Goal: Task Accomplishment & Management: Use online tool/utility

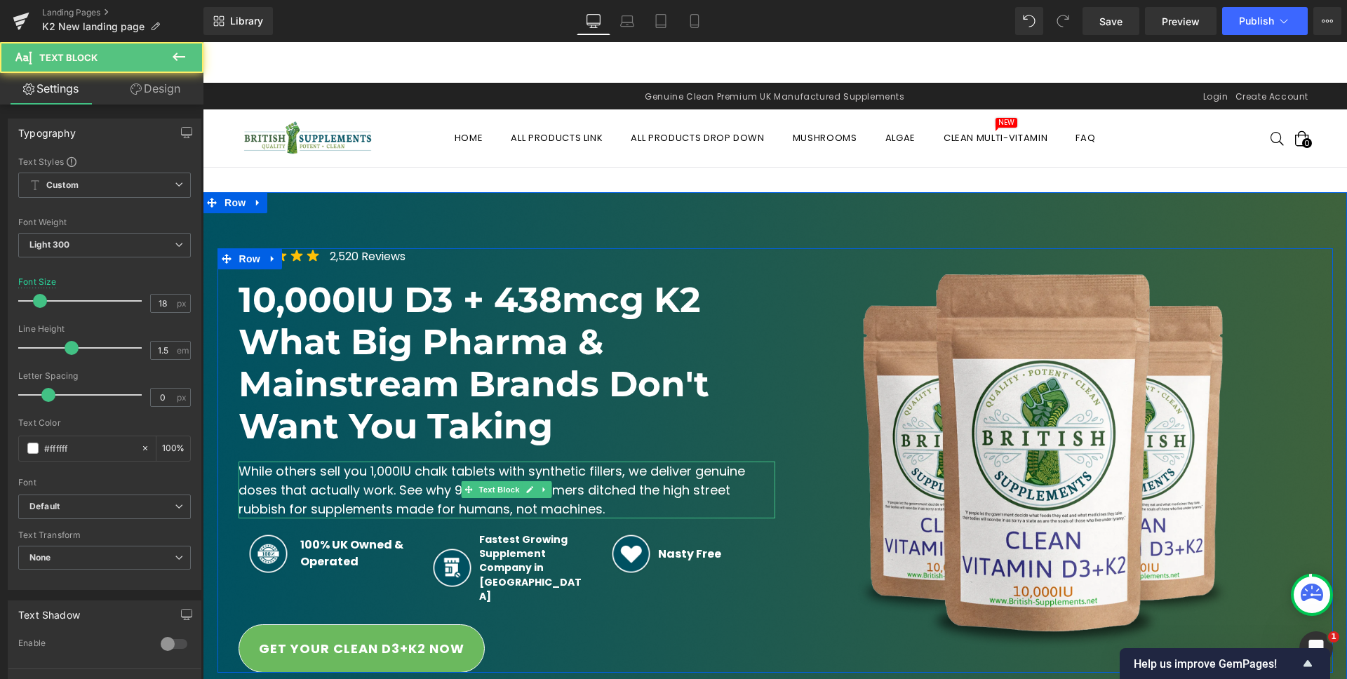
click at [394, 488] on span "While others sell you 1,000IU chalk tablets with synthetic fillers, we deliver …" at bounding box center [494, 489] width 510 height 55
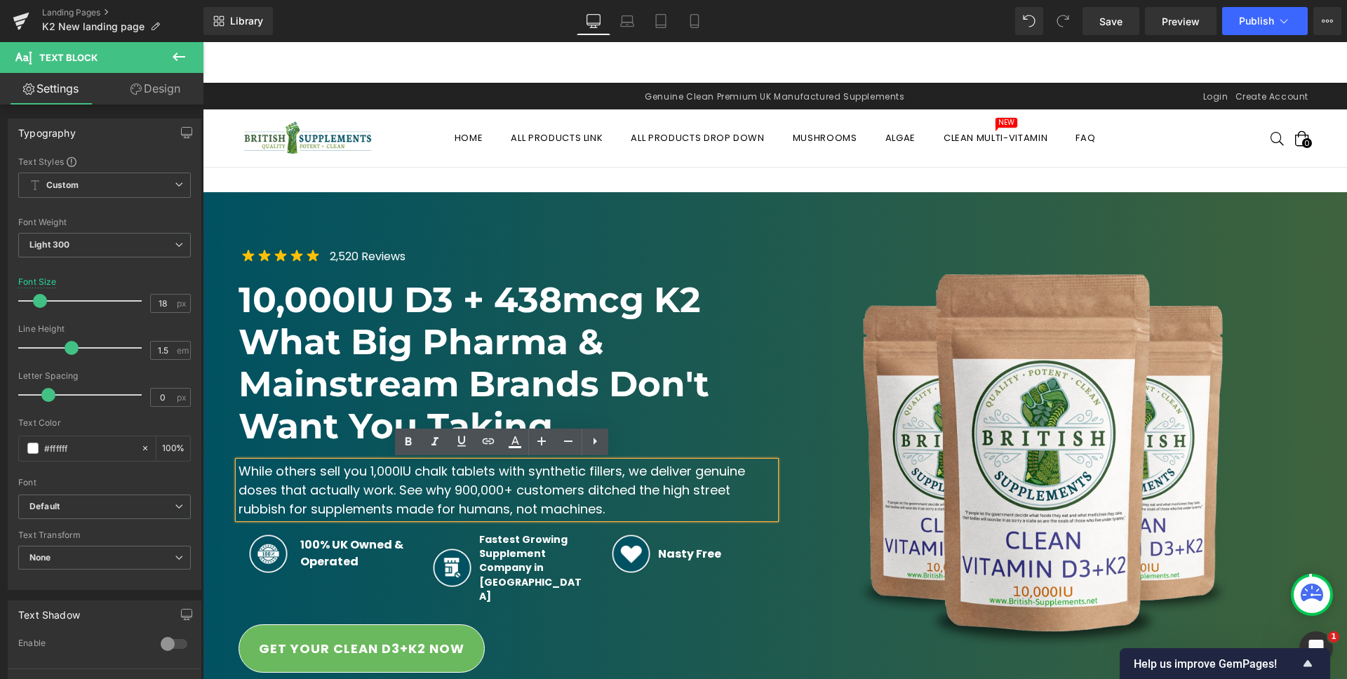
click at [394, 488] on span "While others sell you 1,000IU chalk tablets with synthetic fillers, we deliver …" at bounding box center [494, 489] width 510 height 55
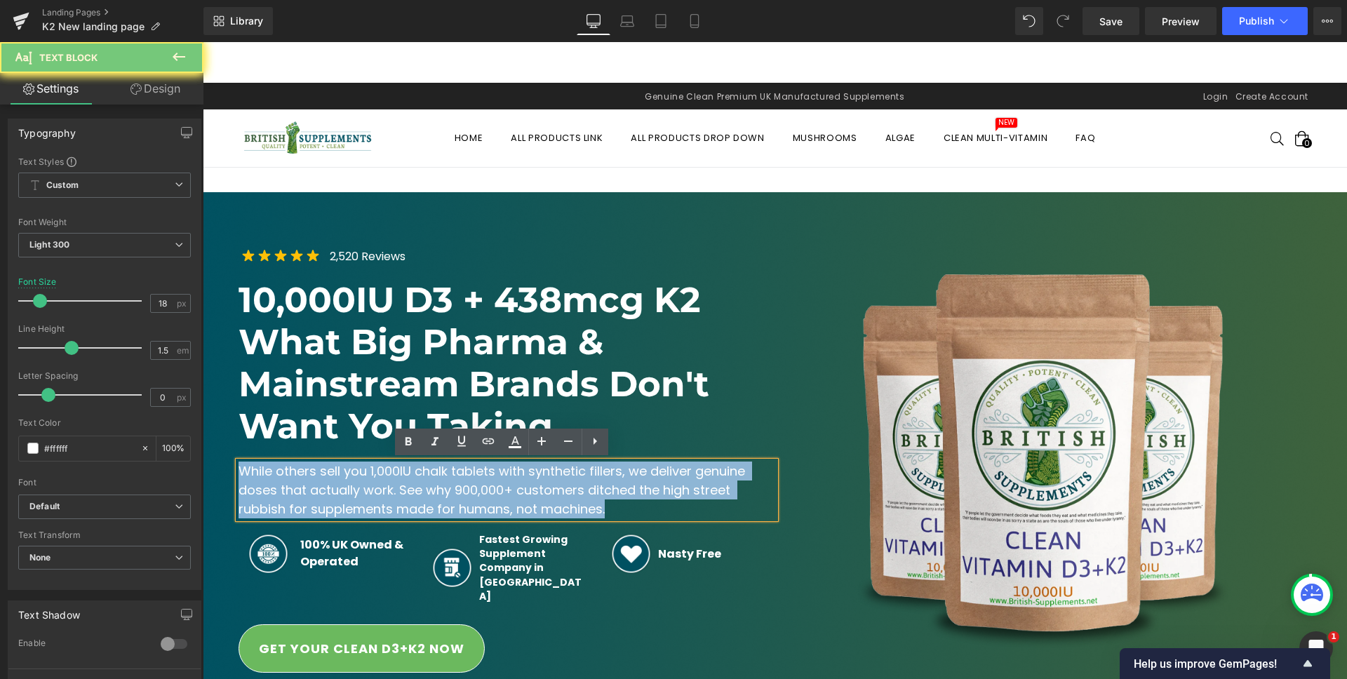
click at [394, 488] on span "While others sell you 1,000IU chalk tablets with synthetic fillers, we deliver …" at bounding box center [494, 489] width 510 height 55
click at [390, 487] on span "While others sell you 1,000IU chalk tablets with synthetic fillers, we deliver …" at bounding box center [494, 489] width 510 height 55
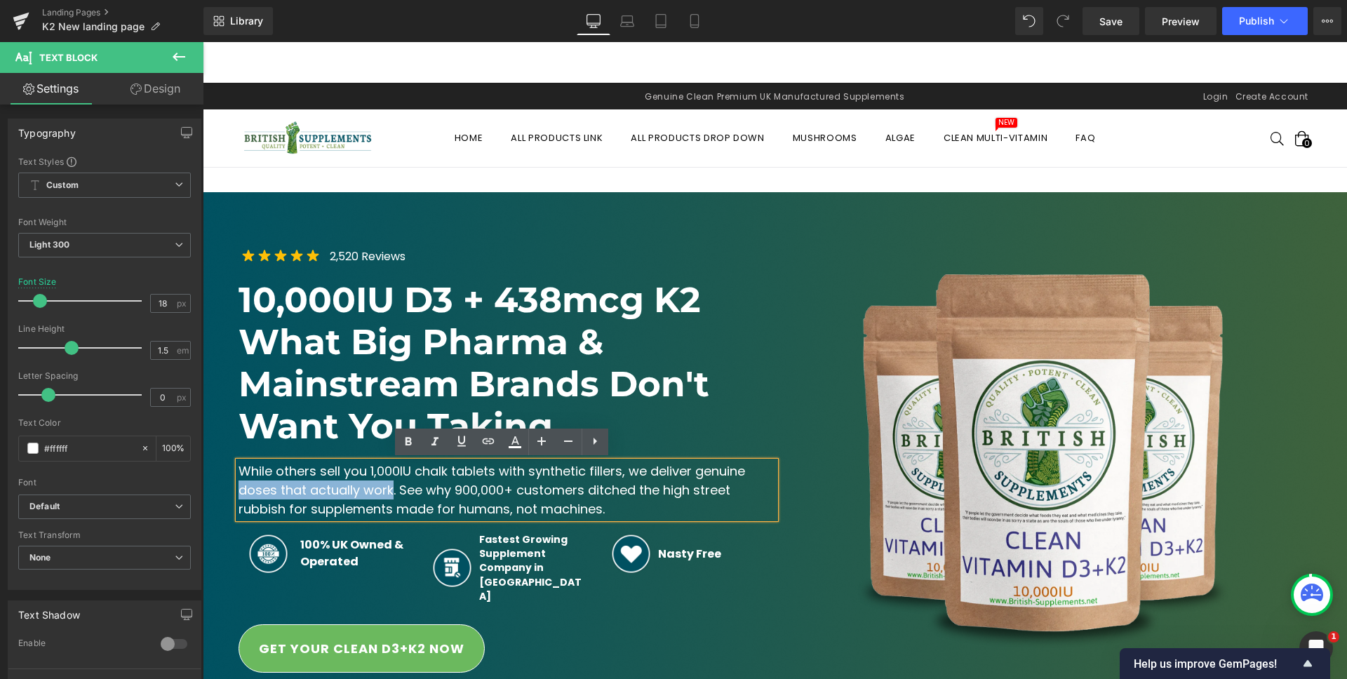
drag, startPoint x: 392, startPoint y: 486, endPoint x: 235, endPoint y: 485, distance: 157.2
click at [239, 485] on span "While others sell you 1,000IU chalk tablets with synthetic fillers, we deliver …" at bounding box center [494, 489] width 510 height 55
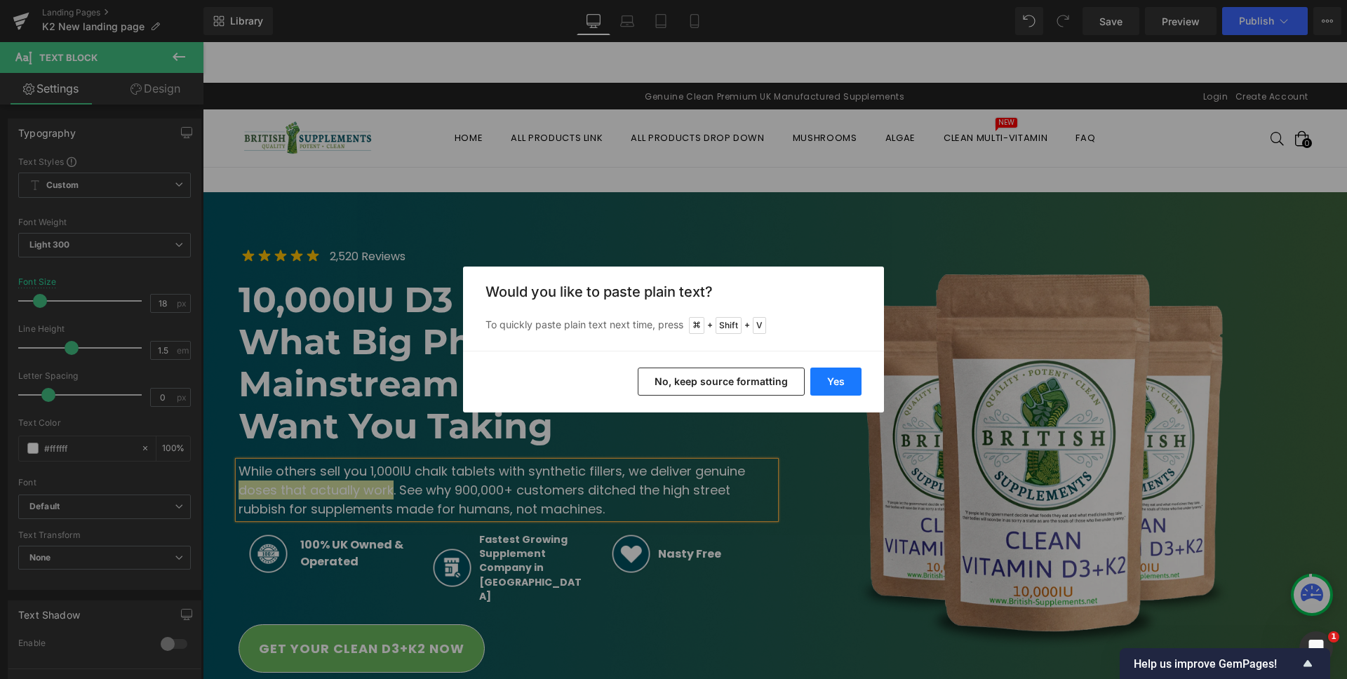
click at [834, 378] on button "Yes" at bounding box center [836, 382] width 51 height 28
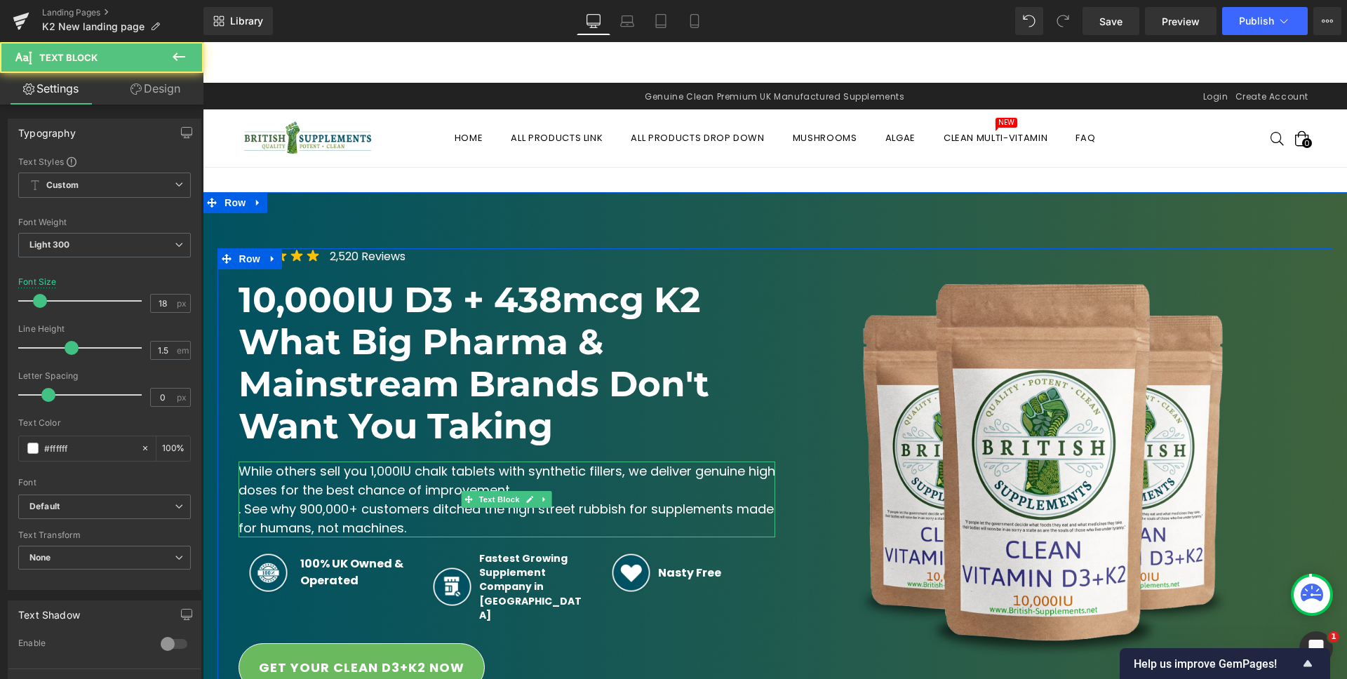
click at [239, 507] on span ". See why 900,000+ customers ditched the high street rubbish for supplements ma…" at bounding box center [508, 518] width 539 height 36
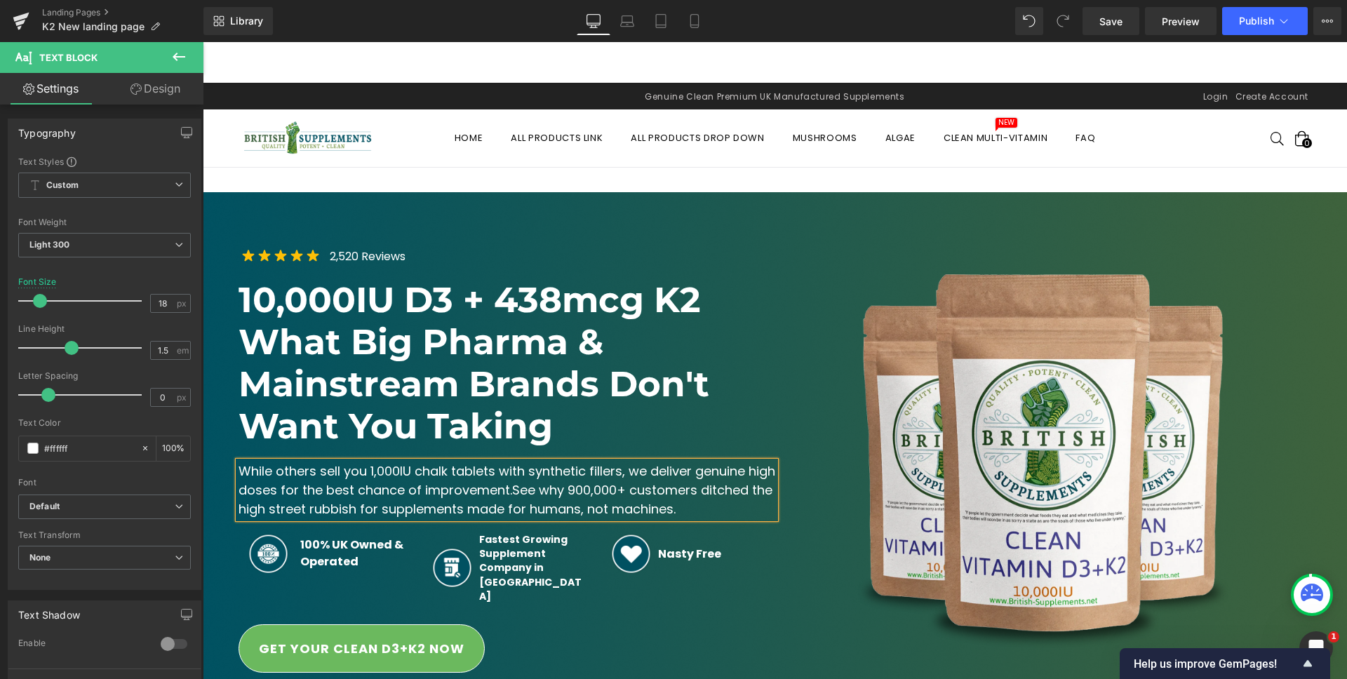
click at [766, 473] on span "While others sell you 1,000IU chalk tablets with synthetic fillers, we deliver …" at bounding box center [509, 480] width 540 height 36
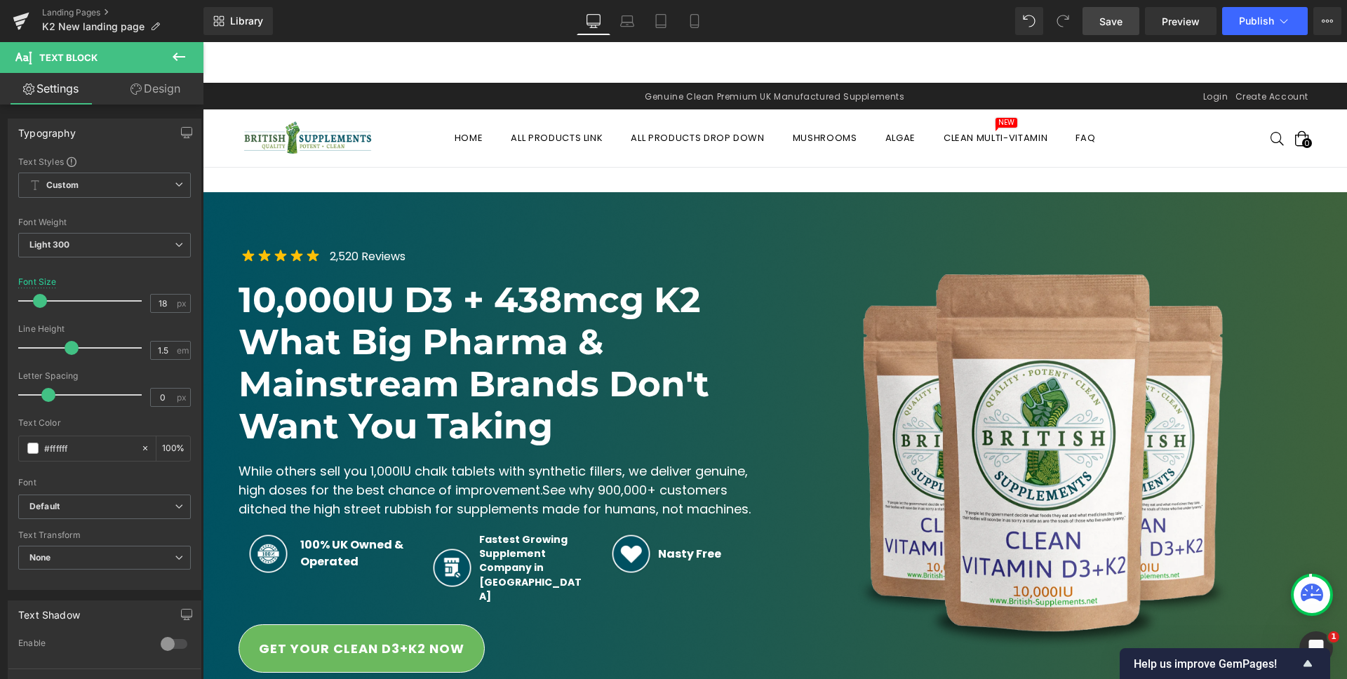
click at [1112, 18] on span "Save" at bounding box center [1111, 21] width 23 height 15
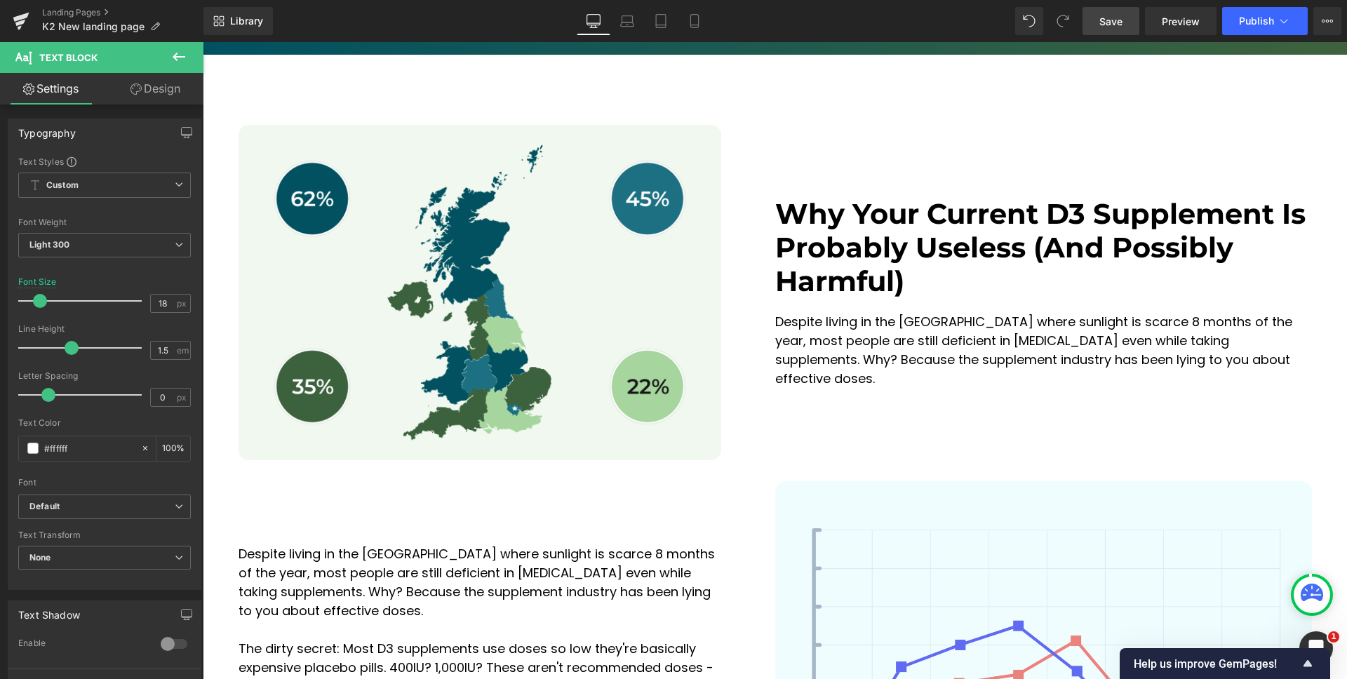
scroll to position [615, 0]
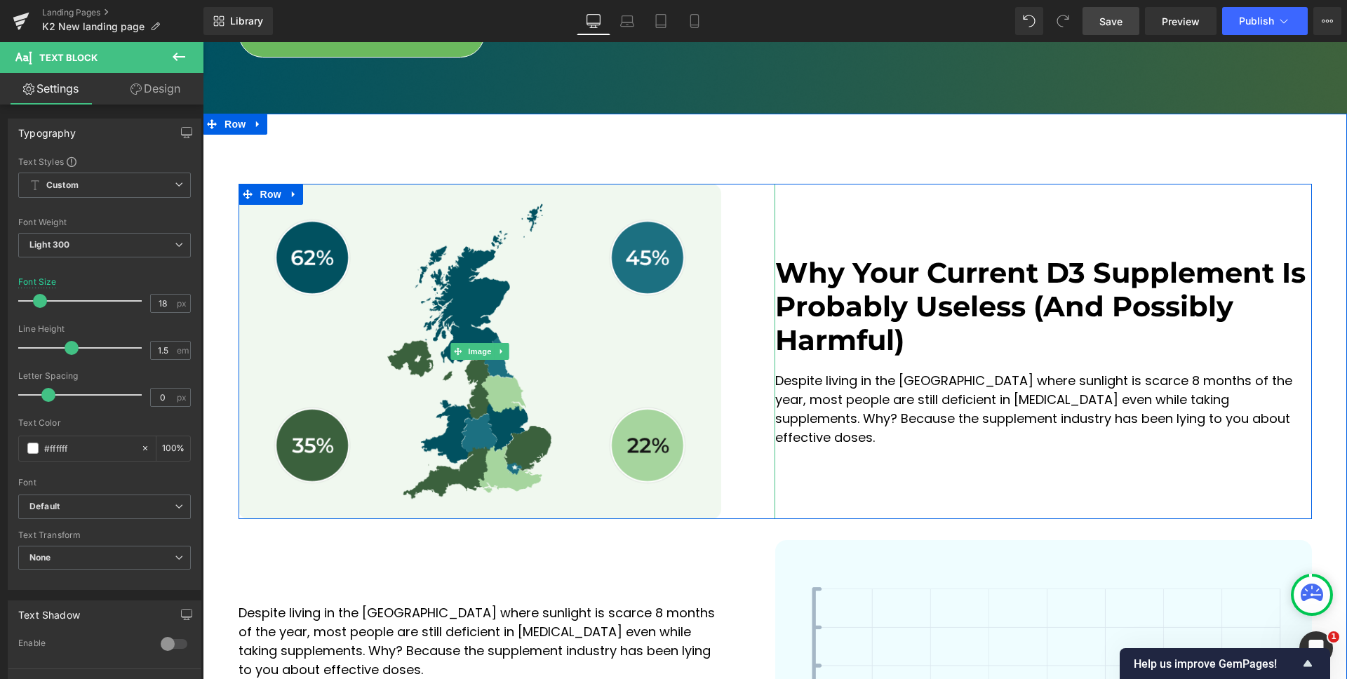
click at [737, 188] on div at bounding box center [507, 351] width 537 height 335
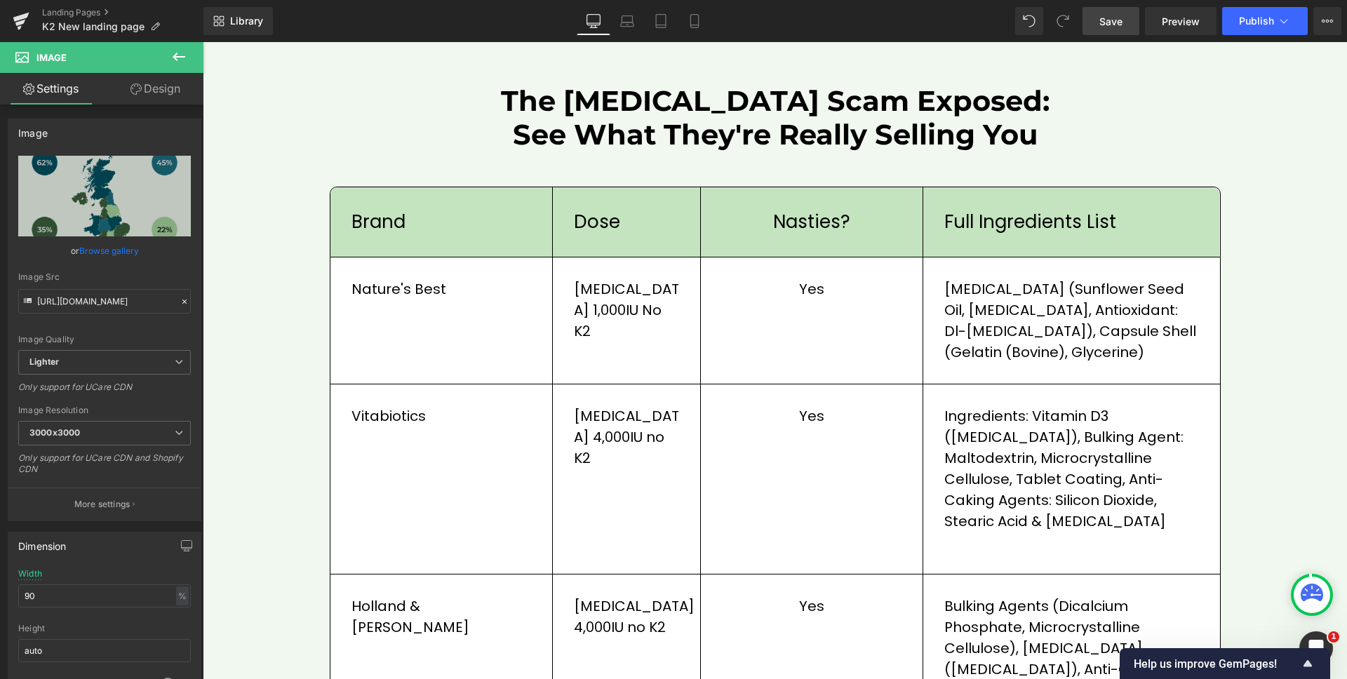
scroll to position [1719, 0]
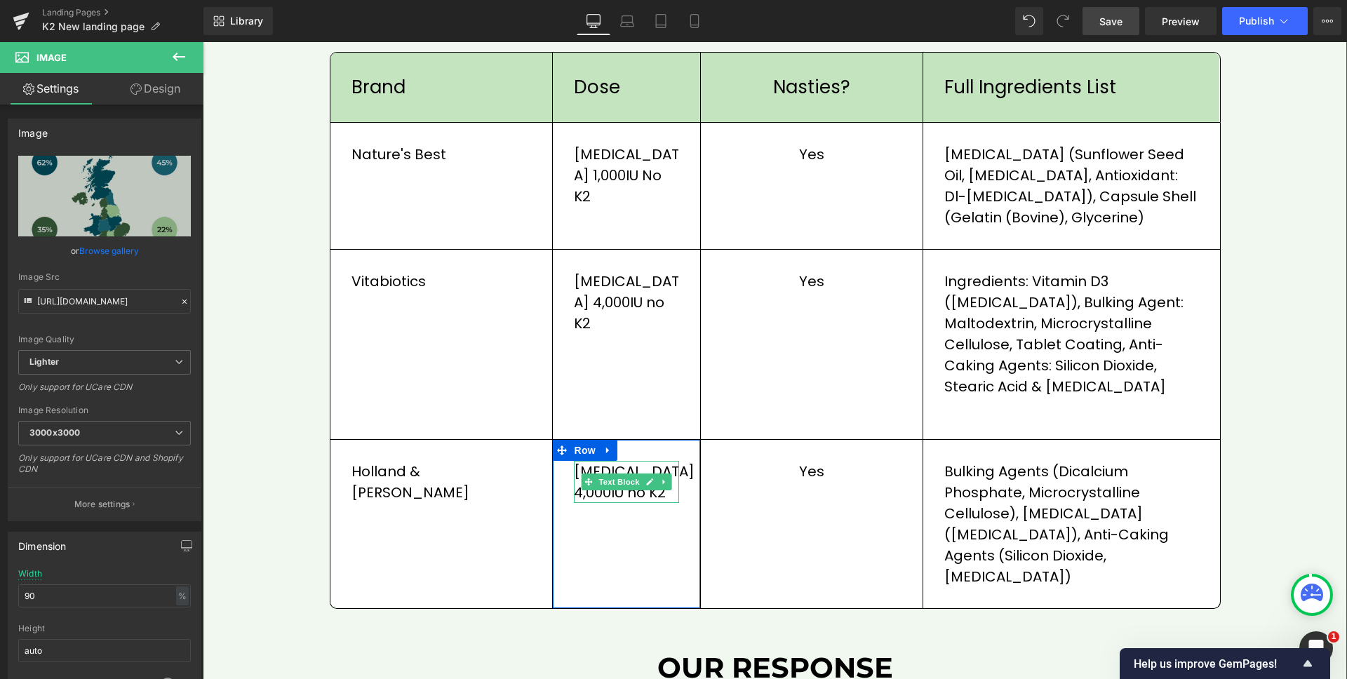
click at [575, 463] on span "[MEDICAL_DATA] 4,000IU no K2" at bounding box center [634, 482] width 121 height 41
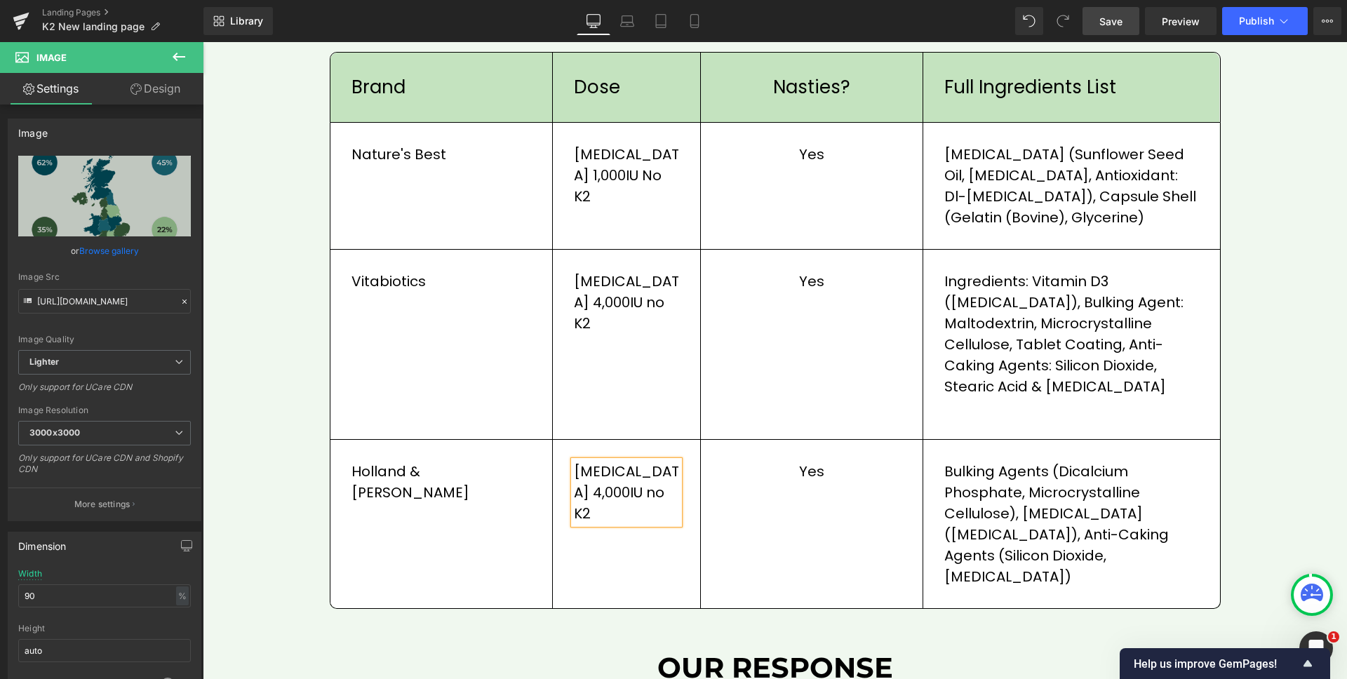
click at [575, 463] on span "[MEDICAL_DATA] 4,000IU no K2" at bounding box center [626, 493] width 105 height 62
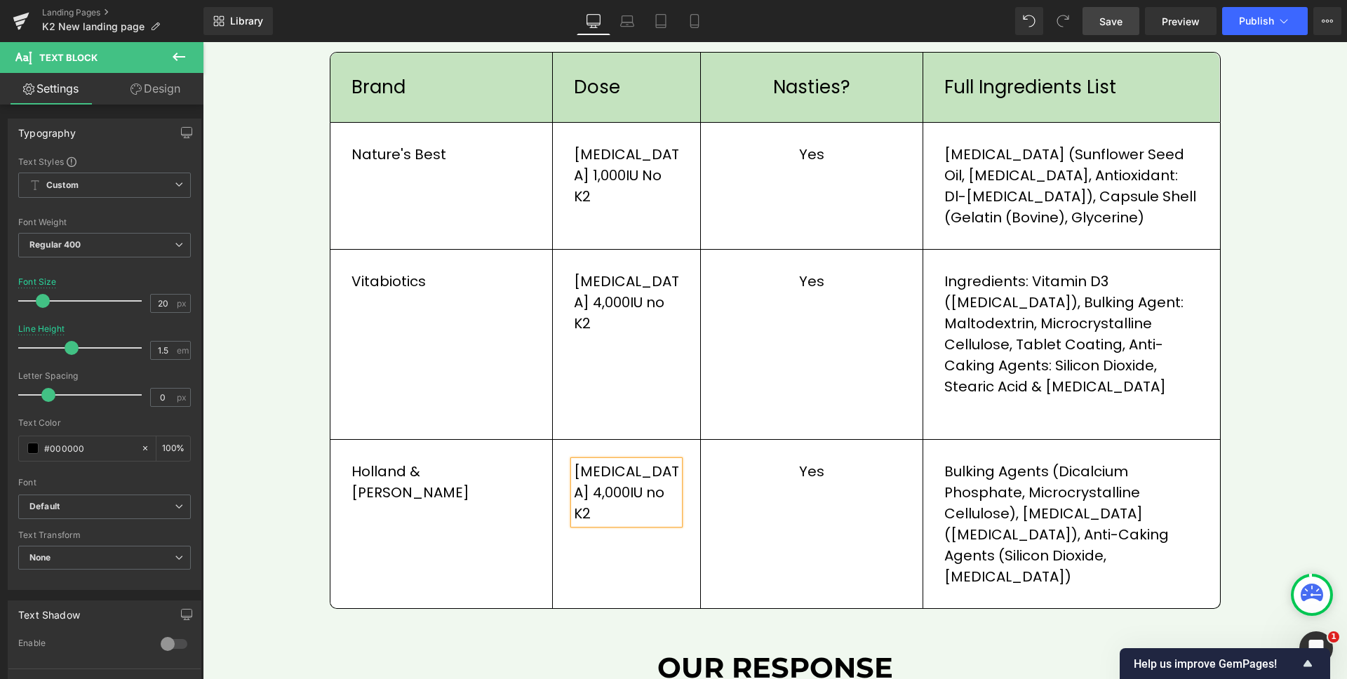
click at [634, 538] on div "[MEDICAL_DATA] 4,000IU no K2 Text Block Row" at bounding box center [627, 524] width 148 height 168
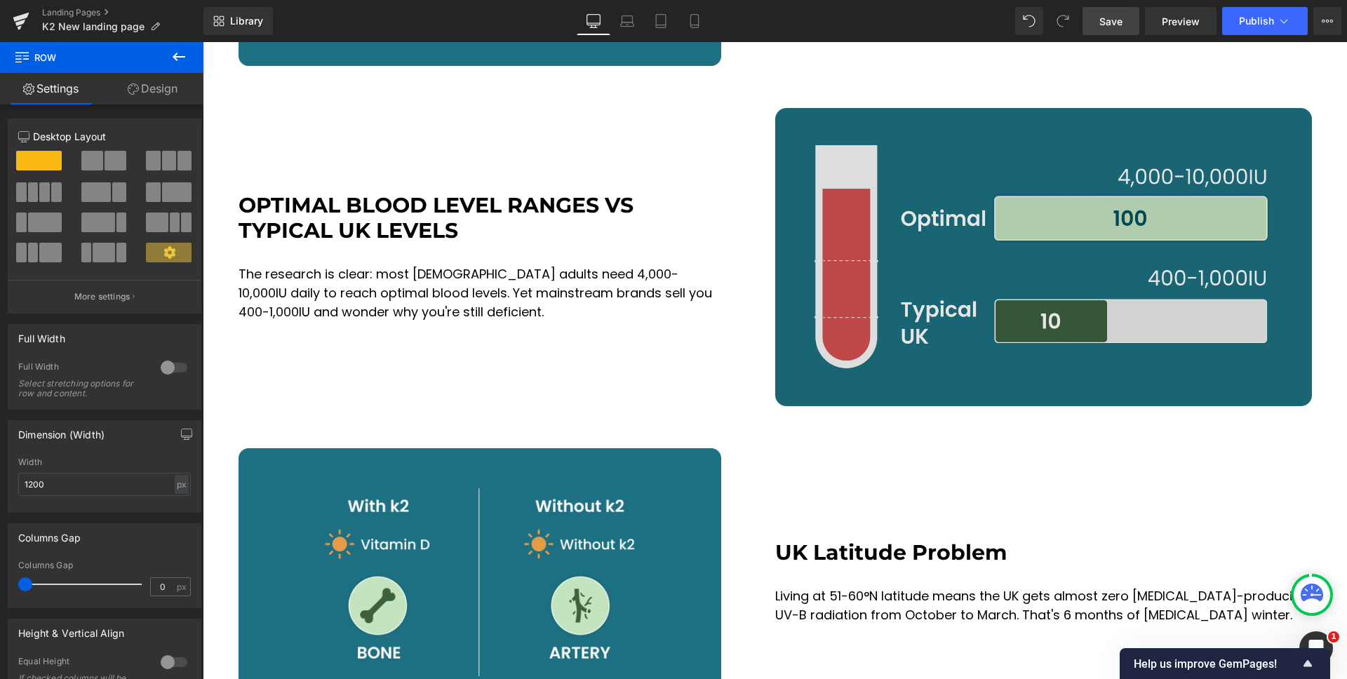
scroll to position [3335, 0]
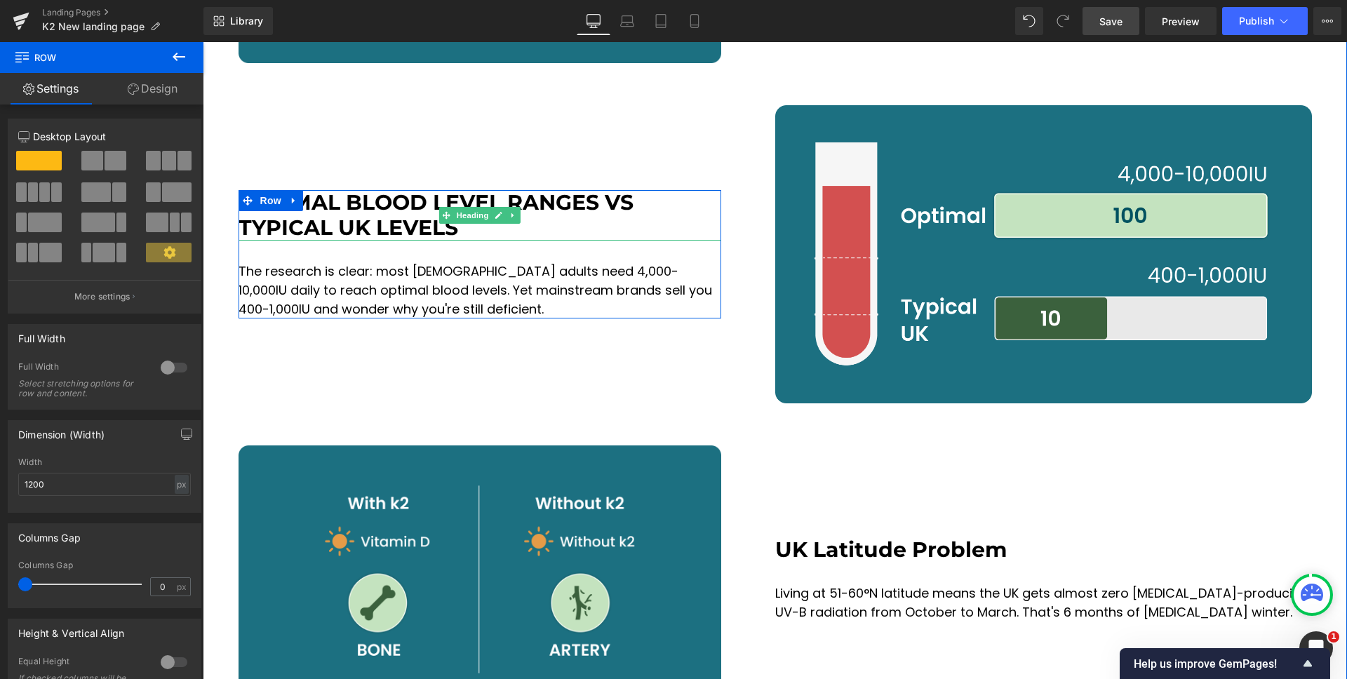
click at [375, 190] on h1 "Optimal blood level ranges vs typical UK levels" at bounding box center [481, 215] width 484 height 51
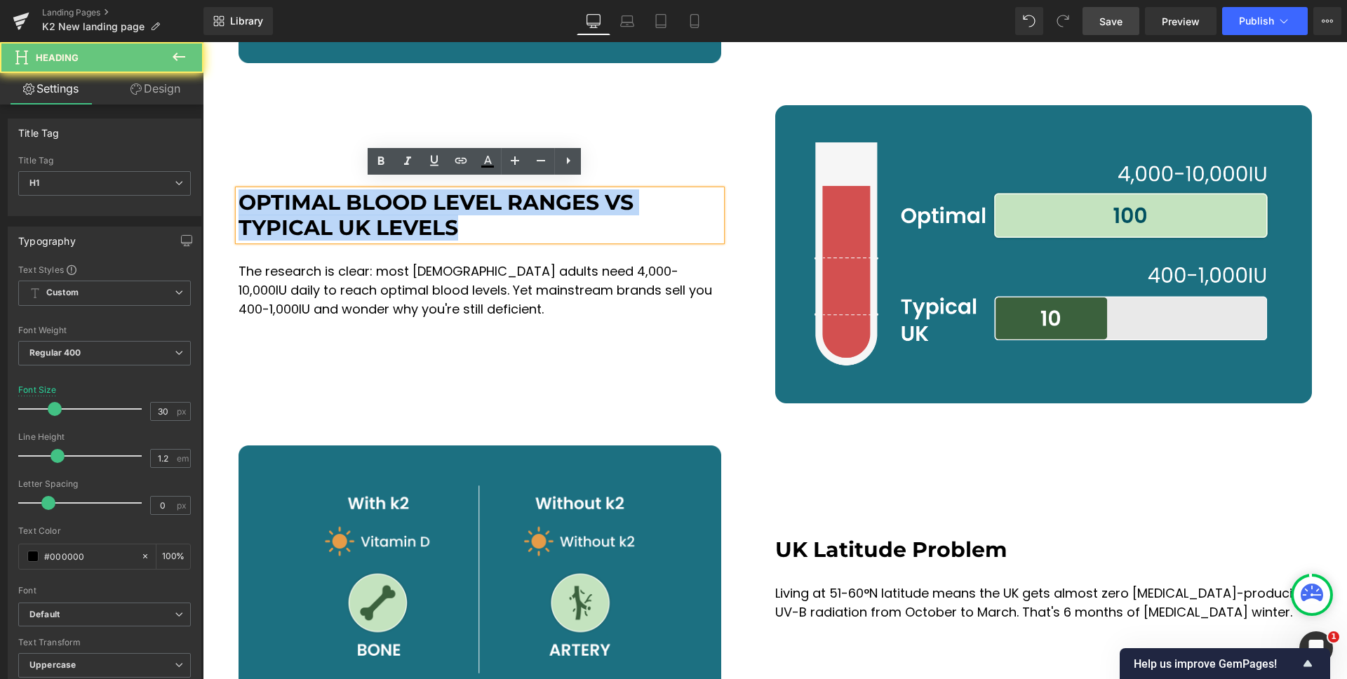
click at [375, 190] on h1 "Optimal blood level ranges vs typical UK levels" at bounding box center [481, 215] width 484 height 51
paste div
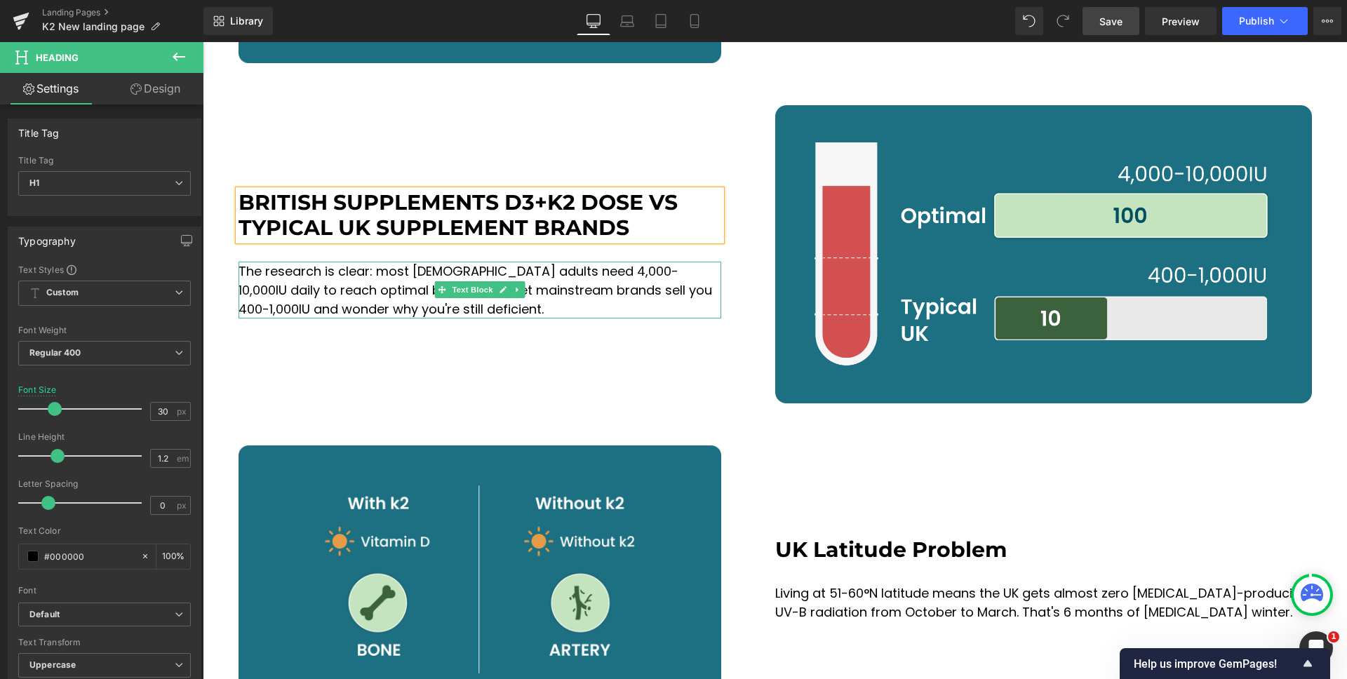
click at [385, 274] on span "The research is clear: most [DEMOGRAPHIC_DATA] adults need 4,000-10,000IU daily…" at bounding box center [477, 289] width 477 height 55
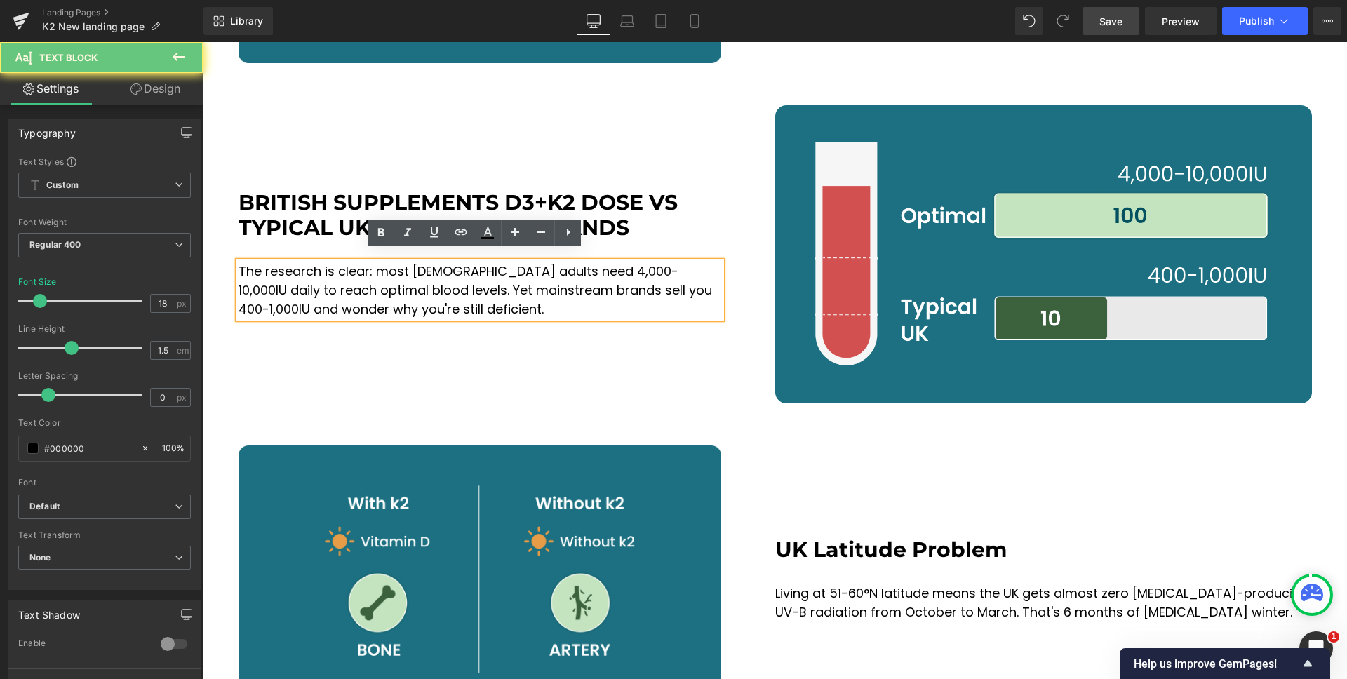
click at [385, 274] on span "The research is clear: most [DEMOGRAPHIC_DATA] adults need 4,000-10,000IU daily…" at bounding box center [477, 289] width 477 height 55
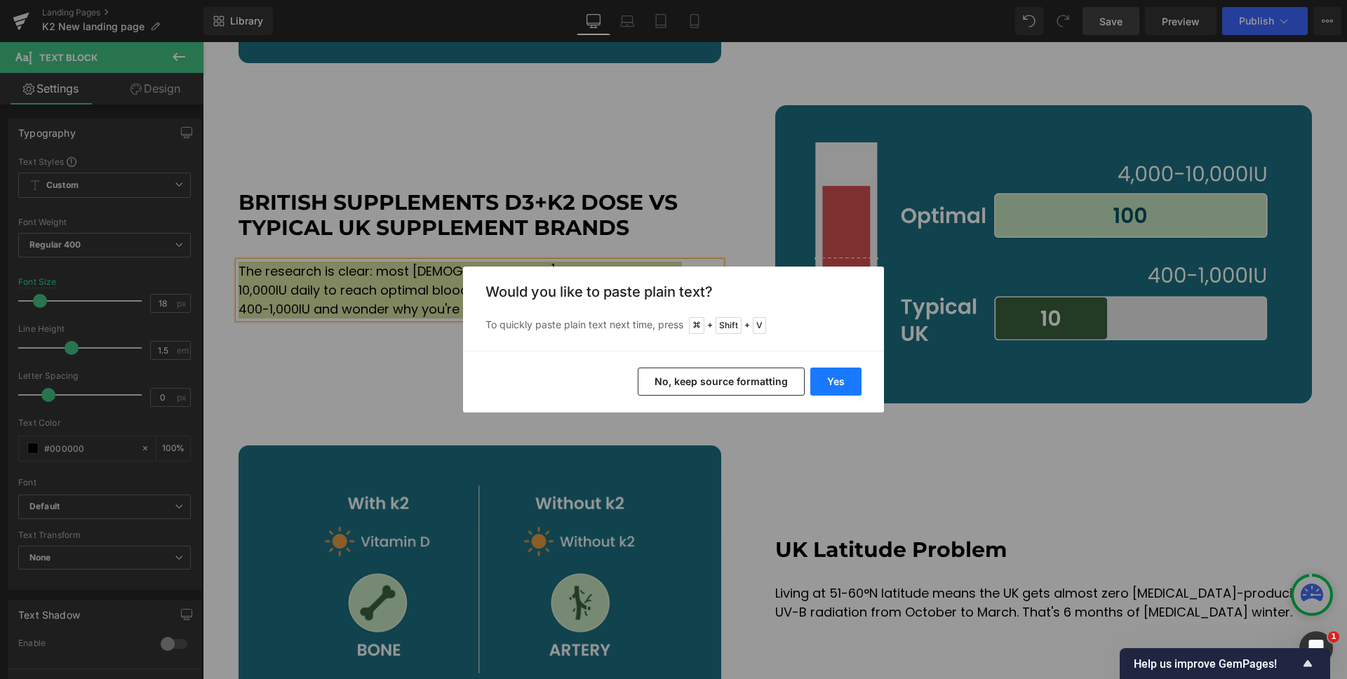
click at [822, 382] on button "Yes" at bounding box center [836, 382] width 51 height 28
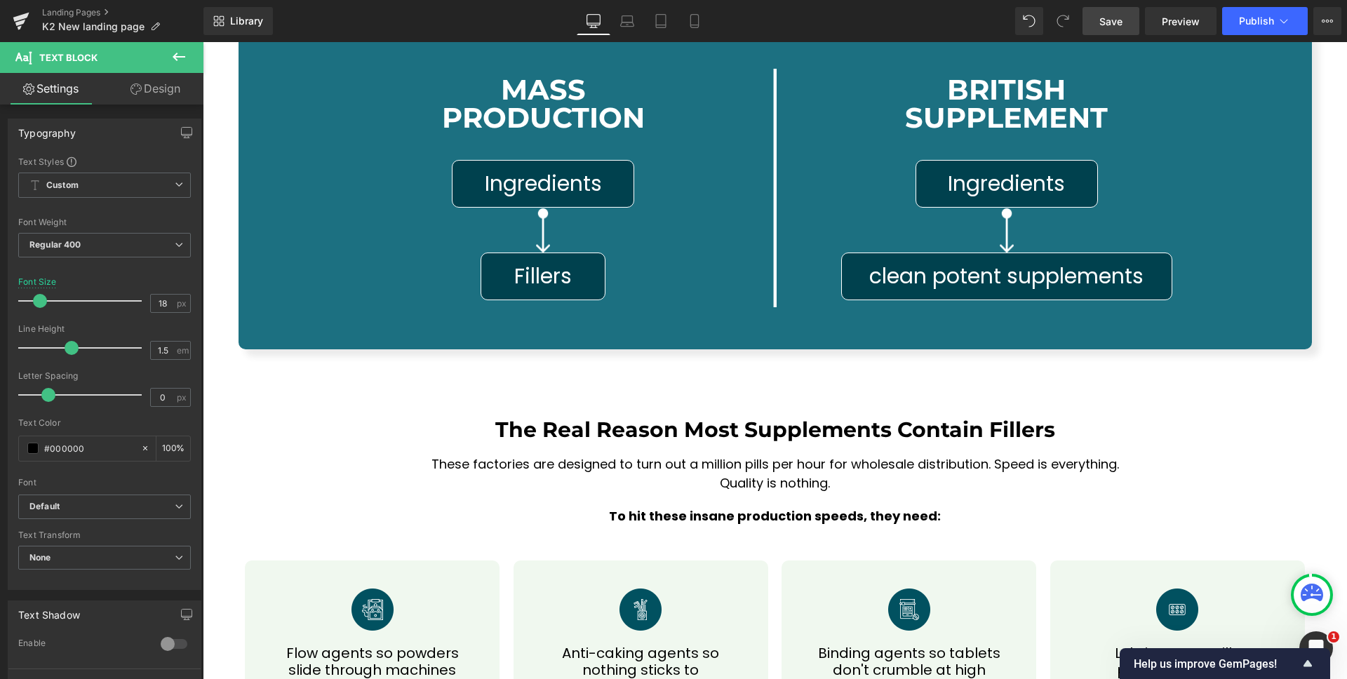
scroll to position [6667, 0]
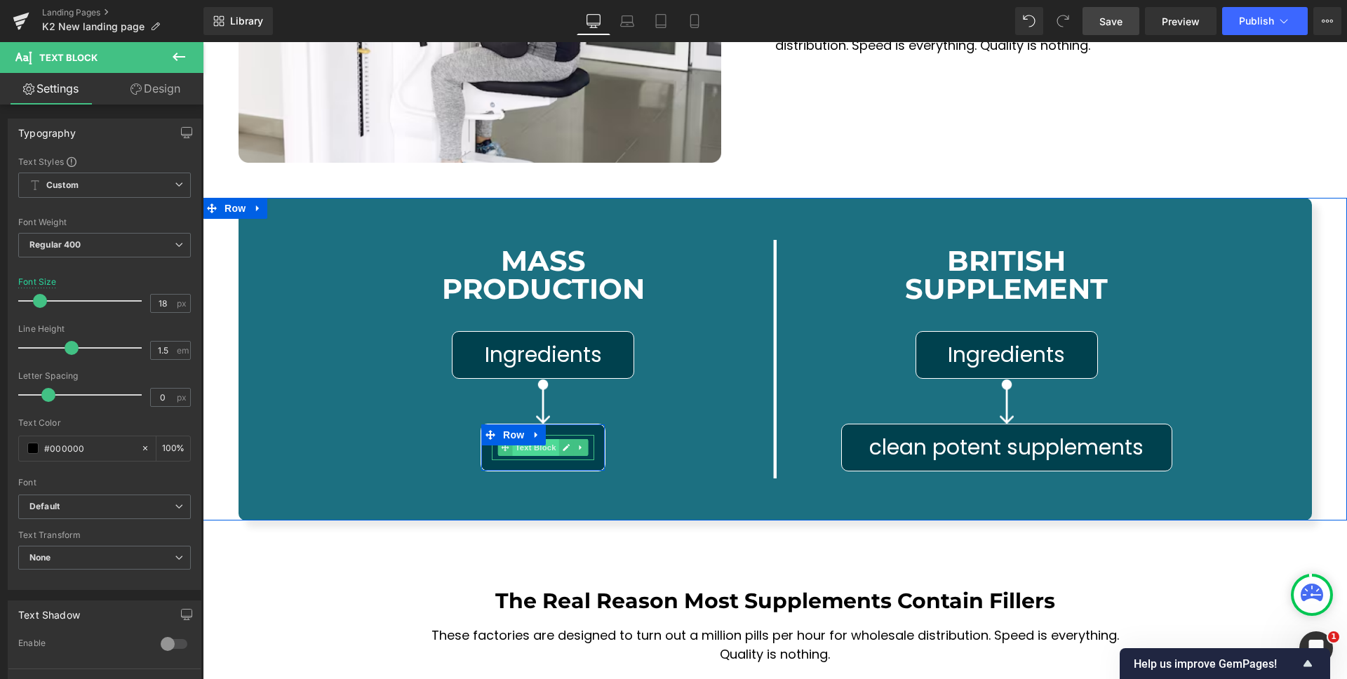
click at [543, 439] on span "Text Block" at bounding box center [536, 447] width 46 height 17
click at [564, 444] on icon at bounding box center [567, 448] width 8 height 8
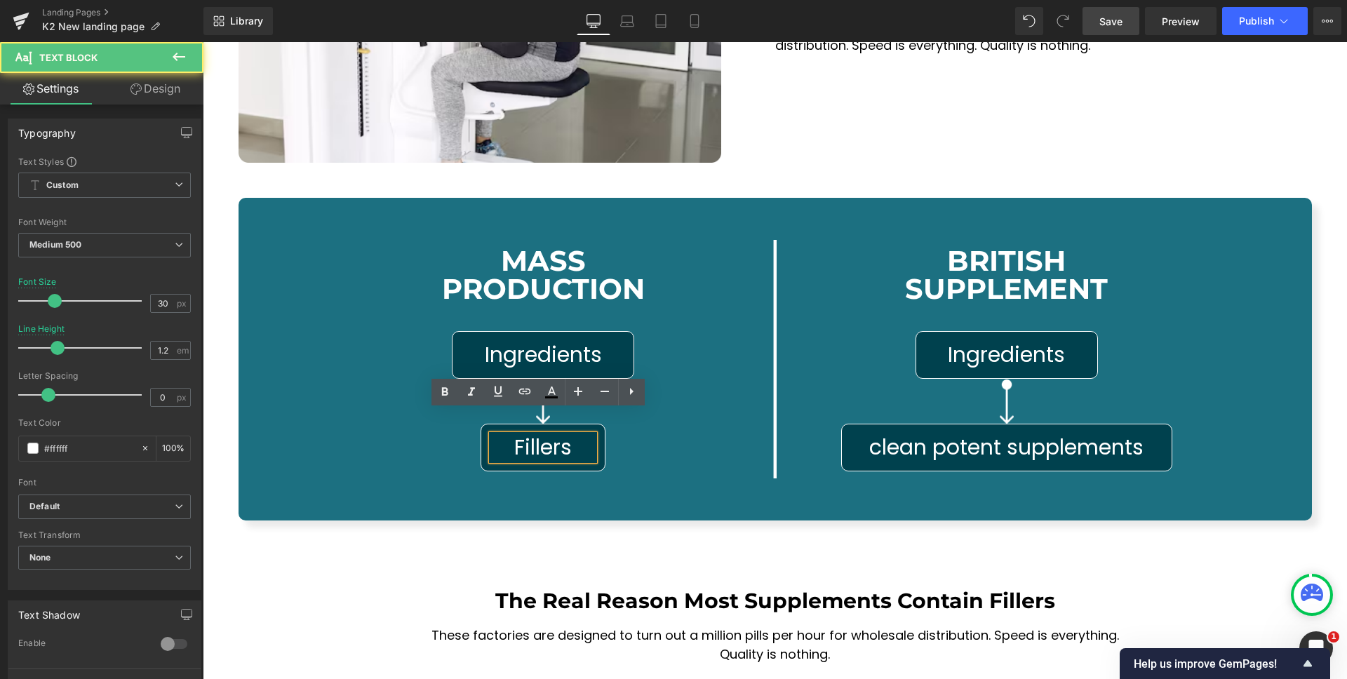
click at [544, 432] on span "Fillers" at bounding box center [543, 447] width 58 height 30
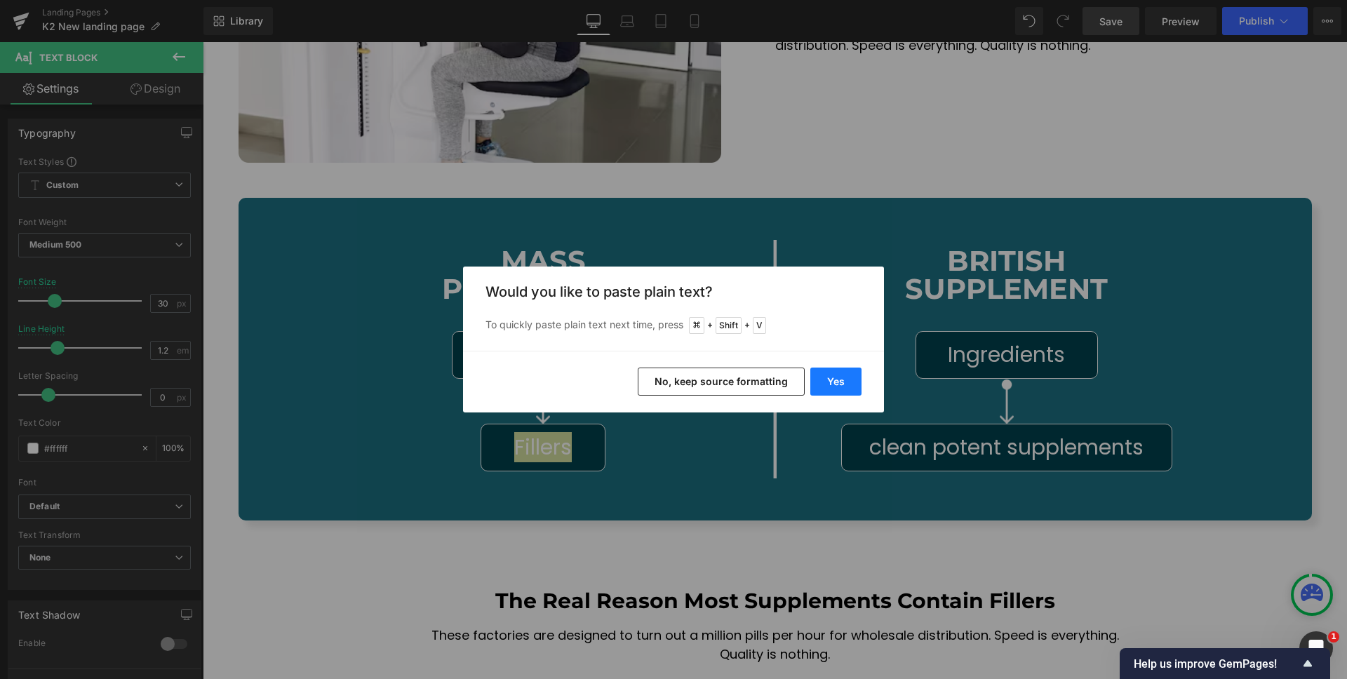
click at [839, 371] on button "Yes" at bounding box center [836, 382] width 51 height 28
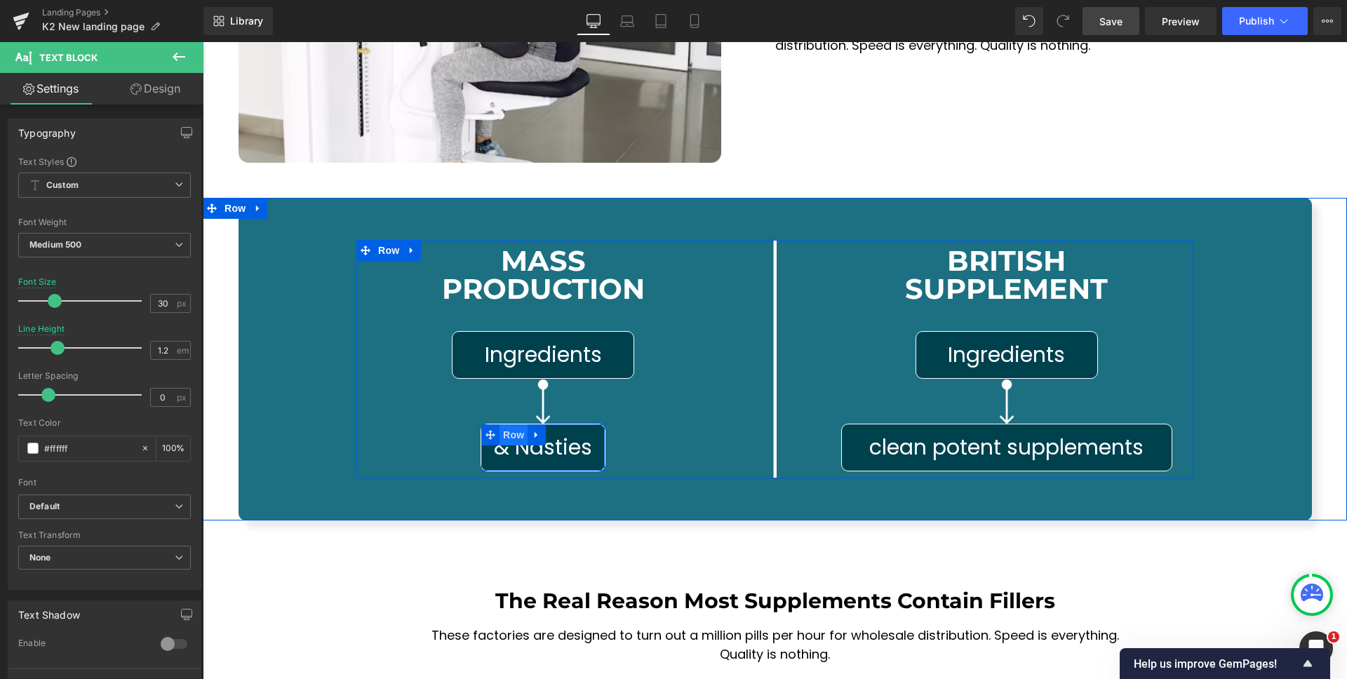
click at [500, 425] on span "Row" at bounding box center [514, 435] width 28 height 21
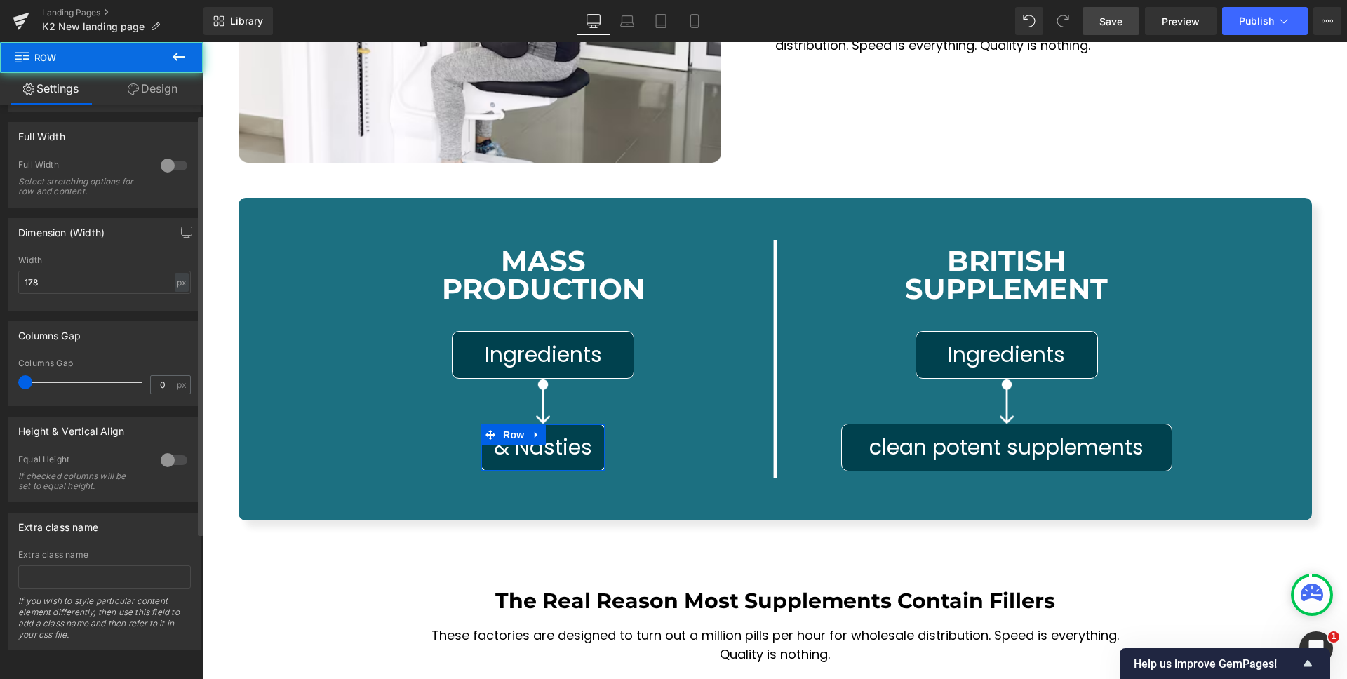
scroll to position [213, 0]
click at [75, 273] on input "178" at bounding box center [104, 282] width 173 height 23
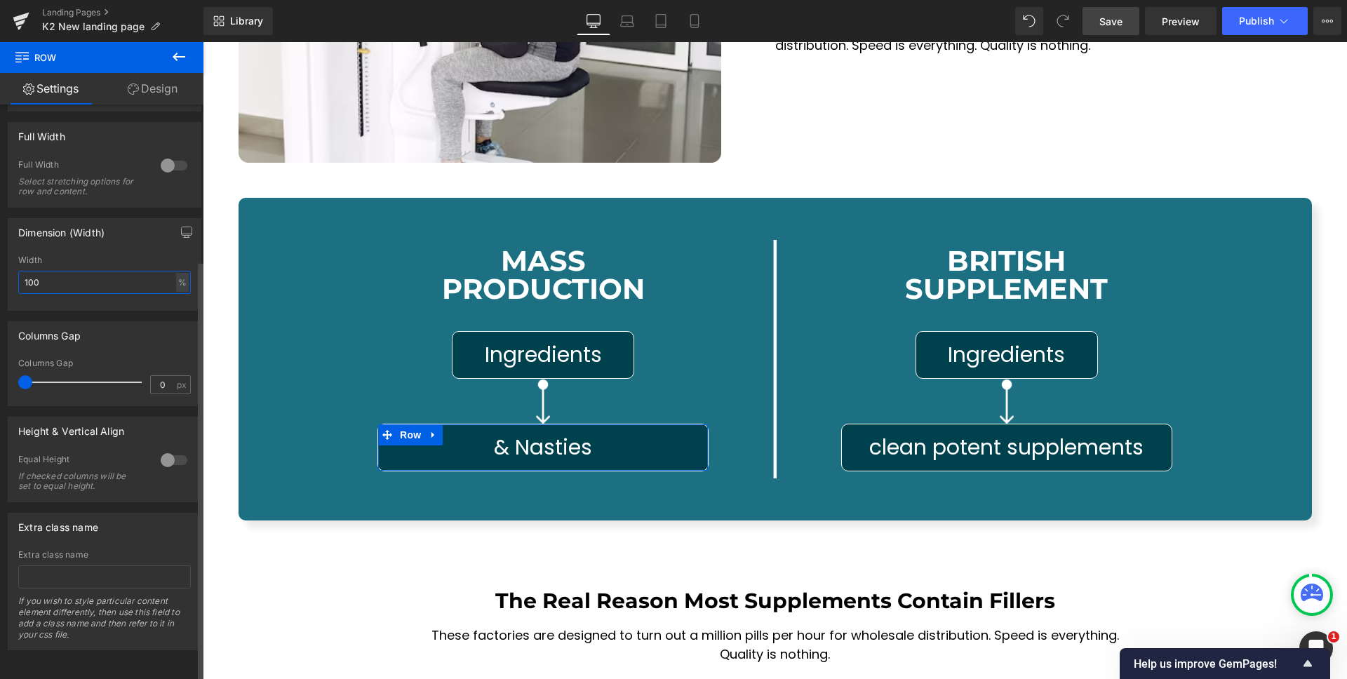
type input "100"
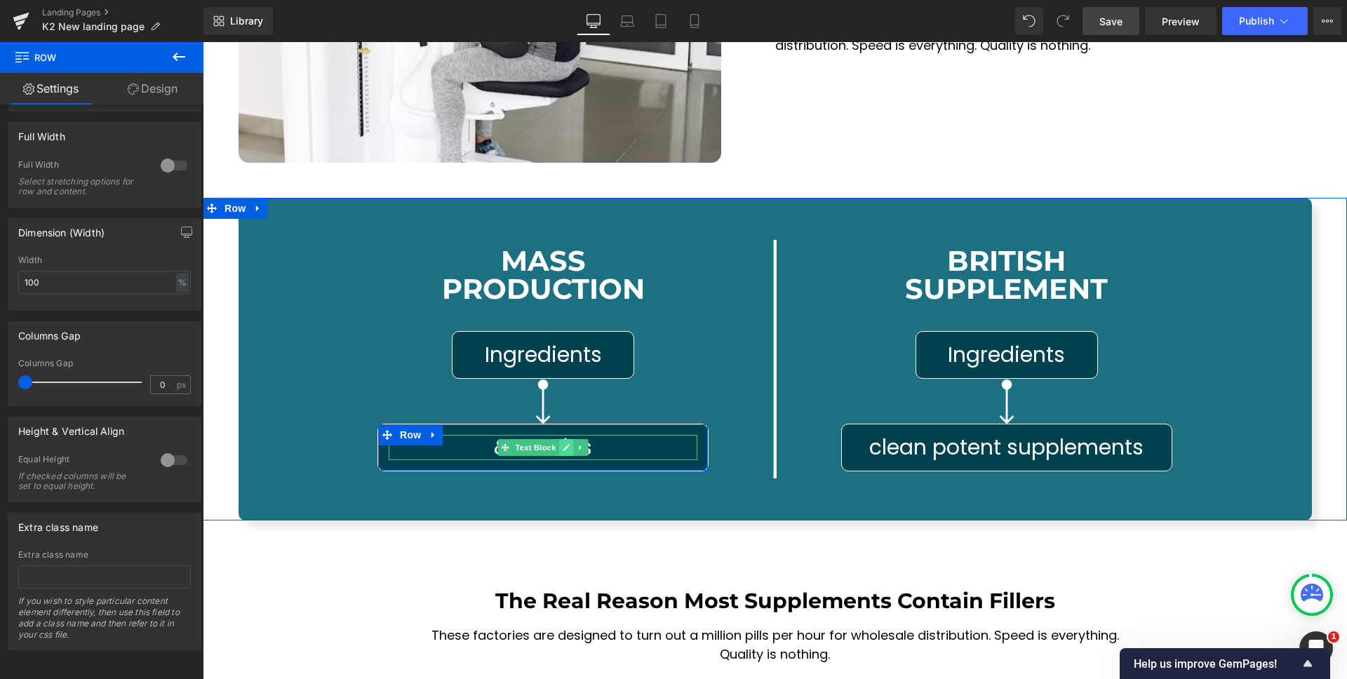
click at [563, 444] on icon at bounding box center [567, 448] width 8 height 8
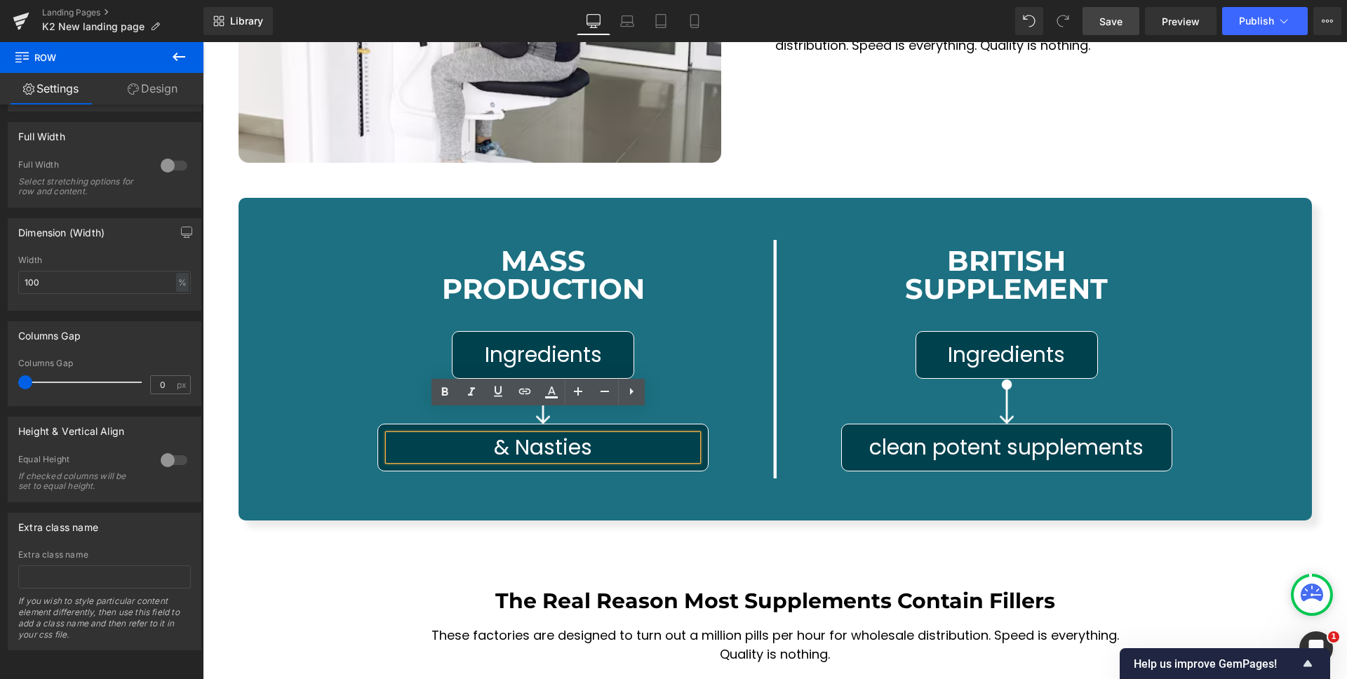
click at [528, 432] on span "& Nasties" at bounding box center [543, 447] width 98 height 30
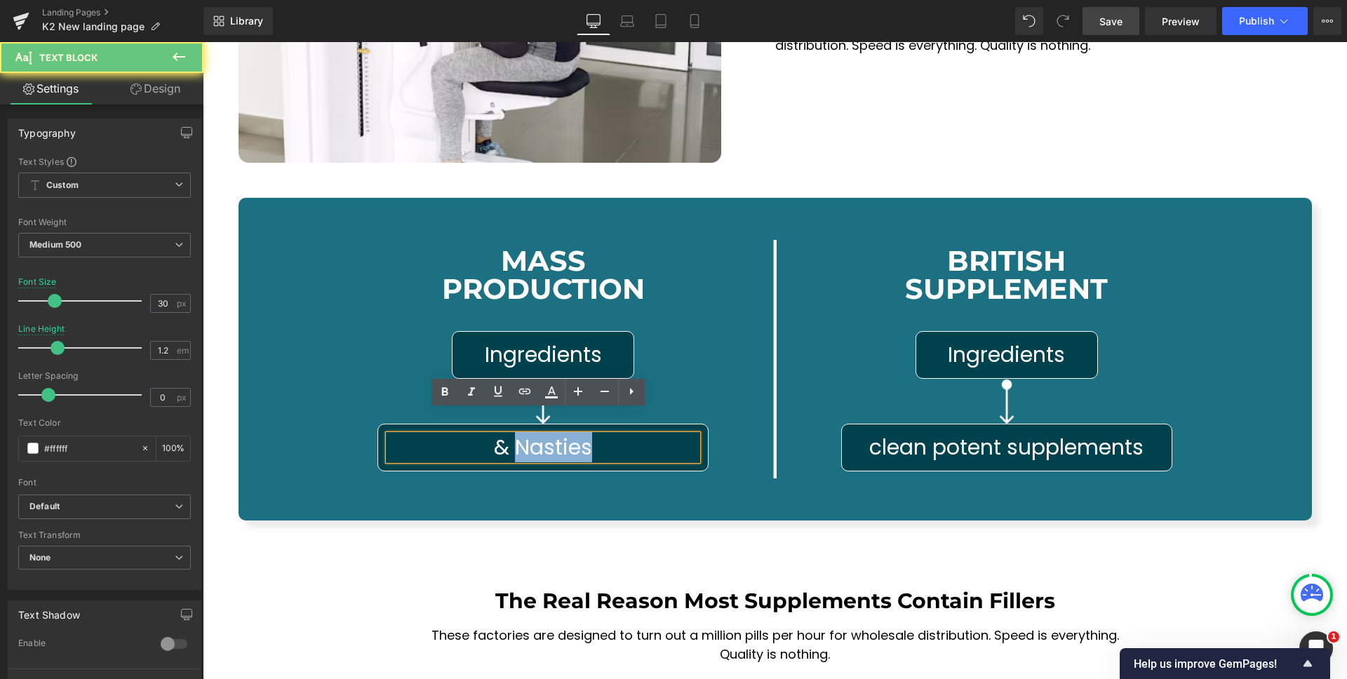
click at [528, 432] on span "& Nasties" at bounding box center [543, 447] width 98 height 30
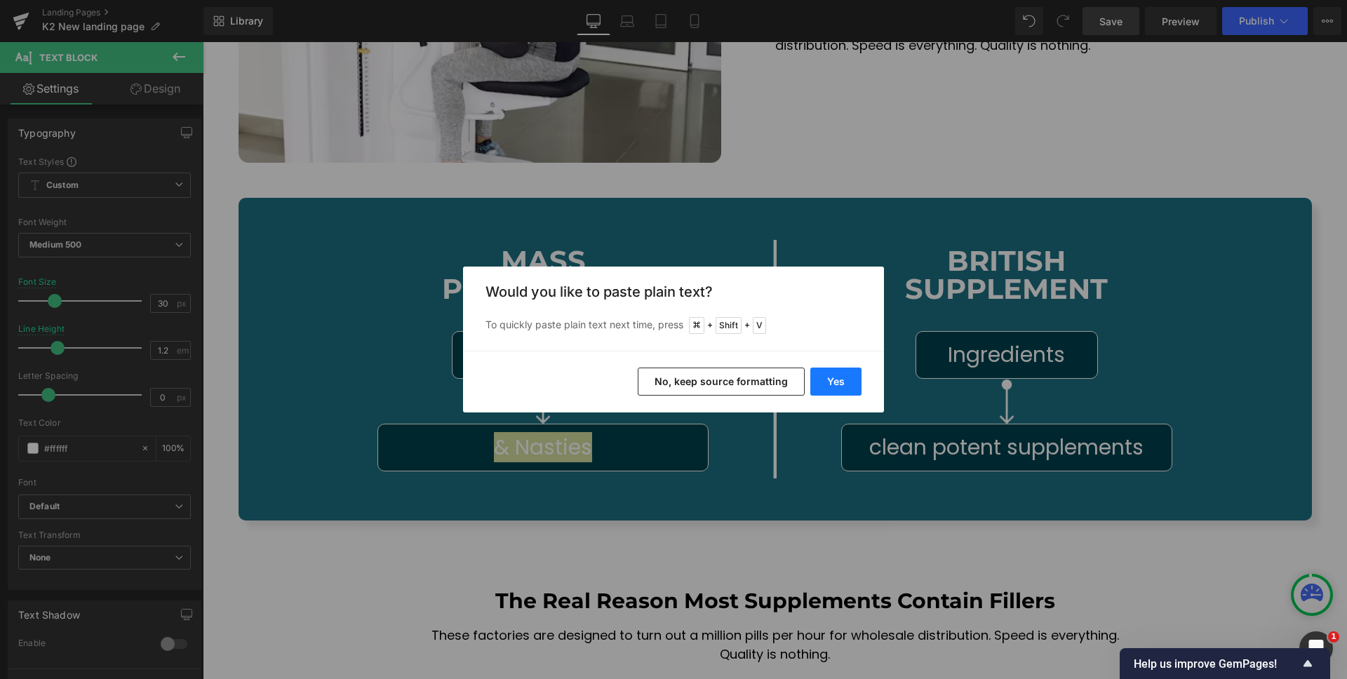
click at [835, 378] on button "Yes" at bounding box center [836, 382] width 51 height 28
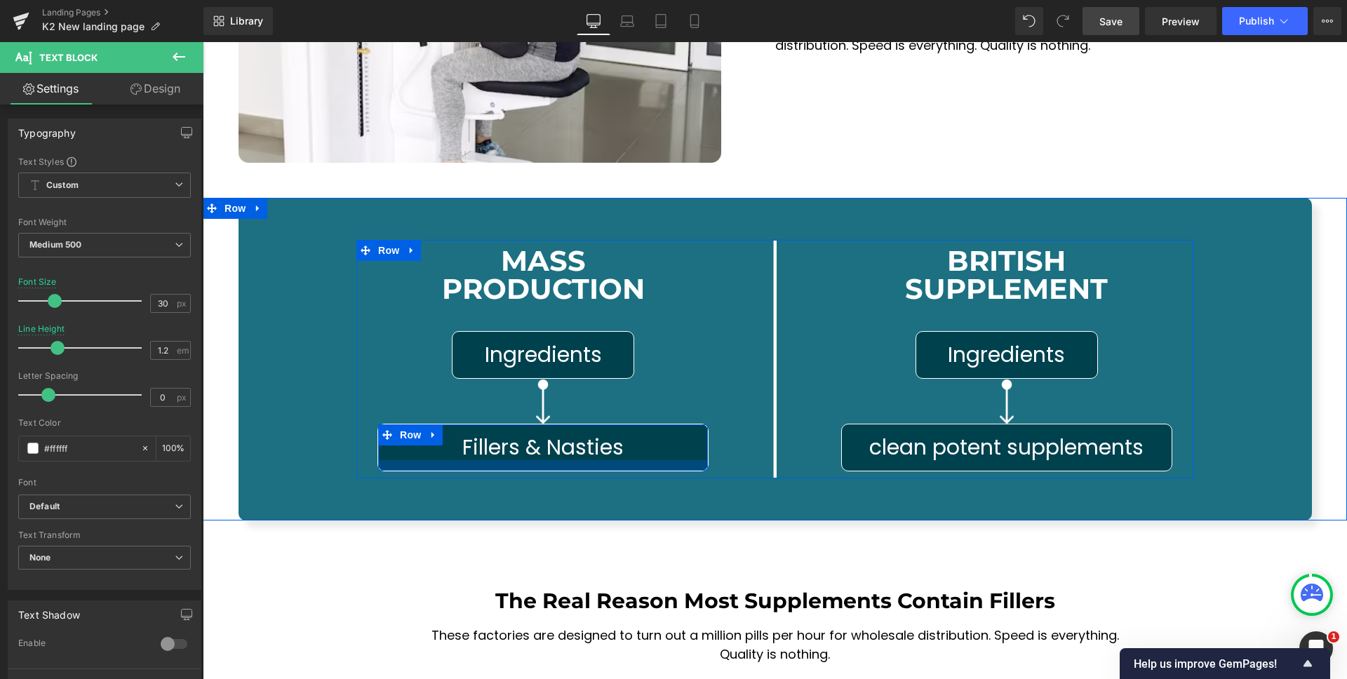
click at [667, 460] on div at bounding box center [543, 465] width 330 height 11
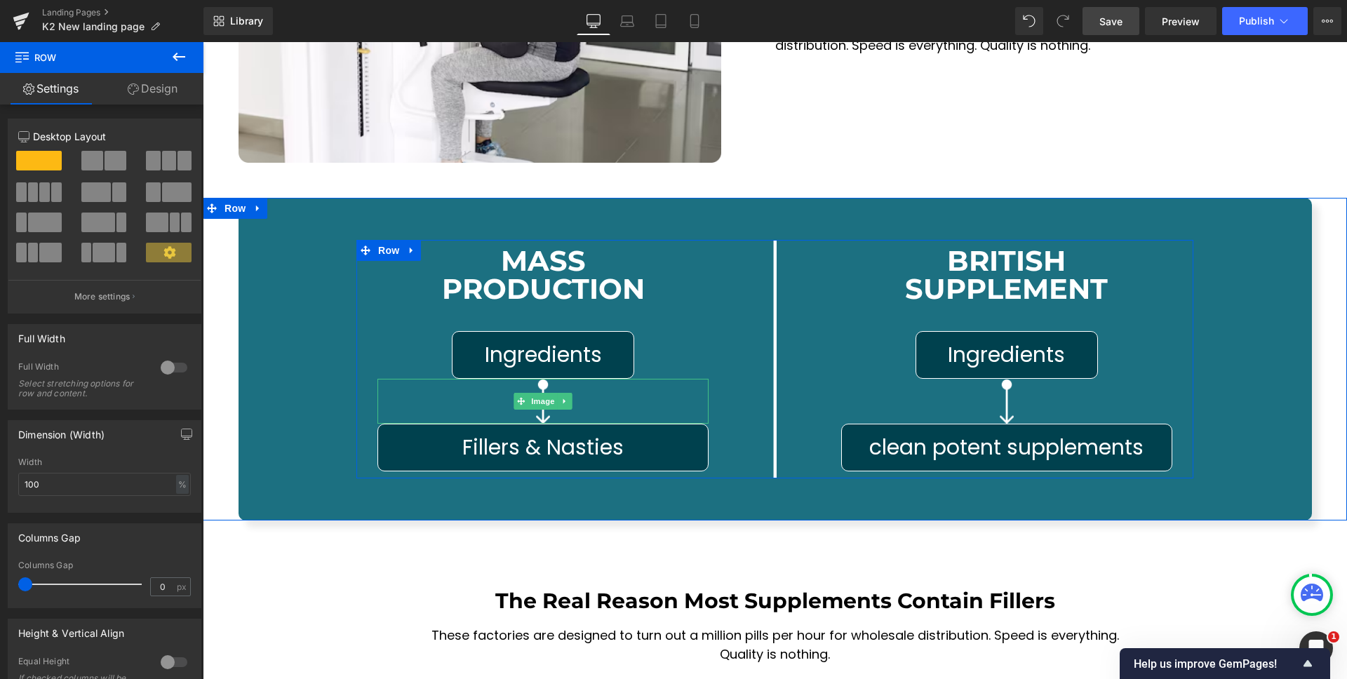
click at [654, 379] on div at bounding box center [543, 401] width 331 height 45
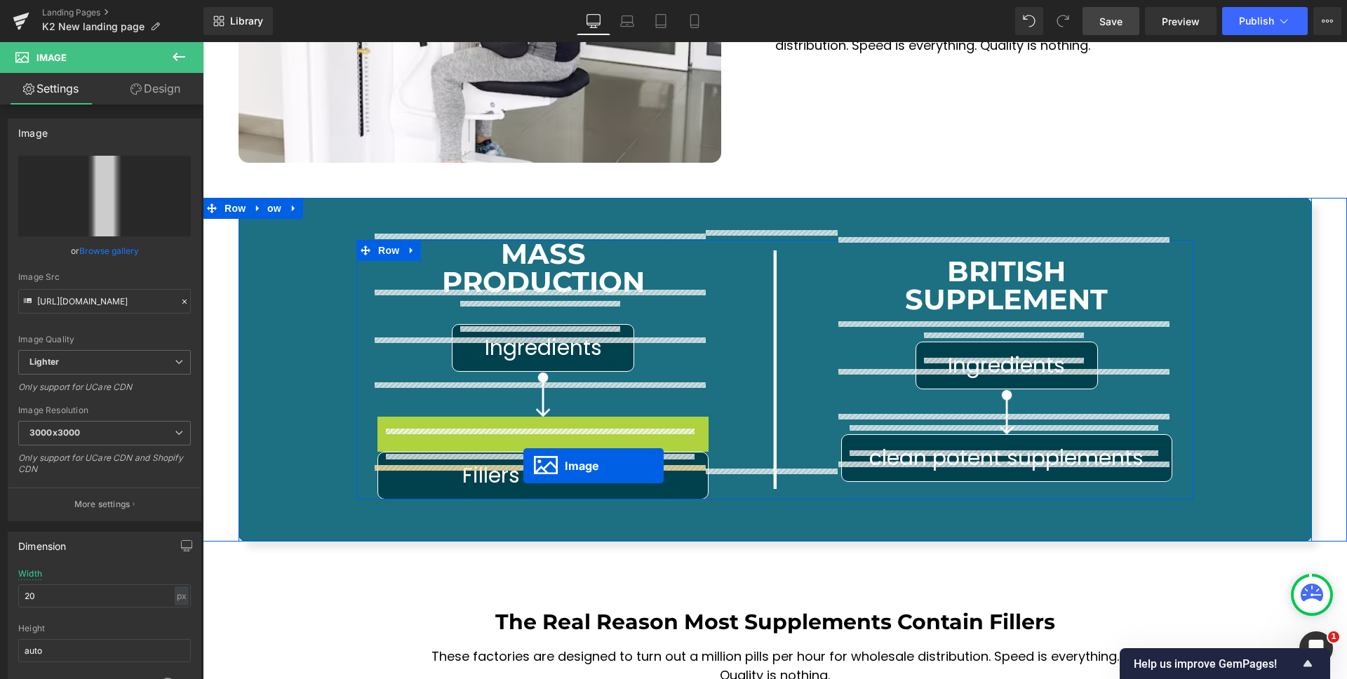
drag, startPoint x: 509, startPoint y: 401, endPoint x: 524, endPoint y: 466, distance: 66.9
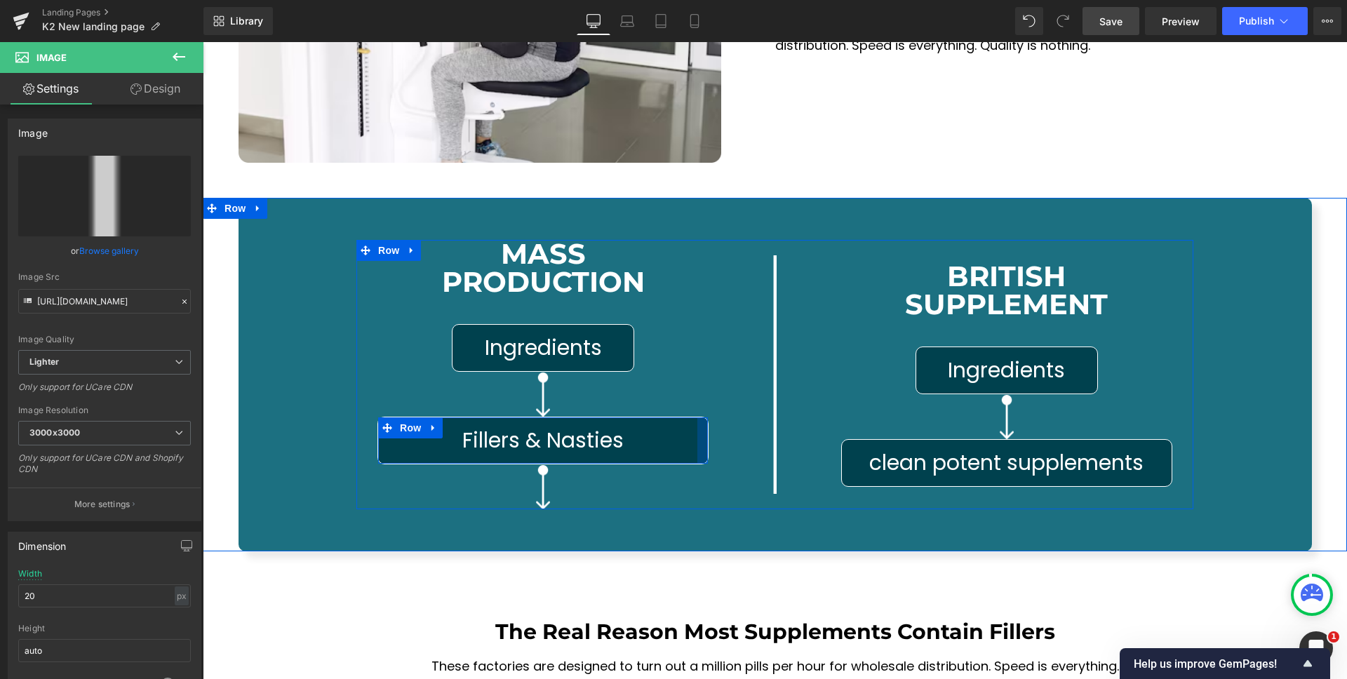
click at [698, 418] on div at bounding box center [703, 441] width 11 height 46
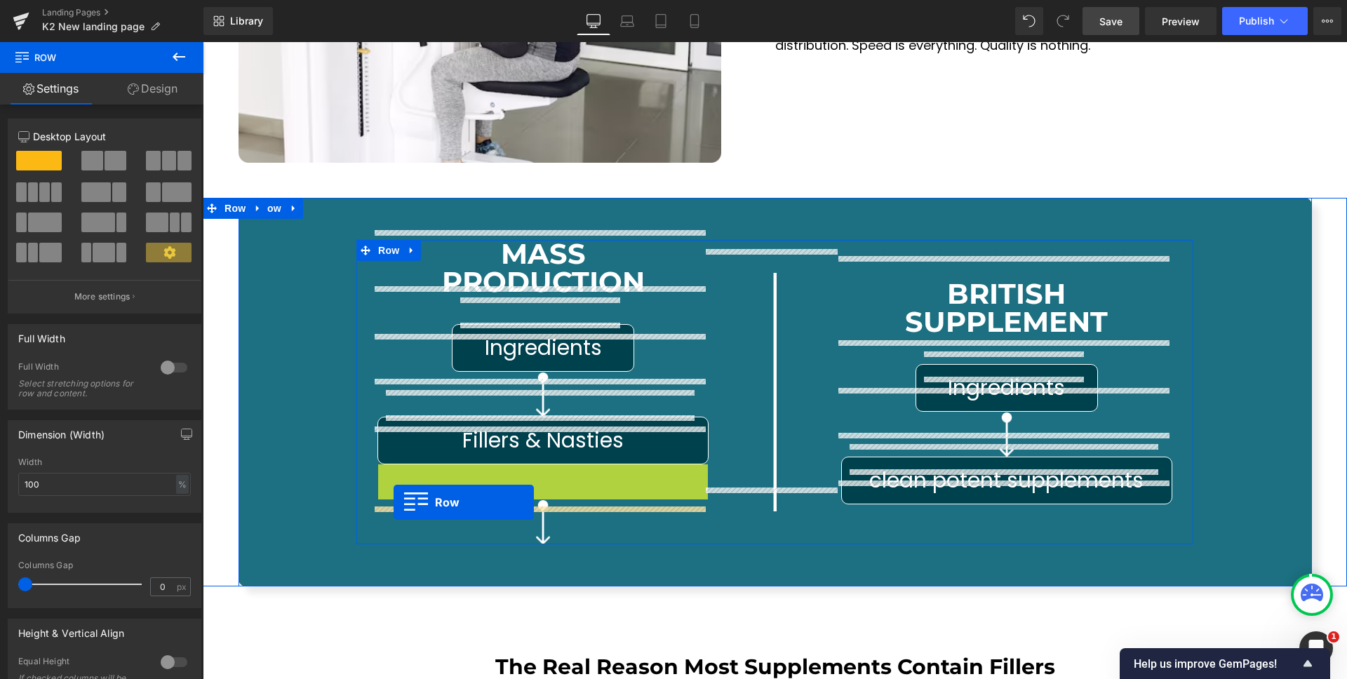
drag, startPoint x: 379, startPoint y: 436, endPoint x: 394, endPoint y: 502, distance: 67.6
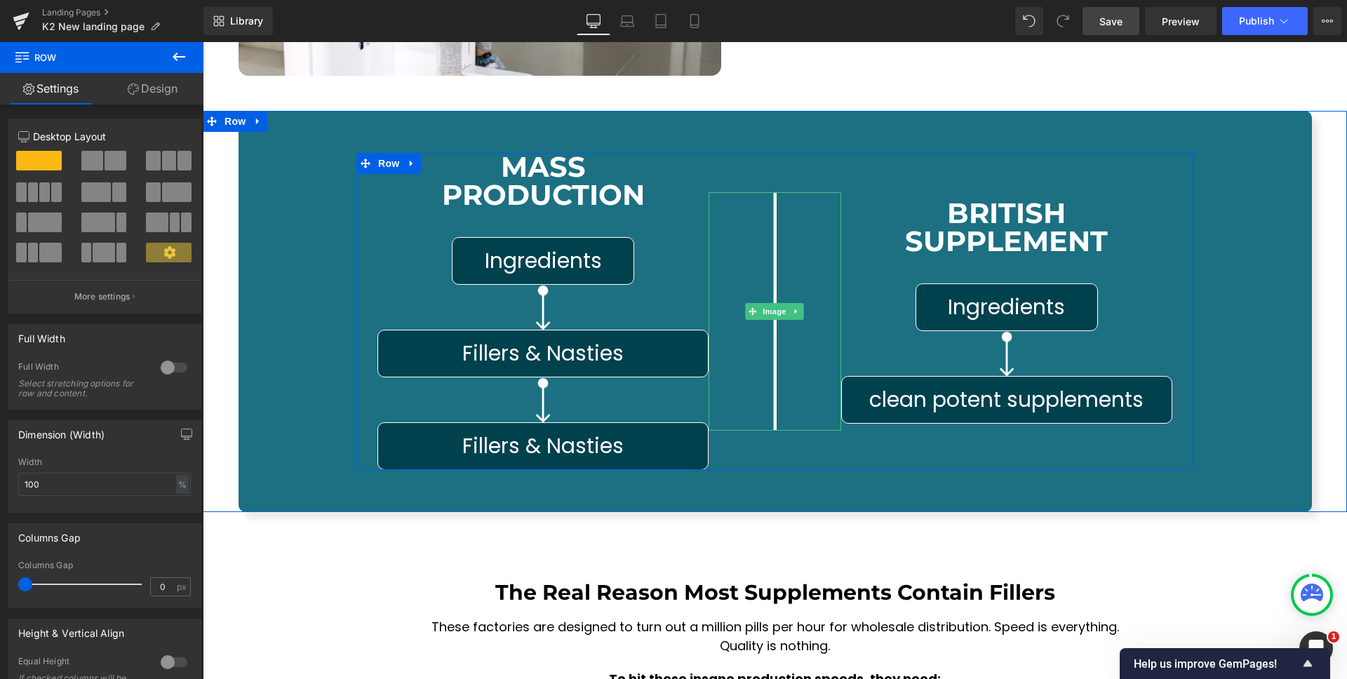
scroll to position [6783, 0]
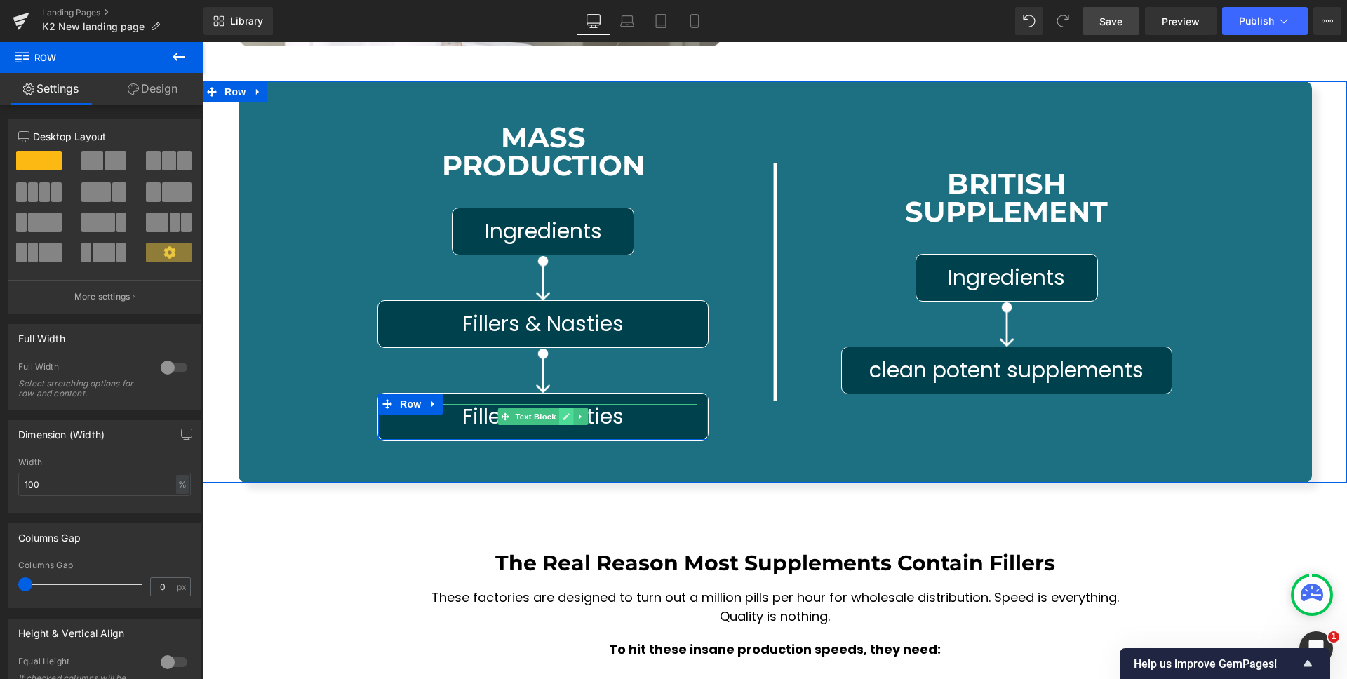
click at [563, 413] on icon at bounding box center [567, 417] width 8 height 8
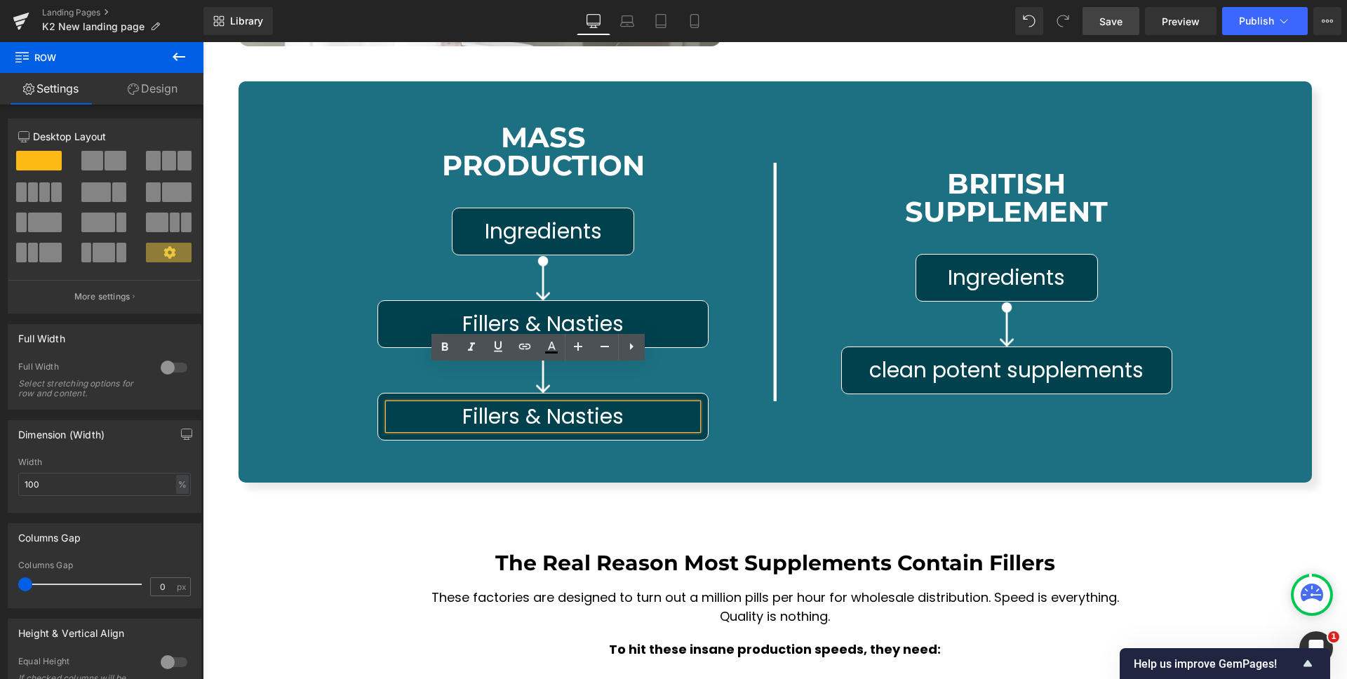
click at [552, 409] on span "Text Block" at bounding box center [536, 417] width 46 height 17
click at [552, 401] on span "Fillers & Nasties" at bounding box center [542, 416] width 161 height 30
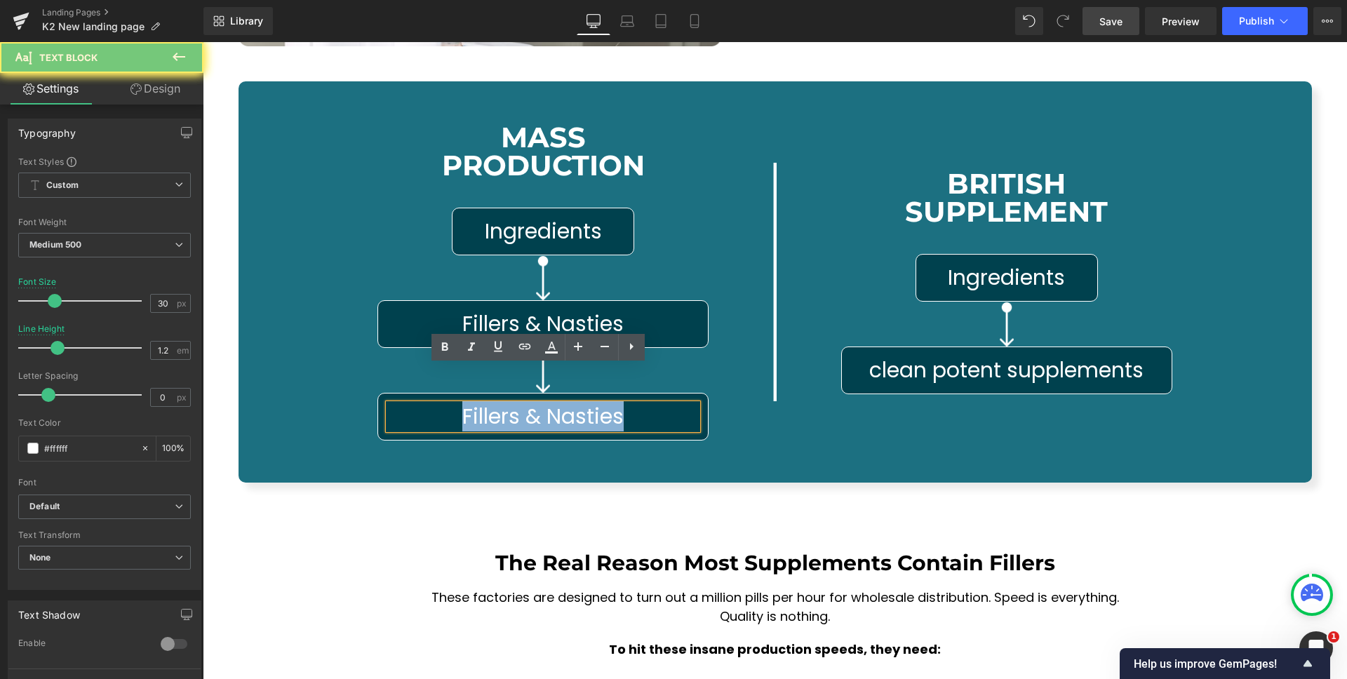
click at [552, 401] on span "Fillers & Nasties" at bounding box center [542, 416] width 161 height 30
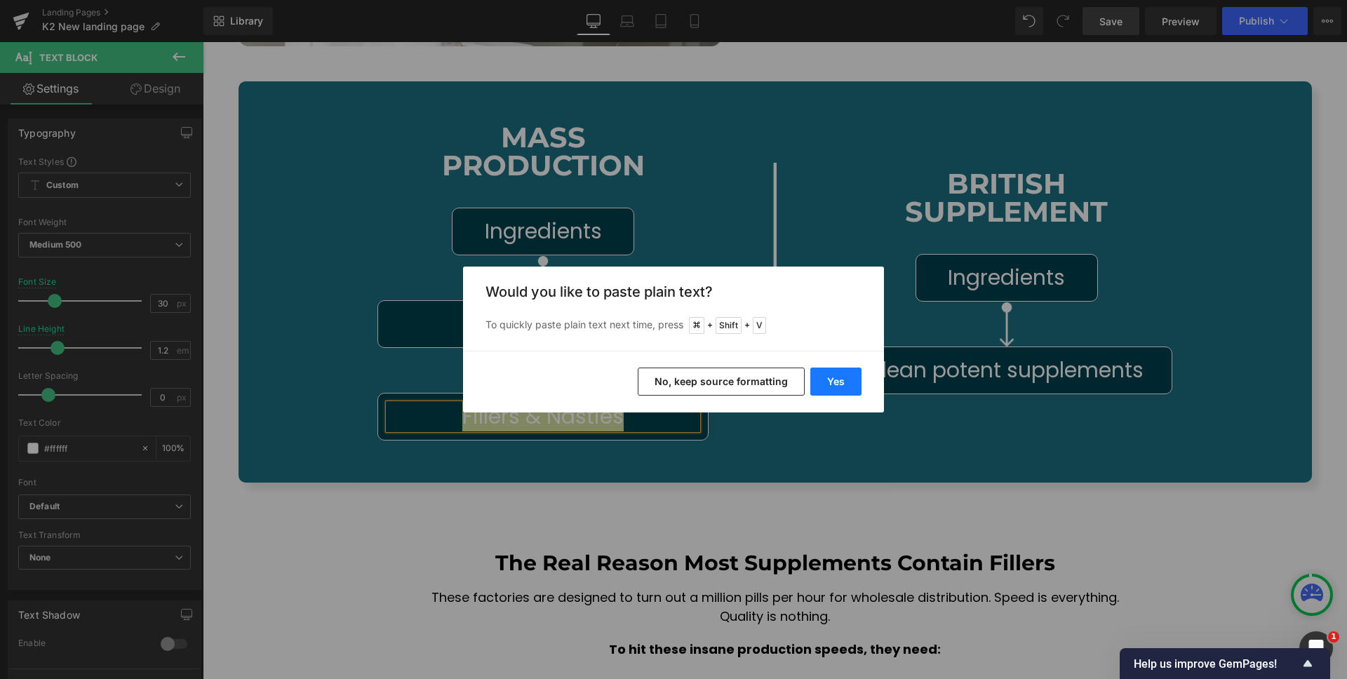
click at [837, 384] on button "Yes" at bounding box center [836, 382] width 51 height 28
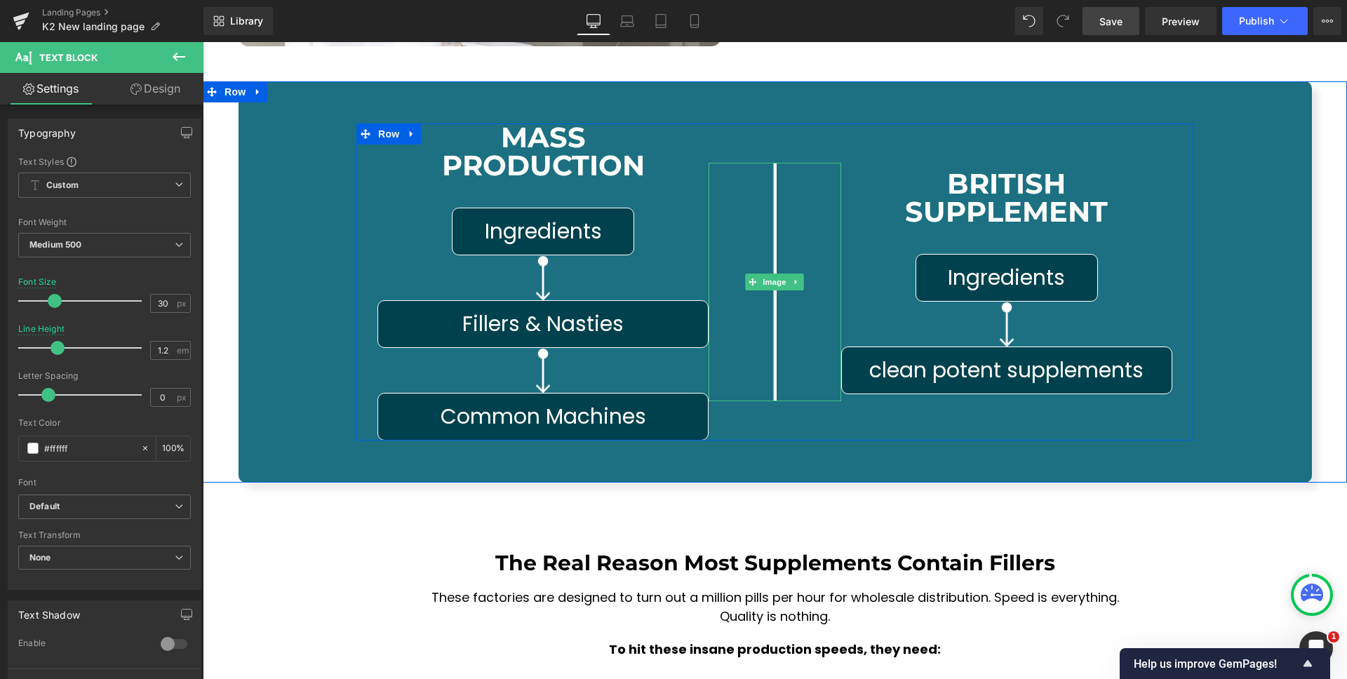
click at [720, 372] on div at bounding box center [775, 282] width 133 height 238
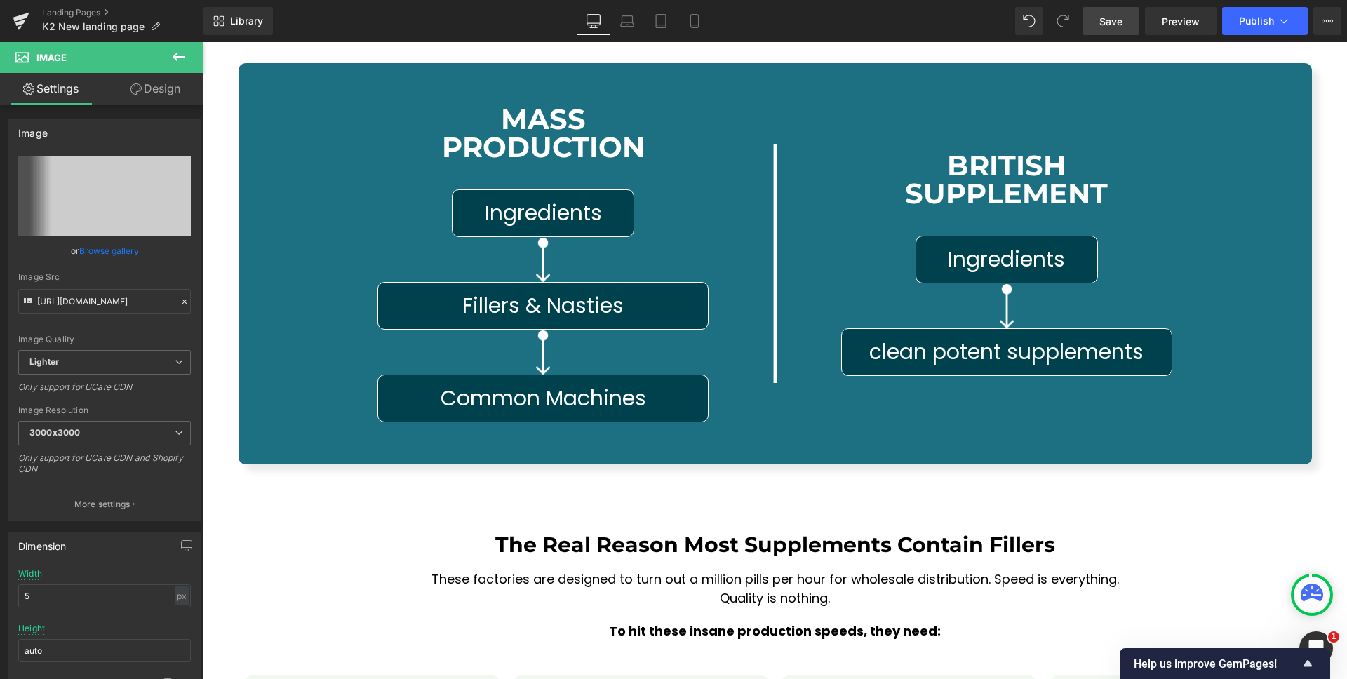
scroll to position [6798, 0]
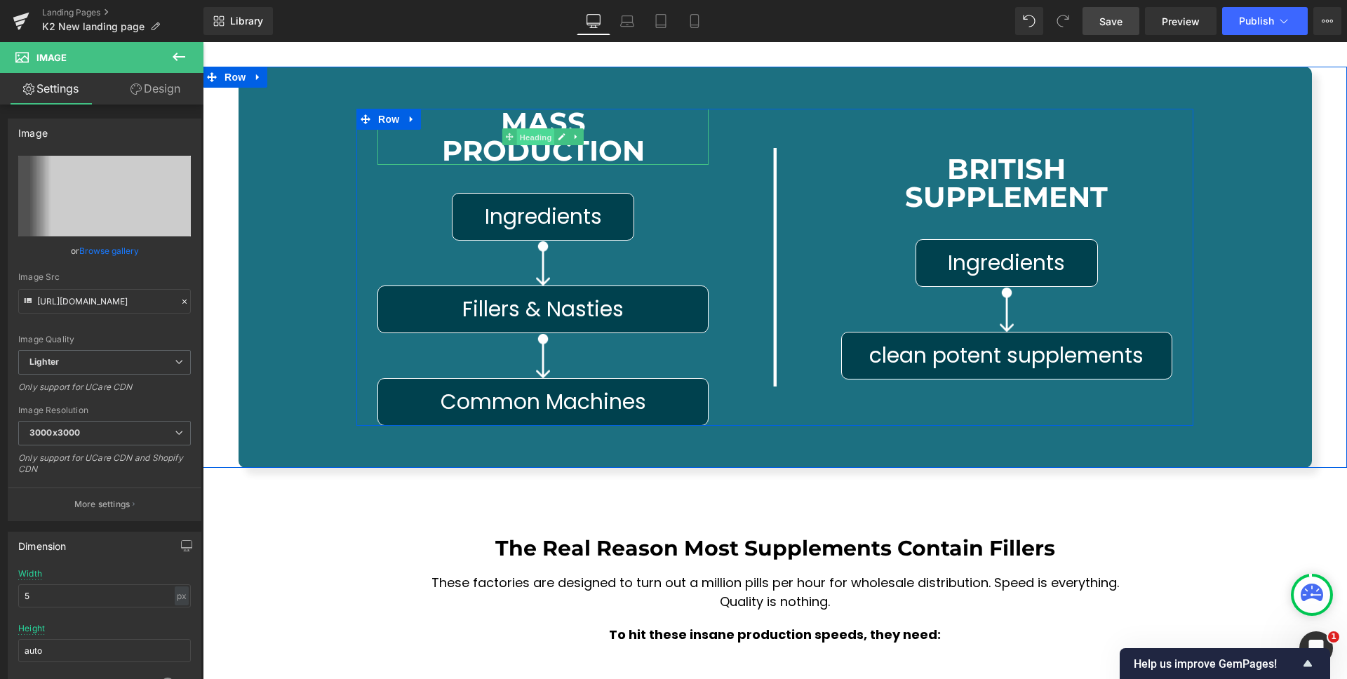
click at [529, 129] on span "Heading" at bounding box center [536, 137] width 38 height 17
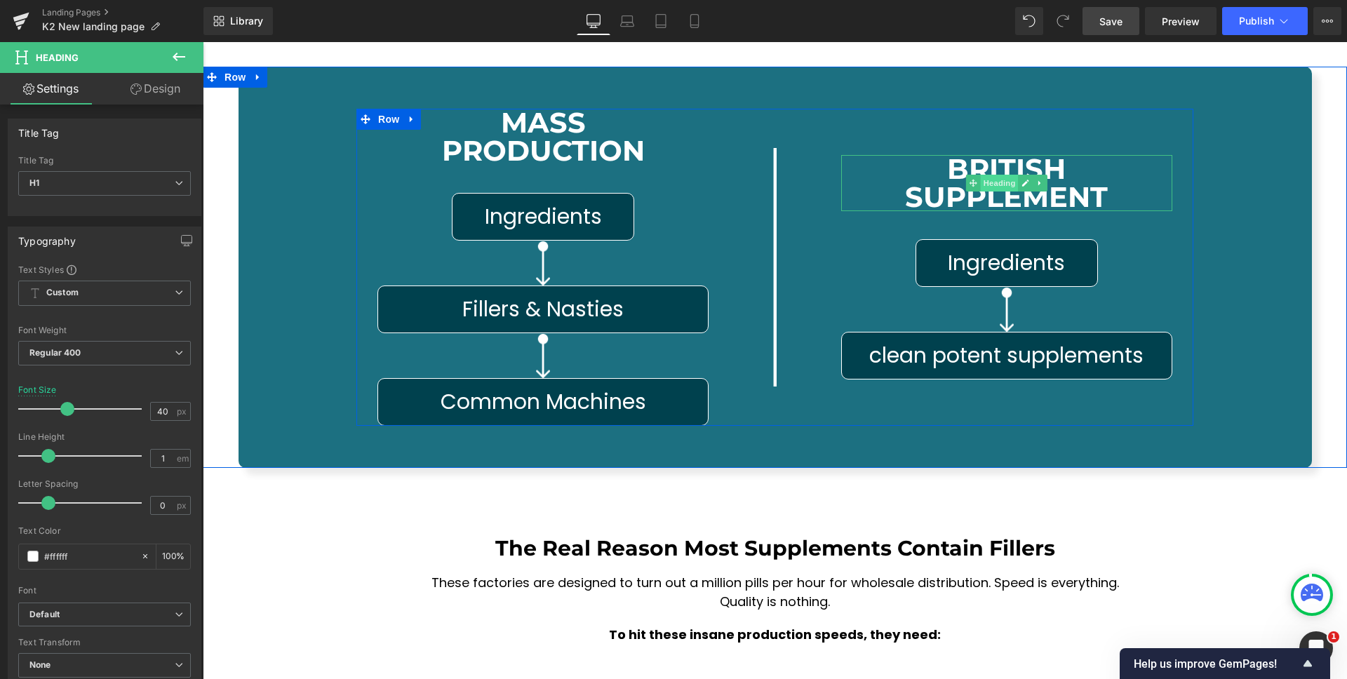
click at [981, 175] on span "Heading" at bounding box center [1000, 183] width 38 height 17
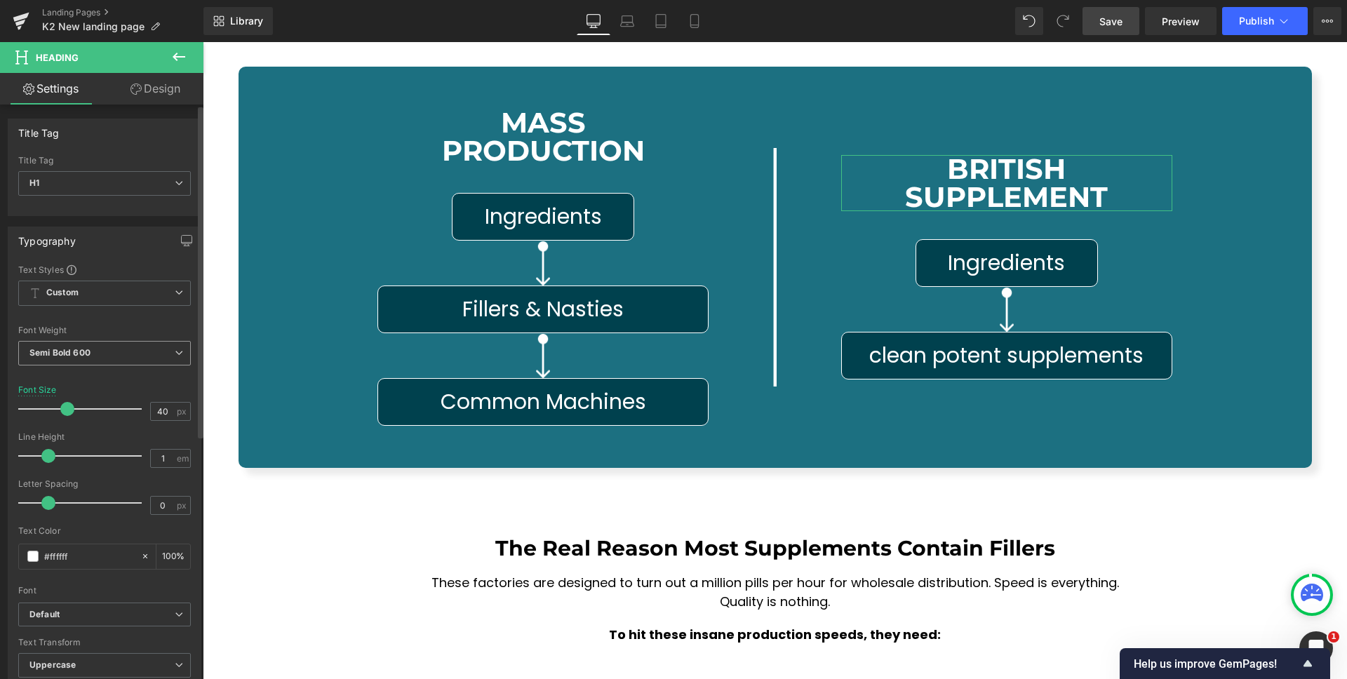
click at [111, 353] on span "Semi Bold 600" at bounding box center [104, 353] width 173 height 25
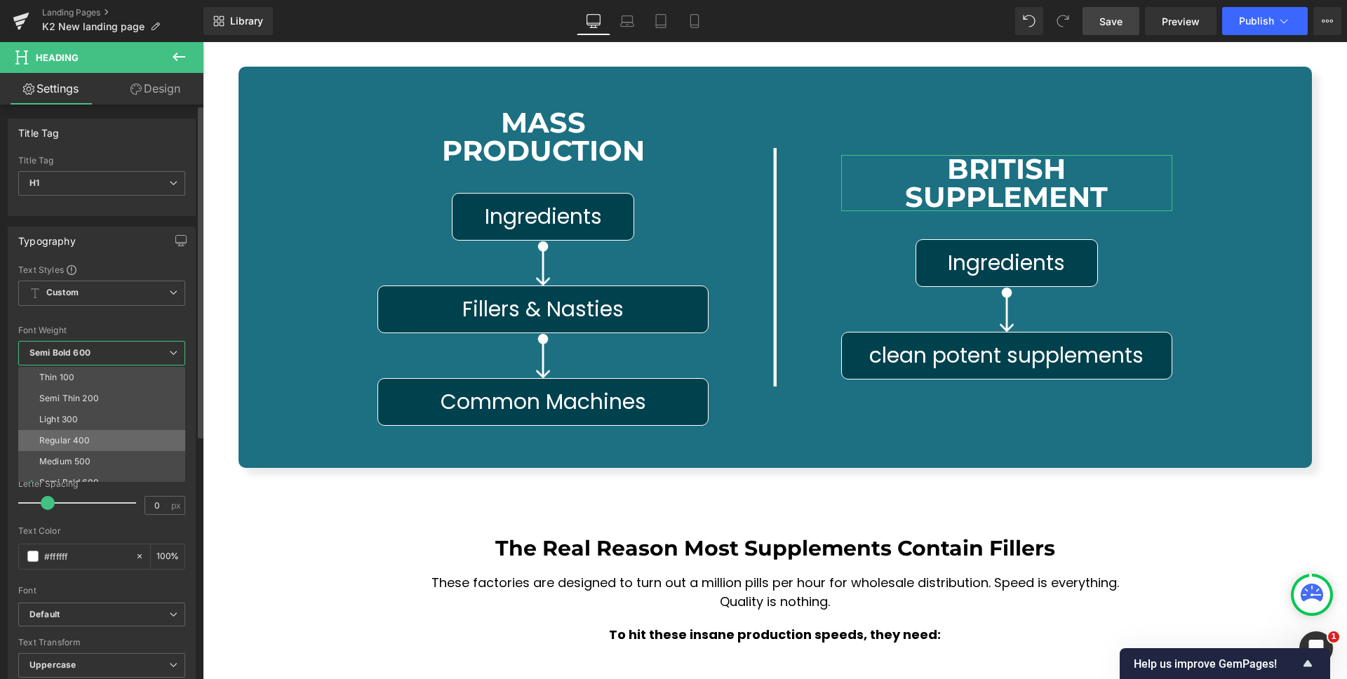
click at [88, 434] on li "Regular 400" at bounding box center [104, 440] width 173 height 21
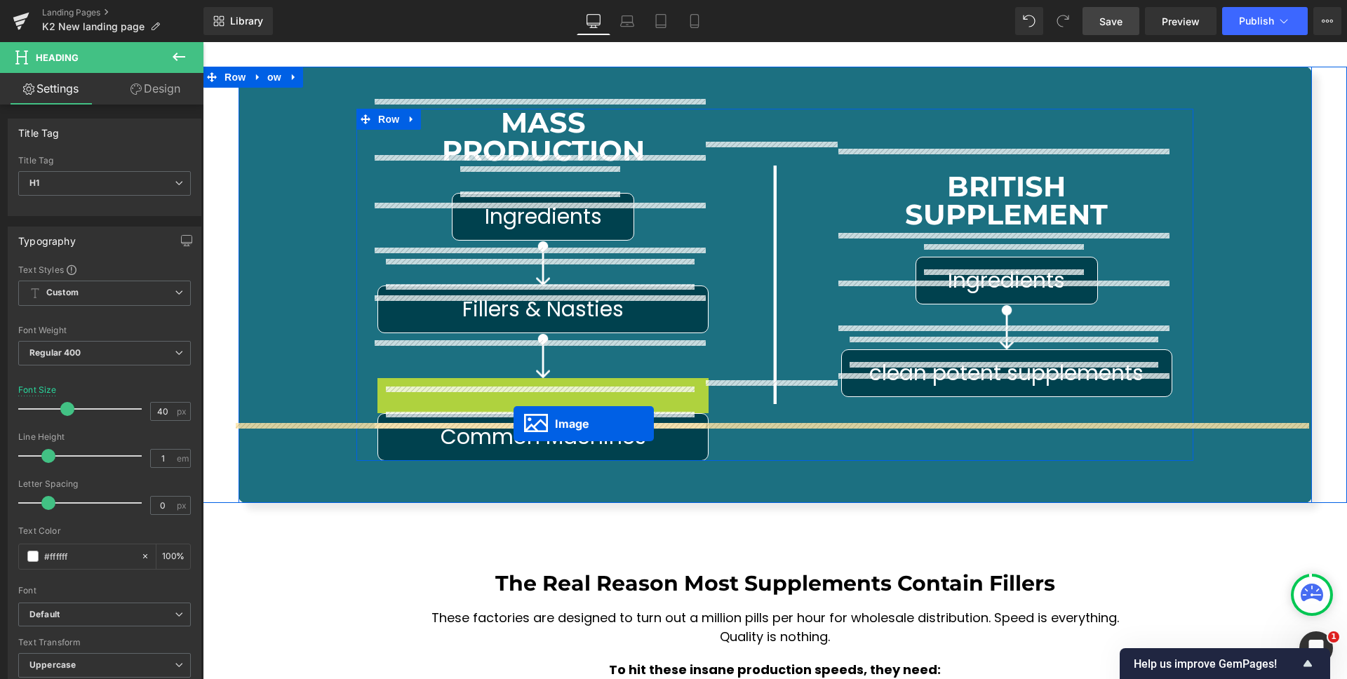
drag, startPoint x: 516, startPoint y: 361, endPoint x: 514, endPoint y: 424, distance: 62.5
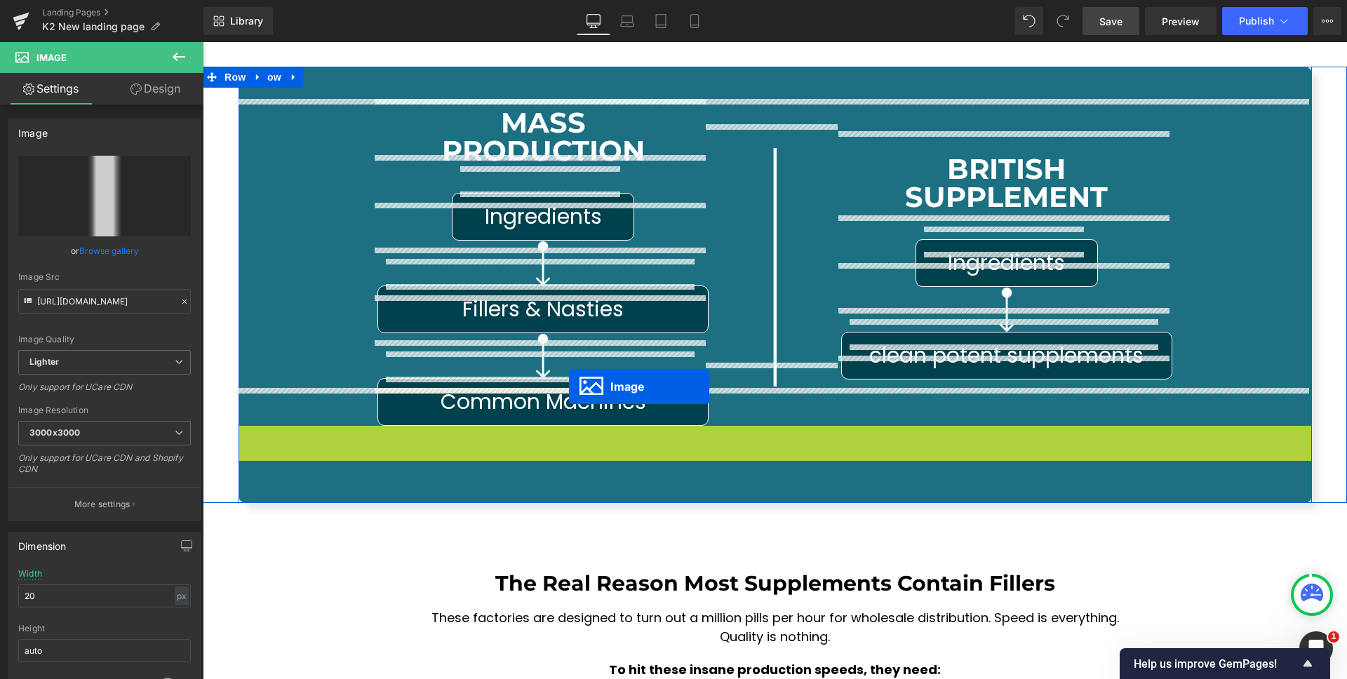
drag, startPoint x: 745, startPoint y: 413, endPoint x: 624, endPoint y: 385, distance: 124.5
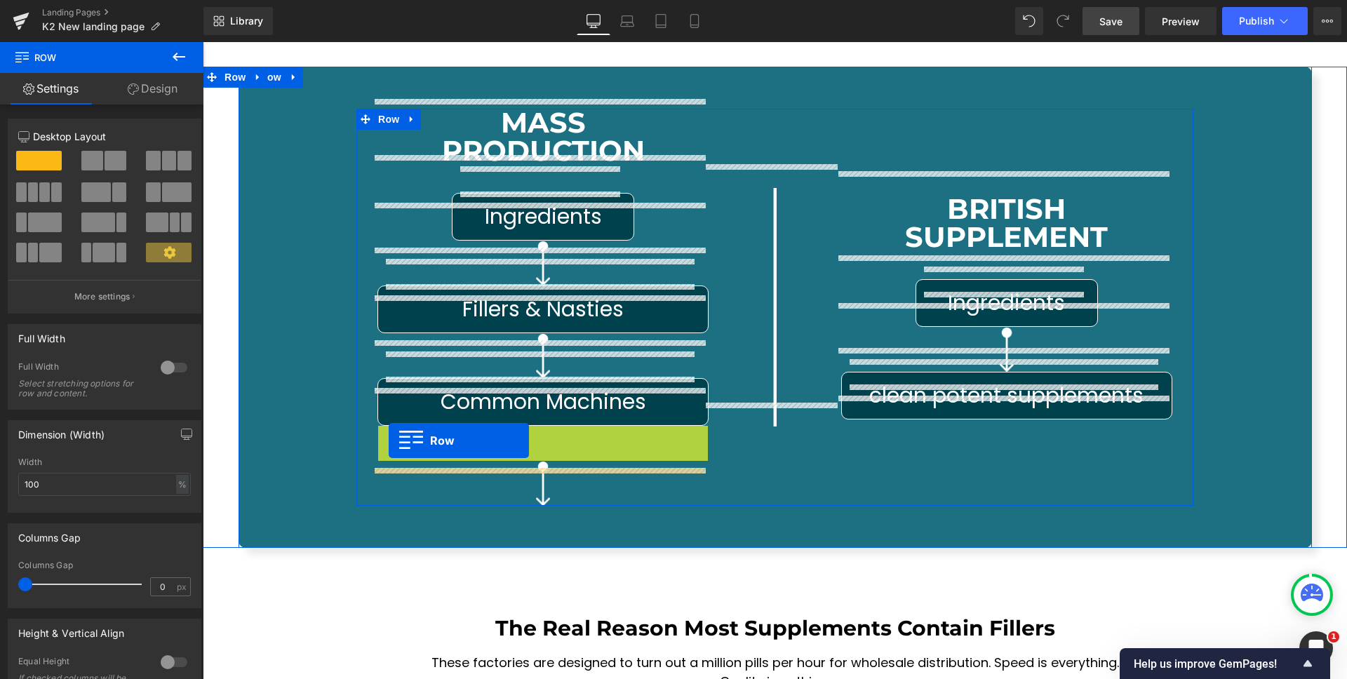
drag, startPoint x: 381, startPoint y: 395, endPoint x: 389, endPoint y: 441, distance: 46.3
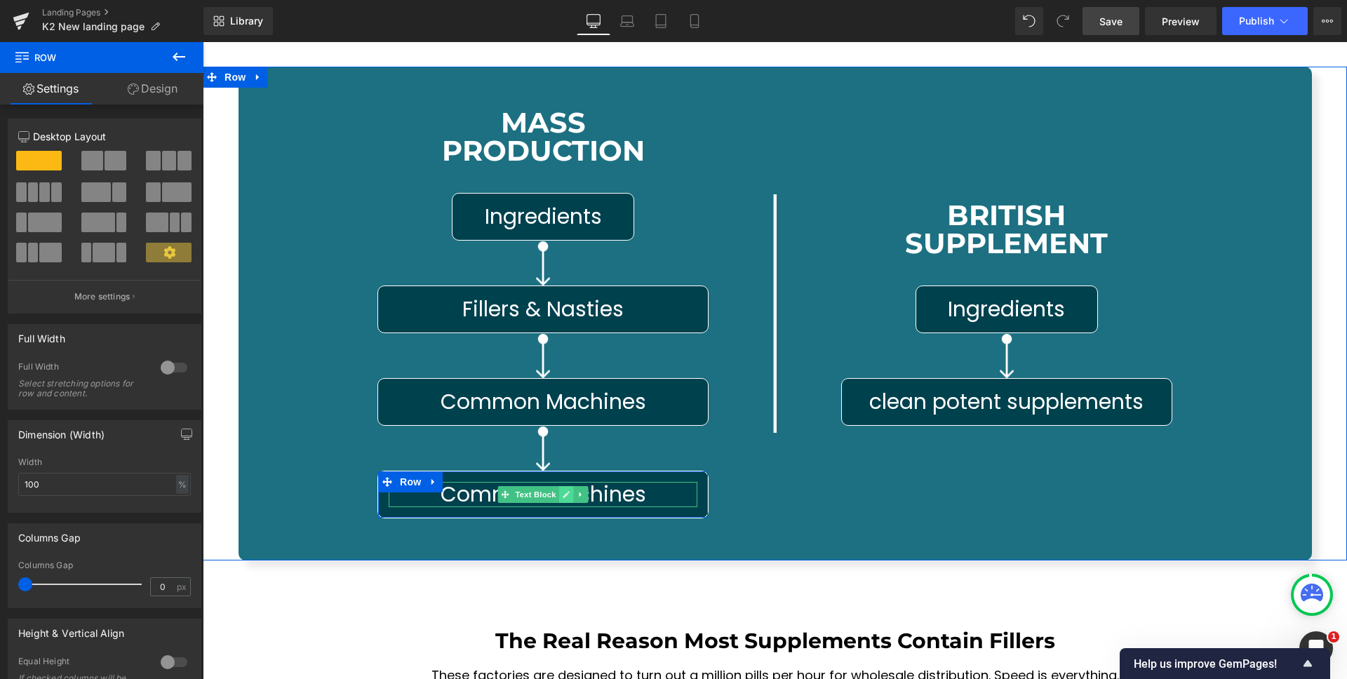
click at [563, 491] on icon at bounding box center [566, 494] width 7 height 7
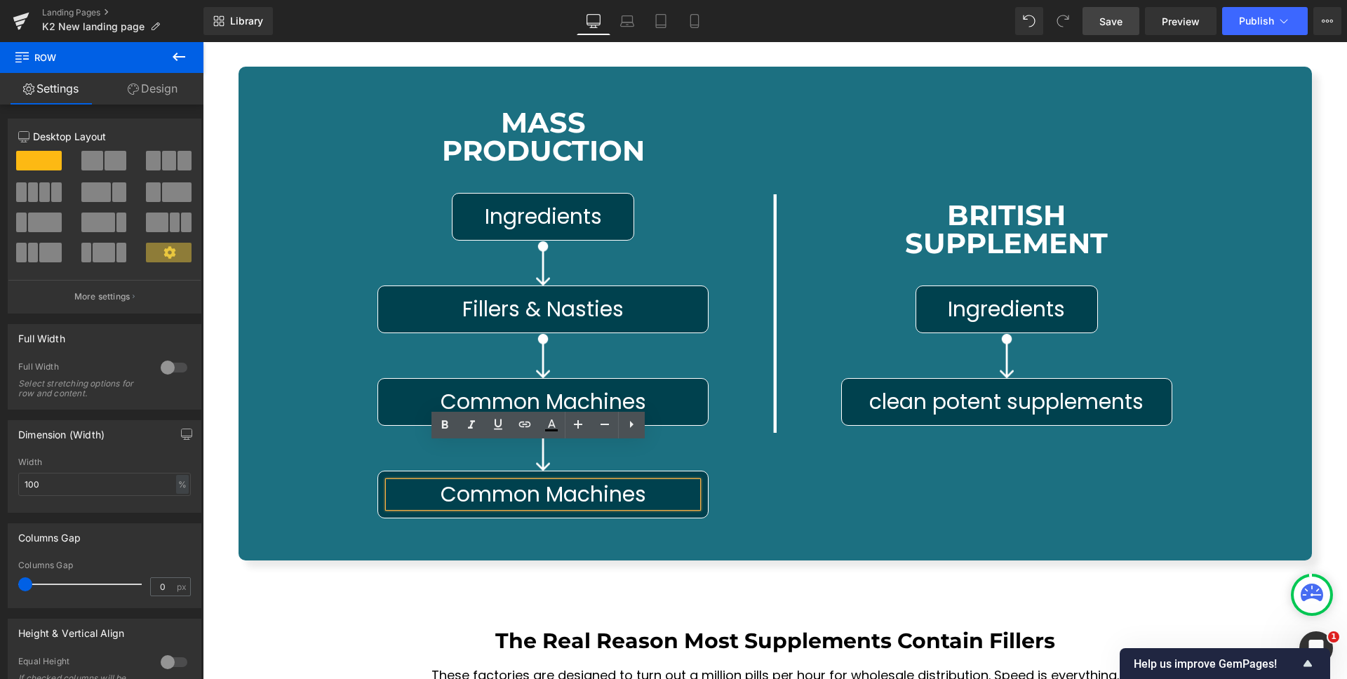
click at [531, 482] on div "Common Machines Text Block" at bounding box center [543, 494] width 309 height 25
click at [531, 479] on span "Common Machines" at bounding box center [544, 494] width 206 height 30
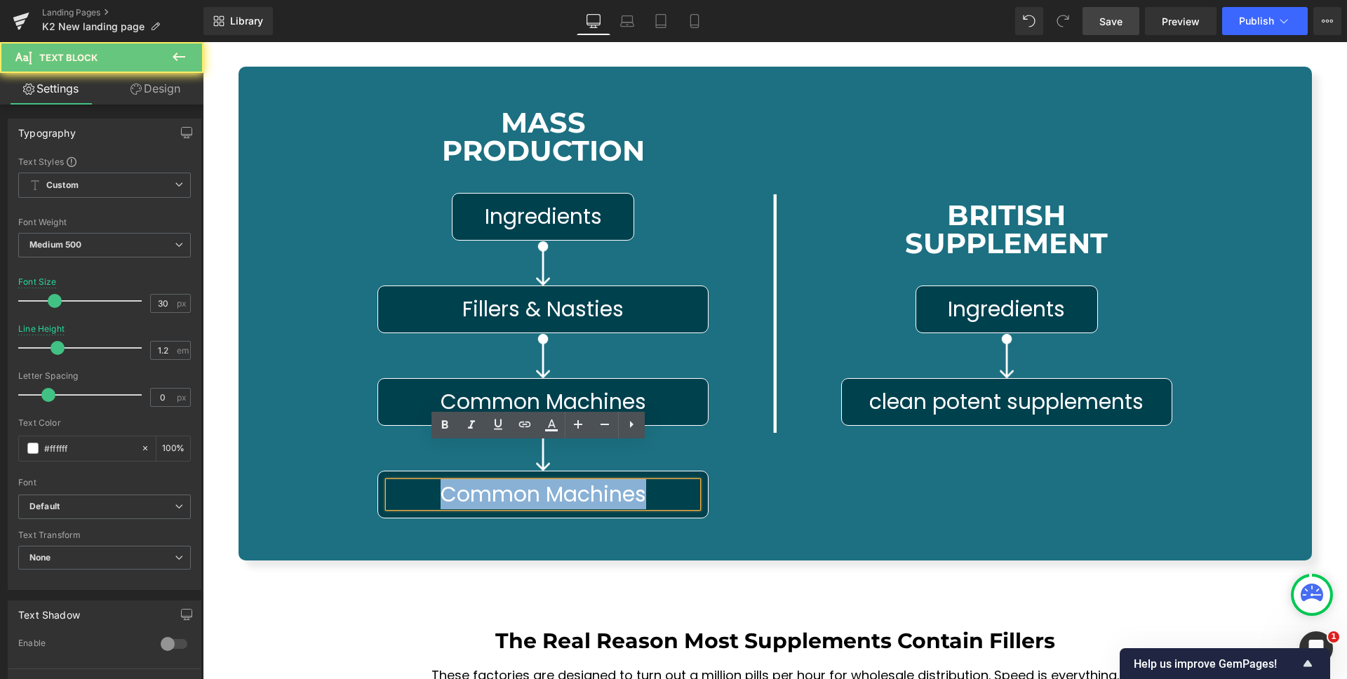
click at [531, 479] on span "Common Machines" at bounding box center [544, 494] width 206 height 30
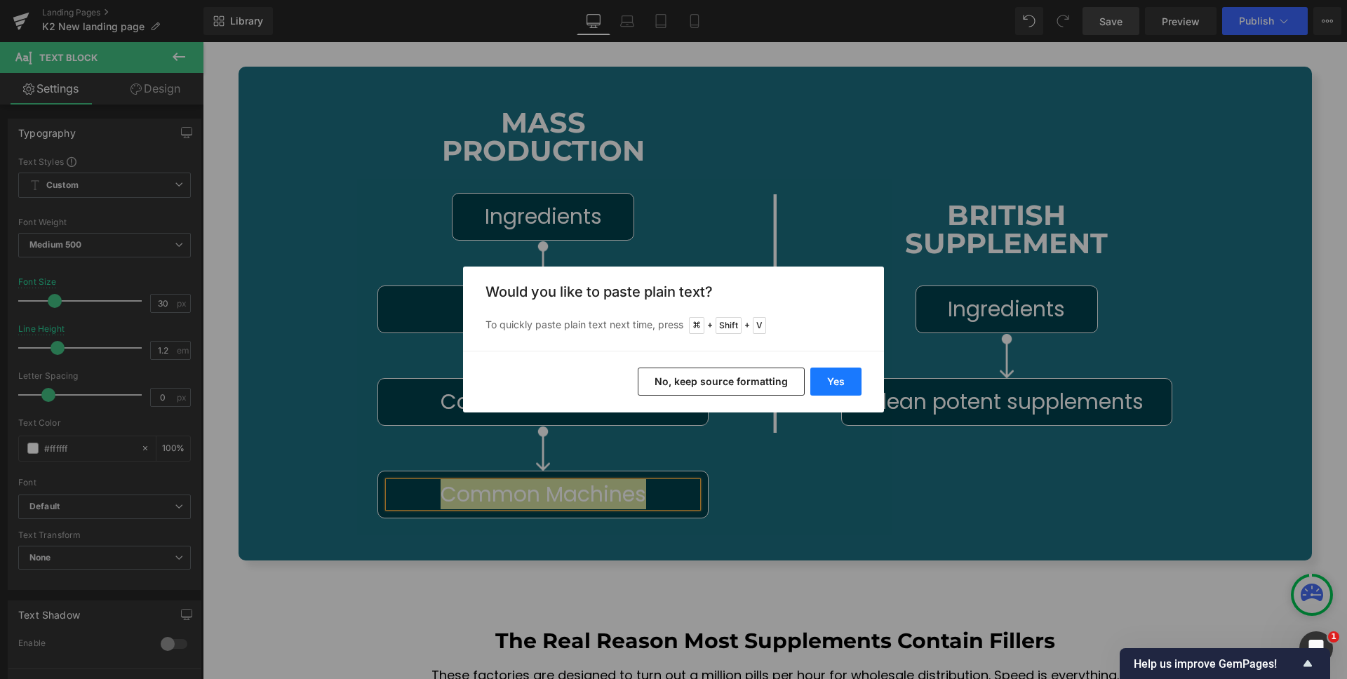
drag, startPoint x: 846, startPoint y: 383, endPoint x: 644, endPoint y: 341, distance: 206.4
click at [846, 383] on button "Yes" at bounding box center [836, 382] width 51 height 28
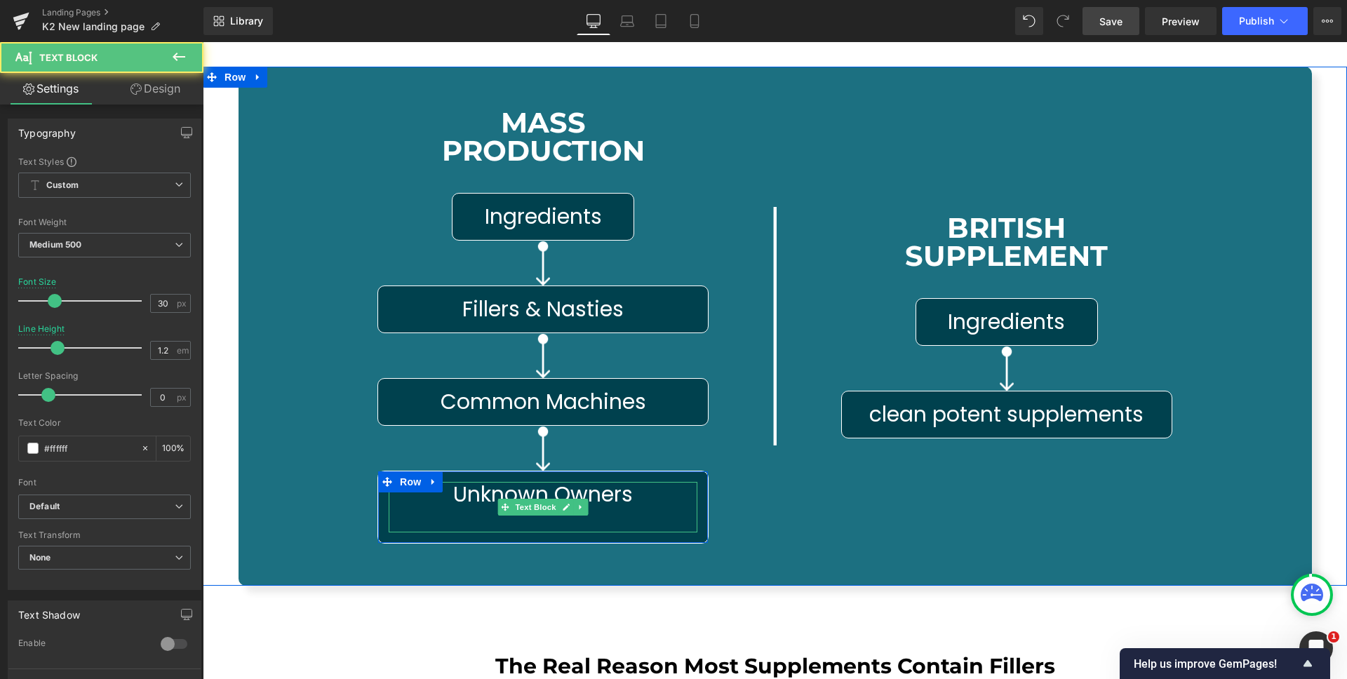
click at [641, 507] on p at bounding box center [543, 519] width 309 height 25
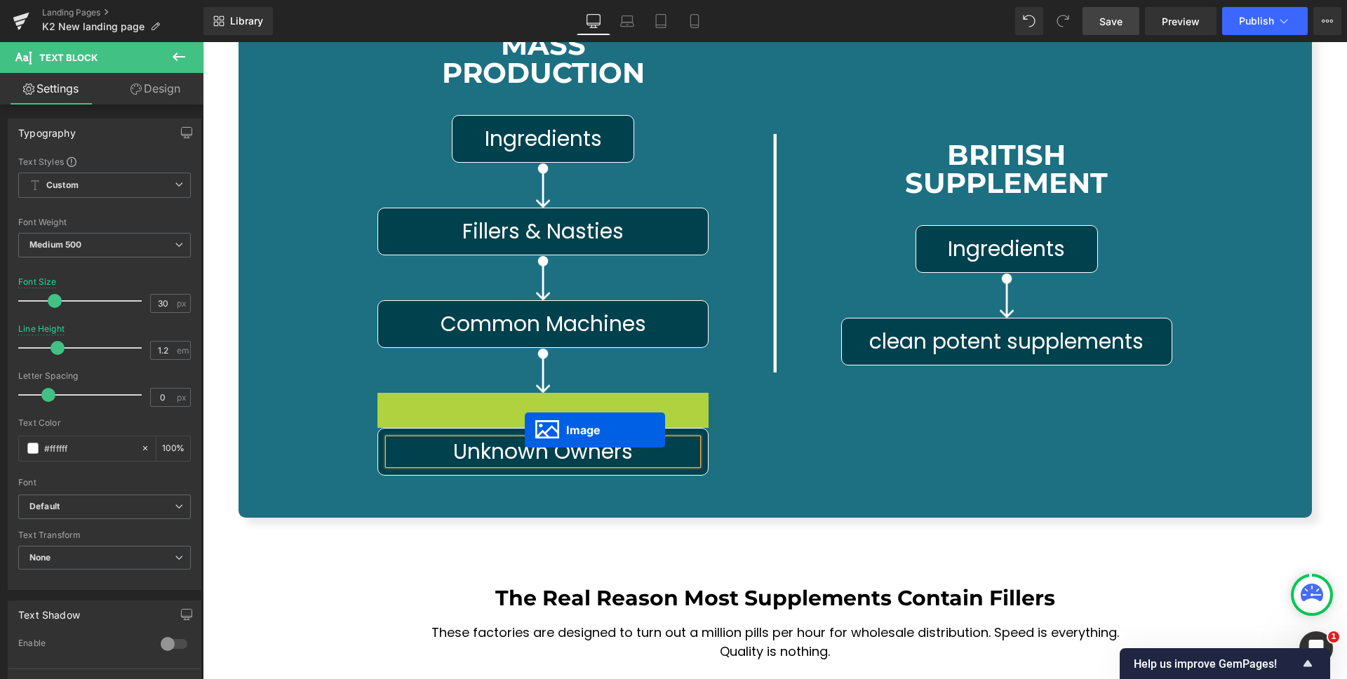
scroll to position [6866, 0]
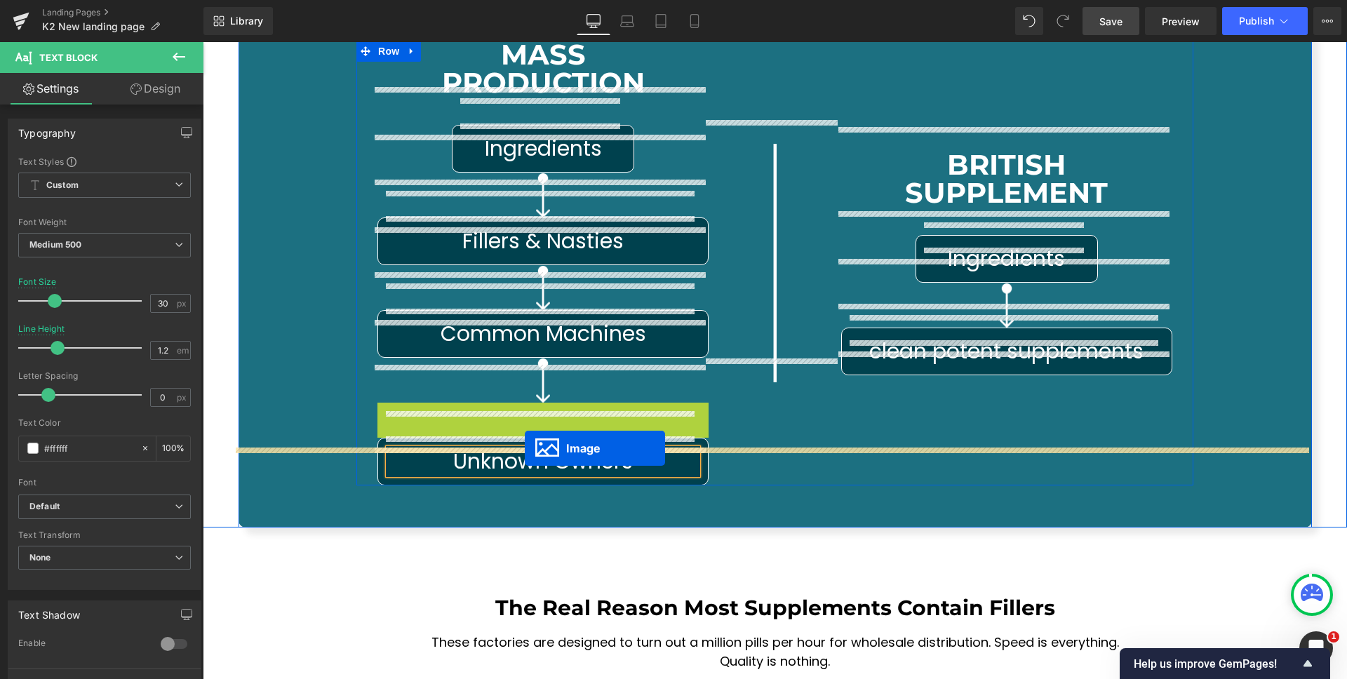
drag, startPoint x: 515, startPoint y: 375, endPoint x: 525, endPoint y: 448, distance: 73.6
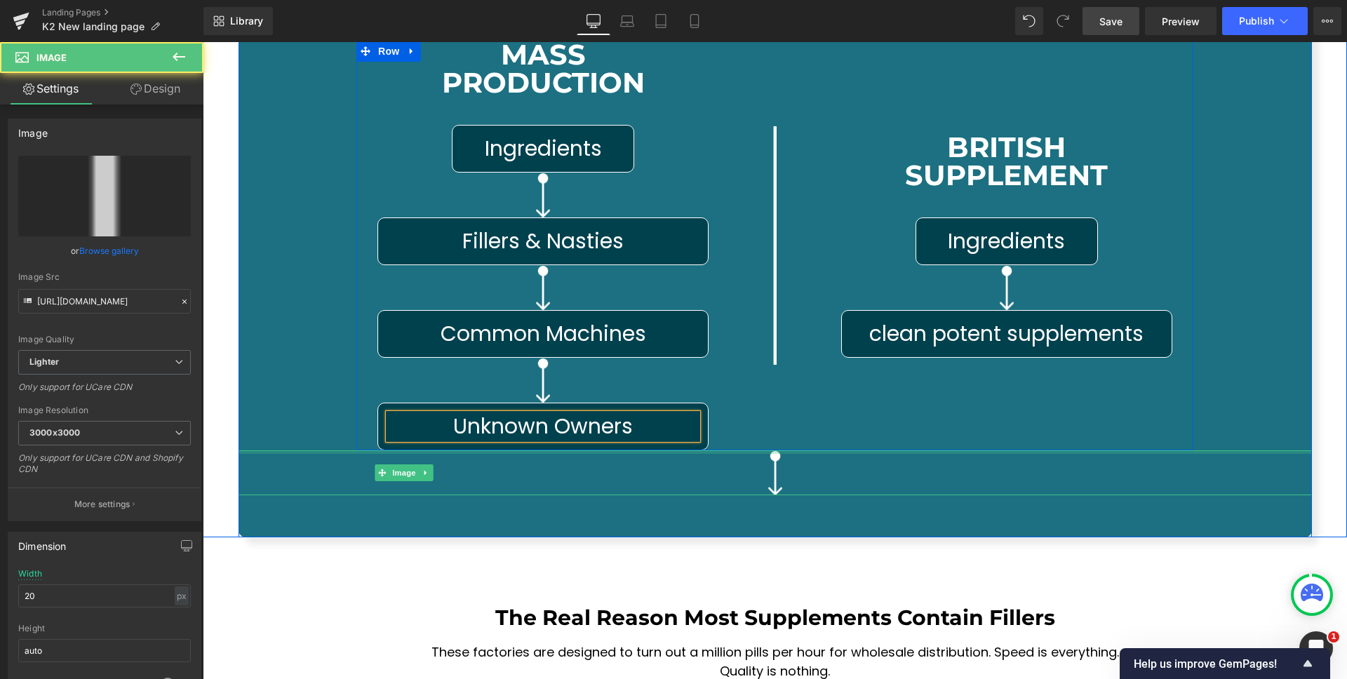
scroll to position [6831, 0]
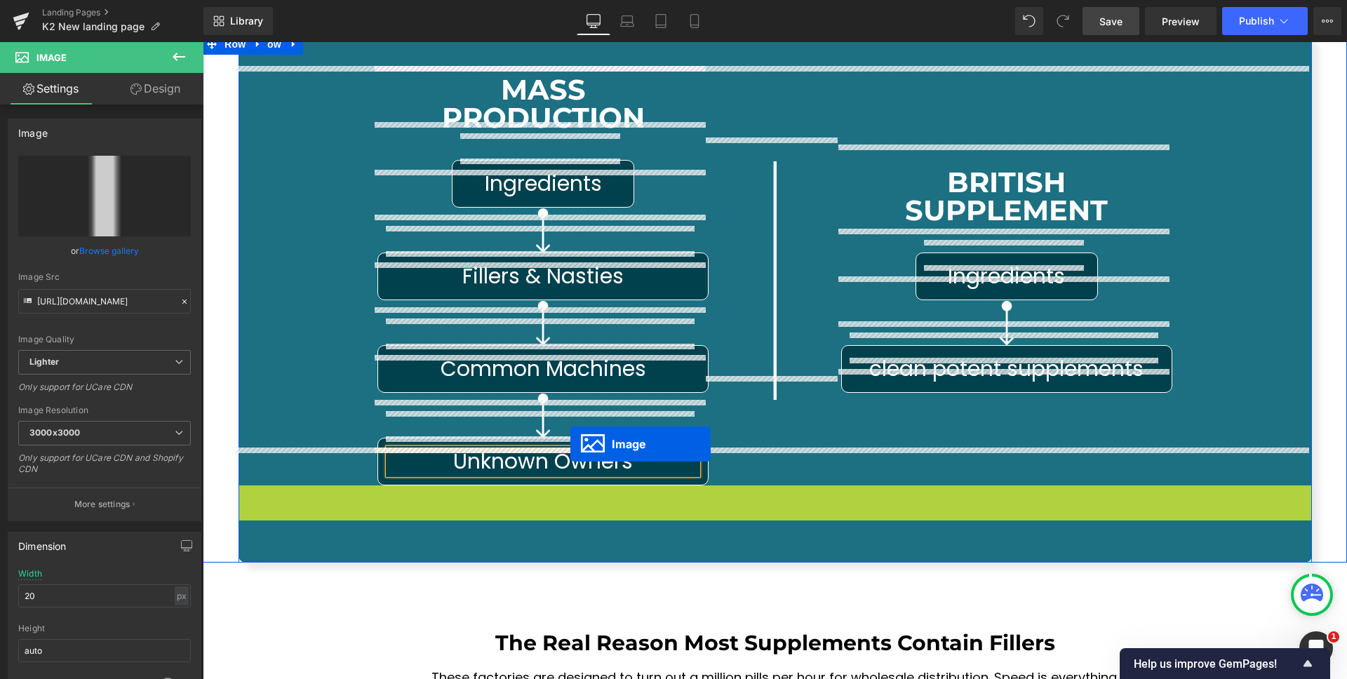
drag, startPoint x: 747, startPoint y: 466, endPoint x: 888, endPoint y: 441, distance: 143.3
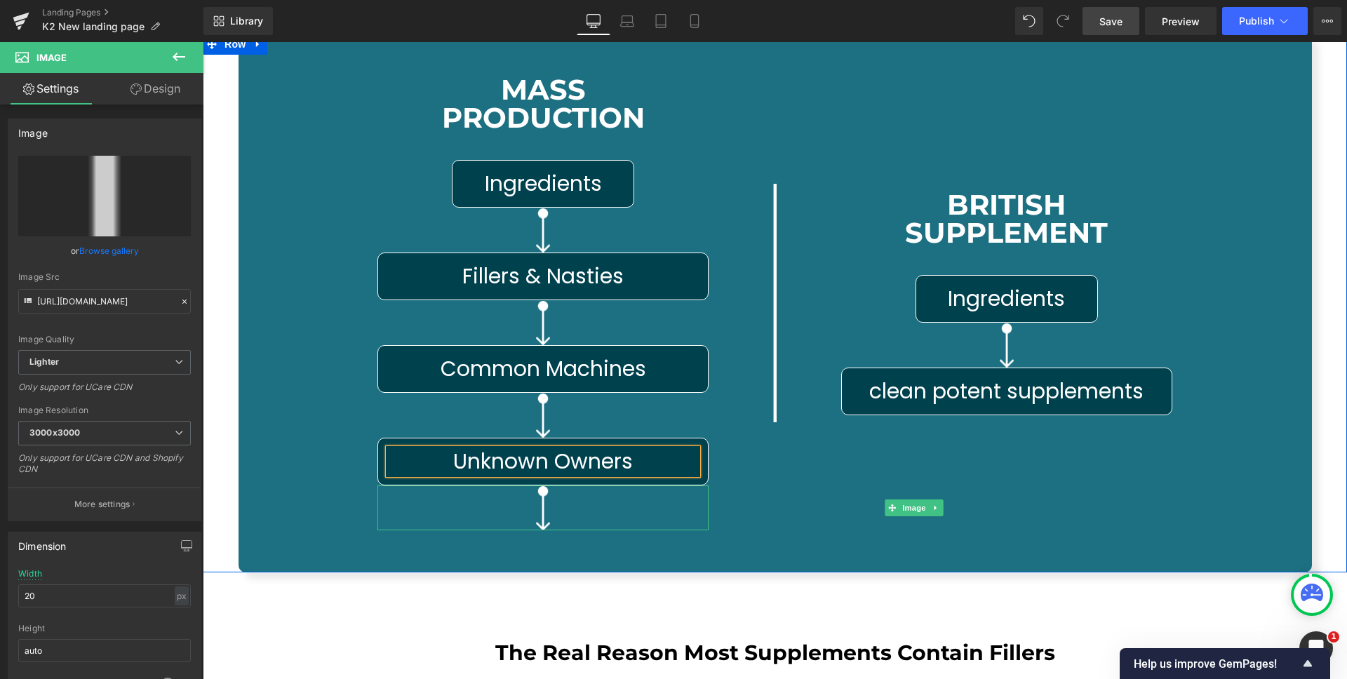
click at [733, 425] on div "Image" at bounding box center [775, 303] width 133 height 455
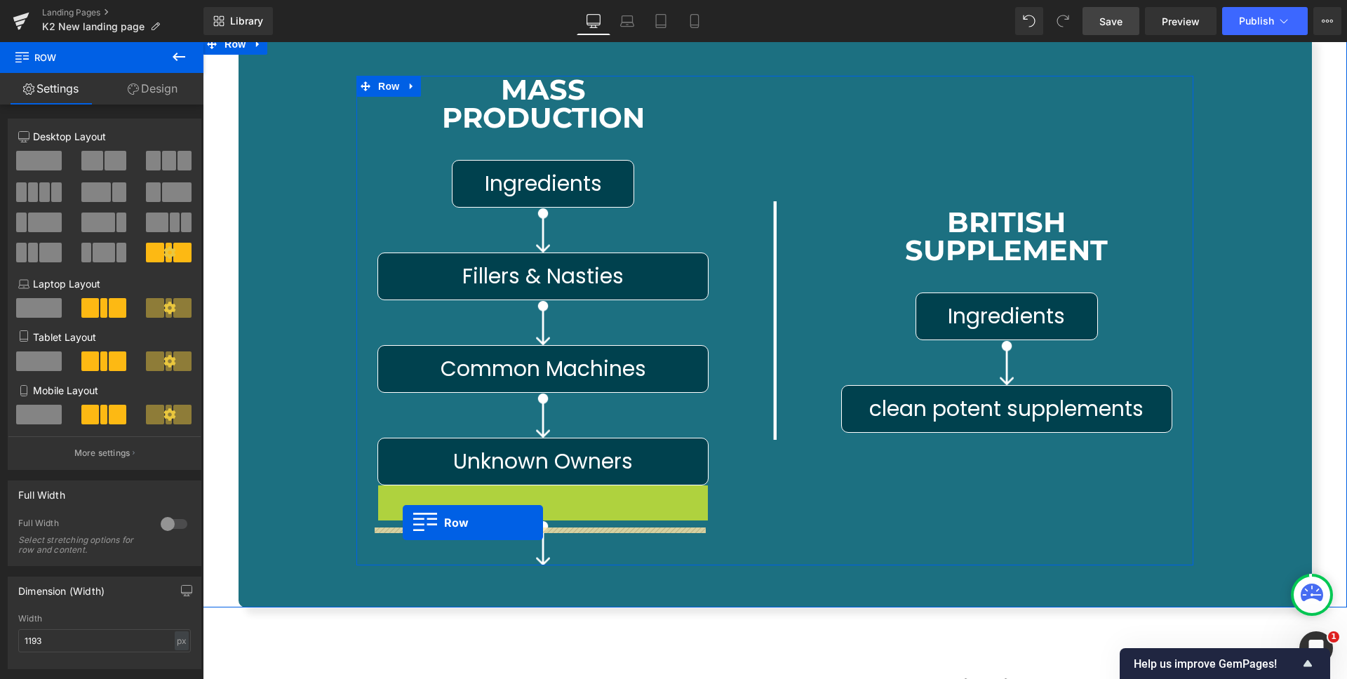
drag, startPoint x: 381, startPoint y: 460, endPoint x: 403, endPoint y: 523, distance: 66.8
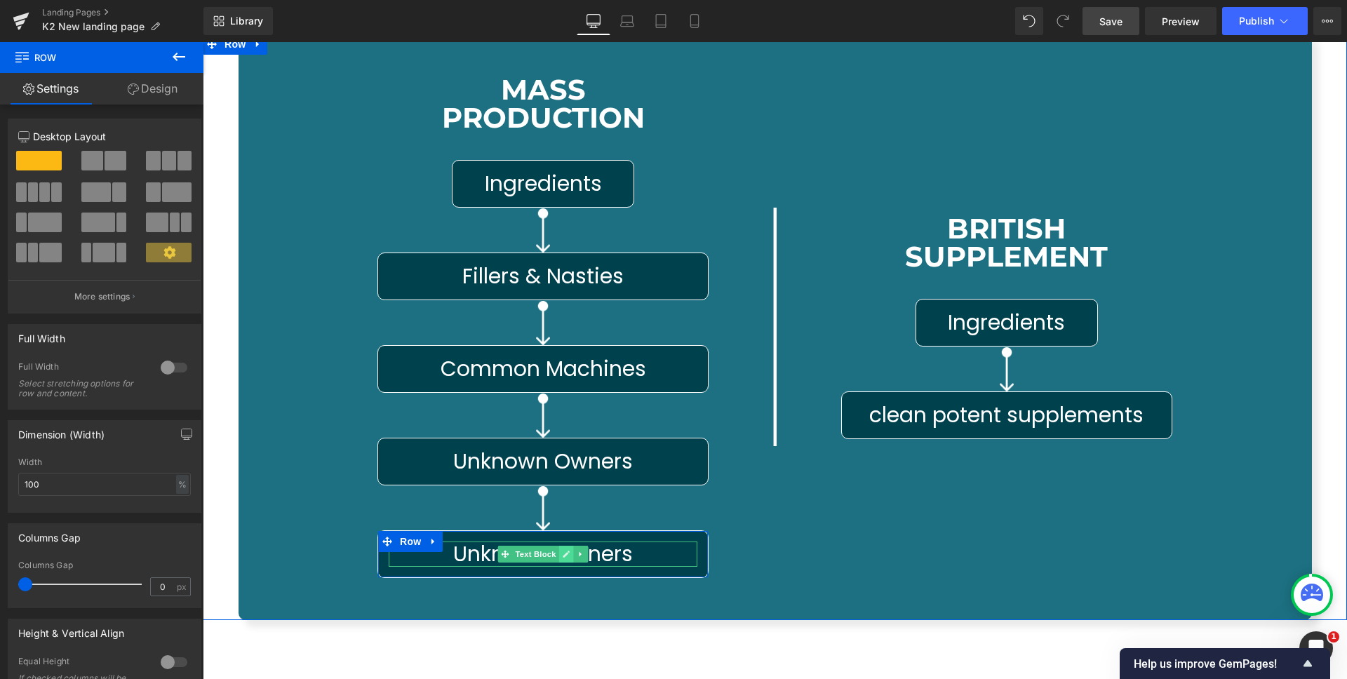
click at [564, 551] on icon at bounding box center [566, 554] width 7 height 7
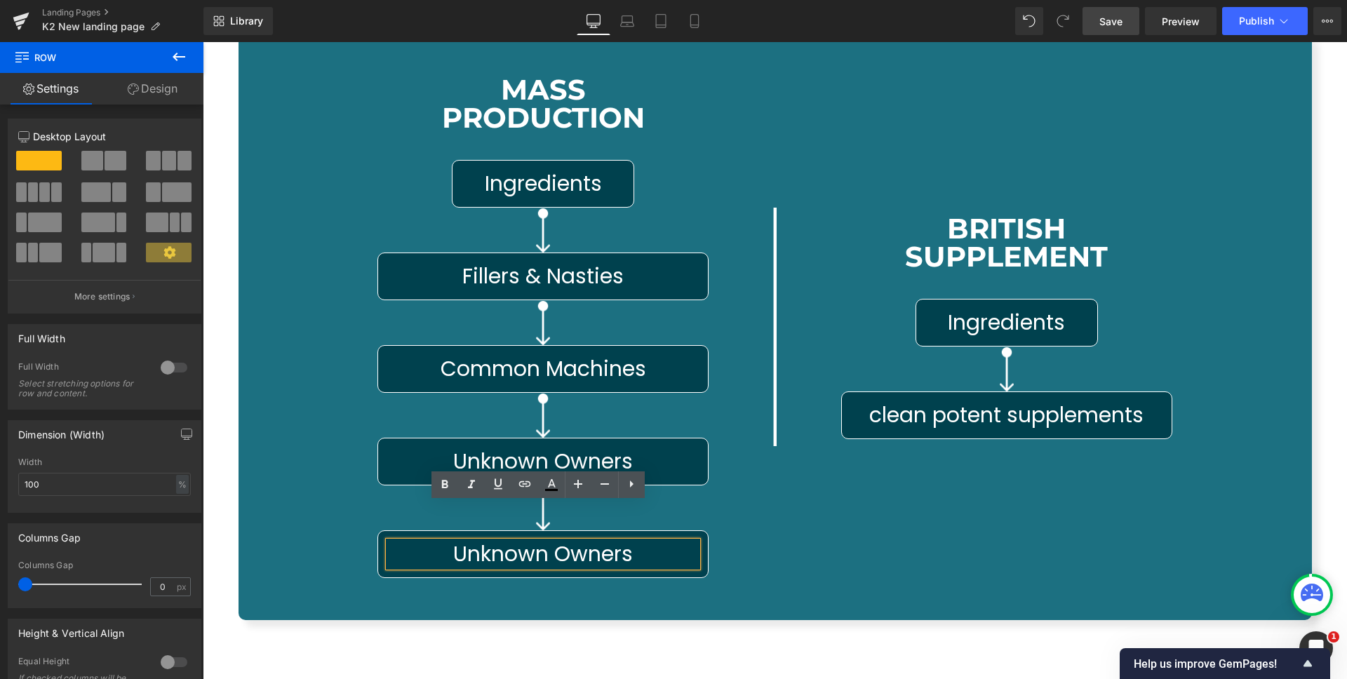
click at [512, 539] on span "Unknown Owners" at bounding box center [543, 554] width 180 height 30
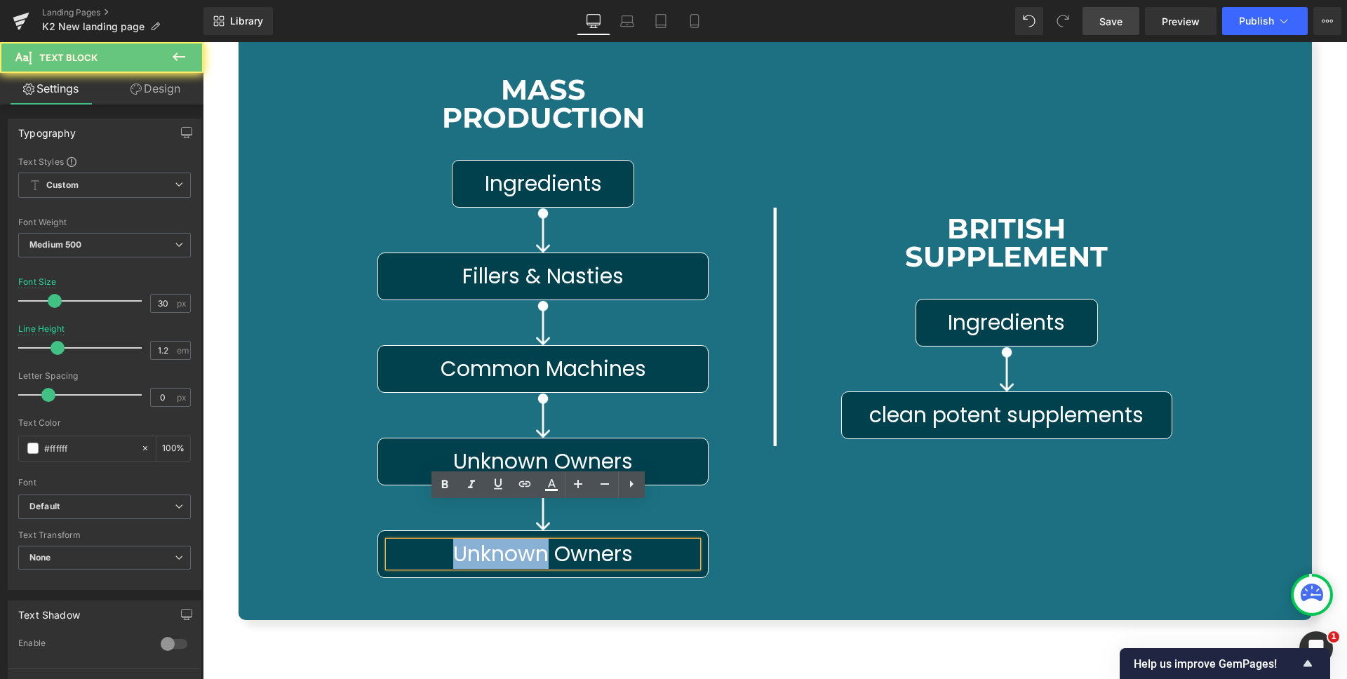
click at [512, 539] on span "Unknown Owners" at bounding box center [543, 554] width 180 height 30
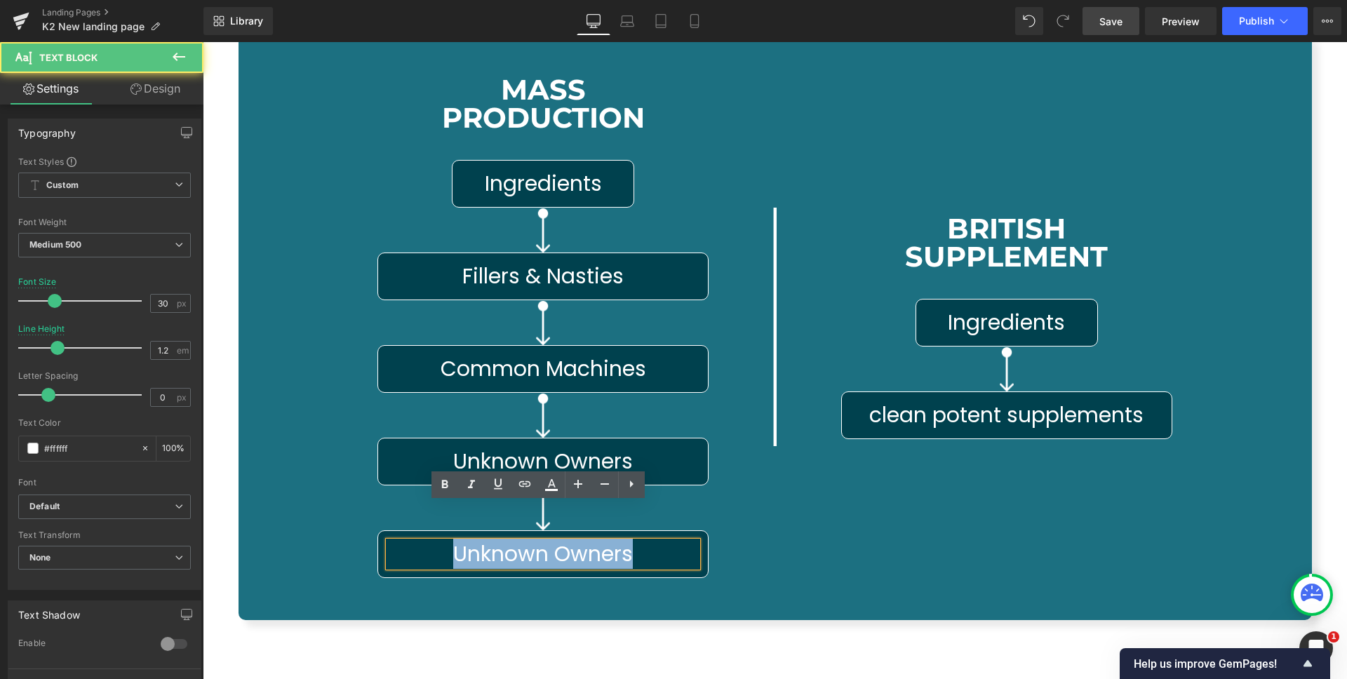
click at [643, 542] on p "Unknown Owners" at bounding box center [543, 554] width 309 height 25
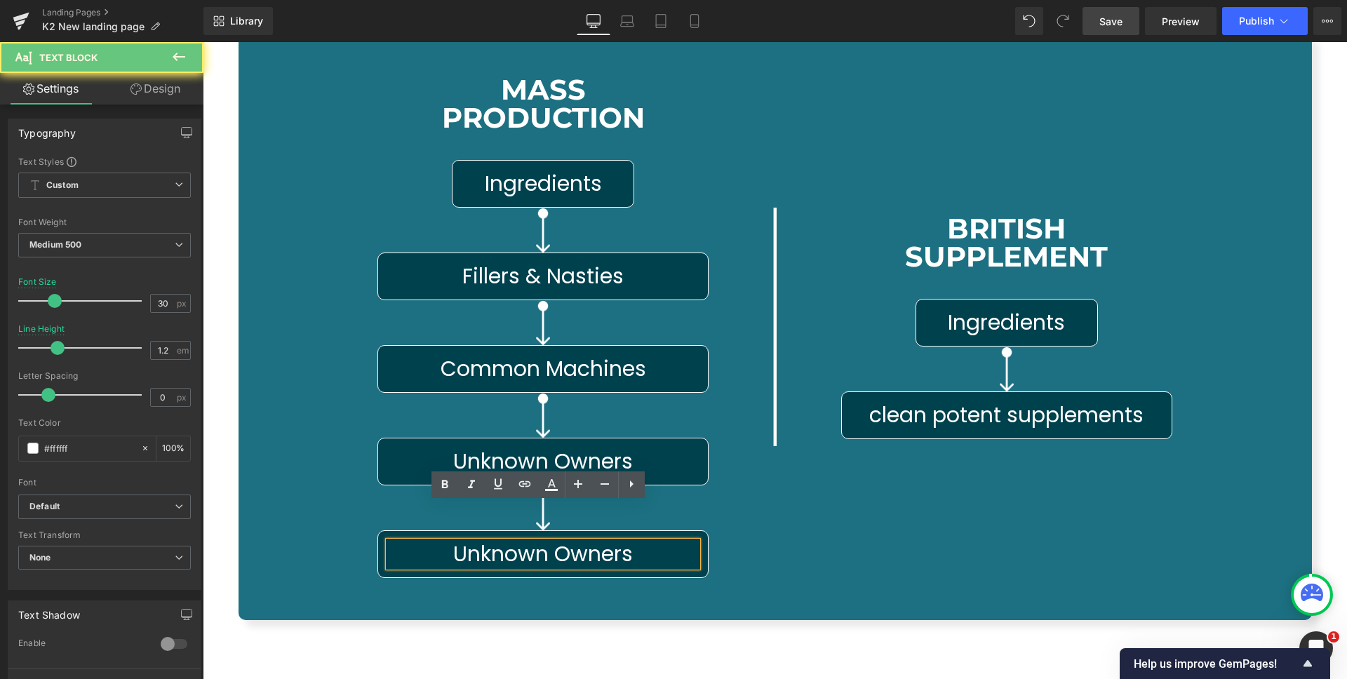
click at [571, 539] on span "Unknown Owners" at bounding box center [543, 554] width 180 height 30
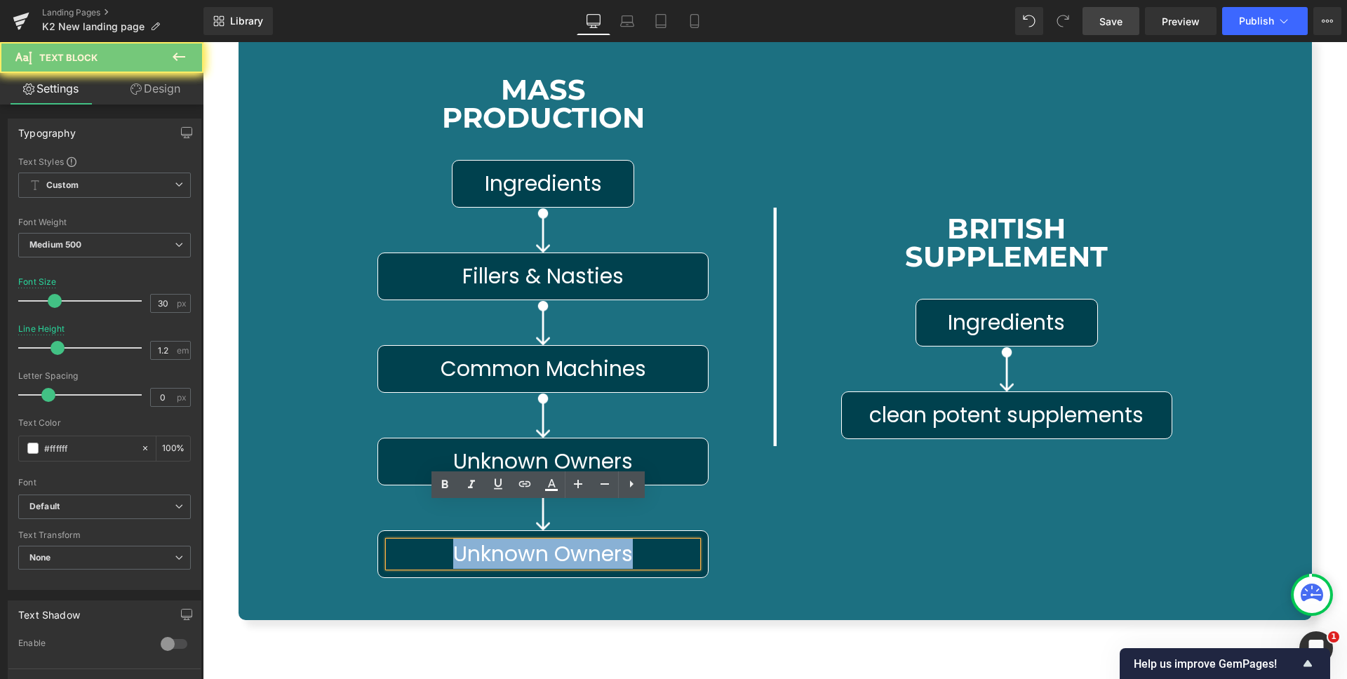
click at [571, 539] on span "Unknown Owners" at bounding box center [543, 554] width 180 height 30
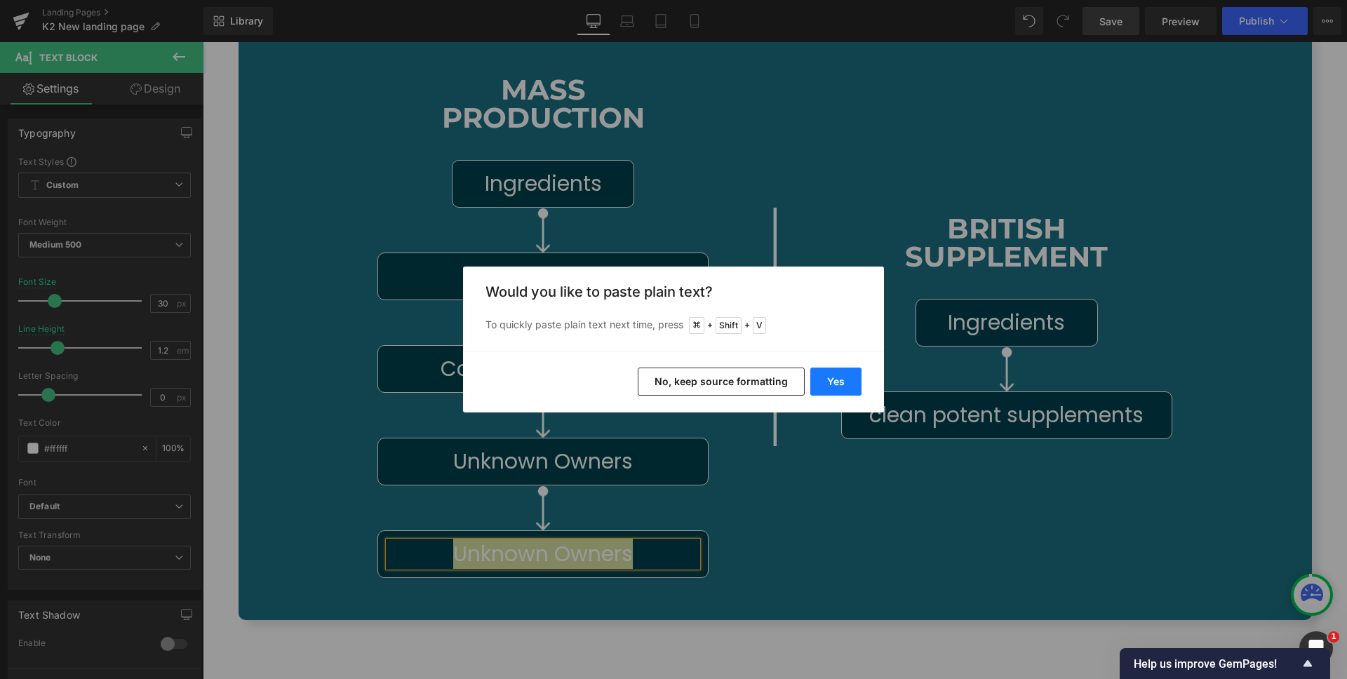
drag, startPoint x: 835, startPoint y: 382, endPoint x: 632, endPoint y: 340, distance: 207.8
click at [835, 382] on button "Yes" at bounding box center [836, 382] width 51 height 28
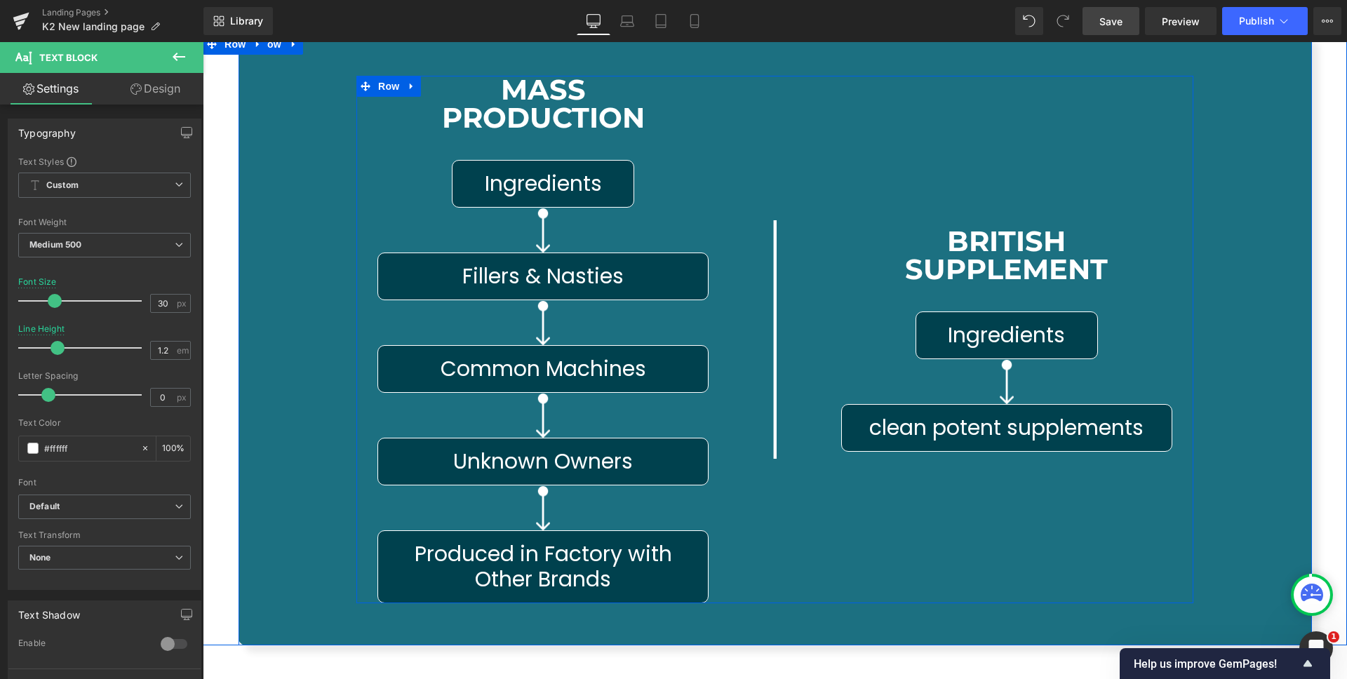
click at [728, 531] on div "Image" at bounding box center [775, 340] width 133 height 528
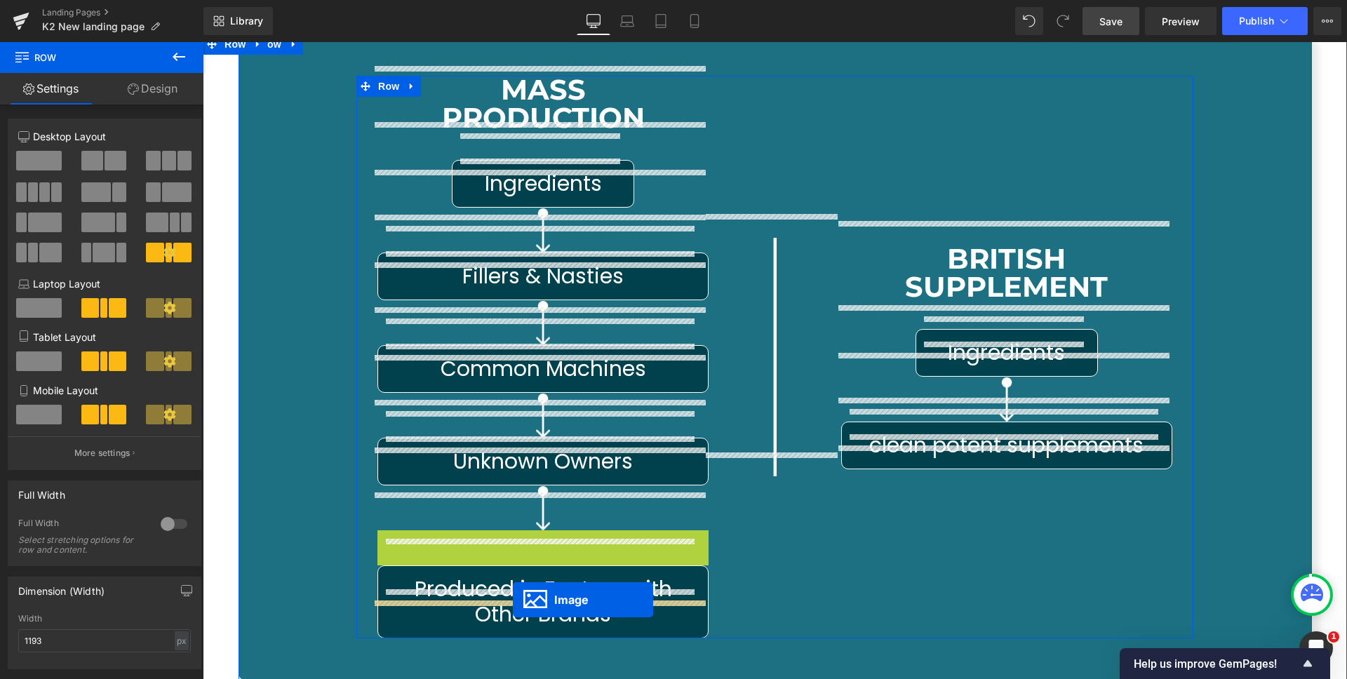
drag, startPoint x: 514, startPoint y: 514, endPoint x: 513, endPoint y: 600, distance: 85.6
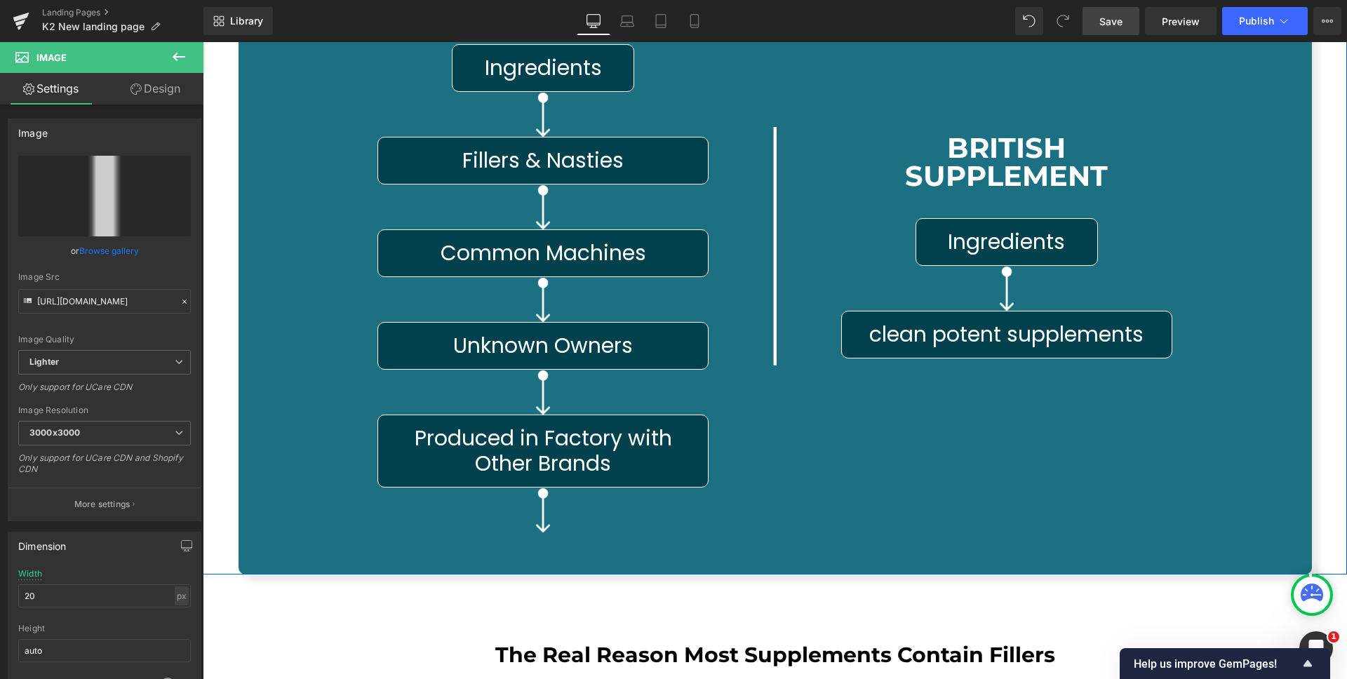
scroll to position [6949, 0]
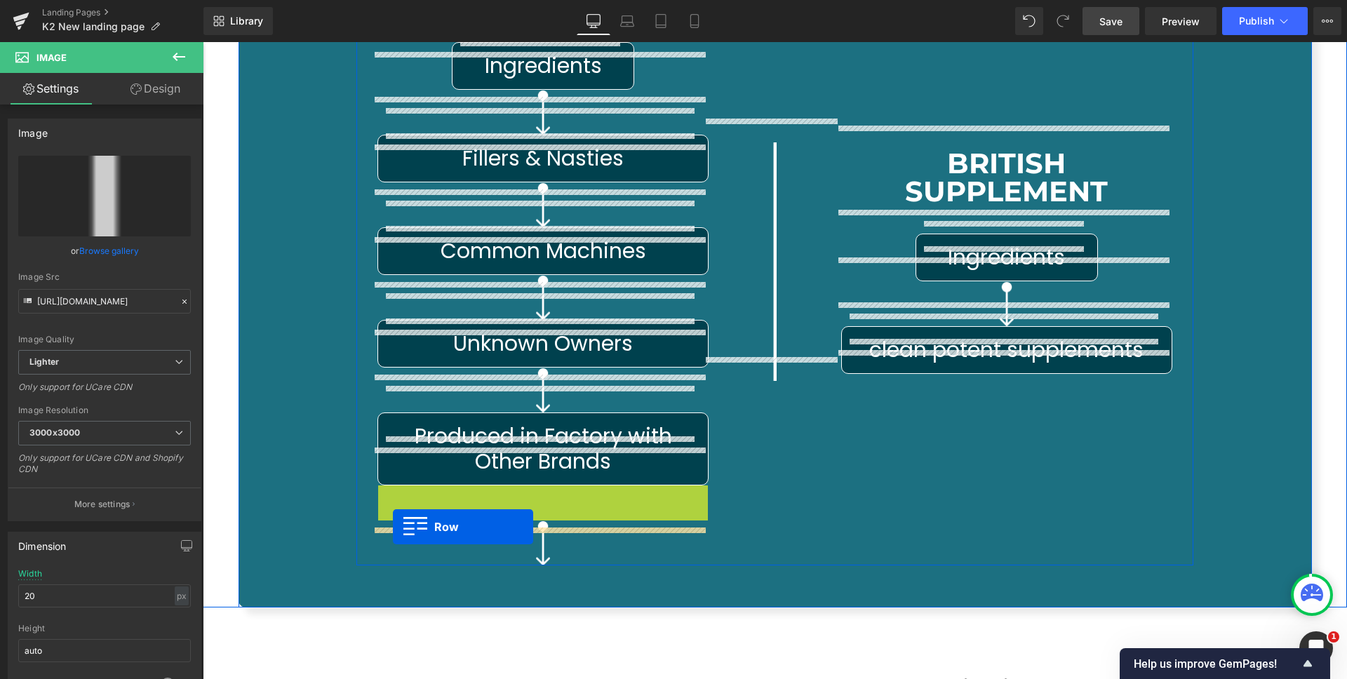
drag, startPoint x: 381, startPoint y: 460, endPoint x: 393, endPoint y: 527, distance: 67.7
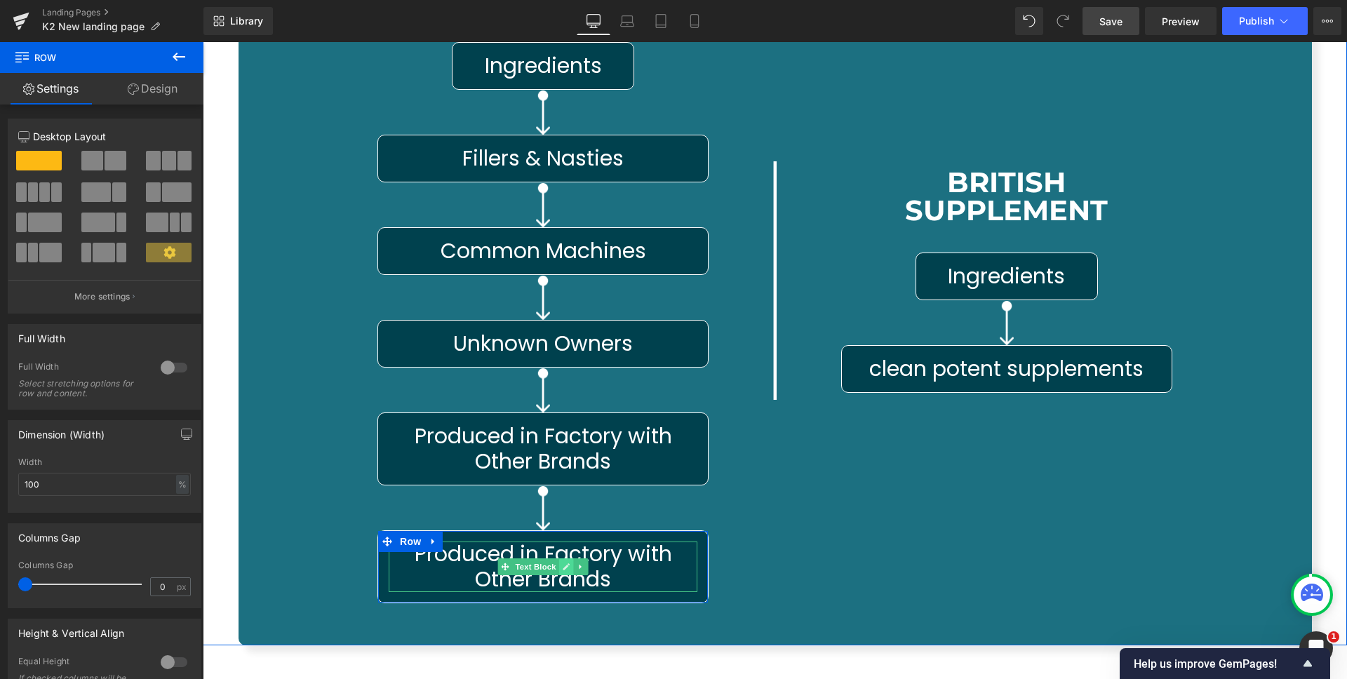
click at [564, 563] on icon at bounding box center [567, 567] width 8 height 8
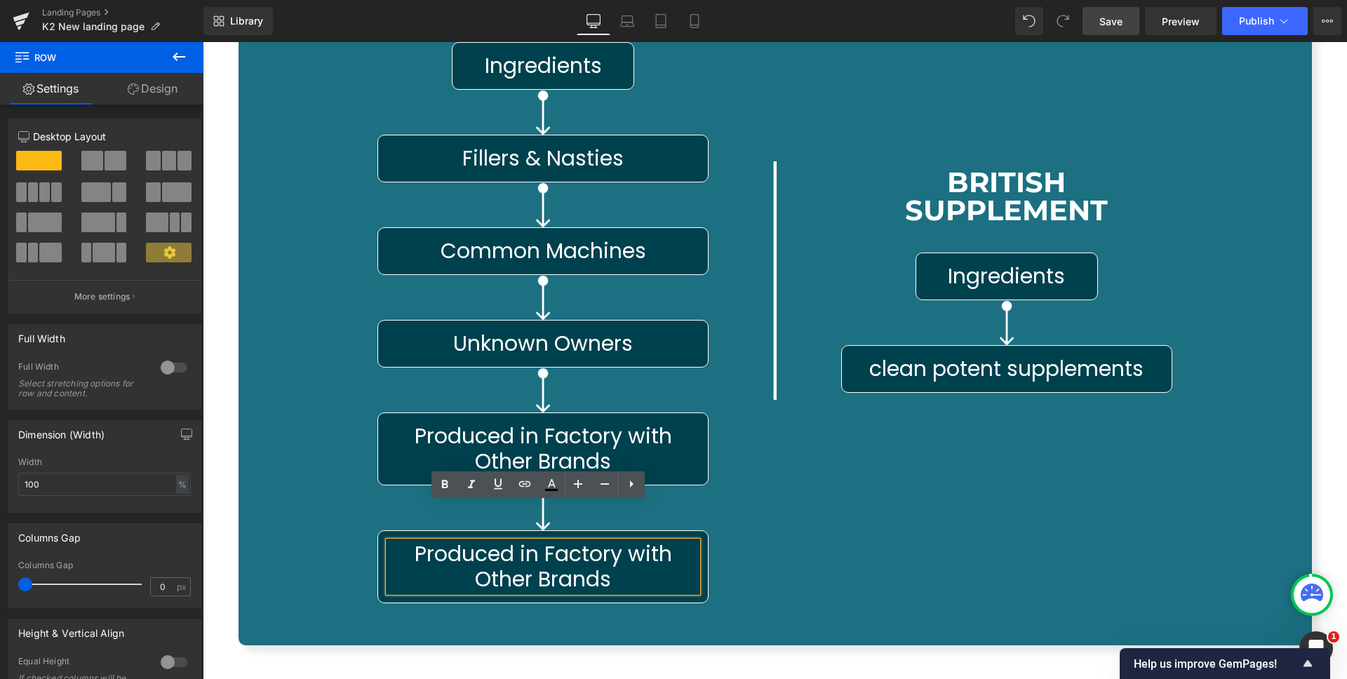
click at [549, 542] on div "Produced in Factory with Other Brands Text Block" at bounding box center [543, 567] width 309 height 51
click at [549, 539] on span "Produced in Factory with Other Brands" at bounding box center [546, 566] width 263 height 55
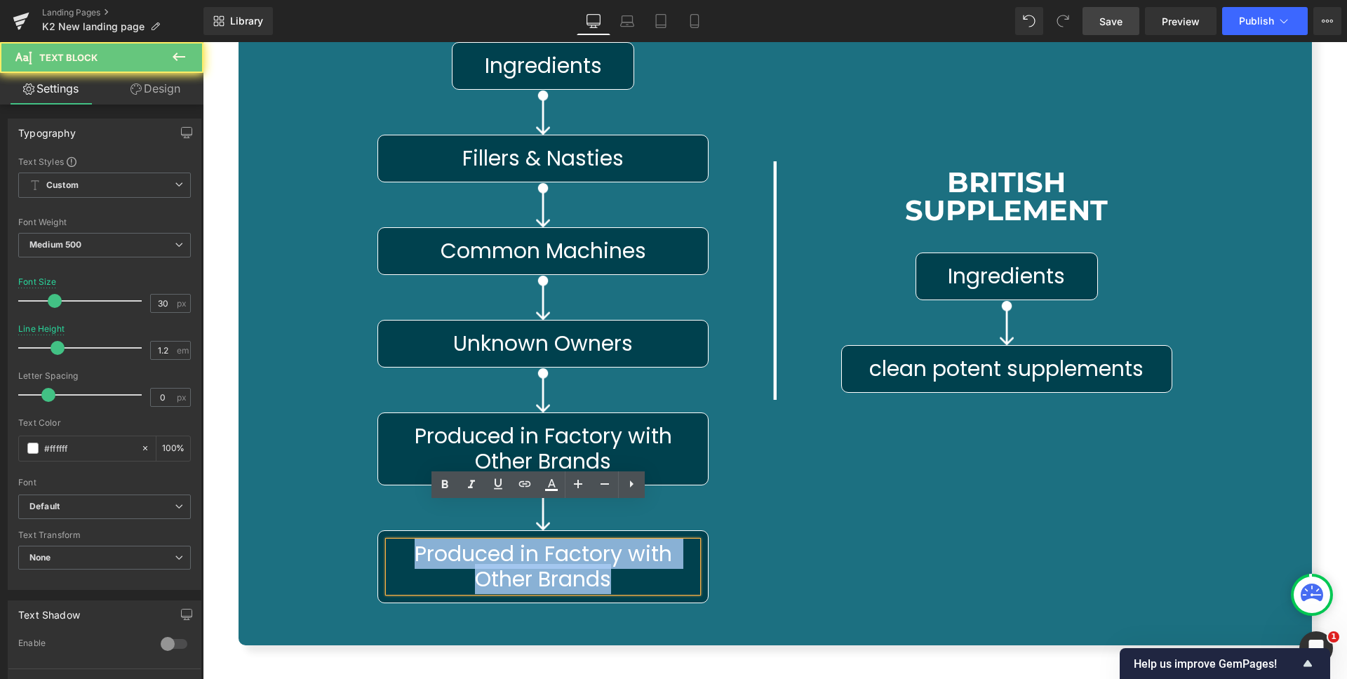
click at [549, 539] on span "Produced in Factory with Other Brands" at bounding box center [546, 566] width 263 height 55
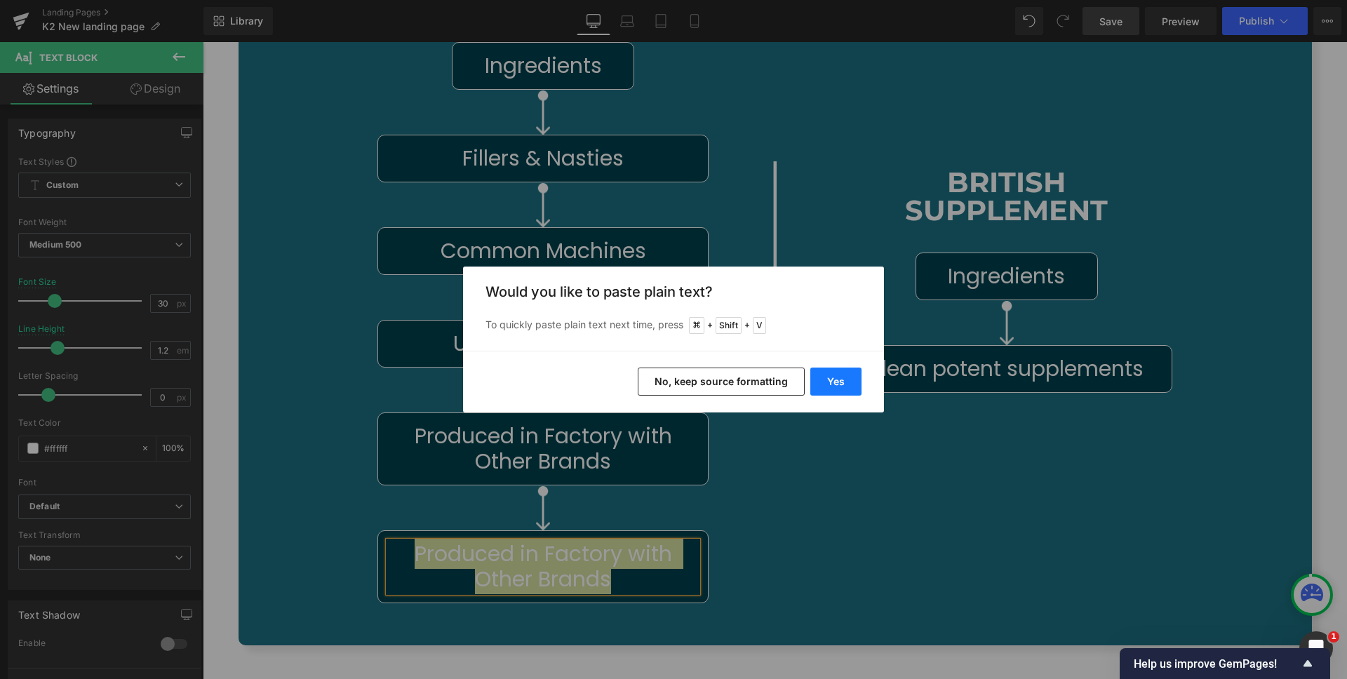
click at [832, 381] on button "Yes" at bounding box center [836, 382] width 51 height 28
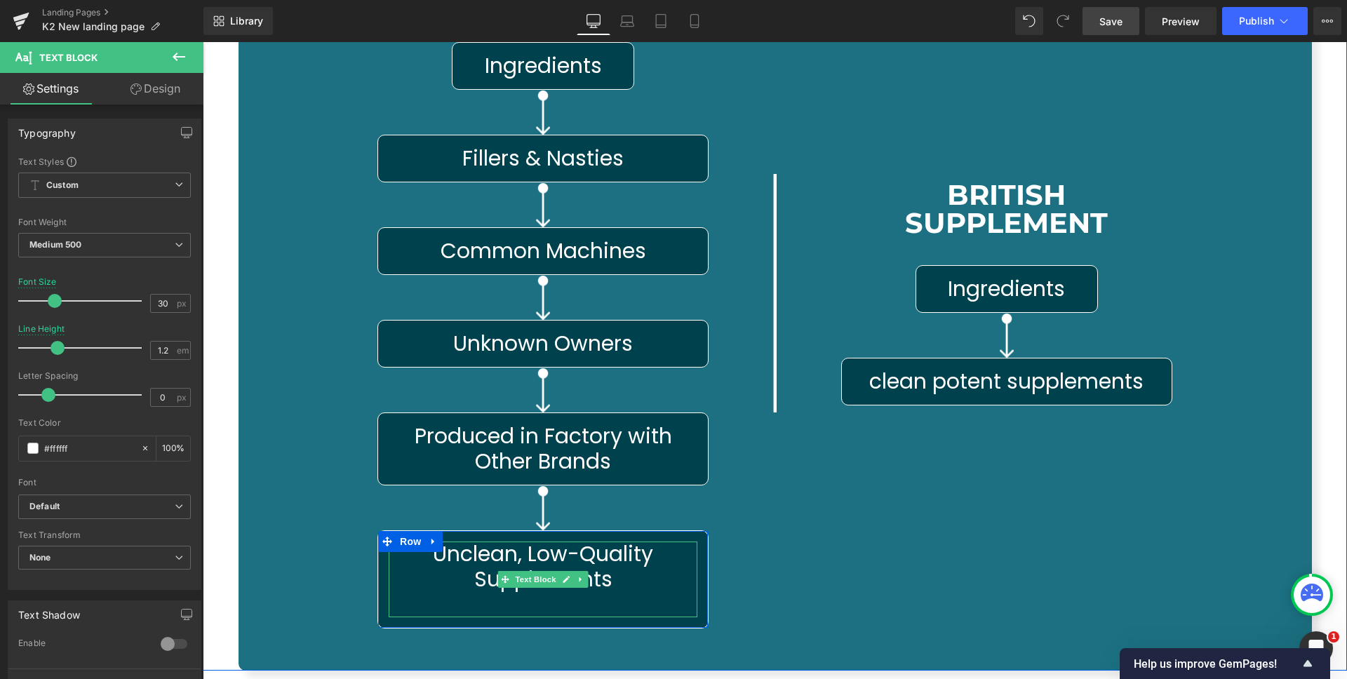
click at [600, 592] on p at bounding box center [543, 604] width 309 height 25
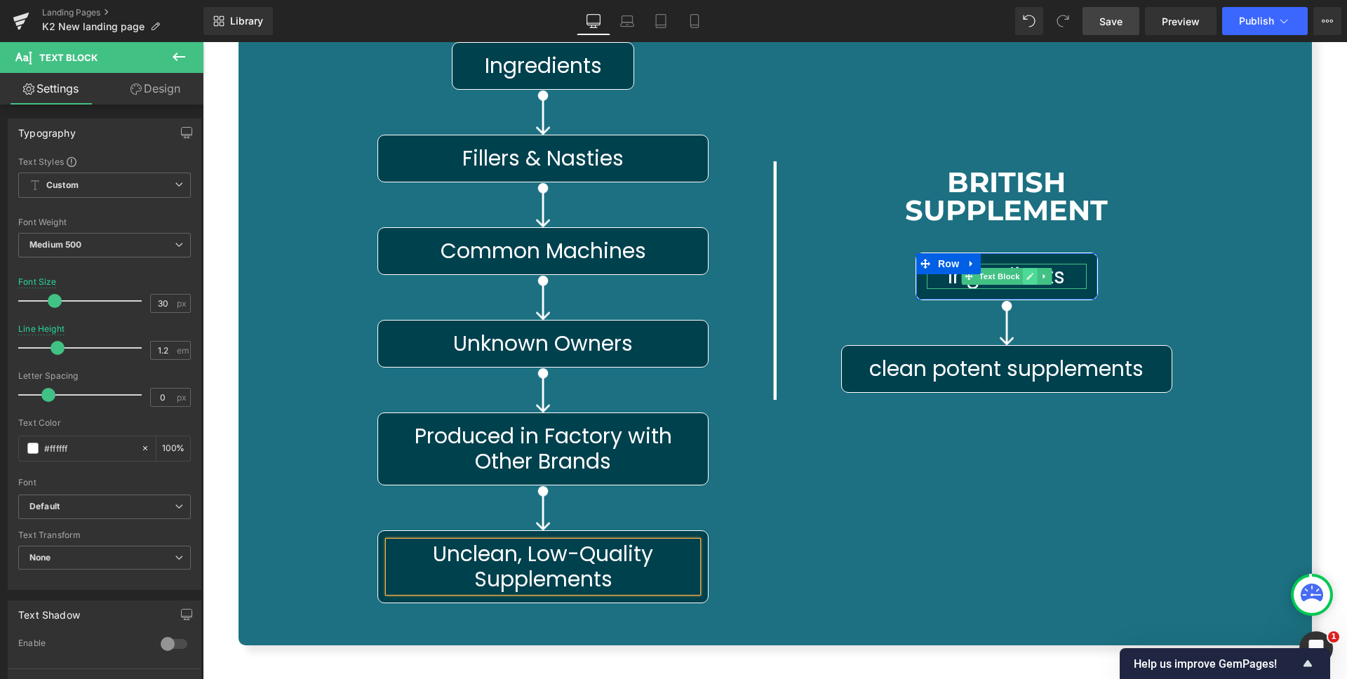
click at [1026, 272] on icon at bounding box center [1030, 276] width 8 height 8
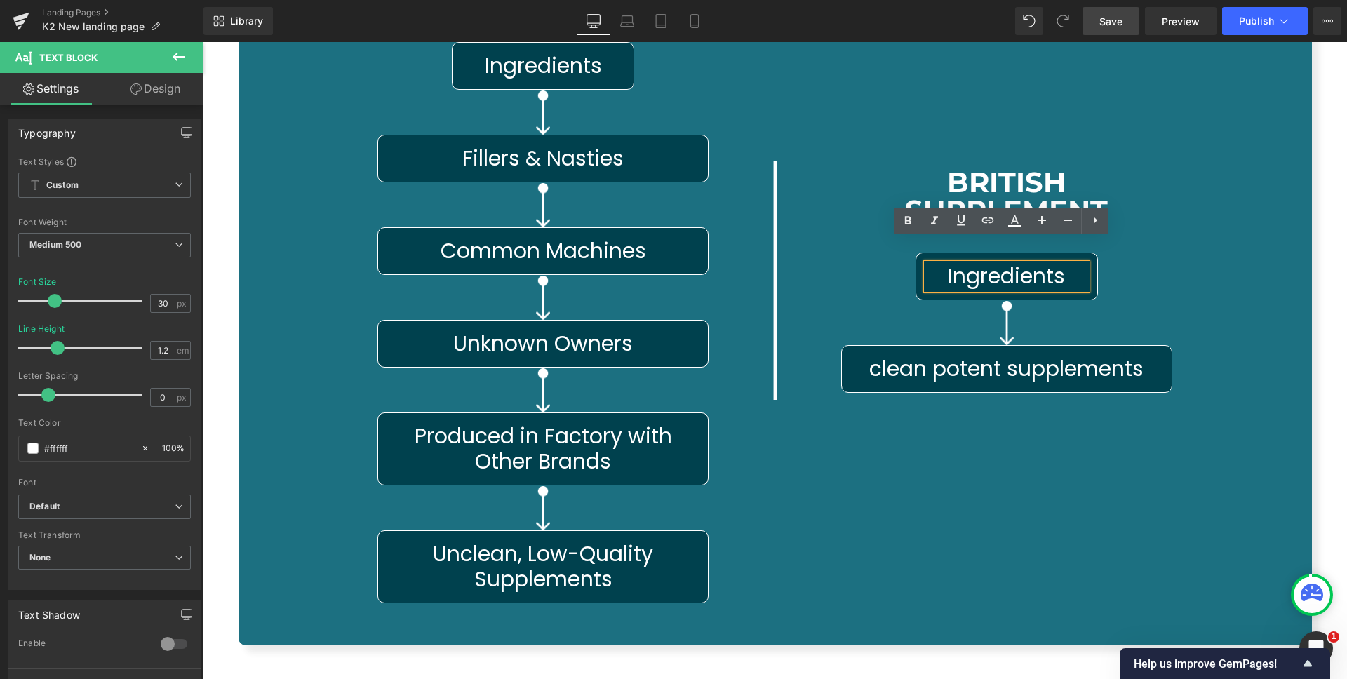
click at [1003, 264] on div "Ingredients Text Block" at bounding box center [1007, 276] width 160 height 25
click at [1003, 261] on span "Ingredients" at bounding box center [1006, 276] width 117 height 30
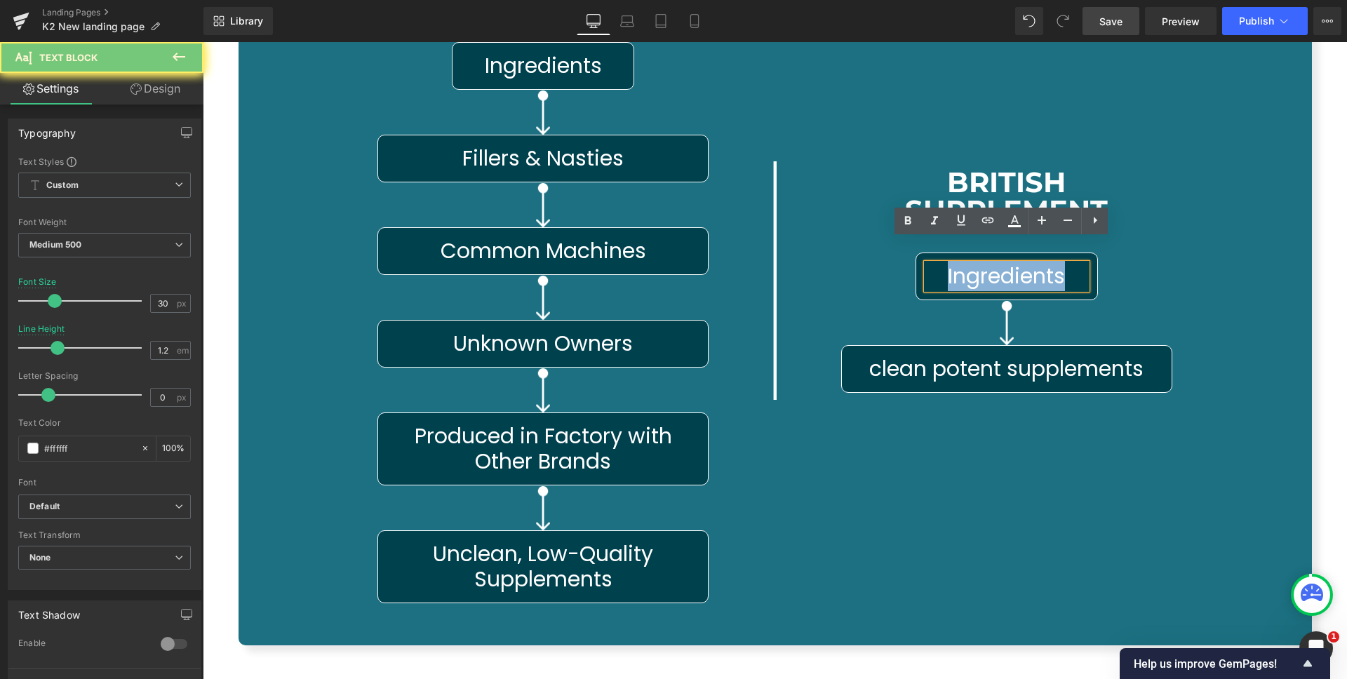
click at [1003, 261] on span "Ingredients" at bounding box center [1006, 276] width 117 height 30
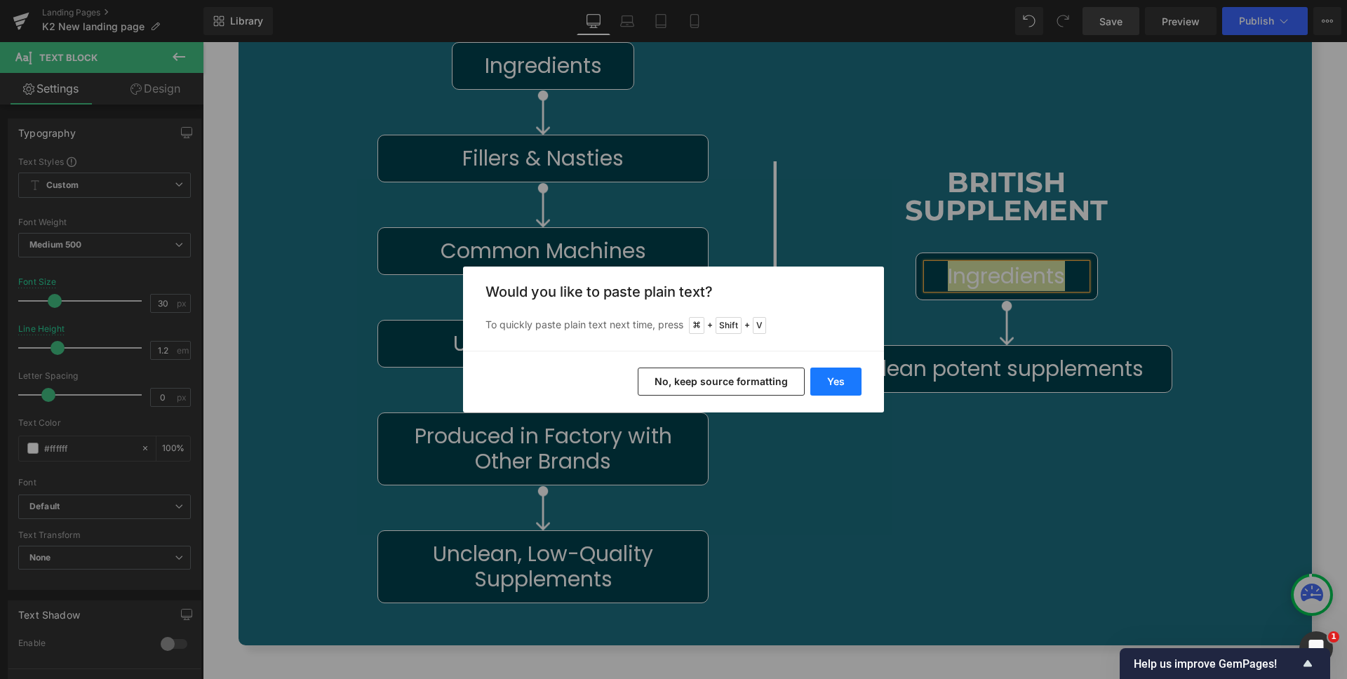
drag, startPoint x: 849, startPoint y: 379, endPoint x: 711, endPoint y: 335, distance: 144.9
click at [849, 379] on button "Yes" at bounding box center [836, 382] width 51 height 28
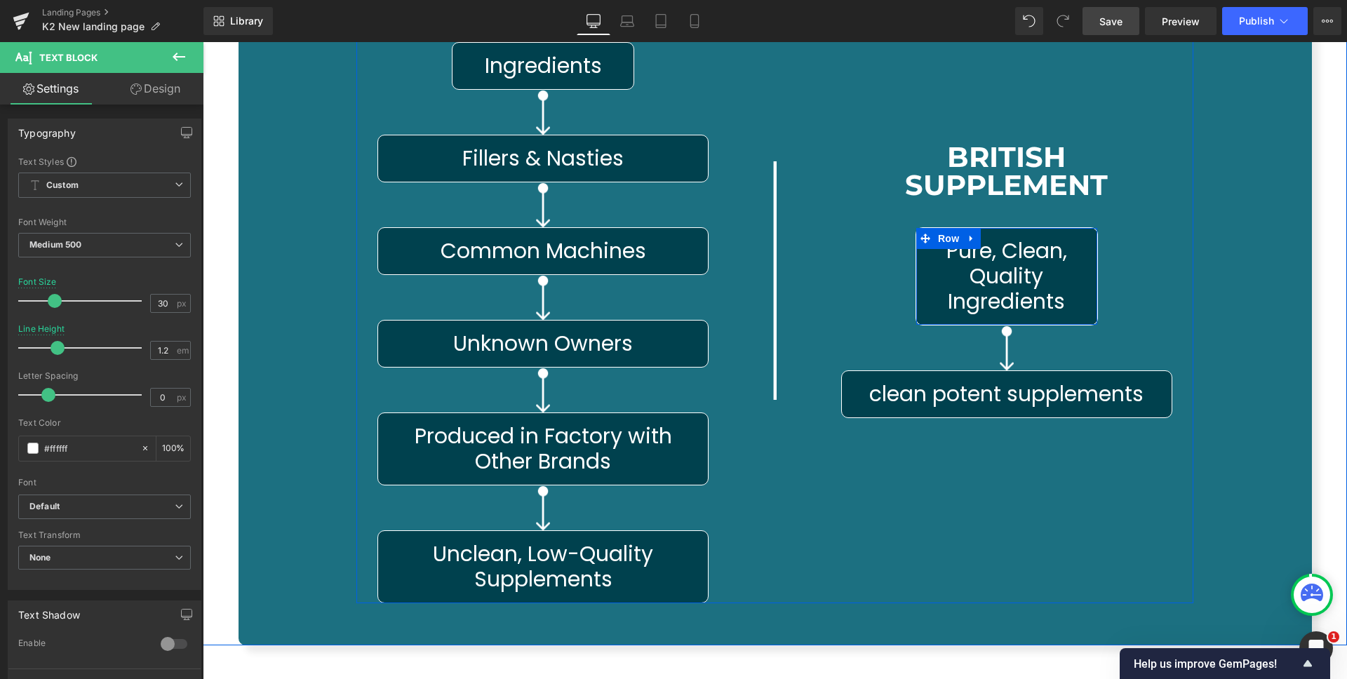
click at [917, 246] on div "Pure, Clean, Quality Ingredients Text Block Row" at bounding box center [1007, 276] width 182 height 98
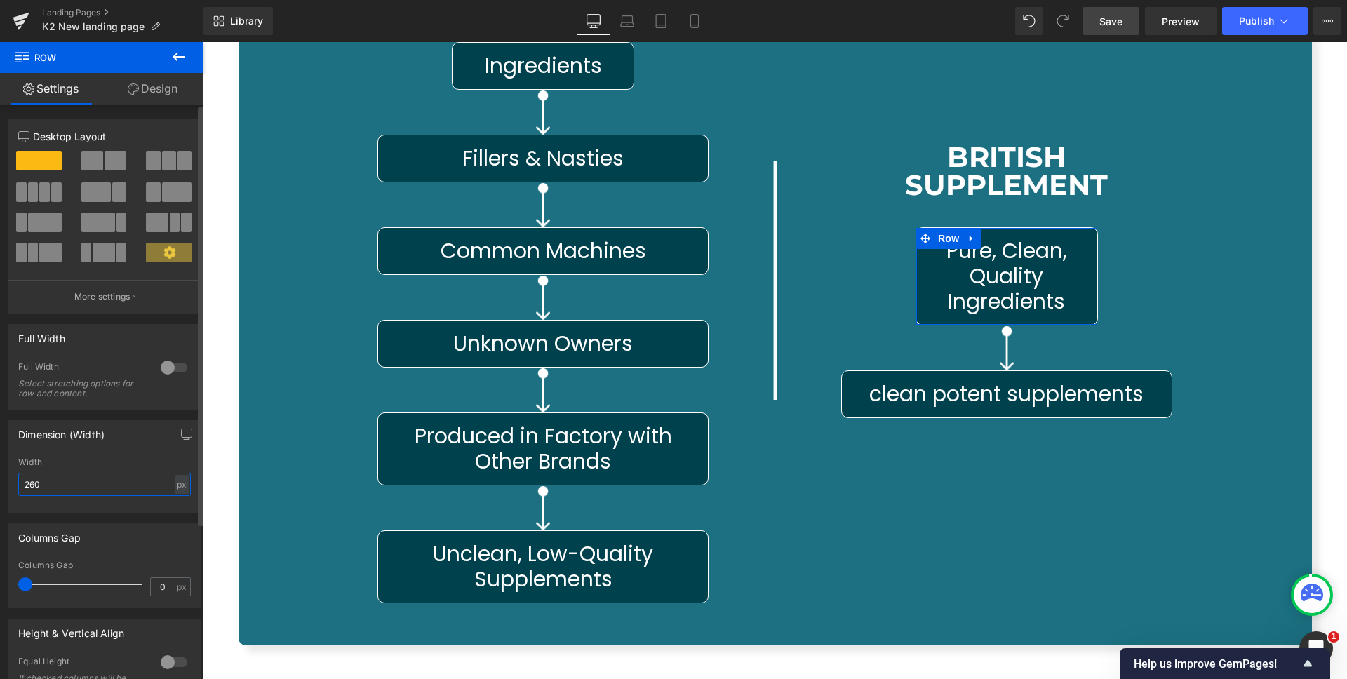
click at [75, 485] on input "260" at bounding box center [104, 484] width 173 height 23
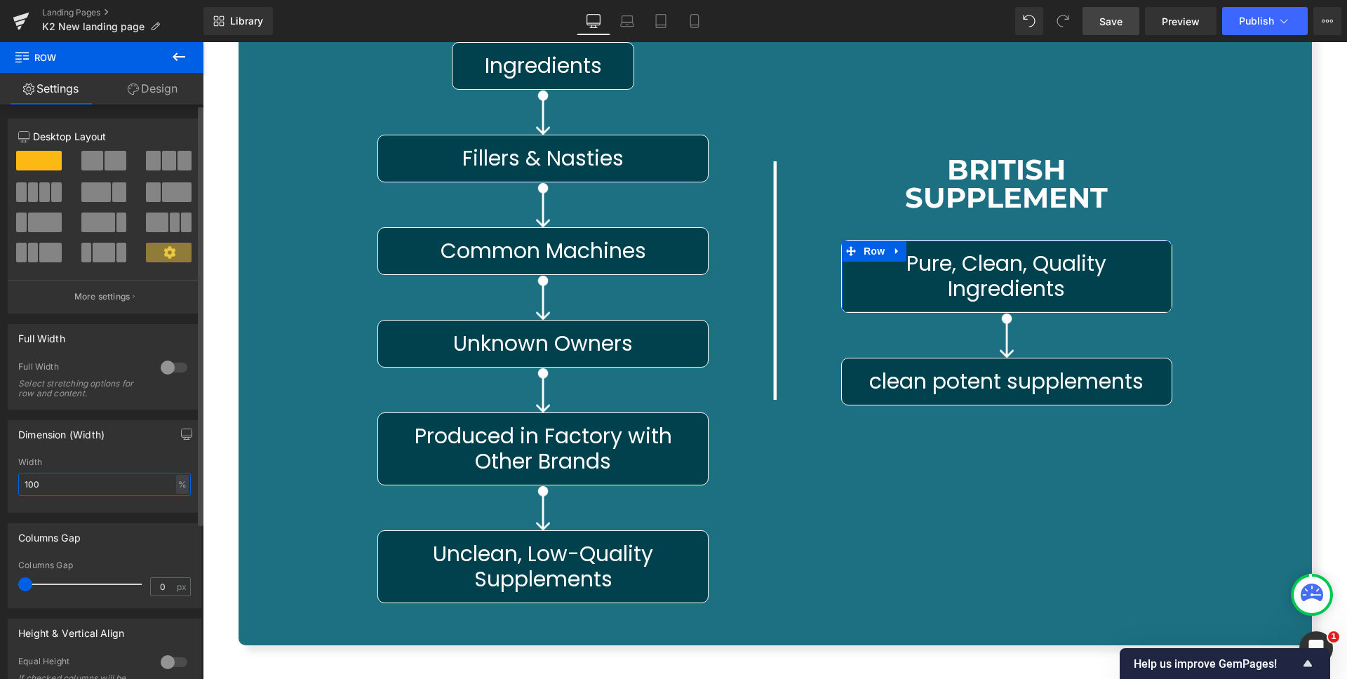
type input "100"
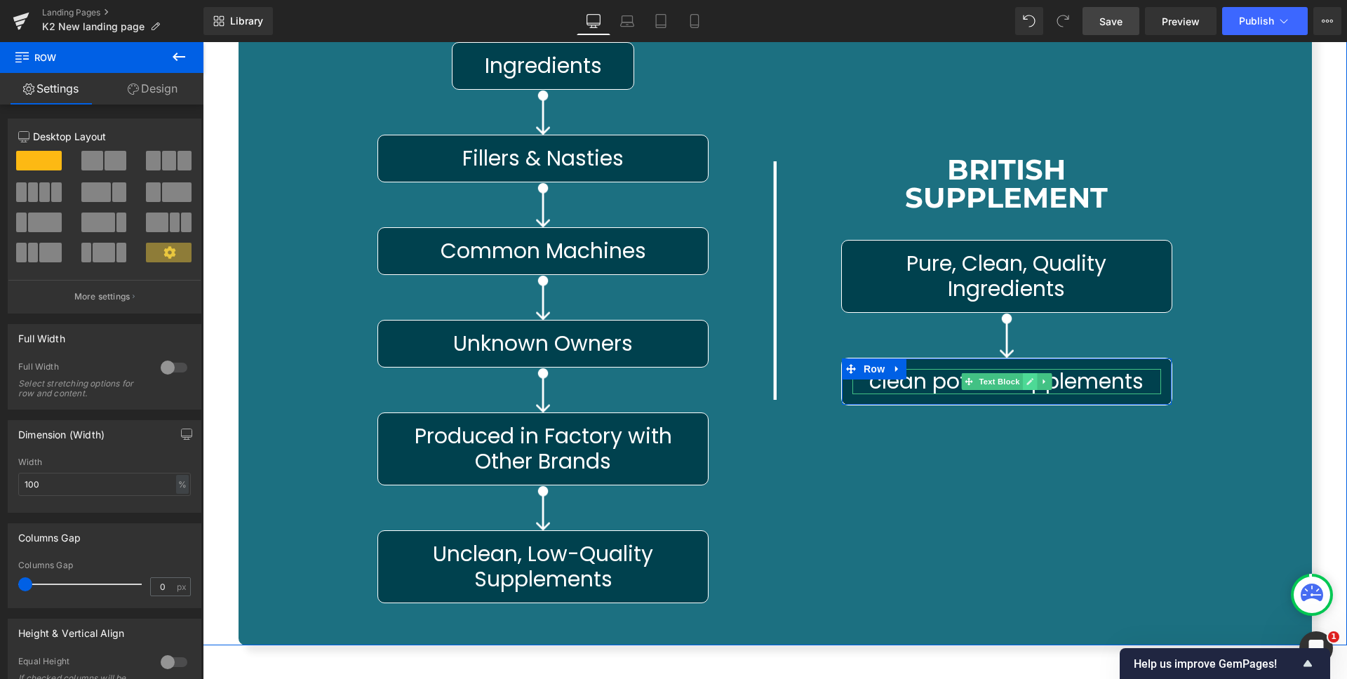
click at [1026, 378] on icon at bounding box center [1030, 382] width 8 height 8
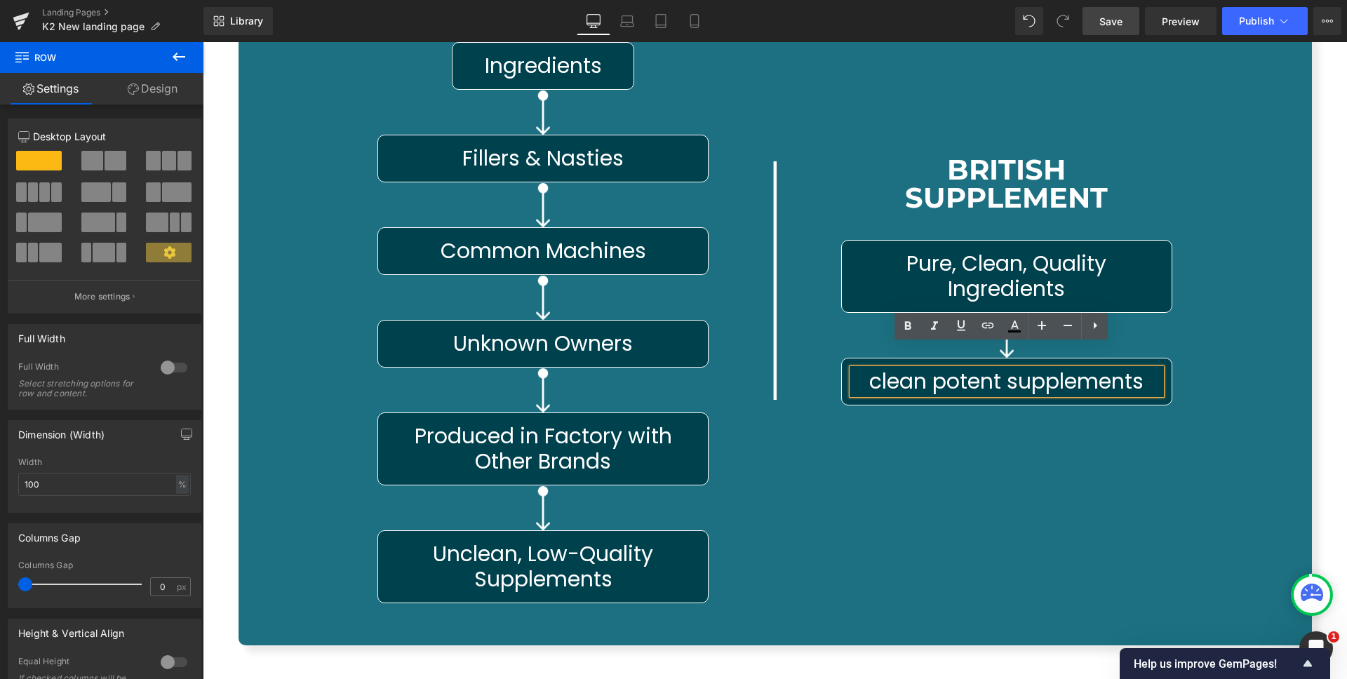
click at [997, 369] on div "clean potent supplements Text Block" at bounding box center [1007, 381] width 309 height 25
click at [997, 366] on span "clean potent supplements" at bounding box center [1006, 381] width 274 height 30
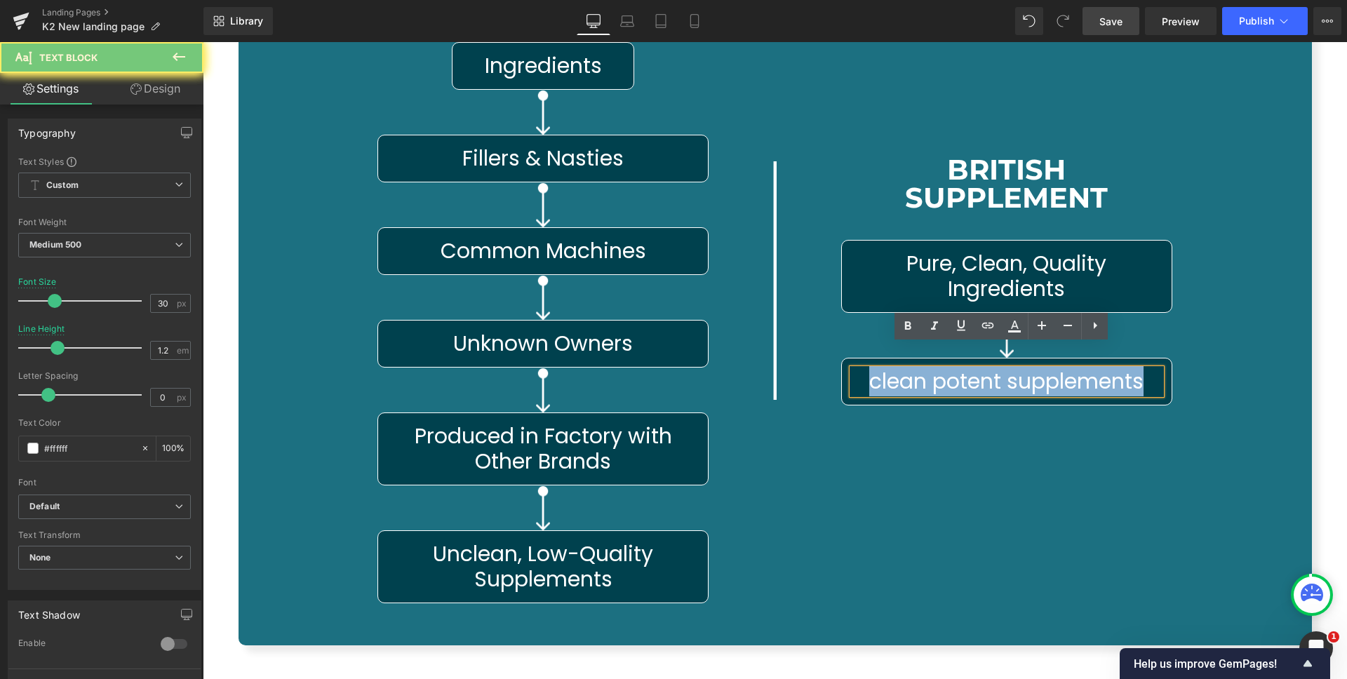
click at [997, 366] on span "clean potent supplements" at bounding box center [1006, 381] width 274 height 30
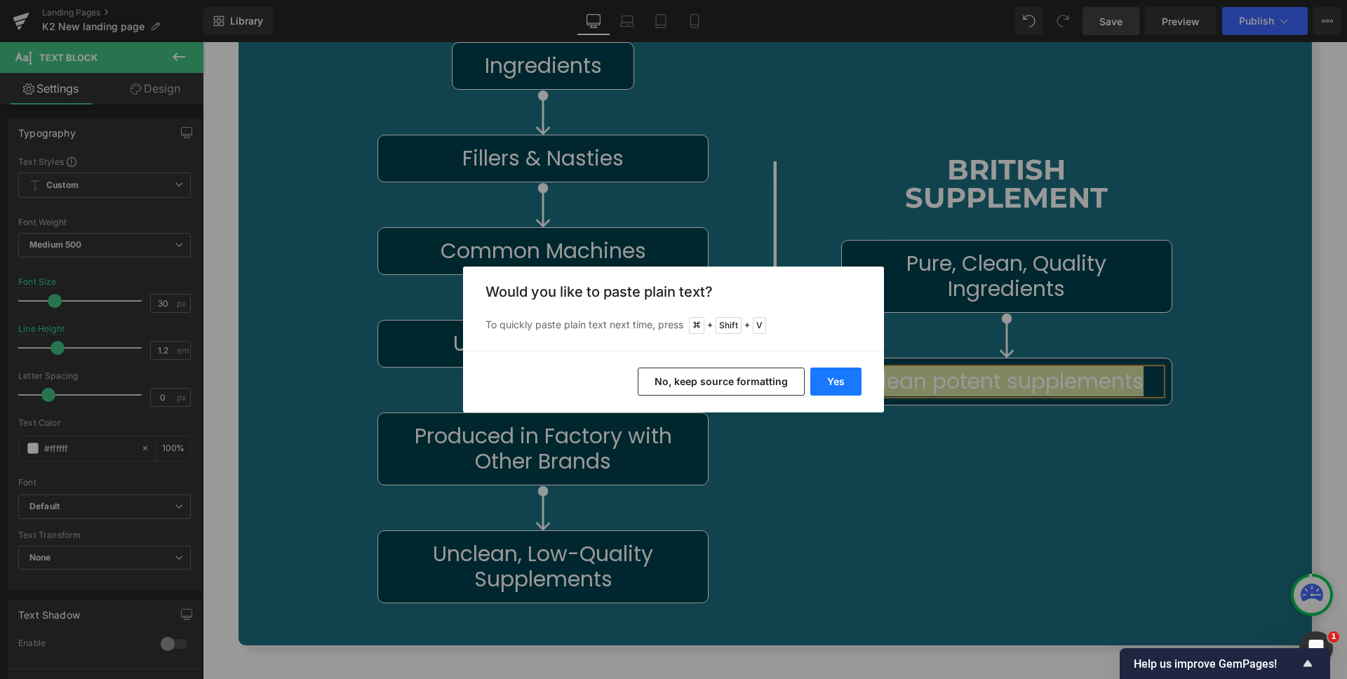
click at [832, 388] on button "Yes" at bounding box center [836, 382] width 51 height 28
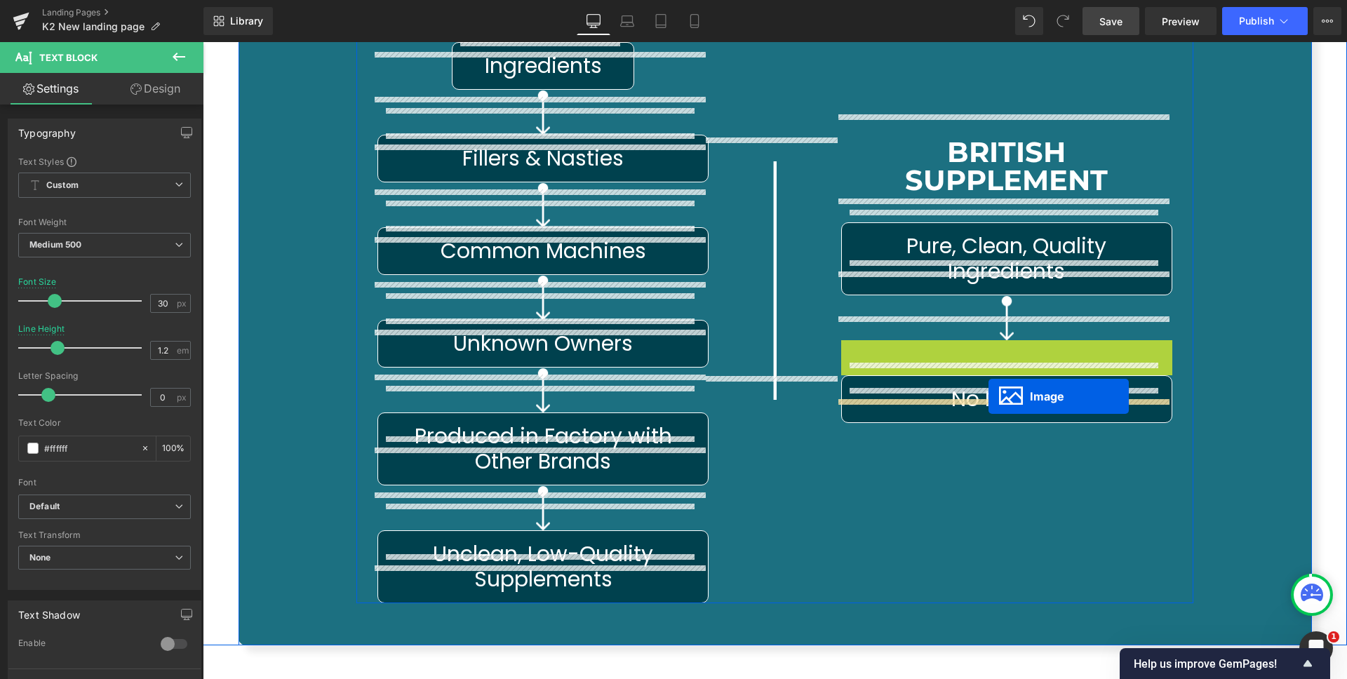
drag, startPoint x: 975, startPoint y: 335, endPoint x: 989, endPoint y: 396, distance: 63.3
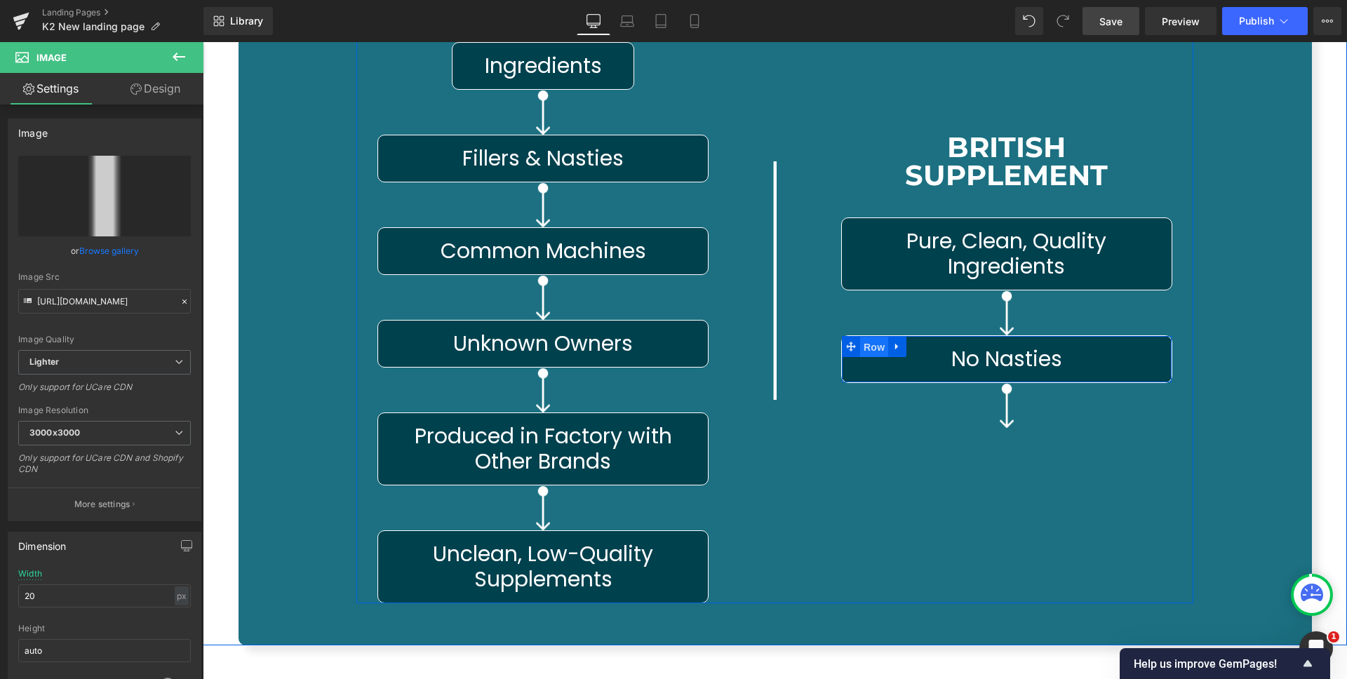
click at [869, 337] on span "Row" at bounding box center [874, 347] width 28 height 21
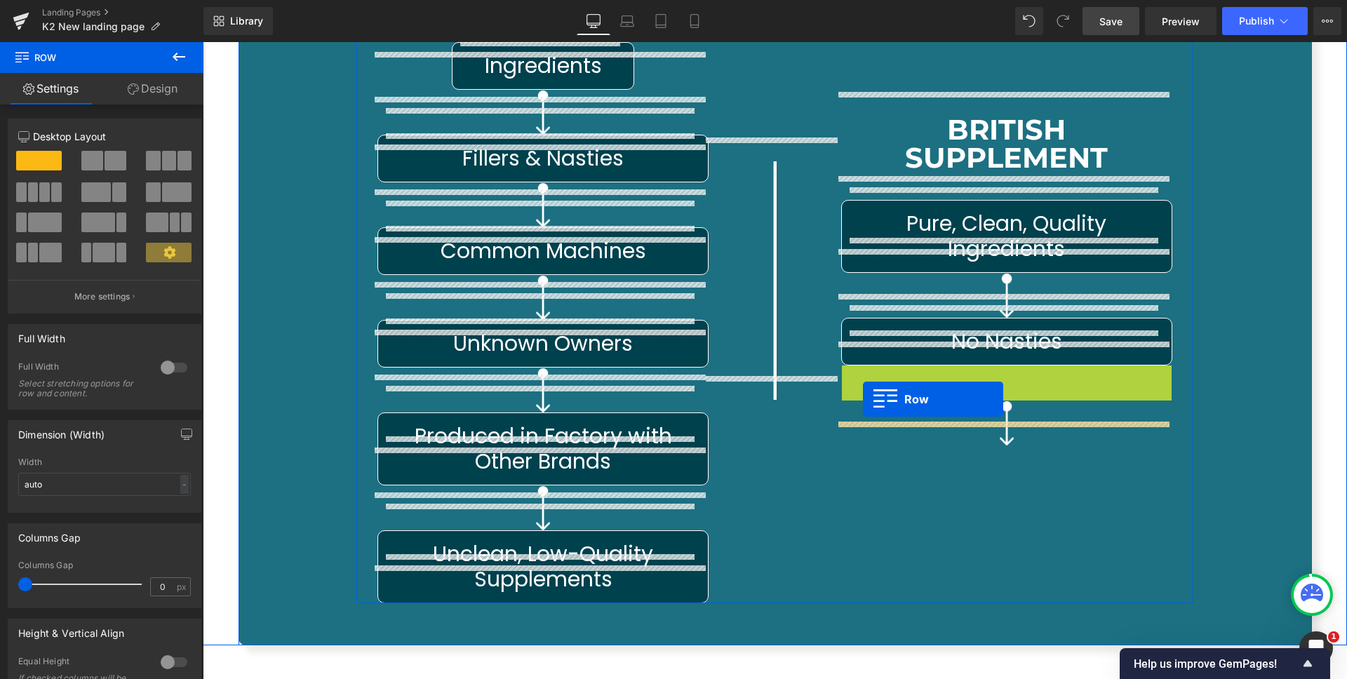
drag, startPoint x: 846, startPoint y: 342, endPoint x: 863, endPoint y: 399, distance: 60.0
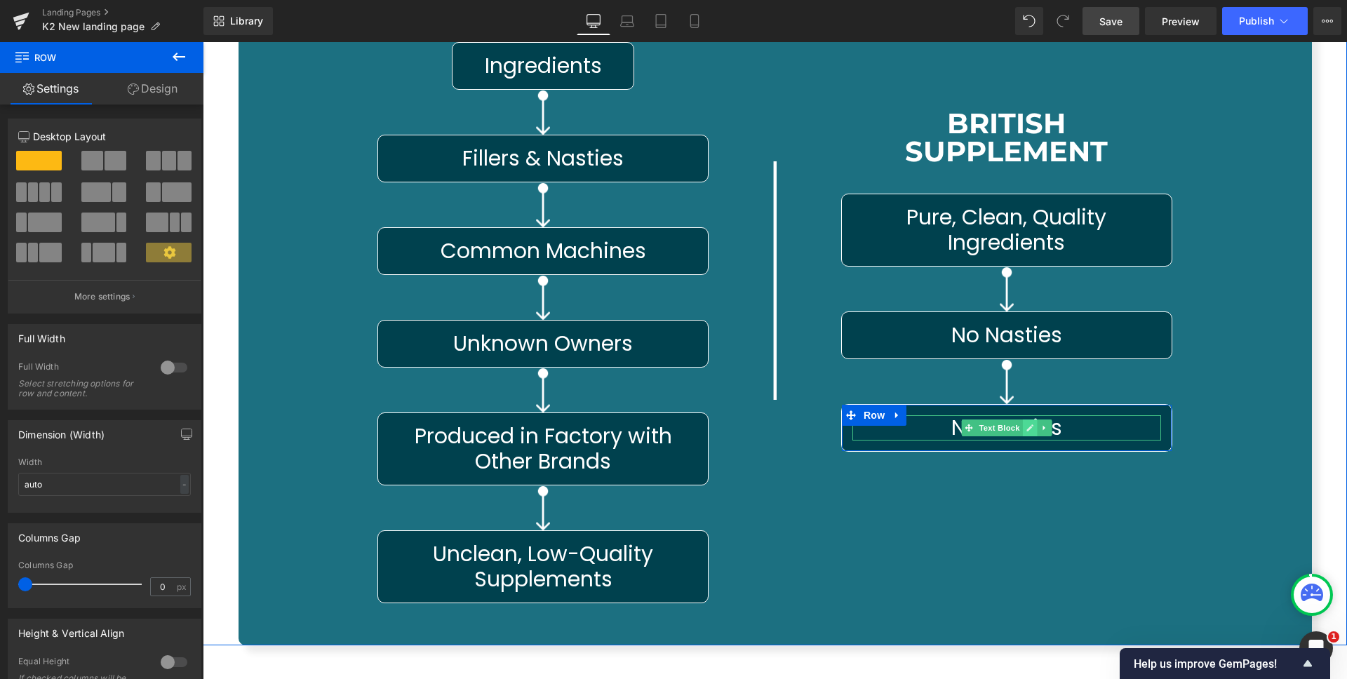
click at [1023, 420] on link at bounding box center [1030, 428] width 15 height 17
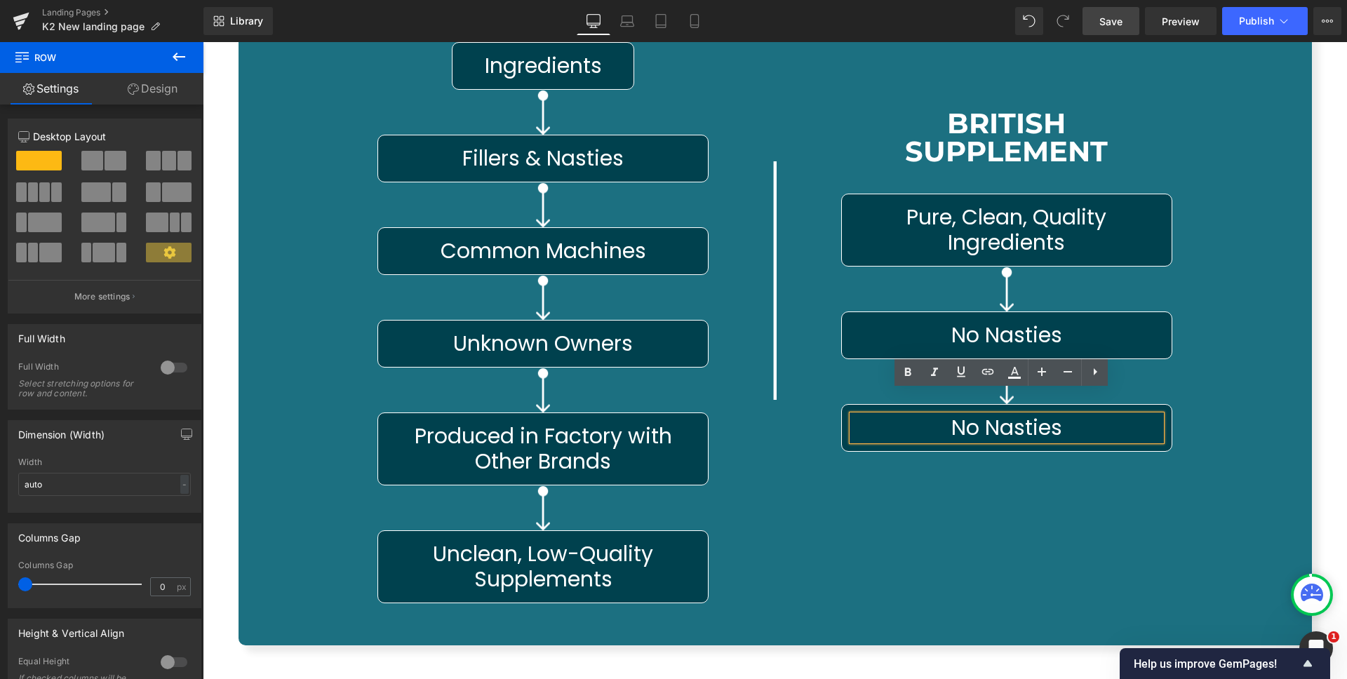
click at [990, 420] on span "Text Block" at bounding box center [999, 428] width 46 height 17
click at [990, 413] on span "No Nasties" at bounding box center [1007, 428] width 111 height 30
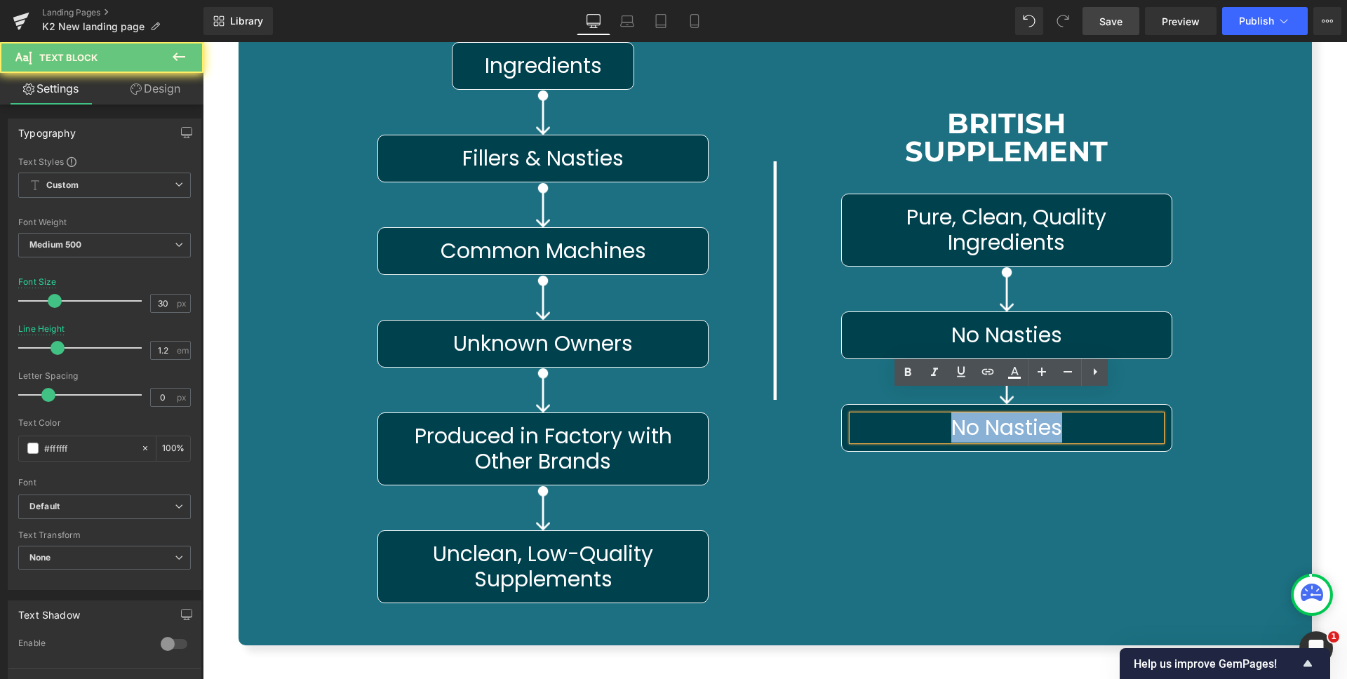
click at [990, 413] on span "No Nasties" at bounding box center [1007, 428] width 111 height 30
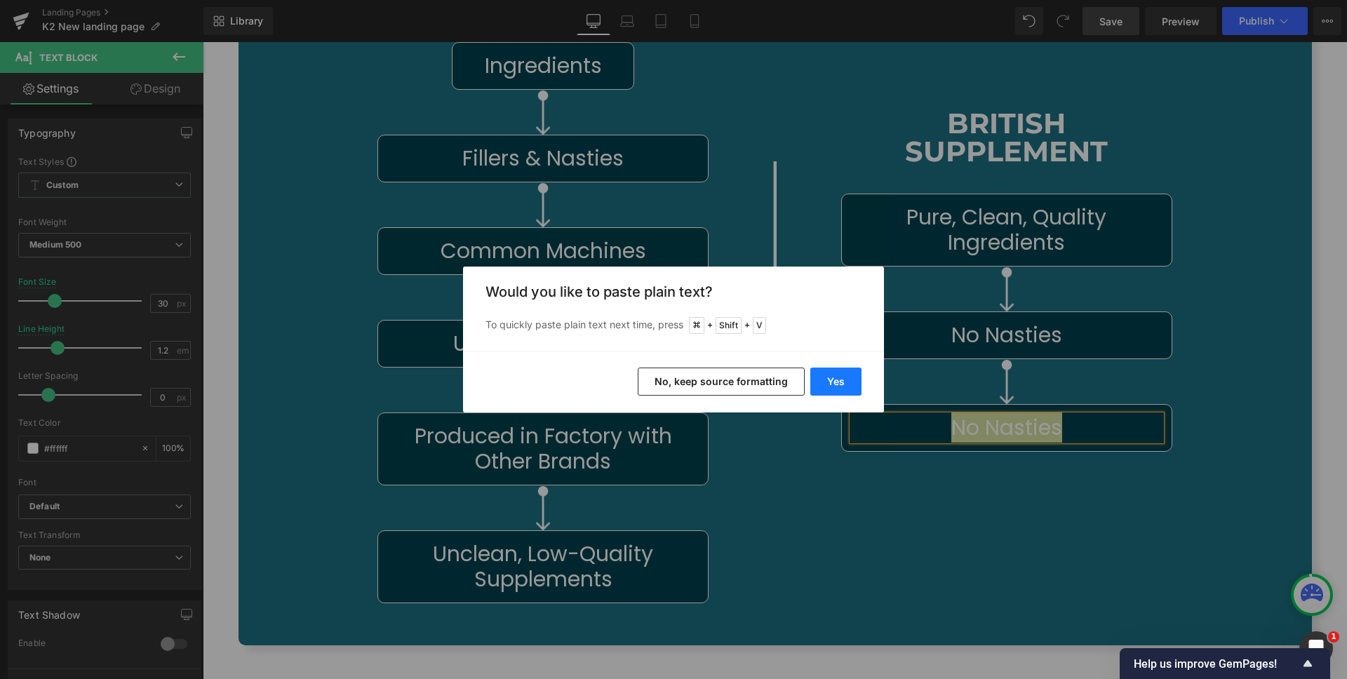
click at [830, 370] on button "Yes" at bounding box center [836, 382] width 51 height 28
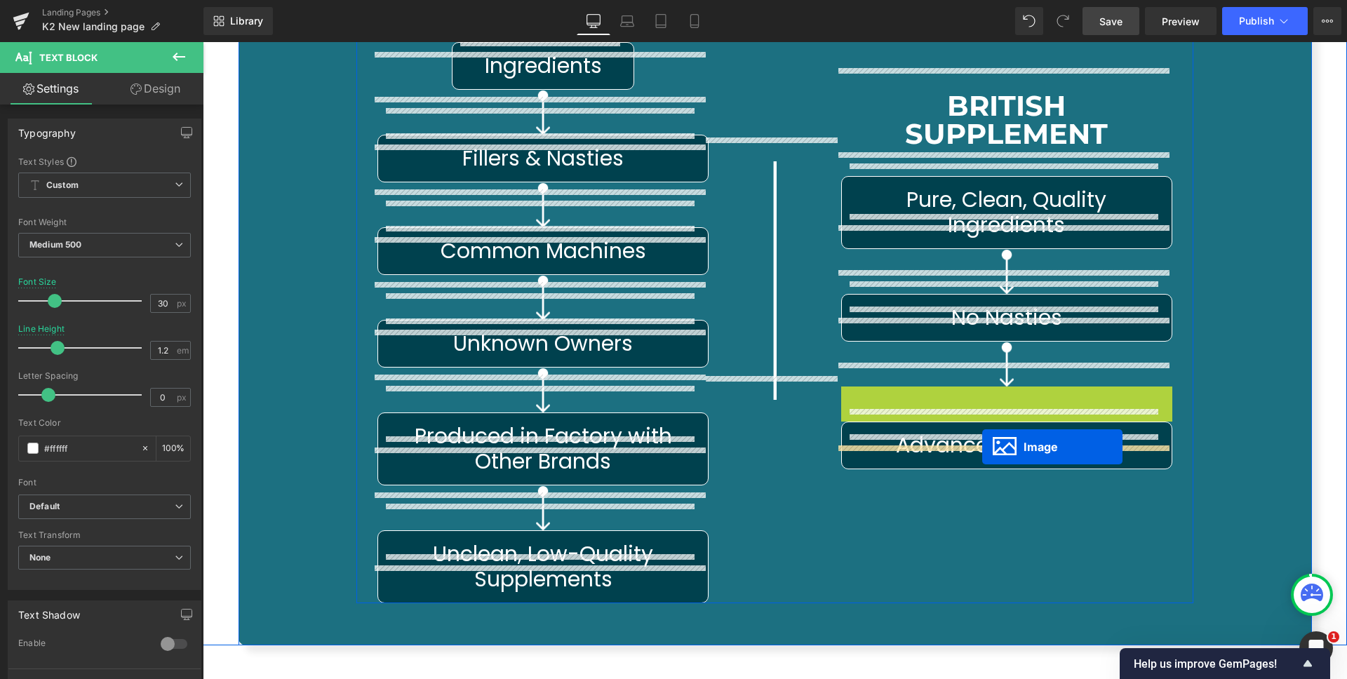
drag, startPoint x: 976, startPoint y: 377, endPoint x: 982, endPoint y: 447, distance: 70.5
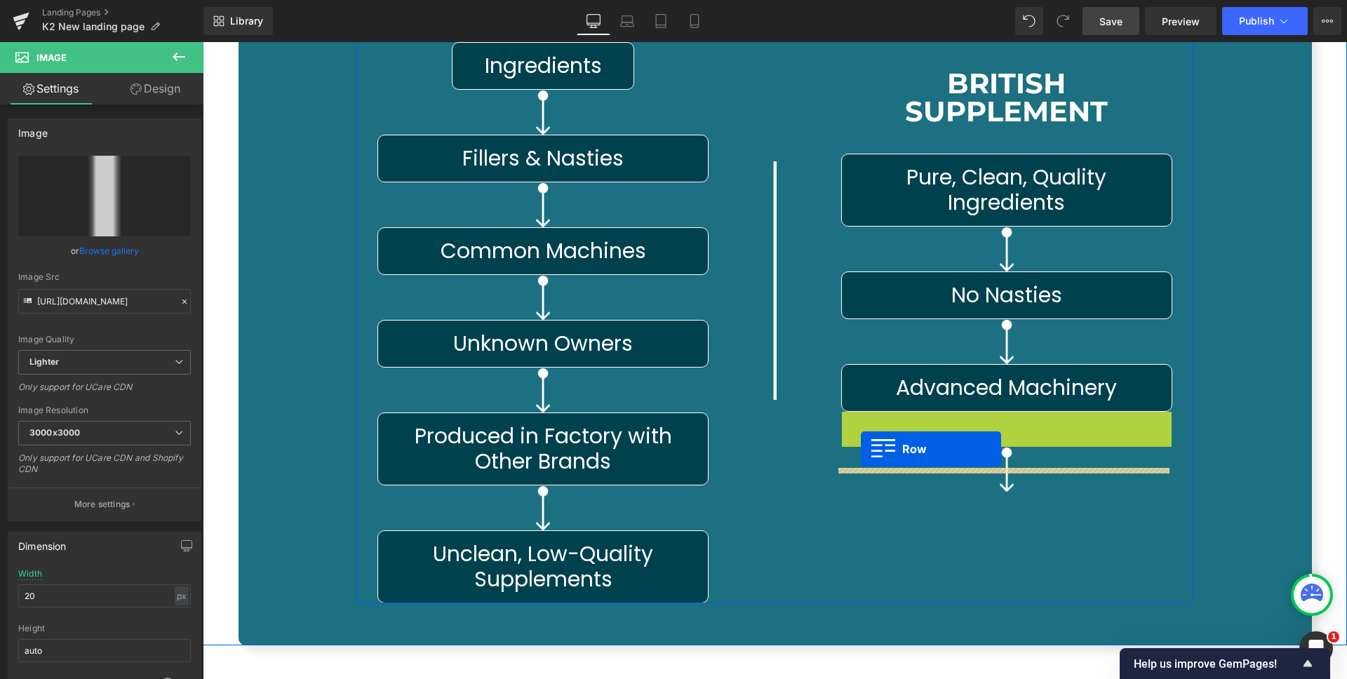
drag, startPoint x: 846, startPoint y: 393, endPoint x: 861, endPoint y: 449, distance: 58.0
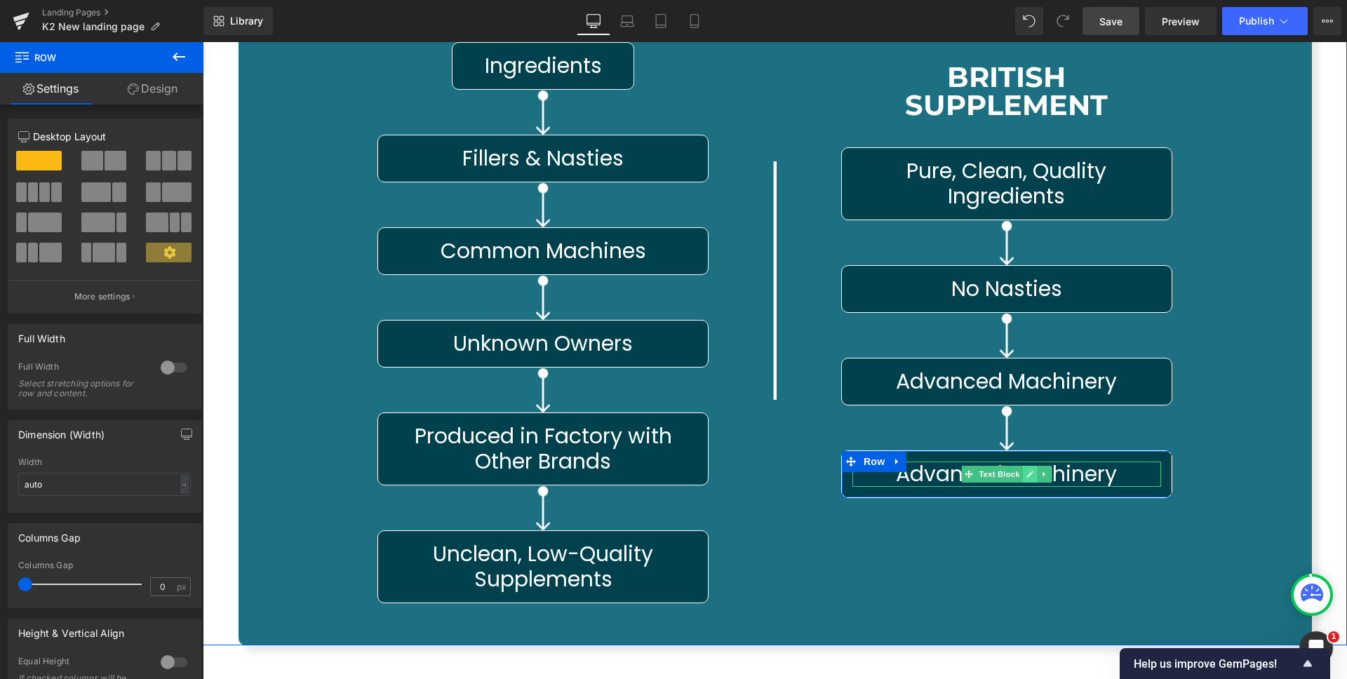
click at [1026, 470] on icon at bounding box center [1030, 474] width 8 height 8
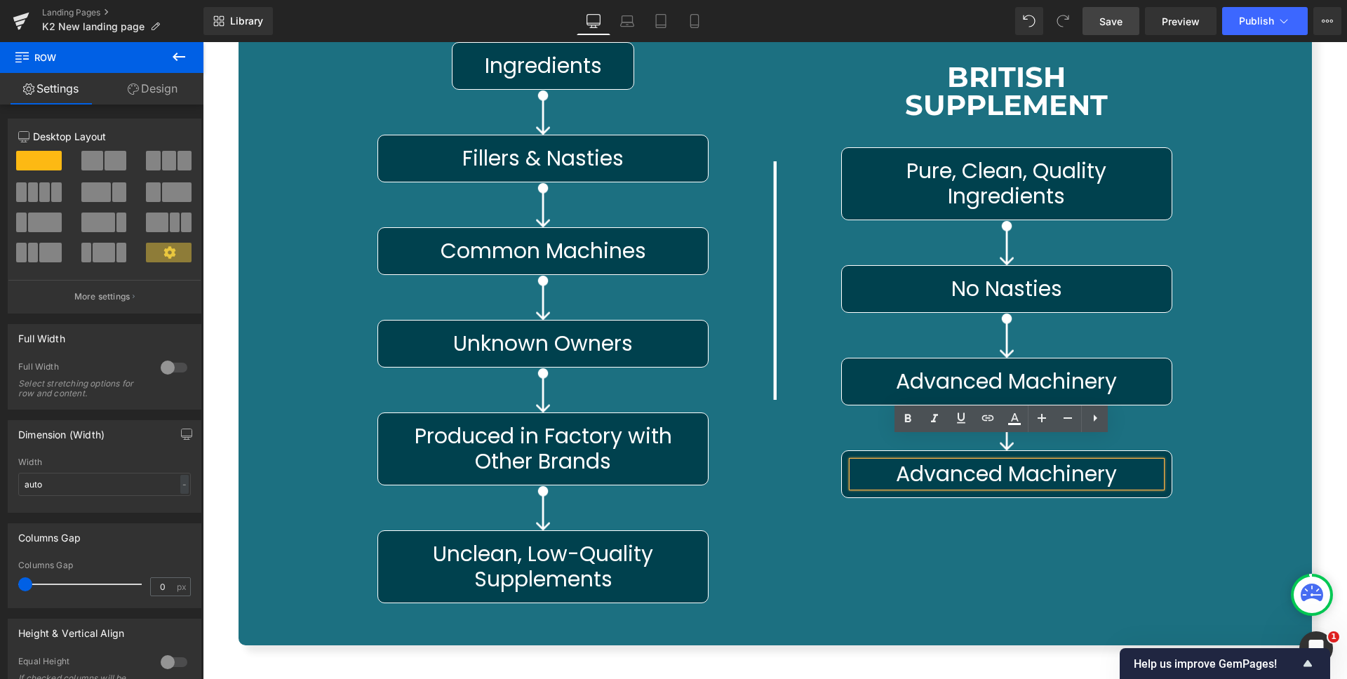
click at [985, 466] on span "Text Block" at bounding box center [999, 474] width 46 height 17
click at [985, 459] on span "Advanced Machinery" at bounding box center [1006, 474] width 221 height 30
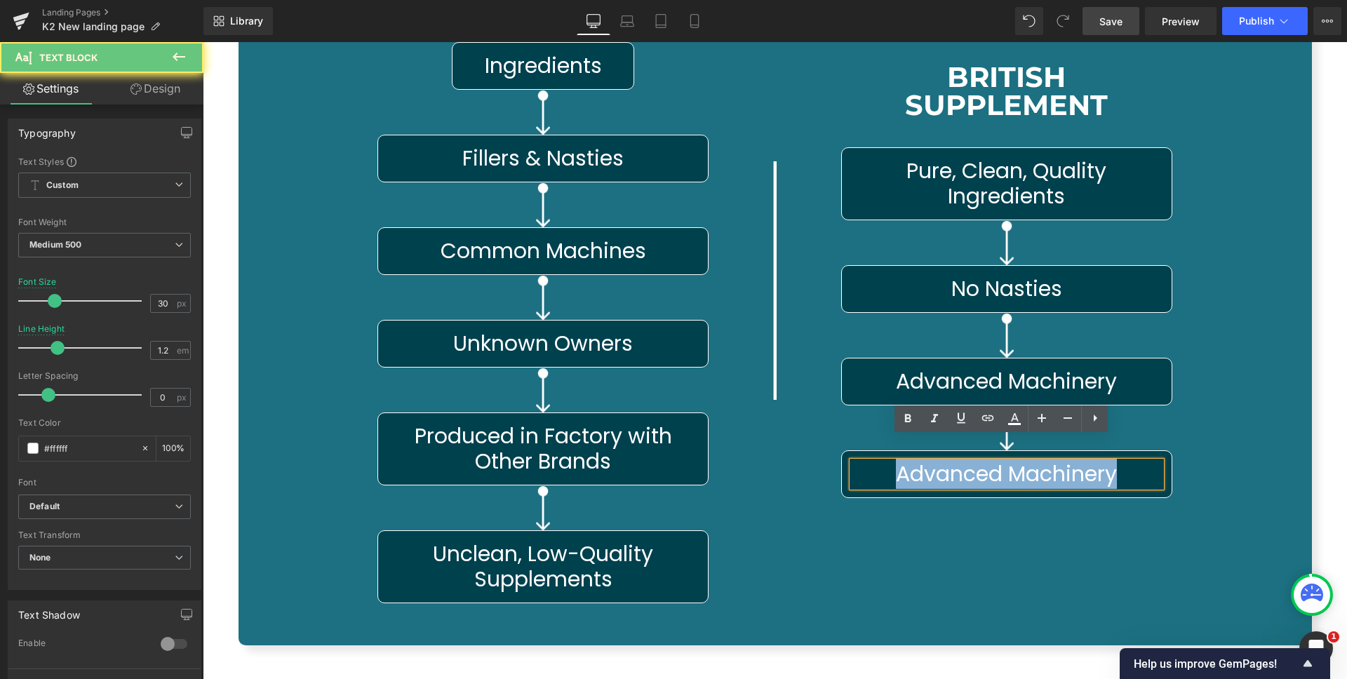
click at [985, 459] on span "Advanced Machinery" at bounding box center [1006, 474] width 221 height 30
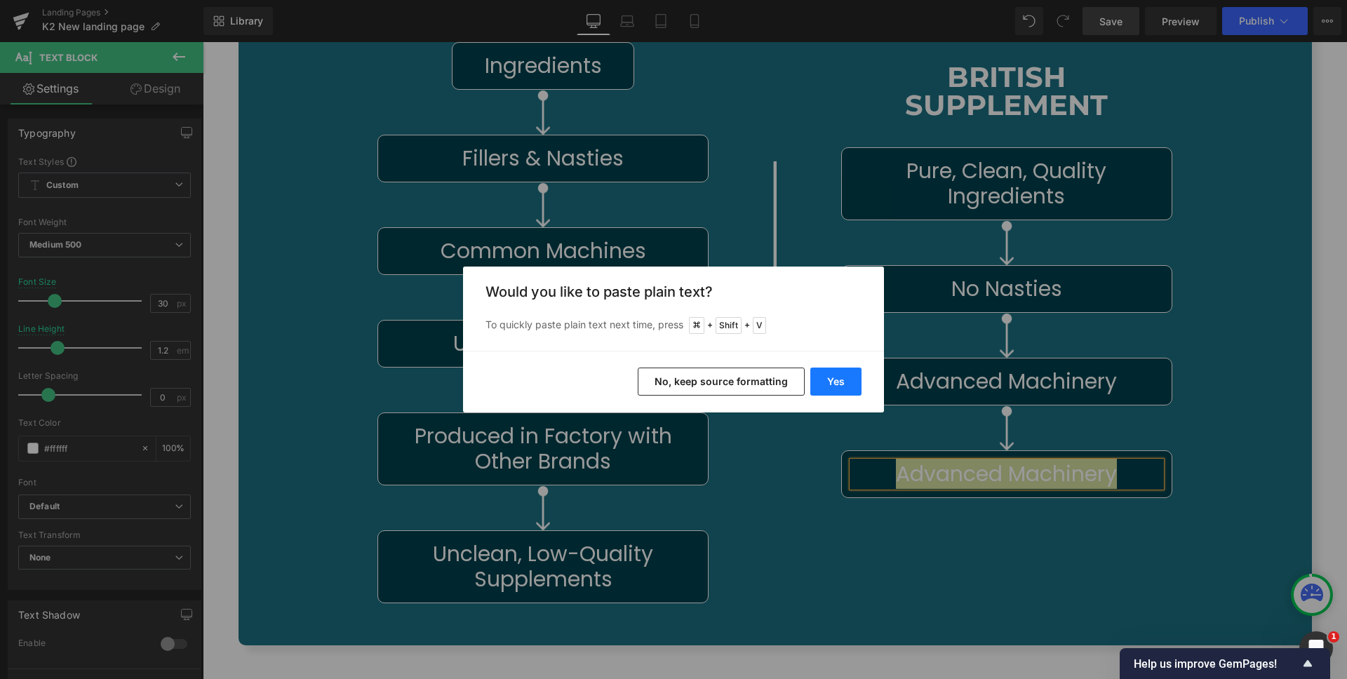
click at [836, 385] on button "Yes" at bounding box center [836, 382] width 51 height 28
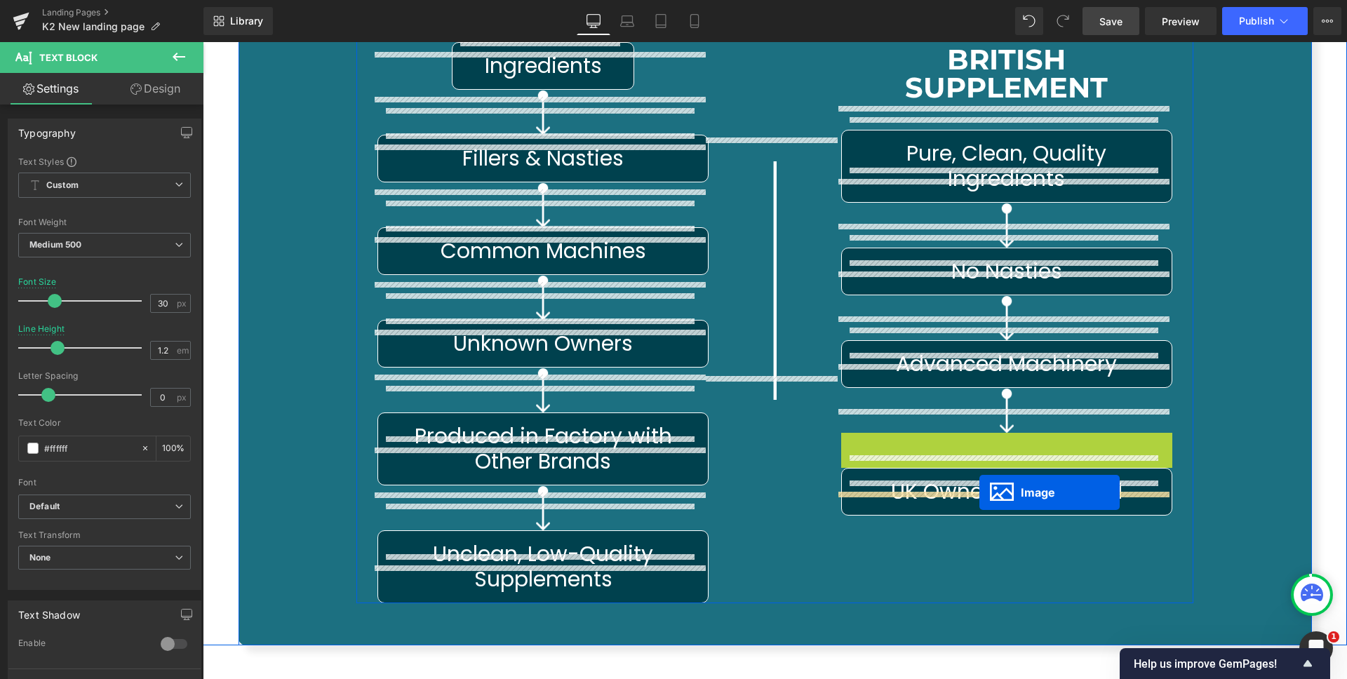
drag, startPoint x: 976, startPoint y: 425, endPoint x: 980, endPoint y: 493, distance: 67.5
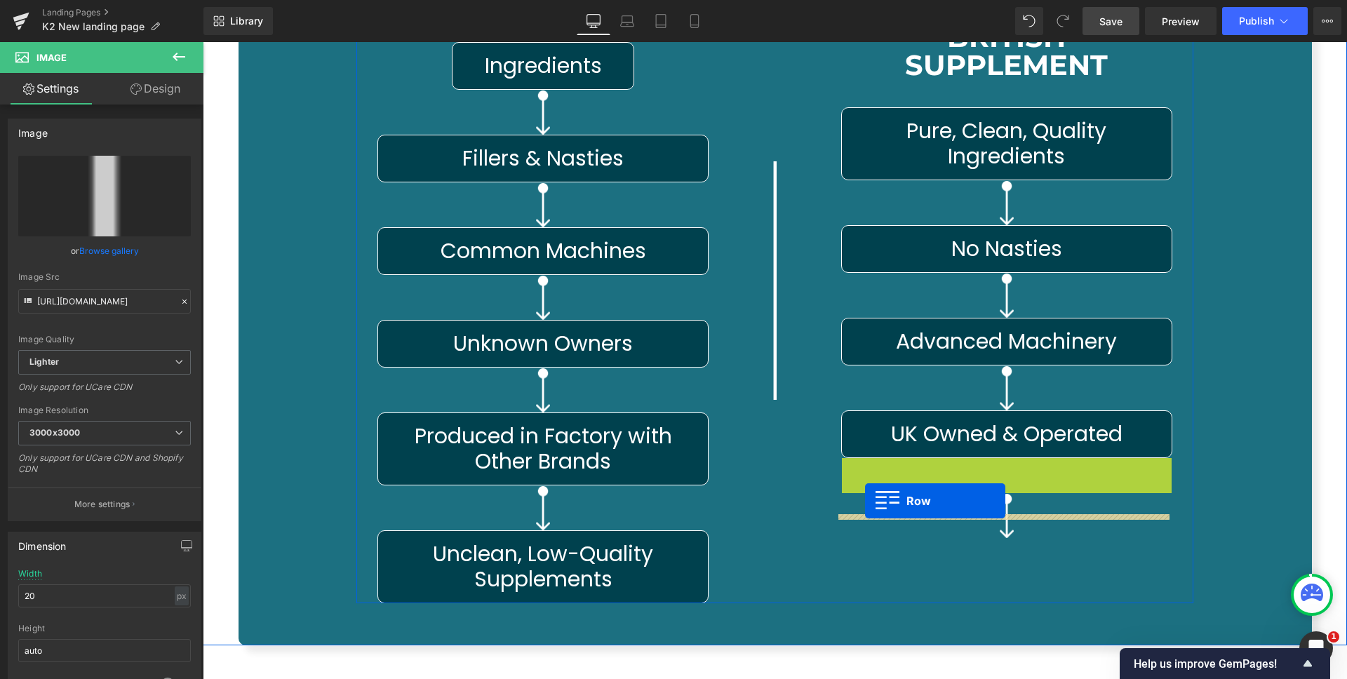
drag, startPoint x: 844, startPoint y: 441, endPoint x: 865, endPoint y: 501, distance: 63.5
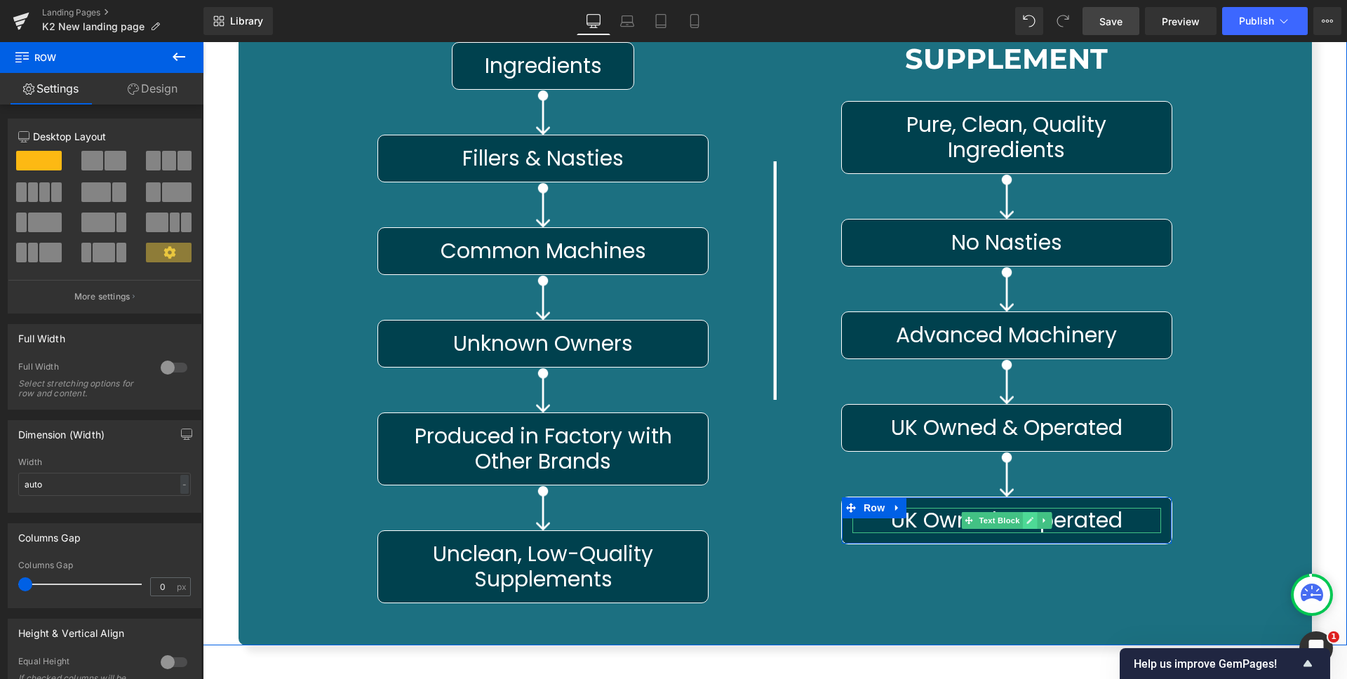
click at [1027, 517] on icon at bounding box center [1030, 520] width 7 height 7
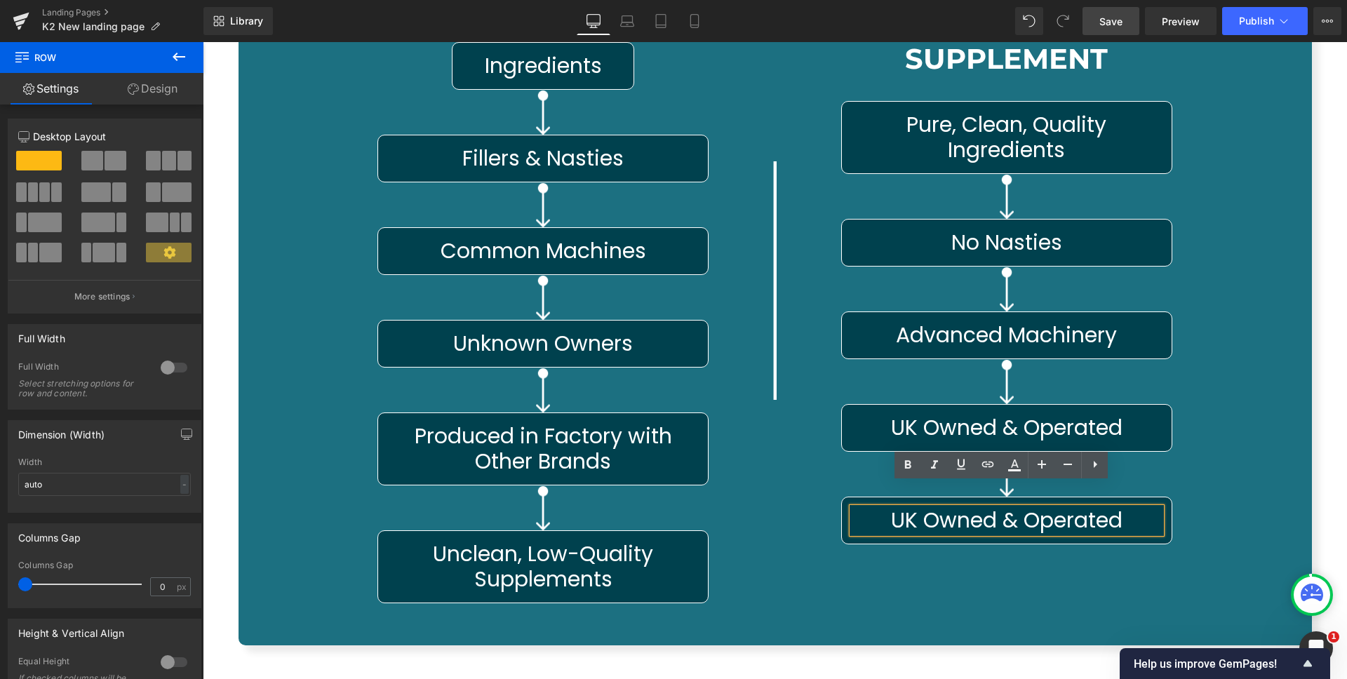
click at [1001, 508] on div "UK Owned & Operated Text Block" at bounding box center [1007, 520] width 309 height 25
click at [1001, 505] on span "UK Owned & Operated" at bounding box center [1007, 520] width 232 height 30
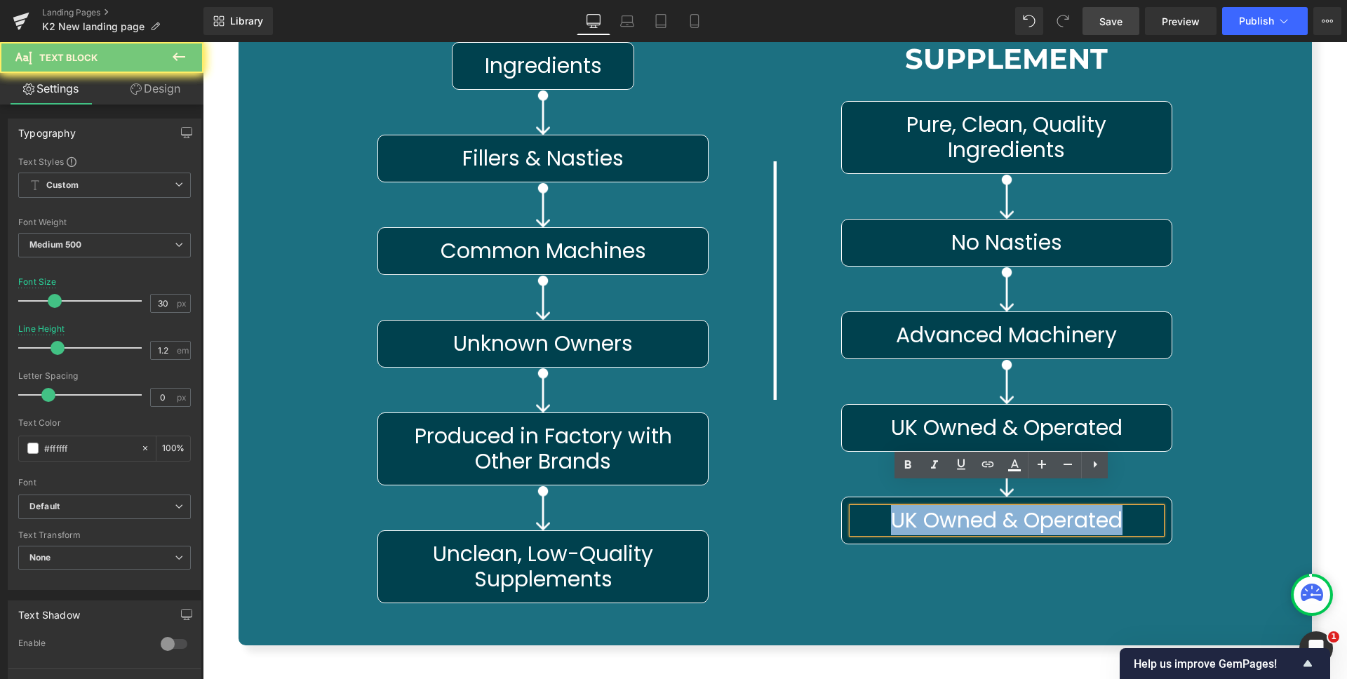
click at [1001, 505] on span "UK Owned & Operated" at bounding box center [1007, 520] width 232 height 30
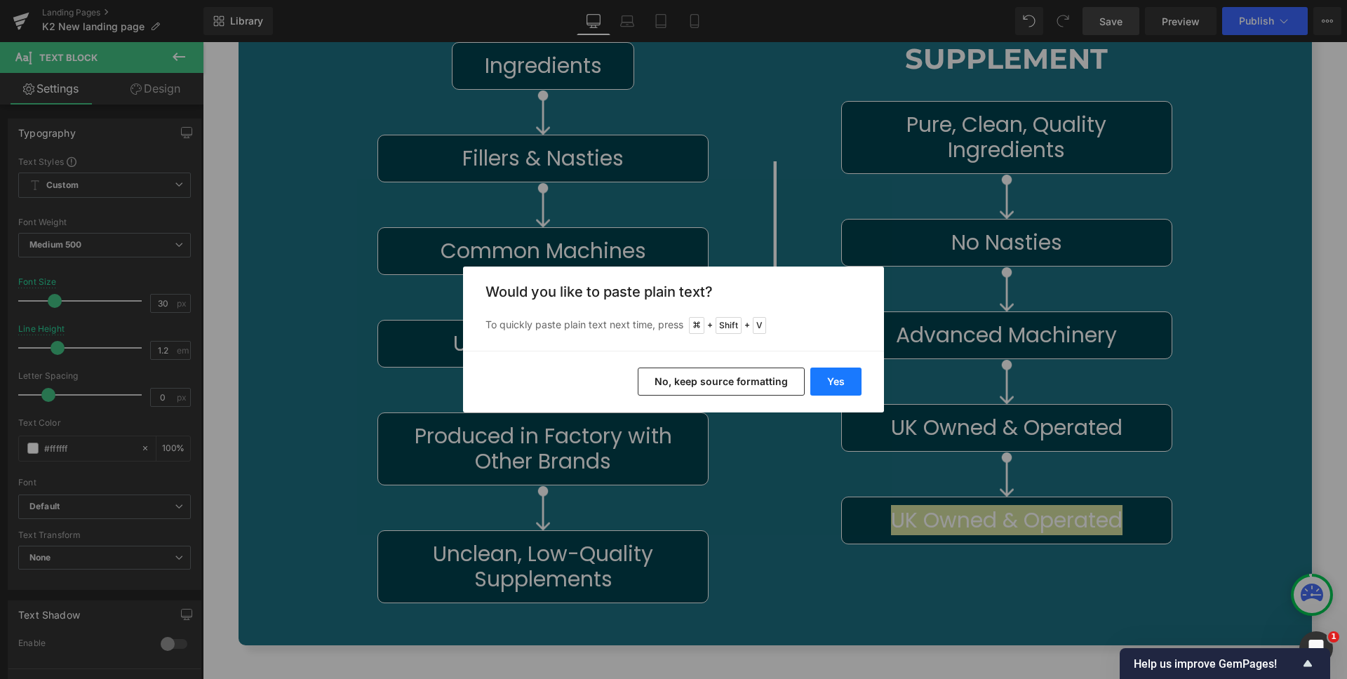
click at [826, 373] on button "Yes" at bounding box center [836, 382] width 51 height 28
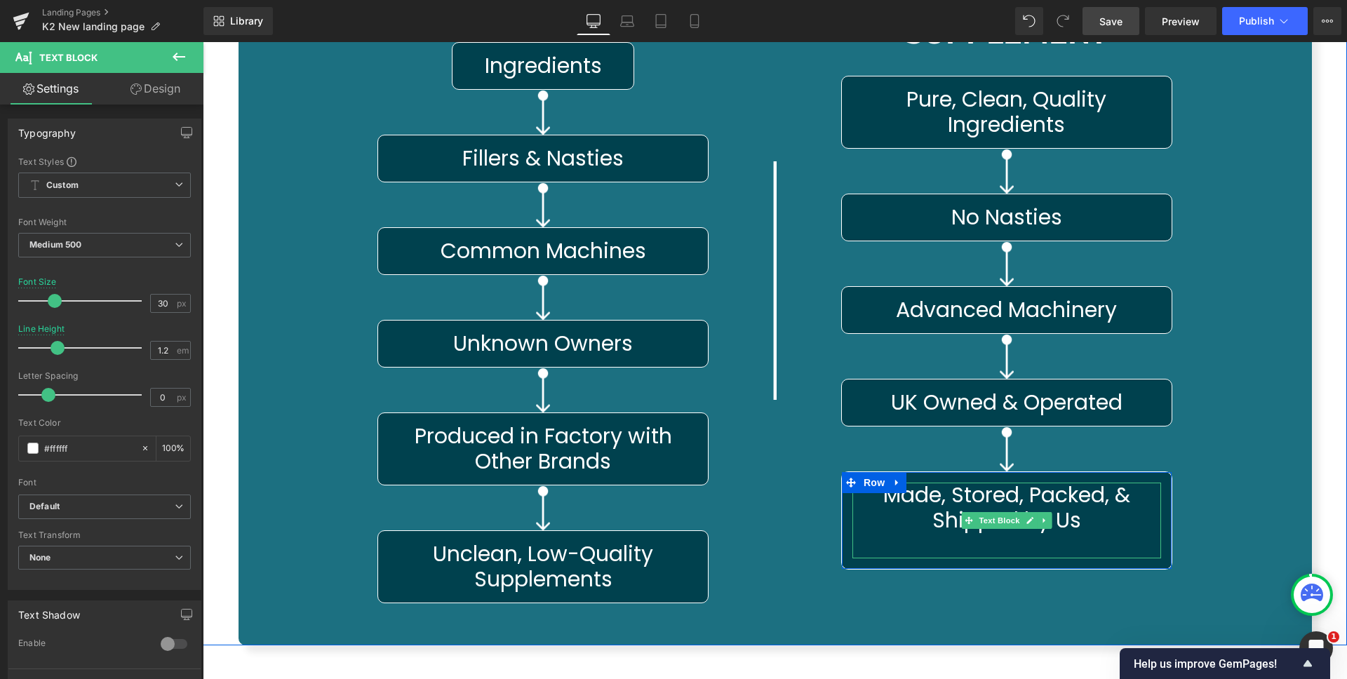
click at [1020, 533] on p at bounding box center [1007, 545] width 309 height 25
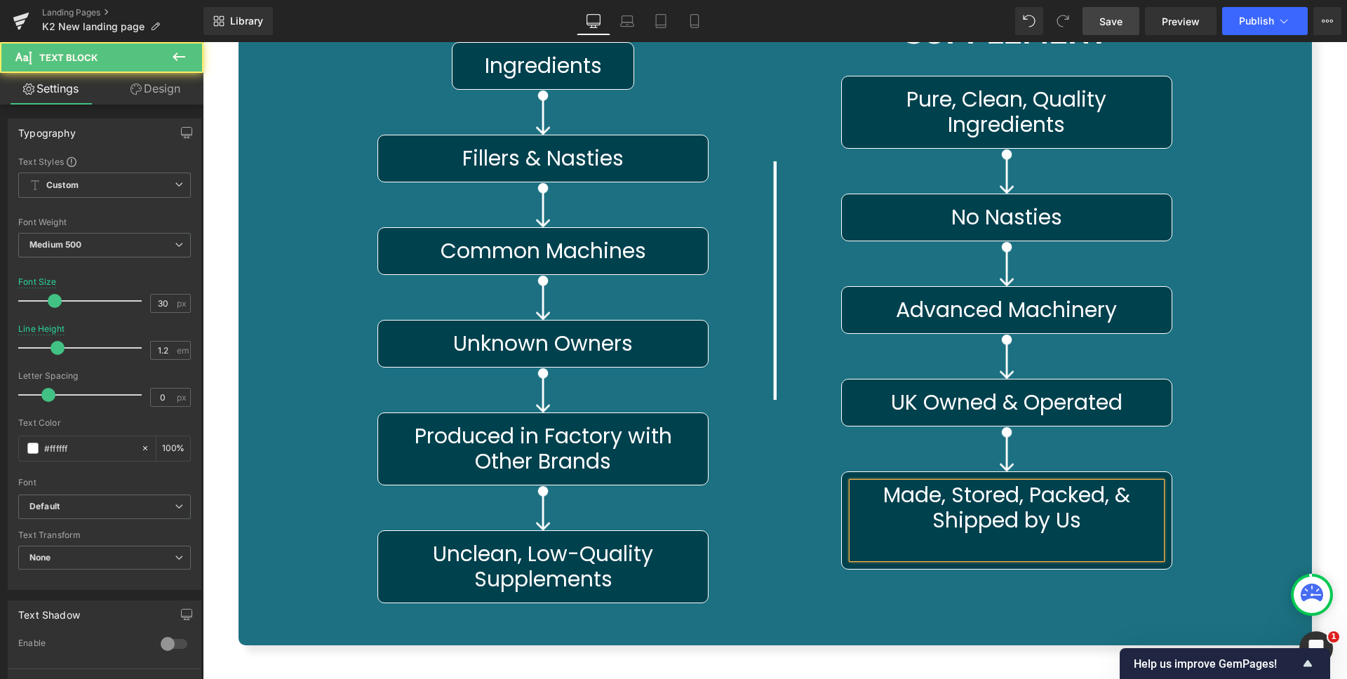
scroll to position [6962, 0]
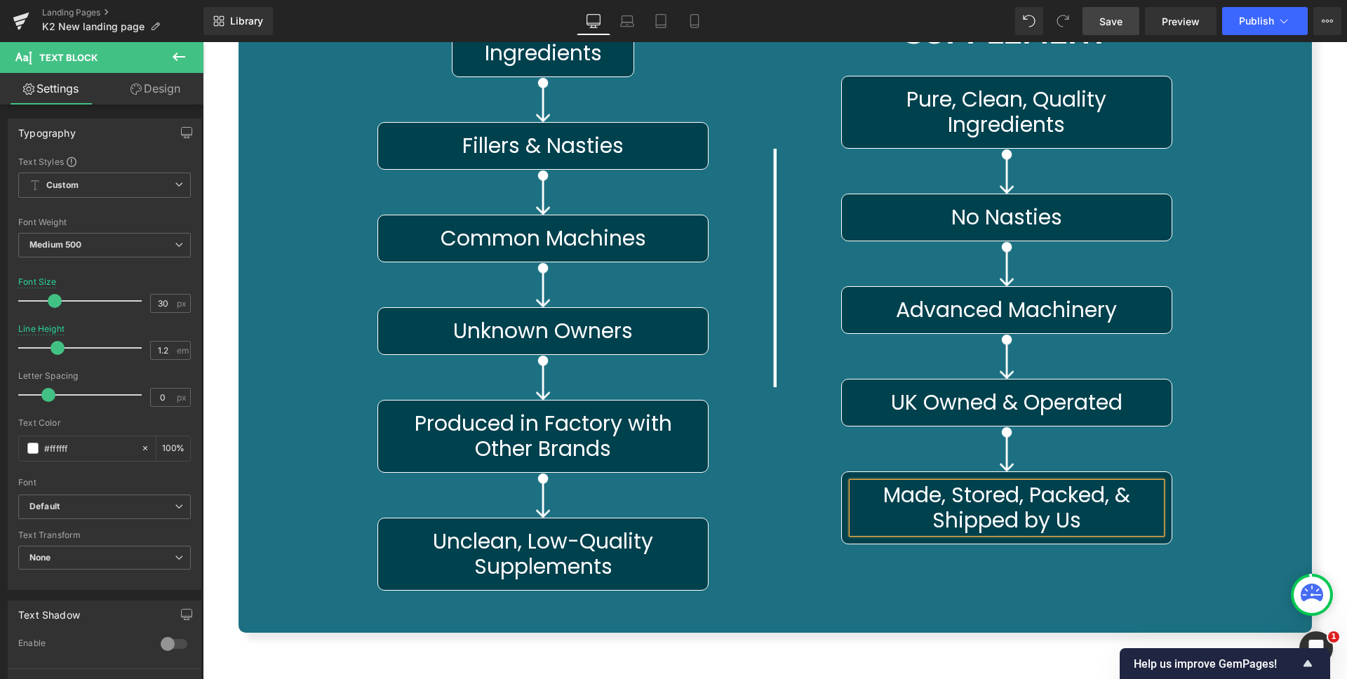
click at [999, 528] on div "British Supplement Heading Pure, Clean, Quality Ingredients Text Block Row Imag…" at bounding box center [1006, 267] width 331 height 645
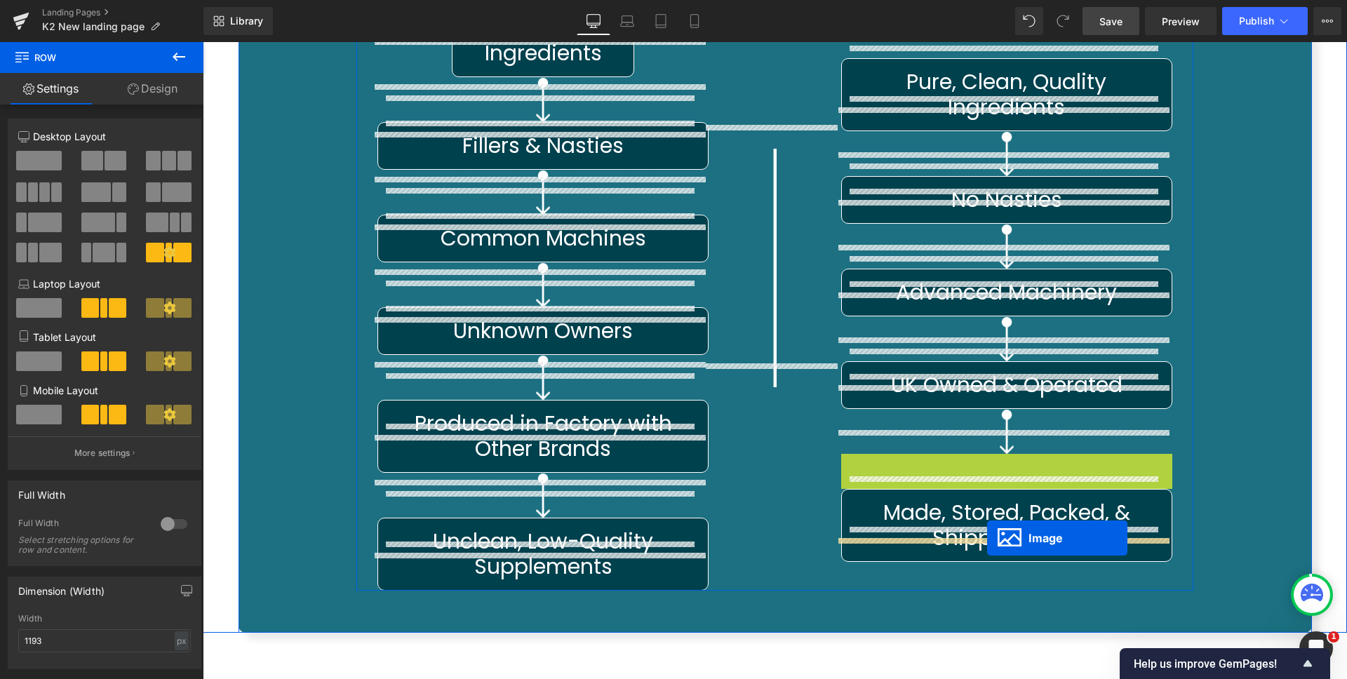
drag, startPoint x: 974, startPoint y: 445, endPoint x: 987, endPoint y: 538, distance: 94.3
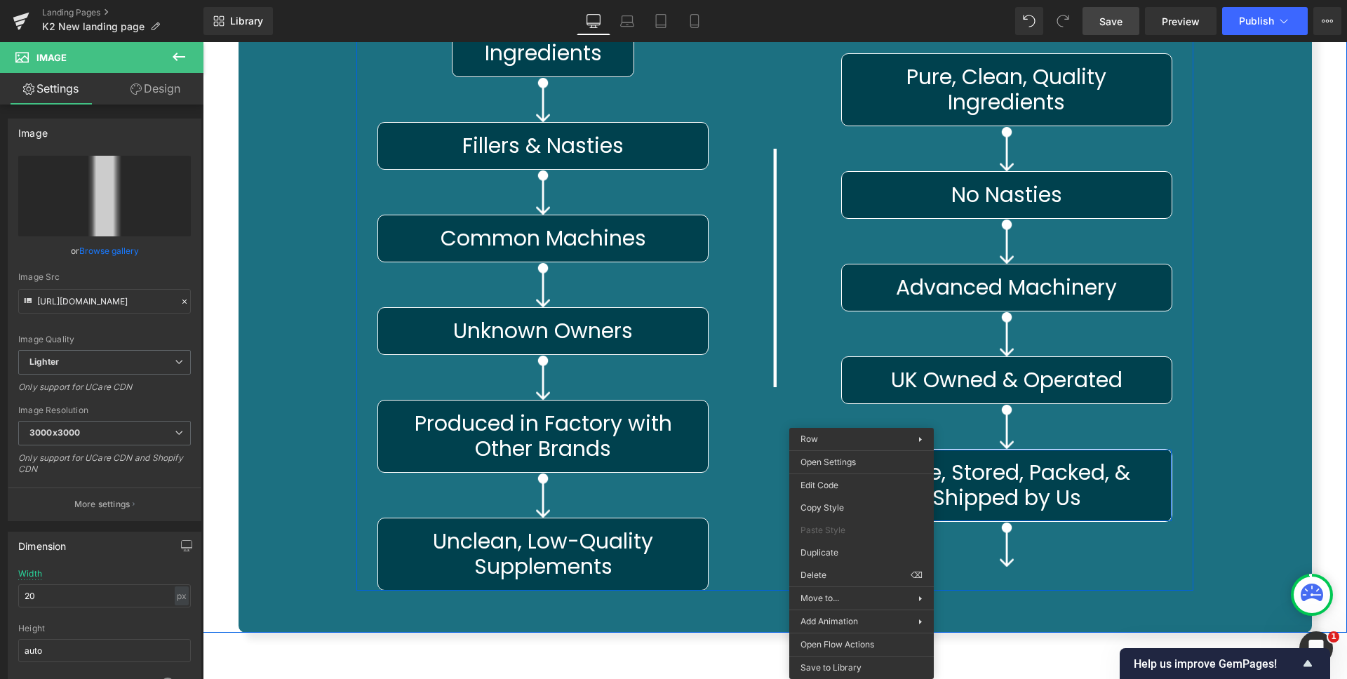
drag, startPoint x: 862, startPoint y: 436, endPoint x: 1065, endPoint y: 479, distance: 207.3
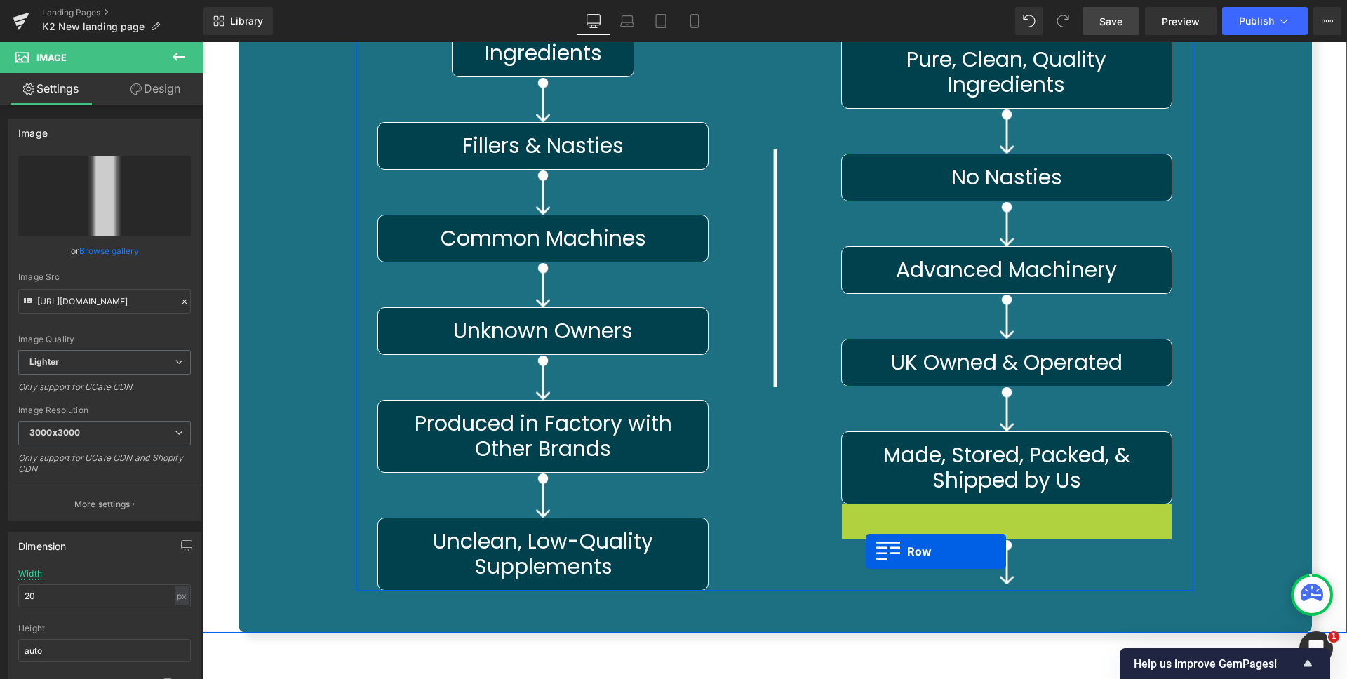
scroll to position [6943, 0]
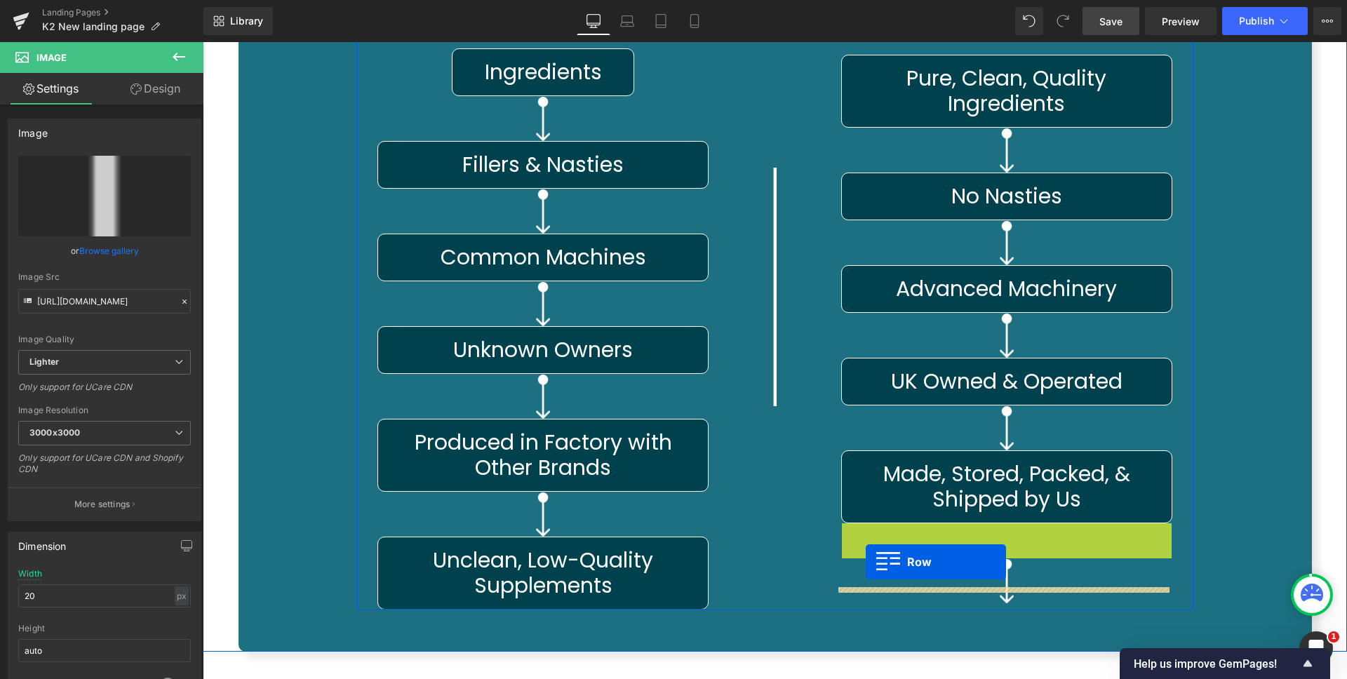
drag, startPoint x: 847, startPoint y: 499, endPoint x: 866, endPoint y: 562, distance: 65.9
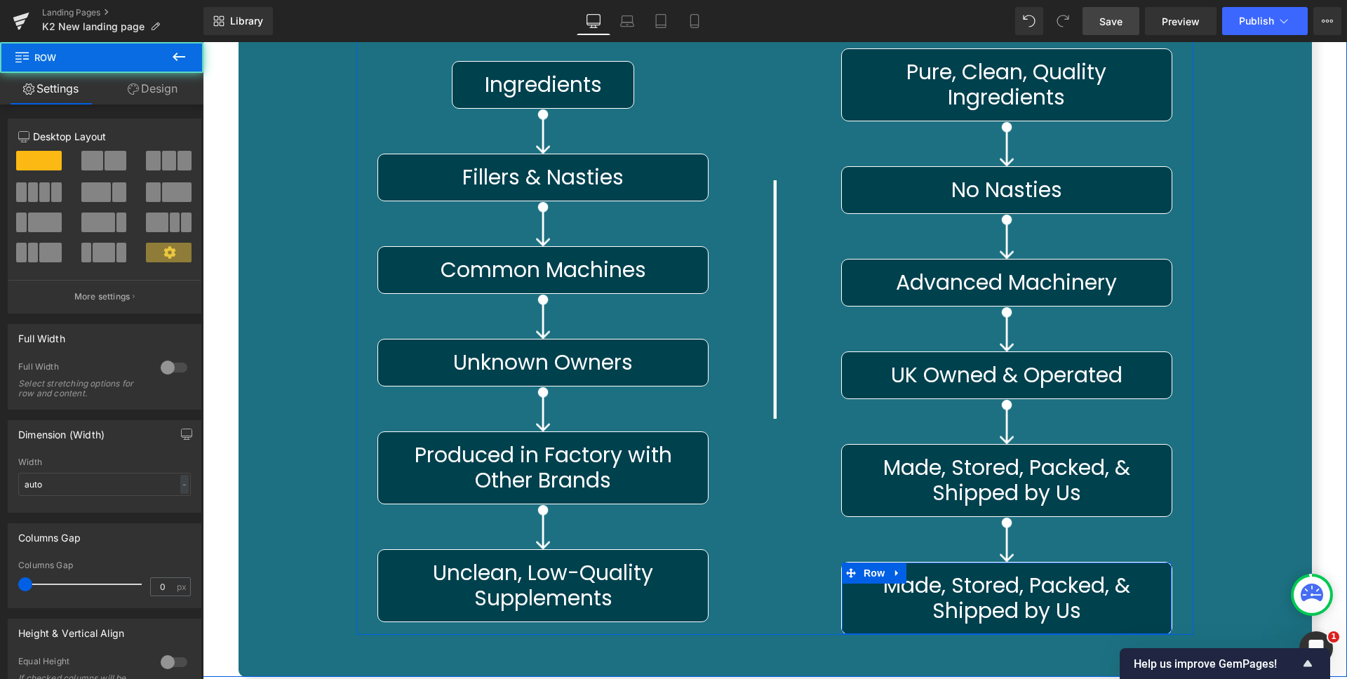
scroll to position [6962, 0]
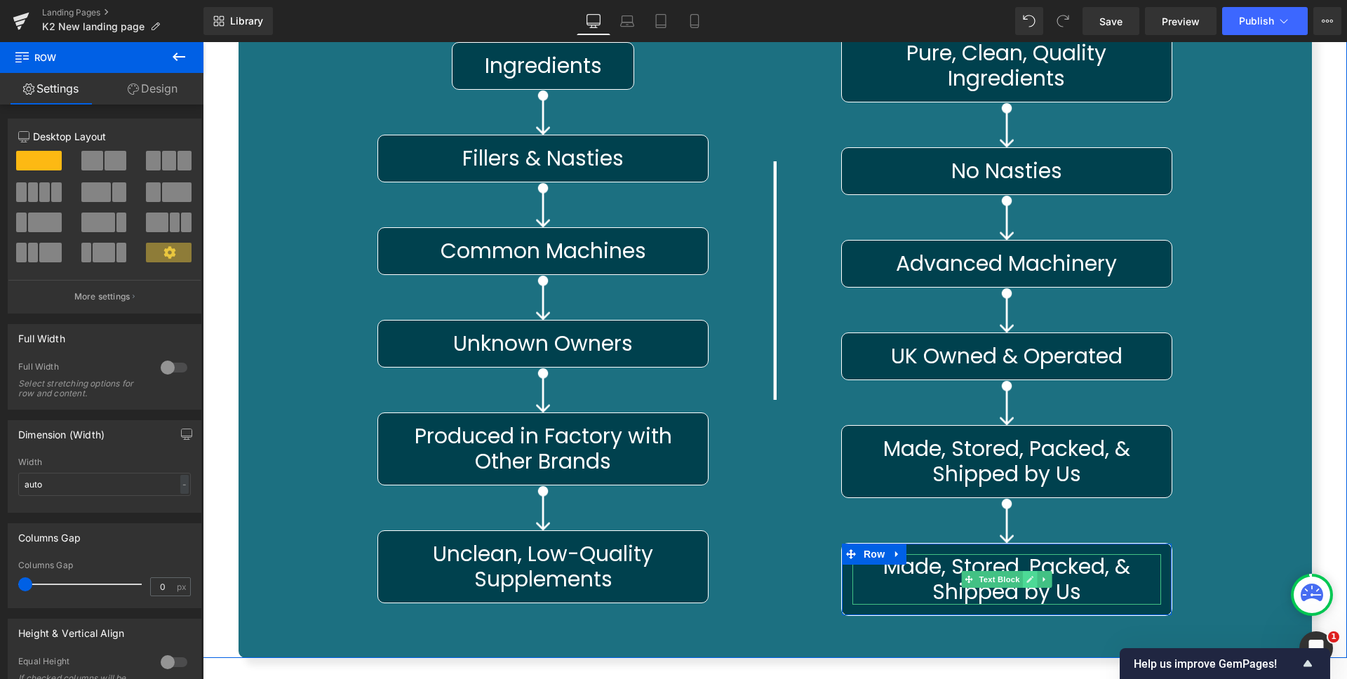
scroll to position [6962, 0]
click at [1014, 571] on span "Text Block" at bounding box center [999, 579] width 46 height 17
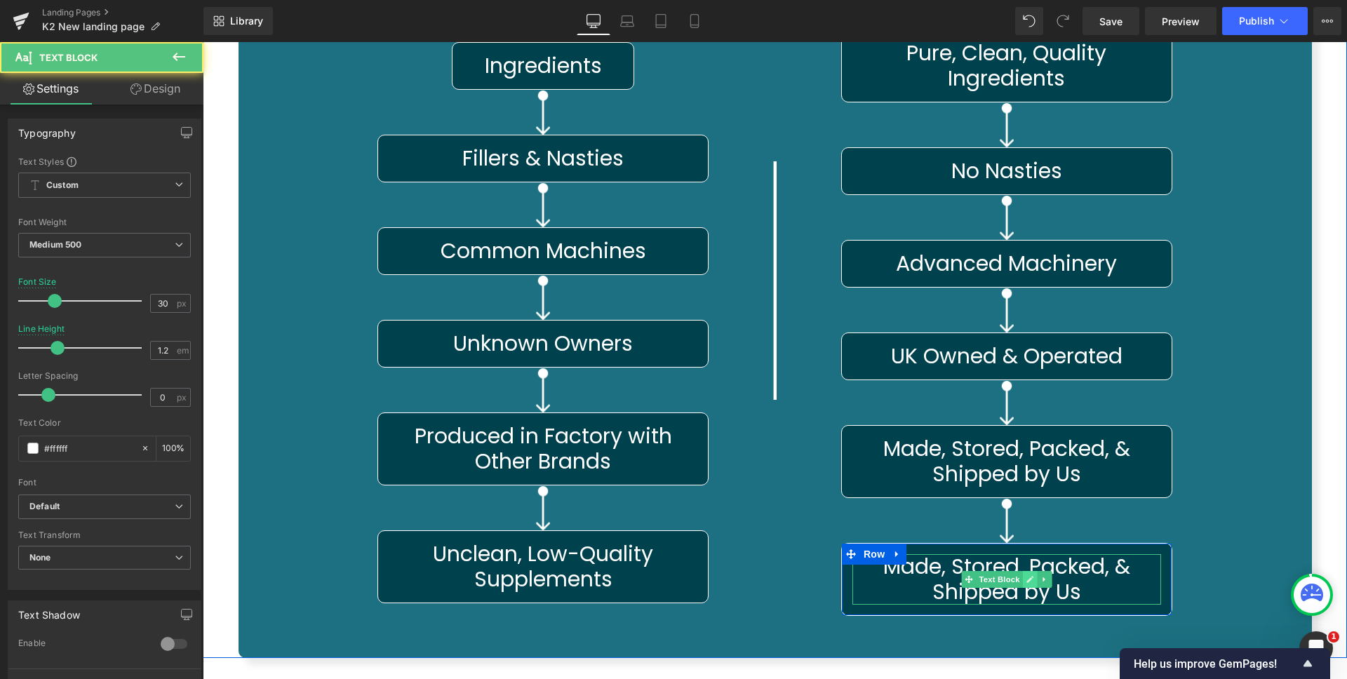
click at [1027, 576] on icon at bounding box center [1030, 579] width 7 height 7
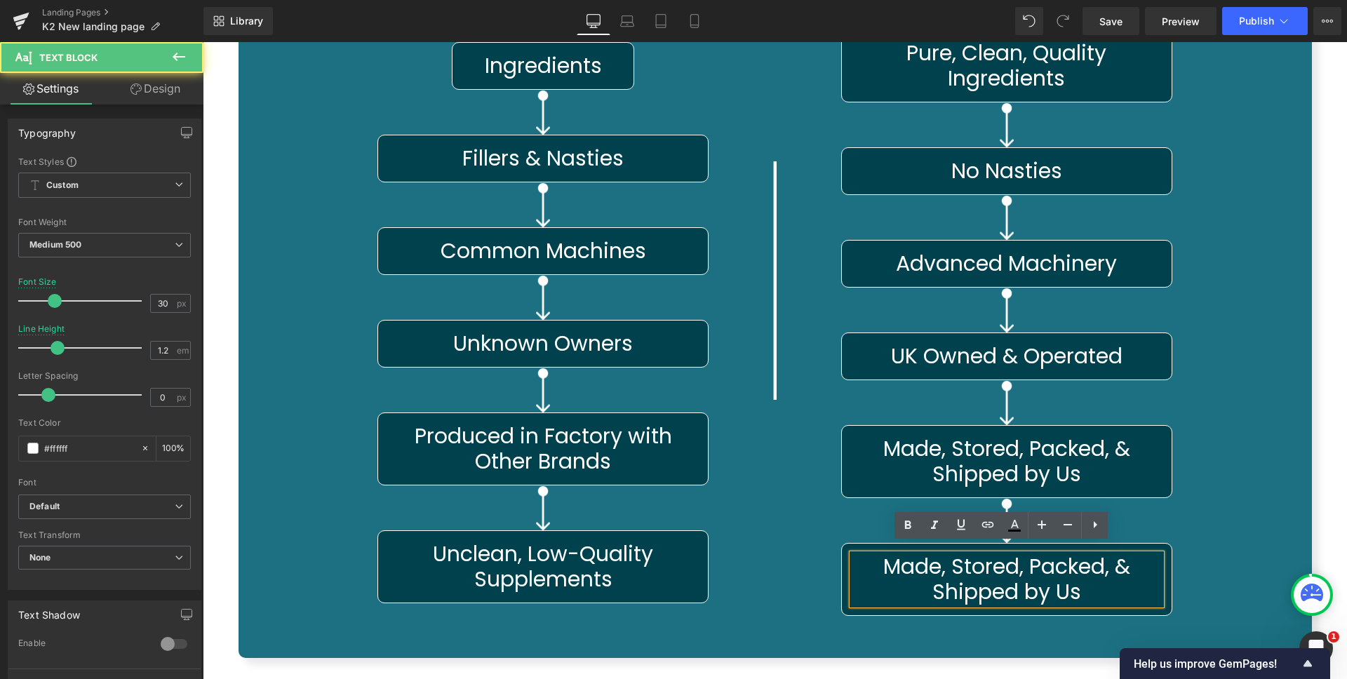
click at [1001, 569] on span "Made, Stored, Packed, & Shipped by Us" at bounding box center [1010, 579] width 253 height 55
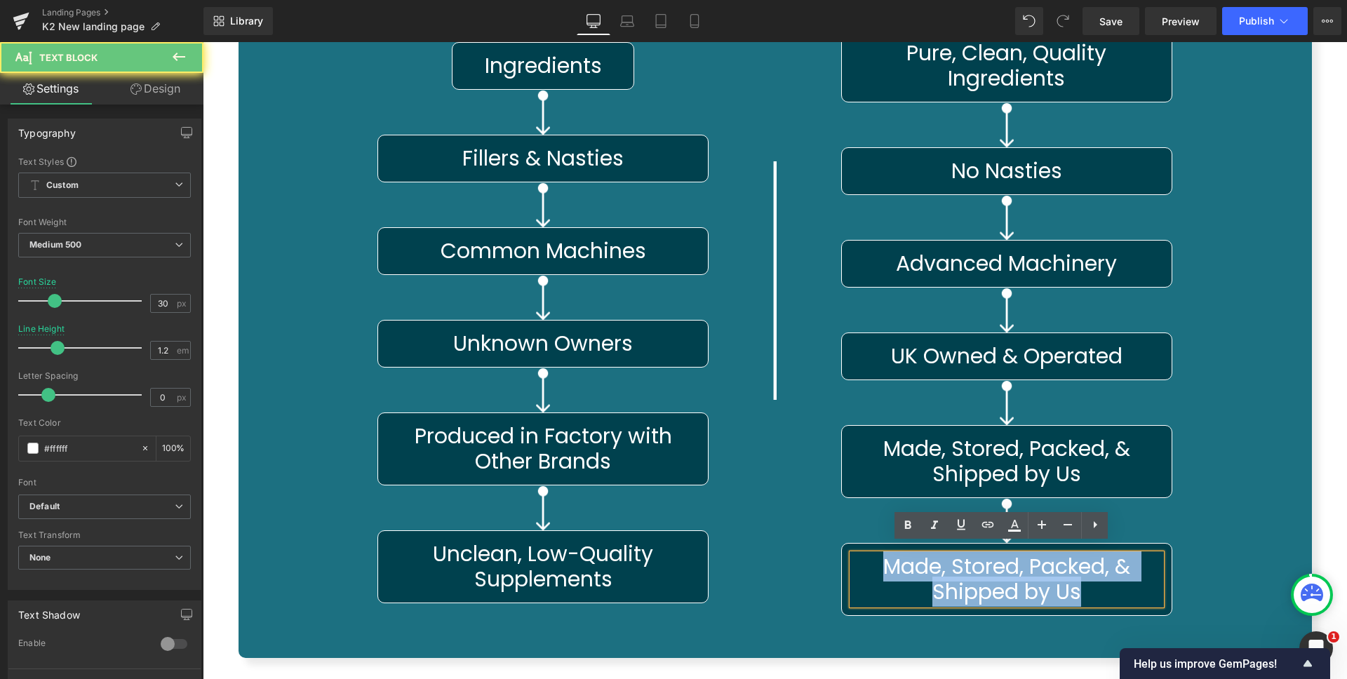
click at [1001, 569] on span "Made, Stored, Packed, & Shipped by Us" at bounding box center [1010, 579] width 253 height 55
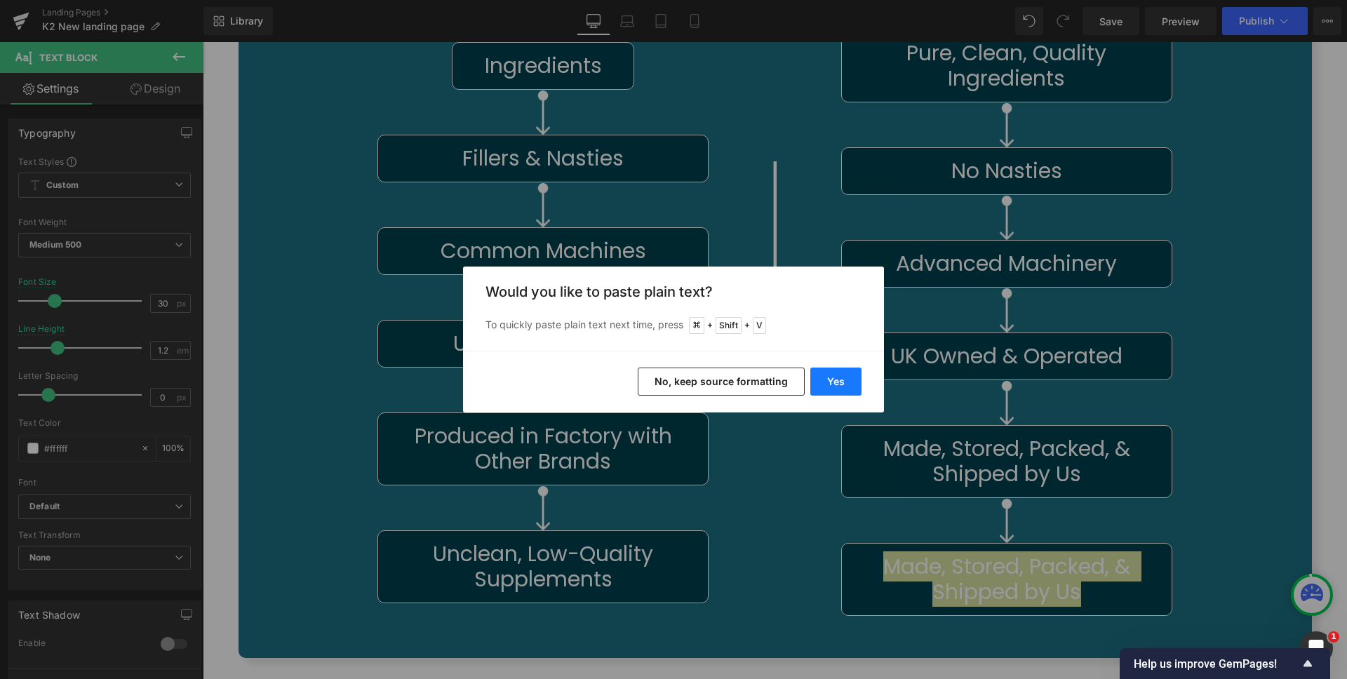
click at [828, 389] on button "Yes" at bounding box center [836, 382] width 51 height 28
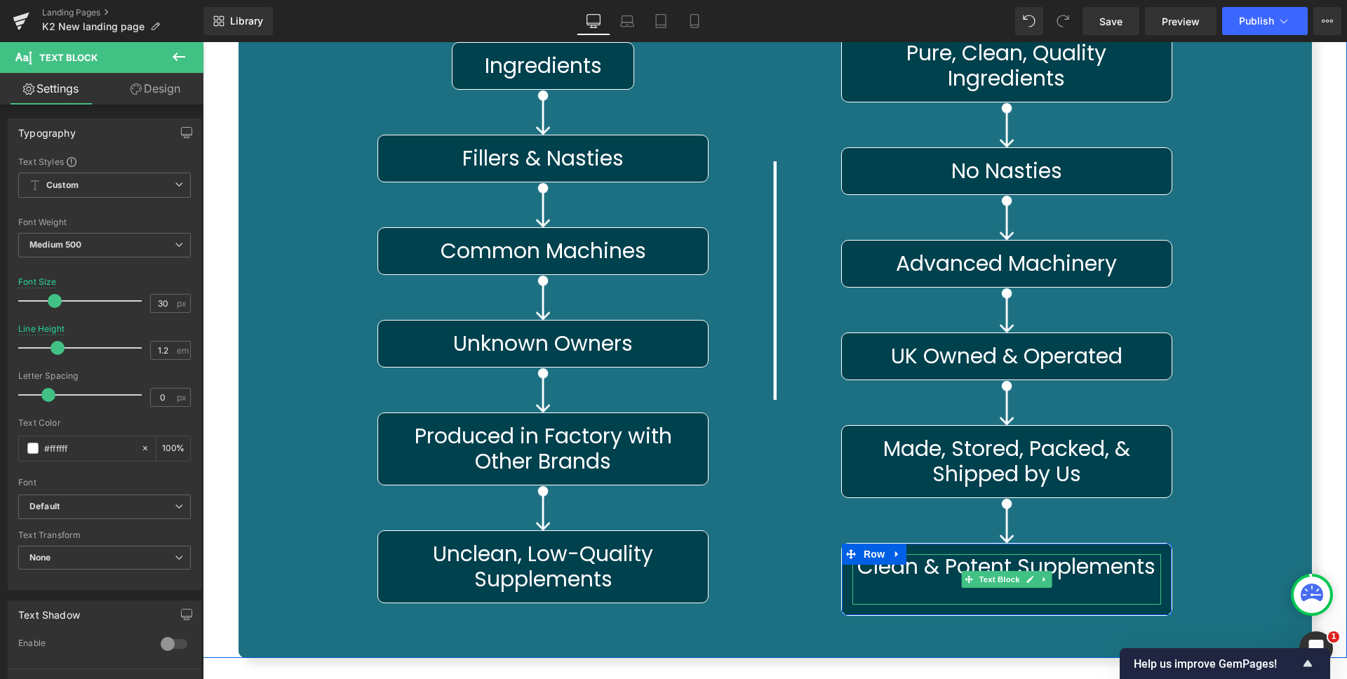
click at [996, 584] on p at bounding box center [1007, 592] width 309 height 25
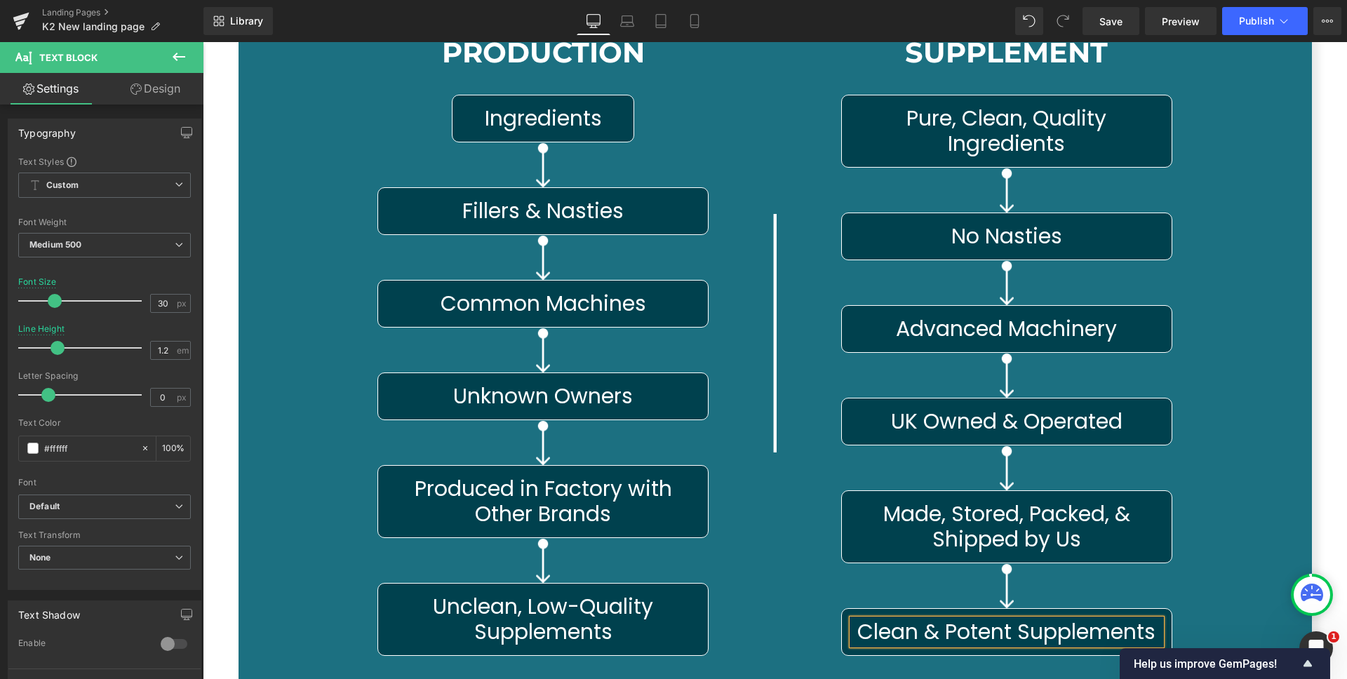
scroll to position [6915, 0]
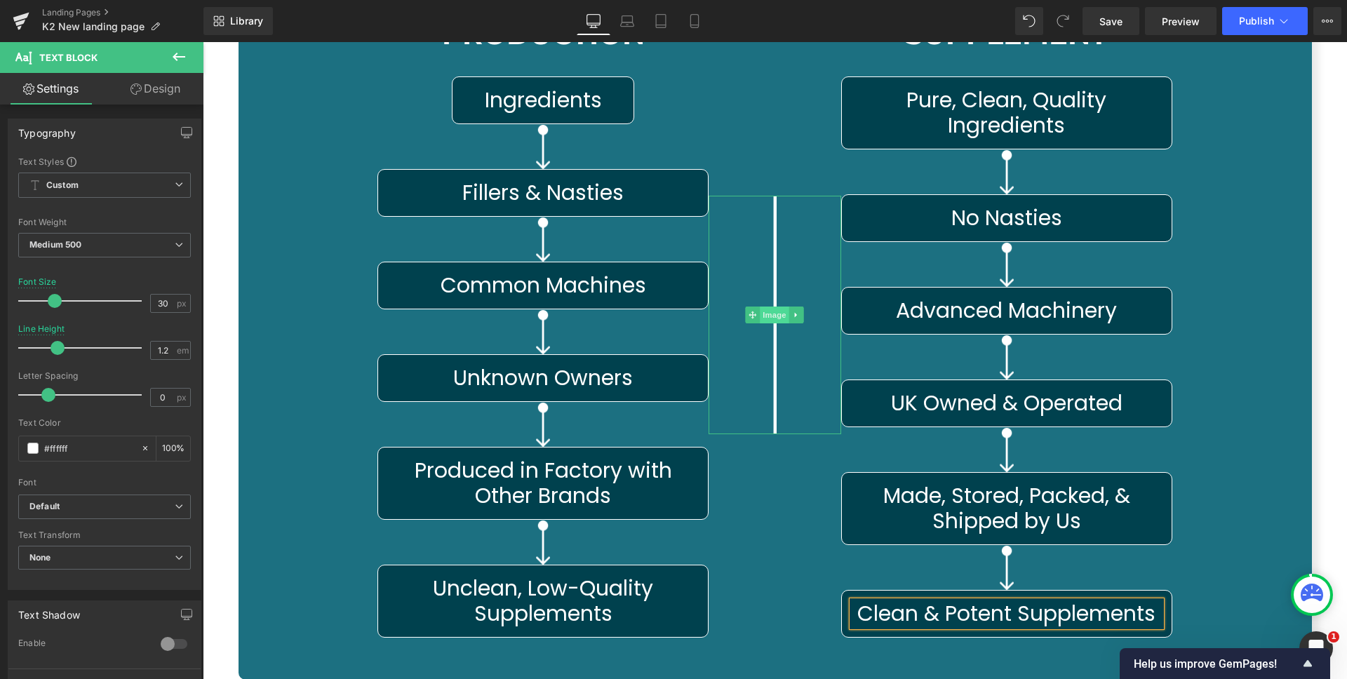
click at [762, 312] on span "Image" at bounding box center [775, 315] width 29 height 17
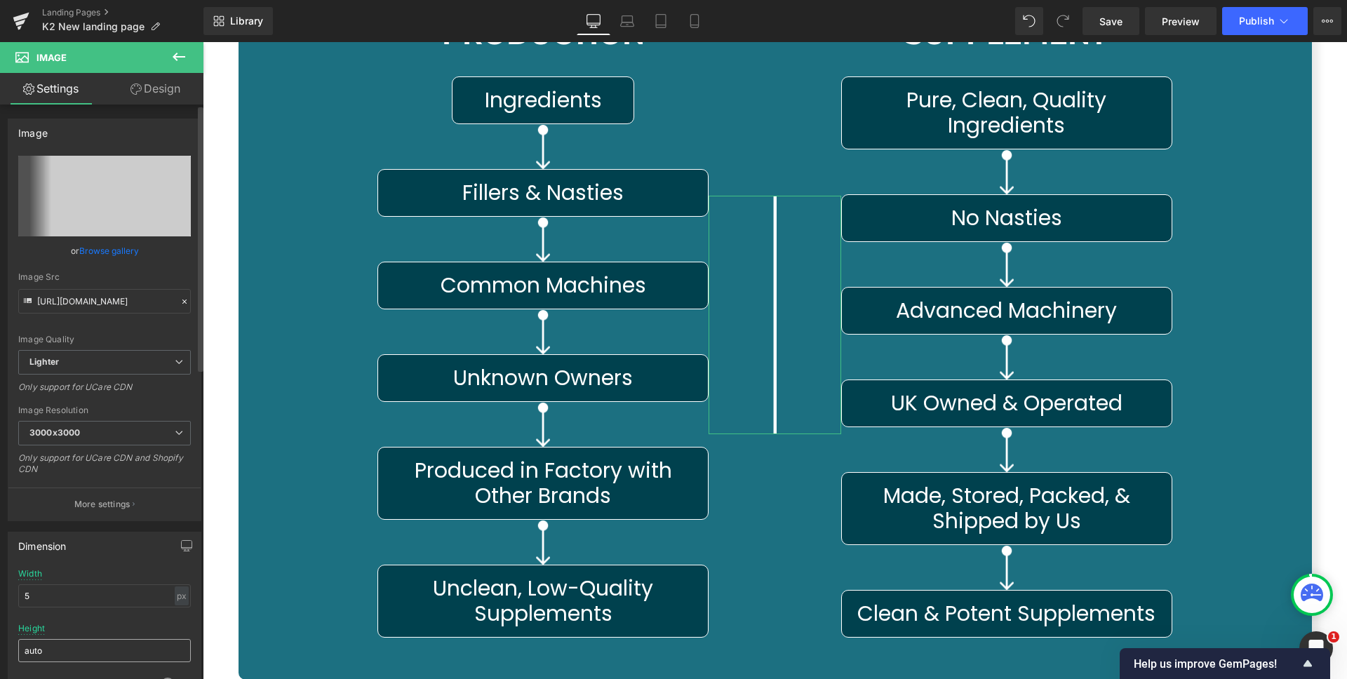
click at [72, 656] on input "auto" at bounding box center [104, 650] width 173 height 23
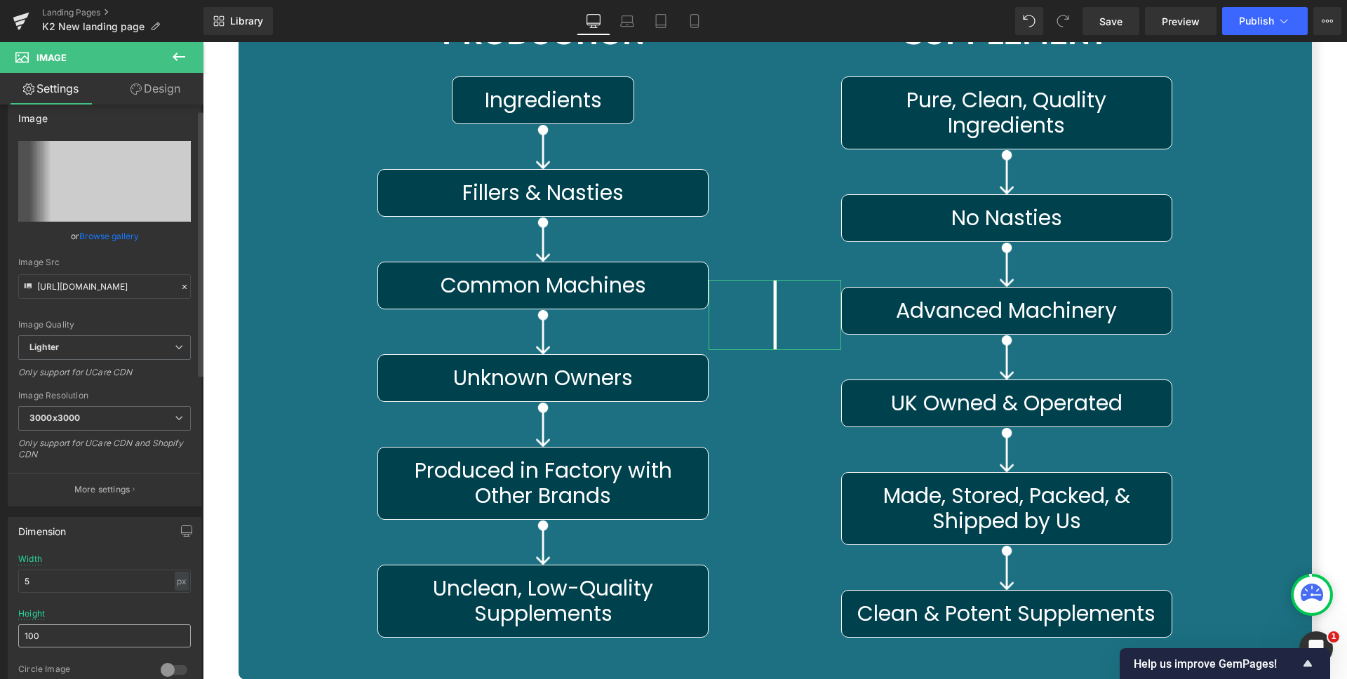
scroll to position [15, 0]
click at [77, 639] on input "100" at bounding box center [104, 635] width 173 height 23
type input "auto"
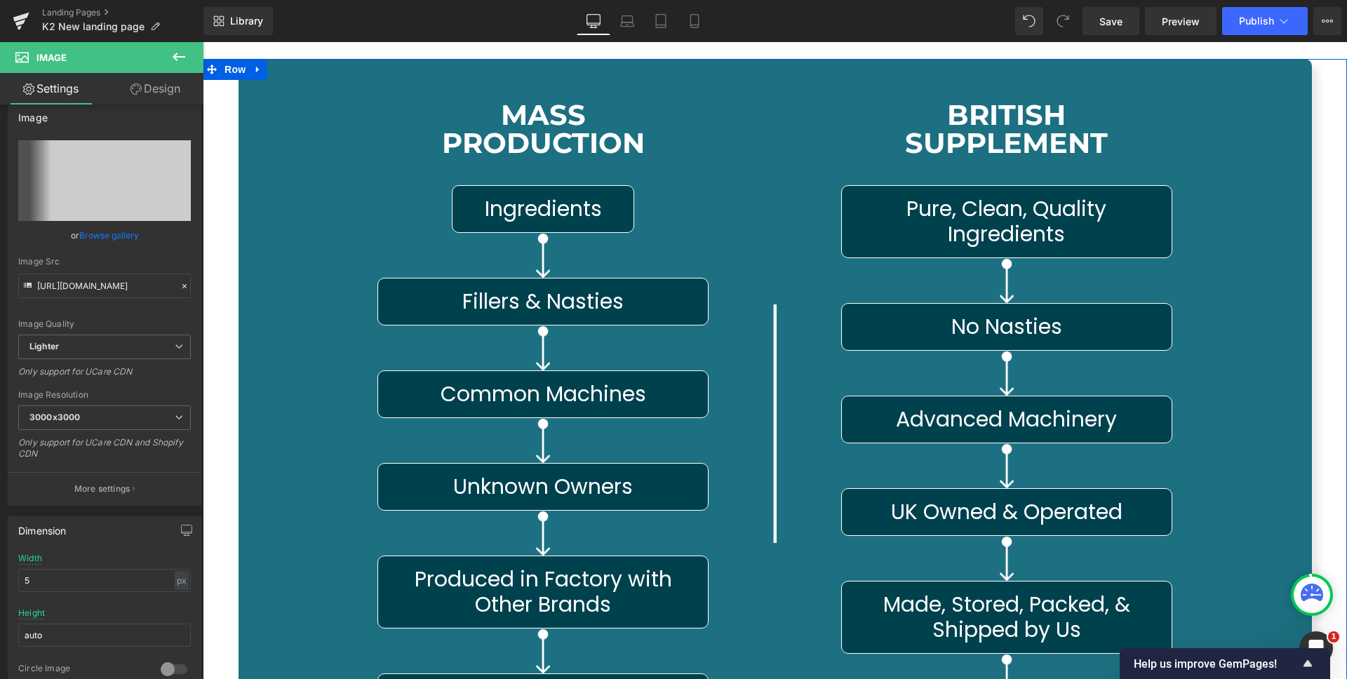
scroll to position [6743, 0]
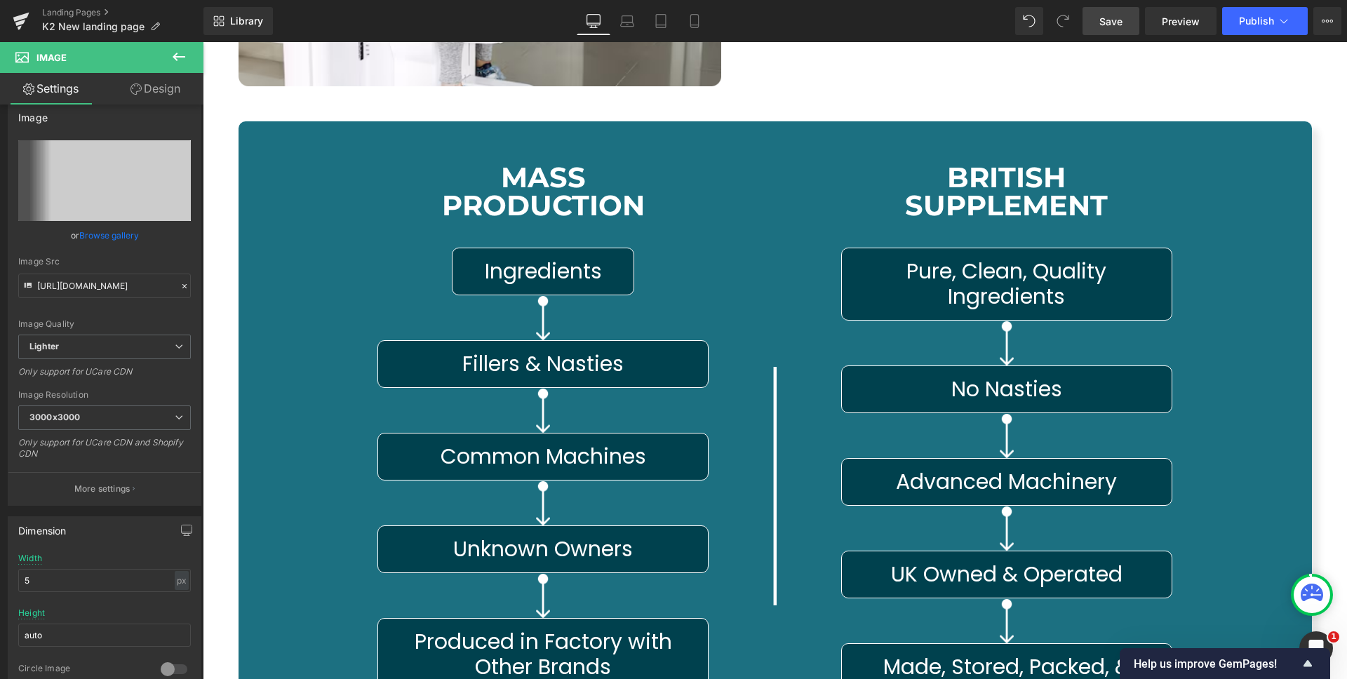
click at [1102, 23] on span "Save" at bounding box center [1111, 21] width 23 height 15
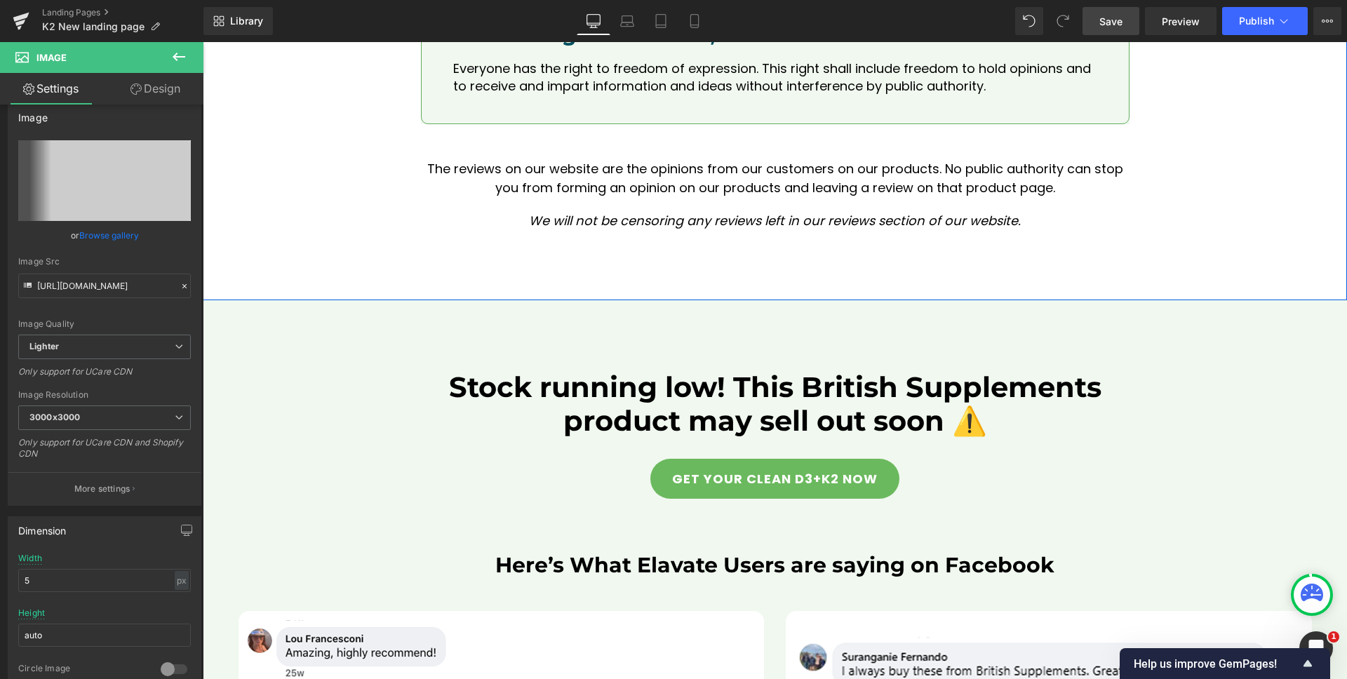
scroll to position [14052, 0]
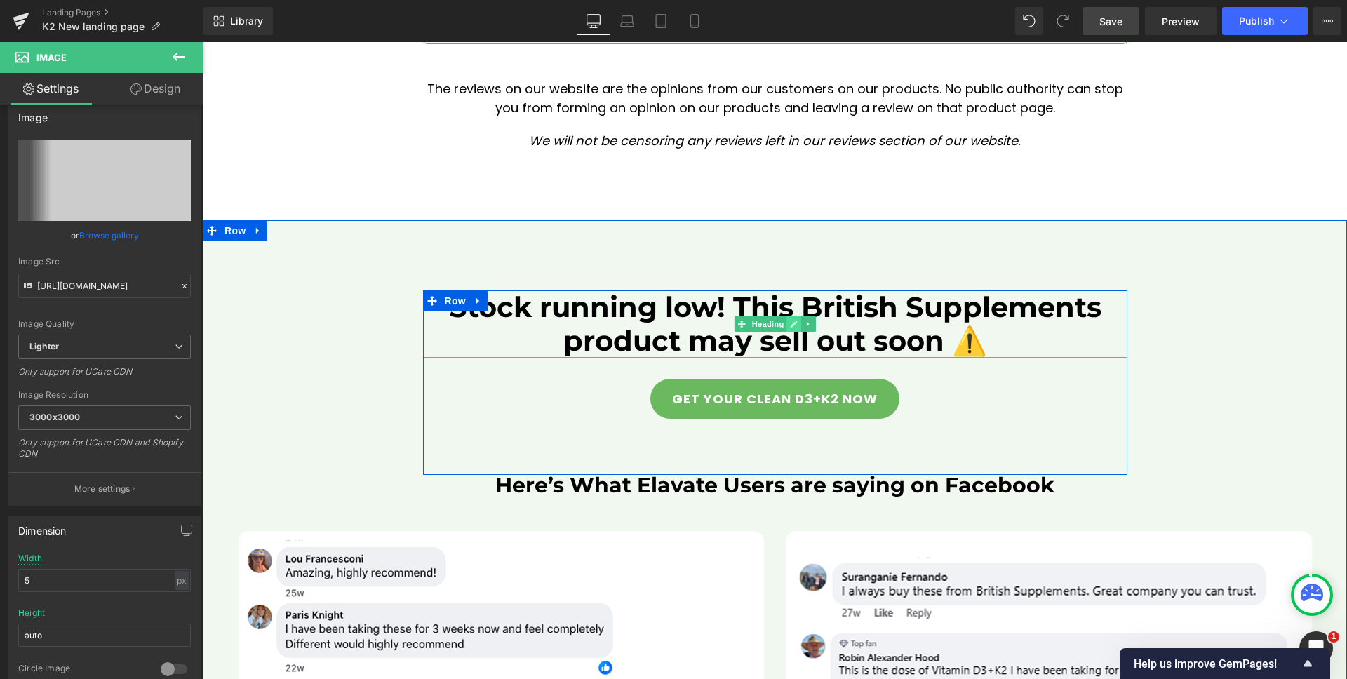
click at [791, 321] on icon at bounding box center [794, 324] width 7 height 7
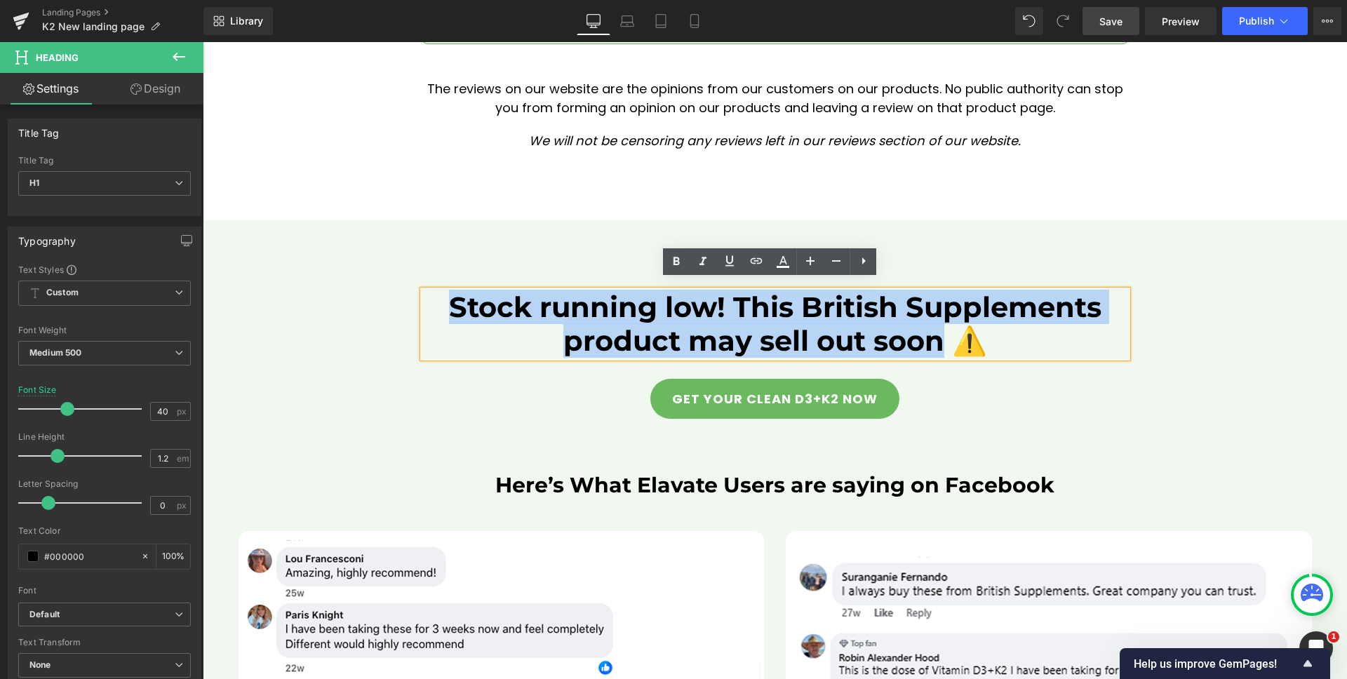
drag, startPoint x: 818, startPoint y: 330, endPoint x: 465, endPoint y: 288, distance: 354.8
click at [465, 291] on h1 "Stock running low! This British Supplements product may sell out soon ⚠️" at bounding box center [775, 324] width 705 height 67
paste div
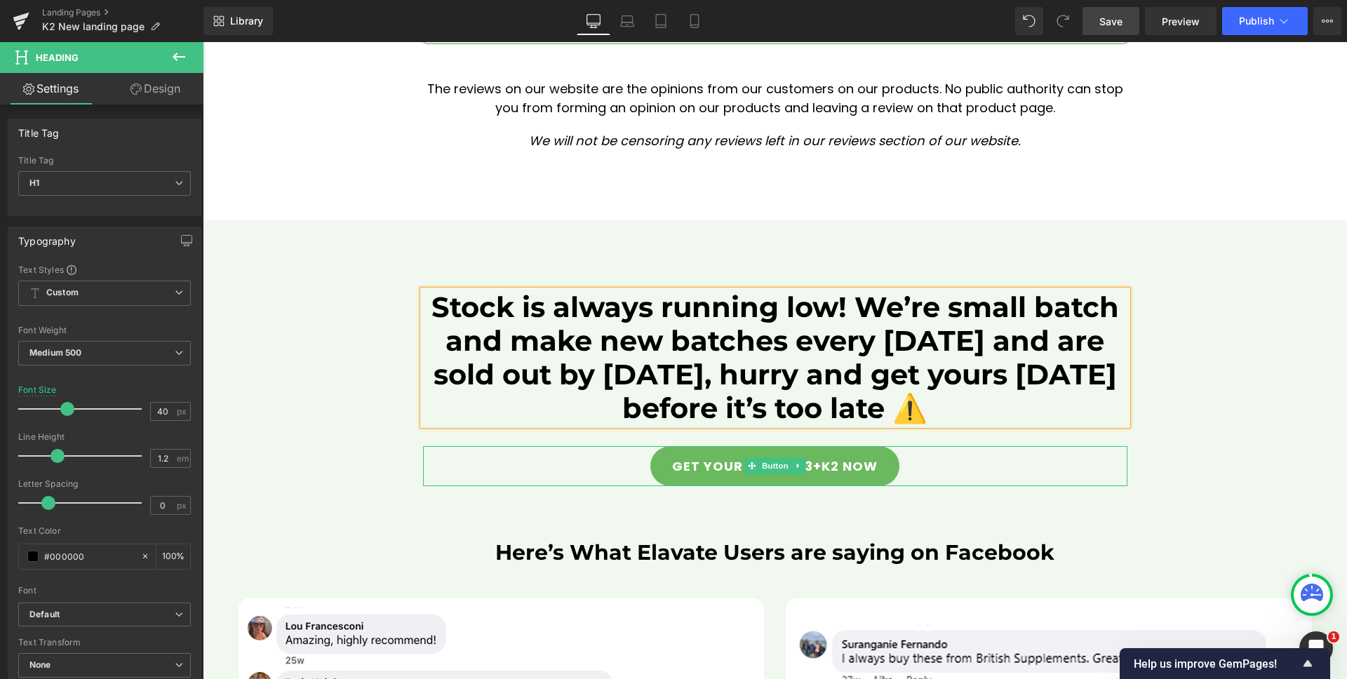
click at [954, 458] on div "GET YOUR CLEAN D3+K2 NOW" at bounding box center [775, 466] width 705 height 40
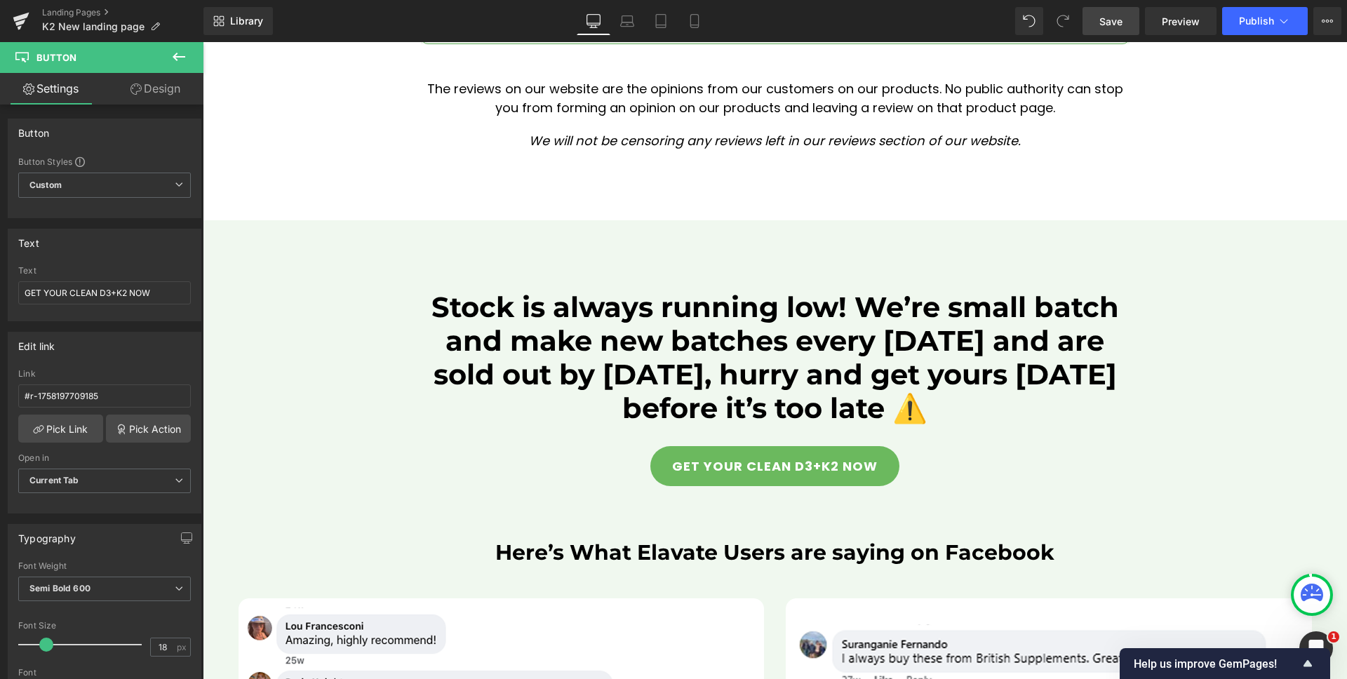
click at [1112, 22] on span "Save" at bounding box center [1111, 21] width 23 height 15
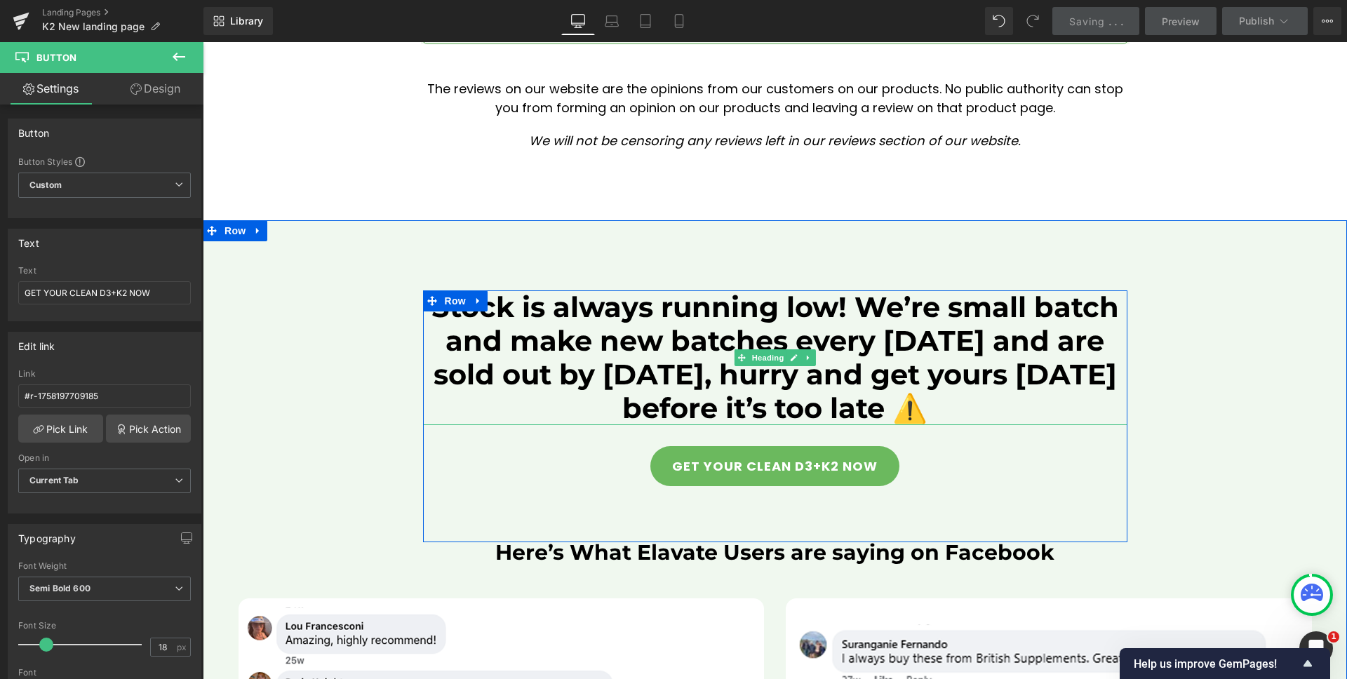
scroll to position [14178, 0]
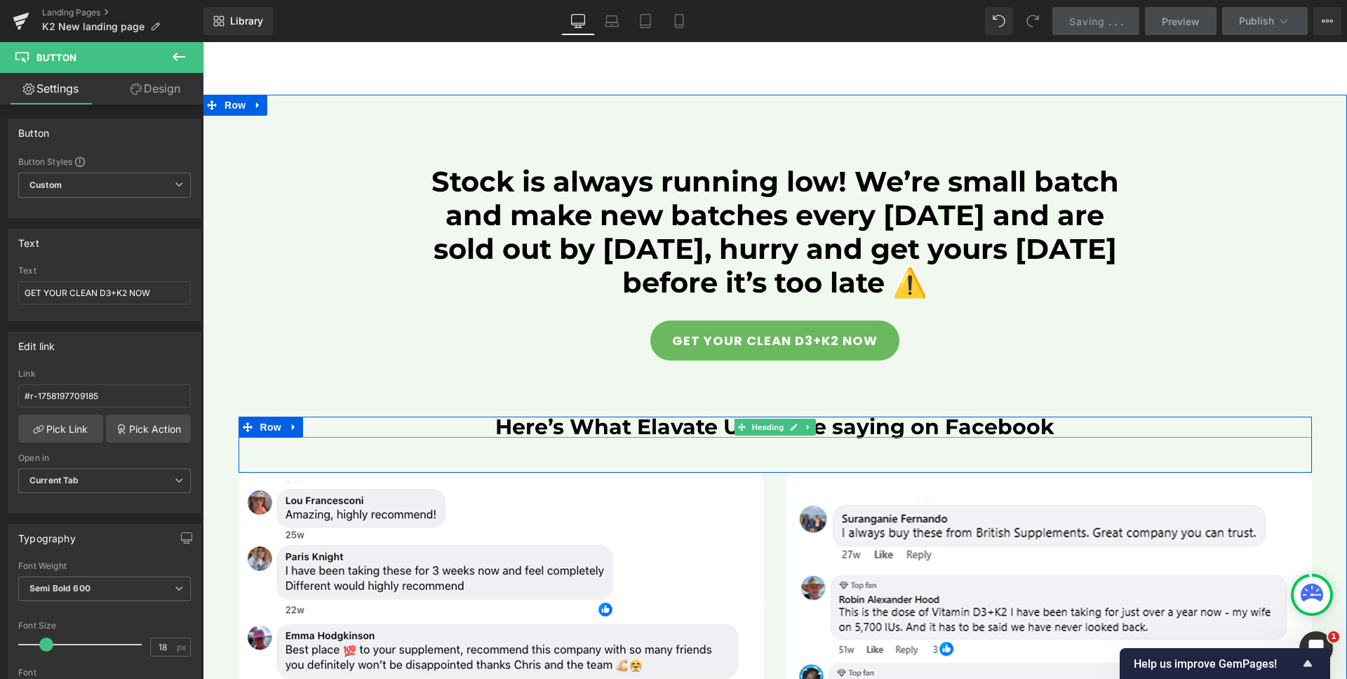
click at [643, 417] on h2 "Here’s What Elavate Users are saying on Facebook" at bounding box center [776, 427] width 1074 height 21
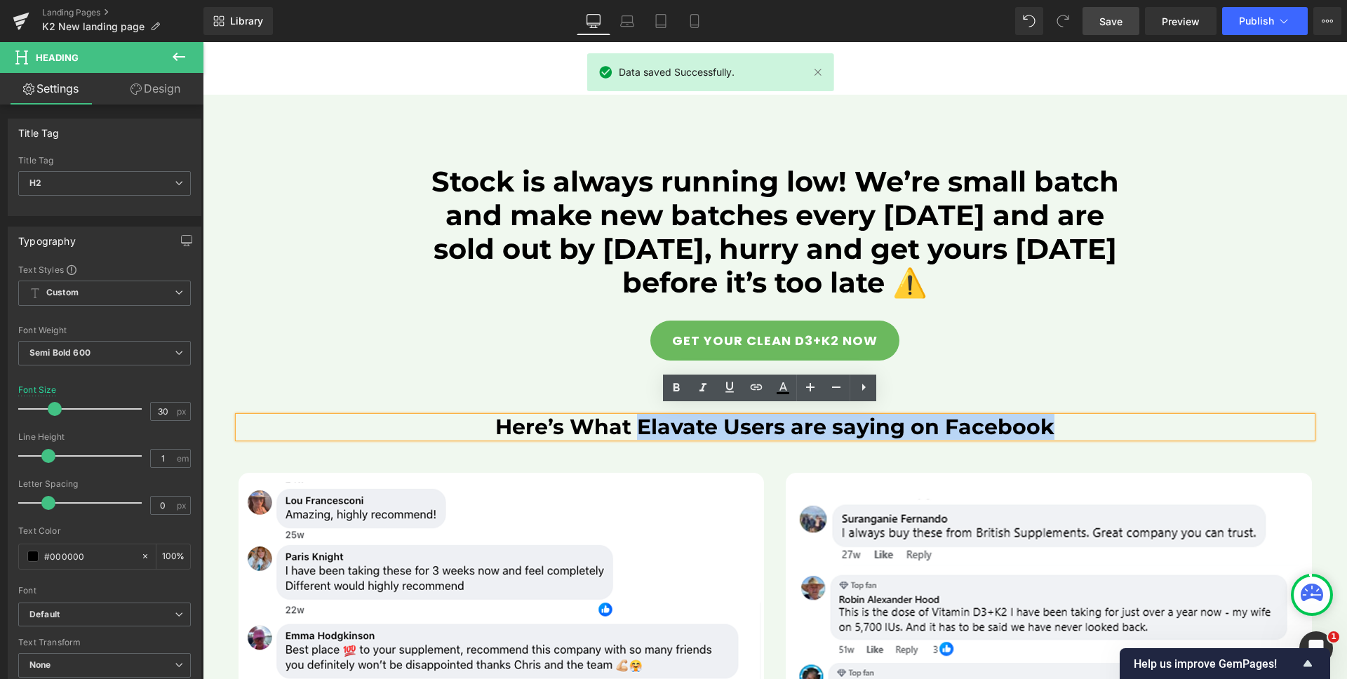
drag, startPoint x: 643, startPoint y: 415, endPoint x: 1040, endPoint y: 421, distance: 397.3
click at [1040, 421] on h2 "Here’s What Elavate Users are saying on Facebook" at bounding box center [776, 427] width 1074 height 21
paste div
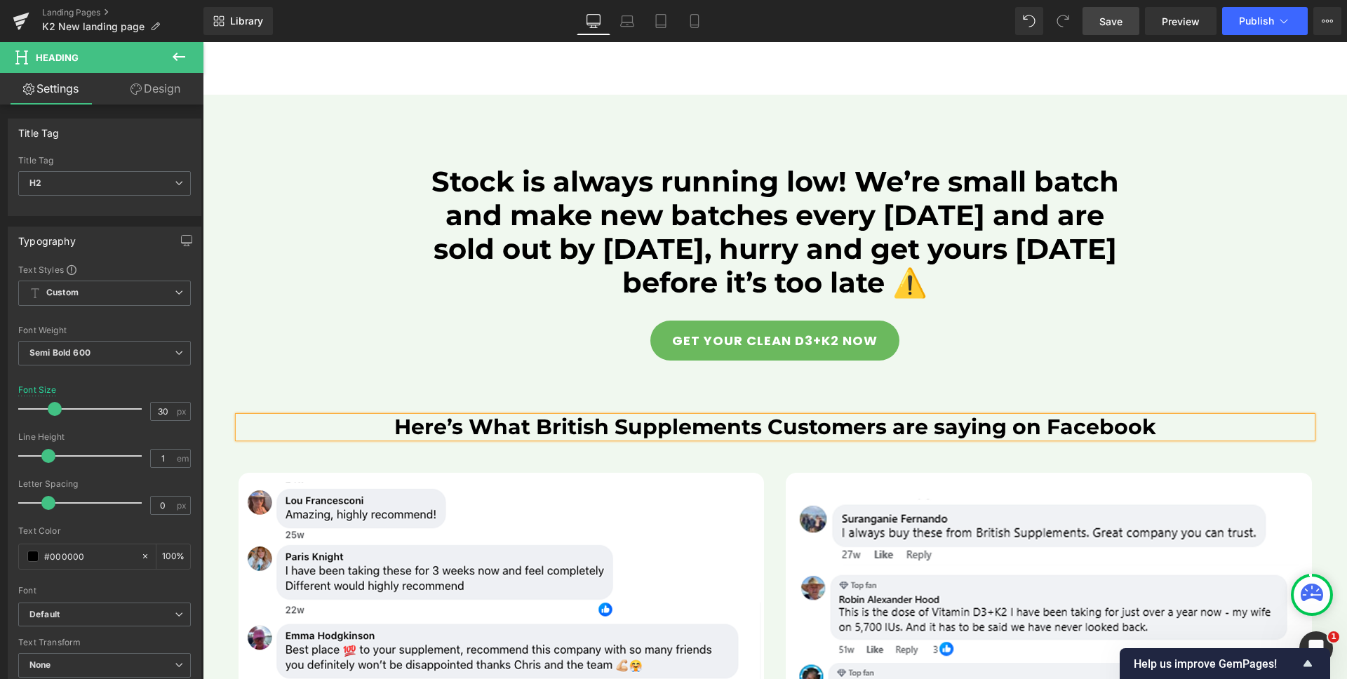
click at [1107, 15] on span "Save" at bounding box center [1111, 21] width 23 height 15
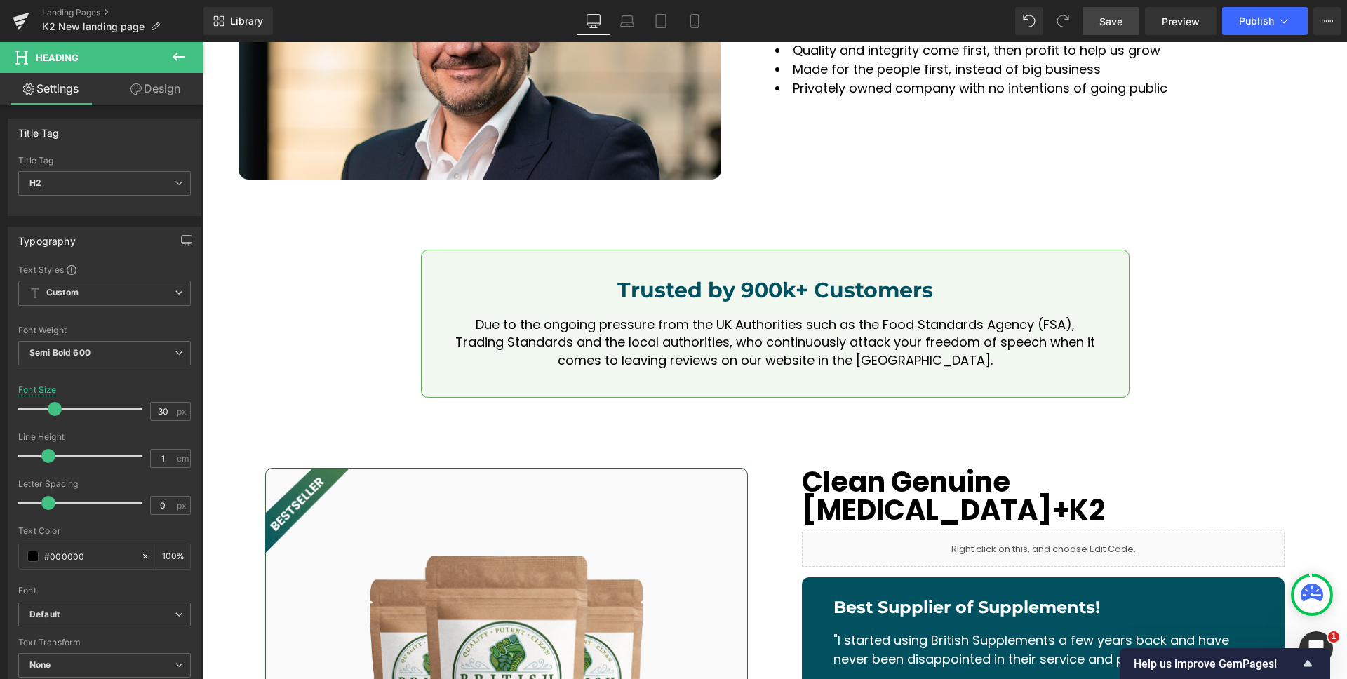
scroll to position [16569, 0]
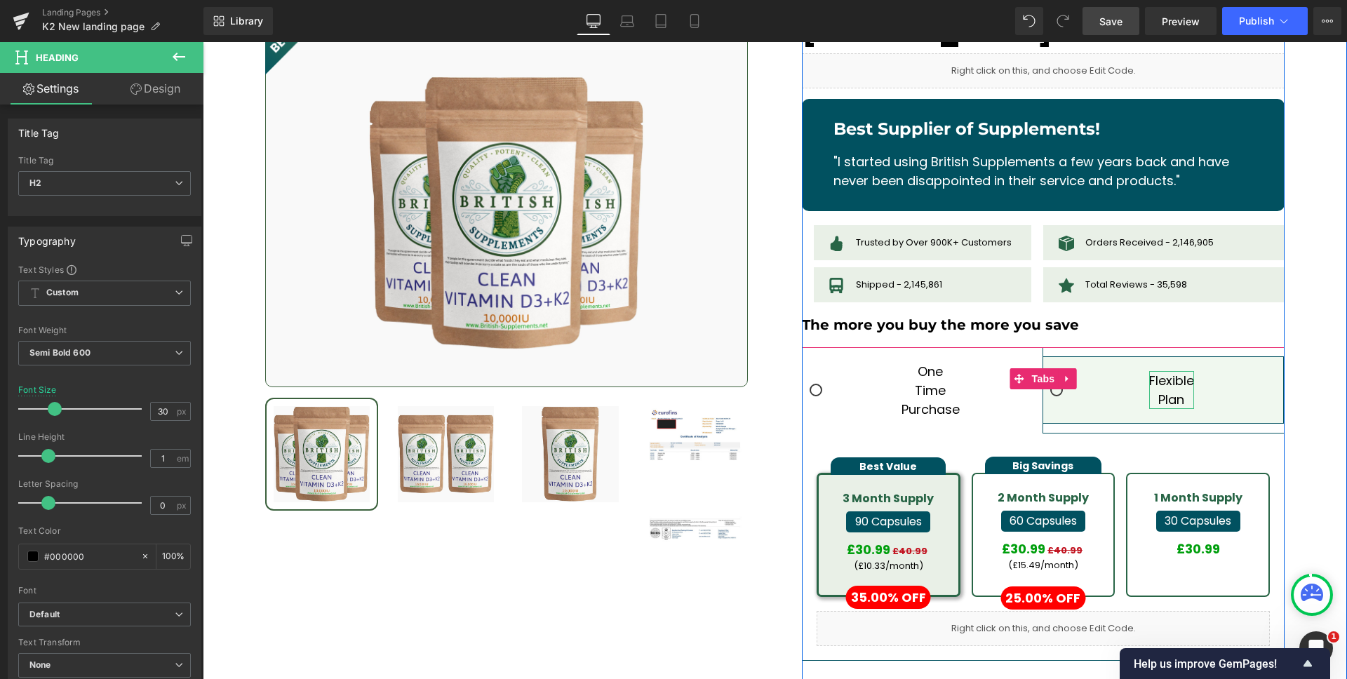
click at [1157, 372] on span "Flexible Plan" at bounding box center [1171, 390] width 45 height 36
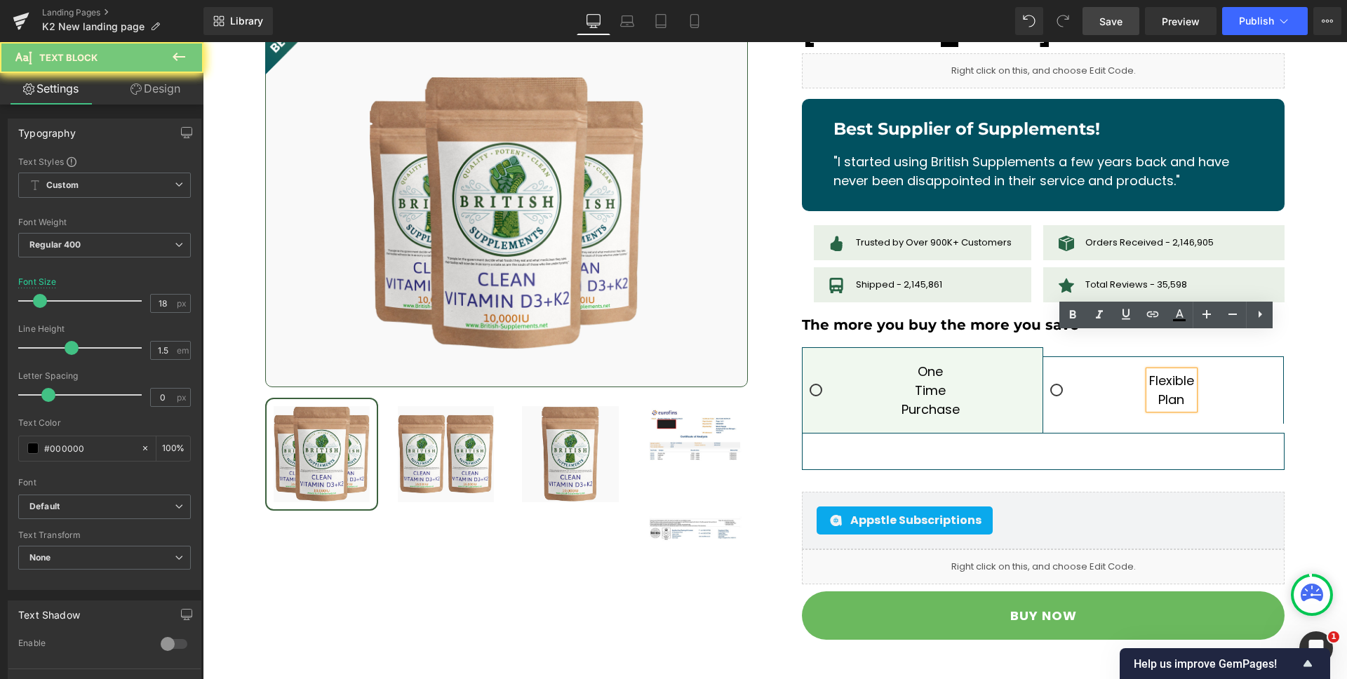
click at [1157, 371] on div "Flexible Plan" at bounding box center [1171, 390] width 45 height 38
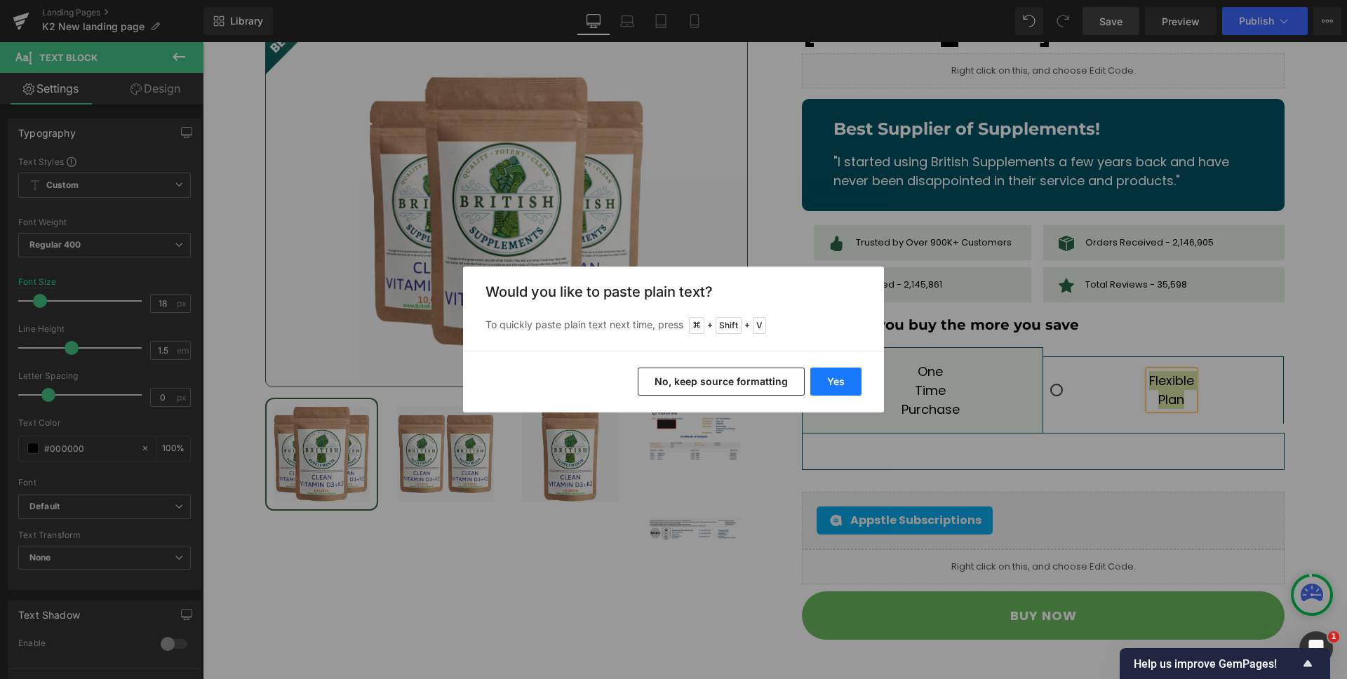
click at [850, 383] on button "Yes" at bounding box center [836, 382] width 51 height 28
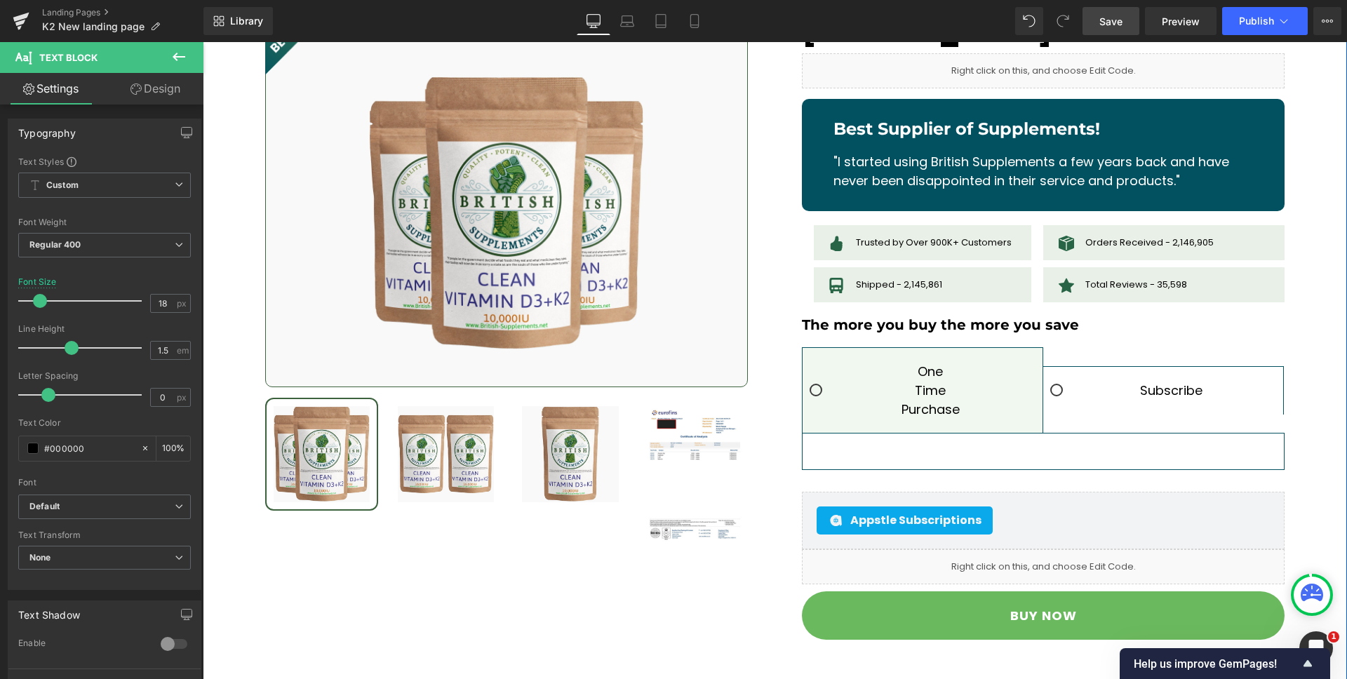
click at [1331, 349] on div "Image BEST SELLER (P) Image Row" at bounding box center [775, 319] width 1145 height 661
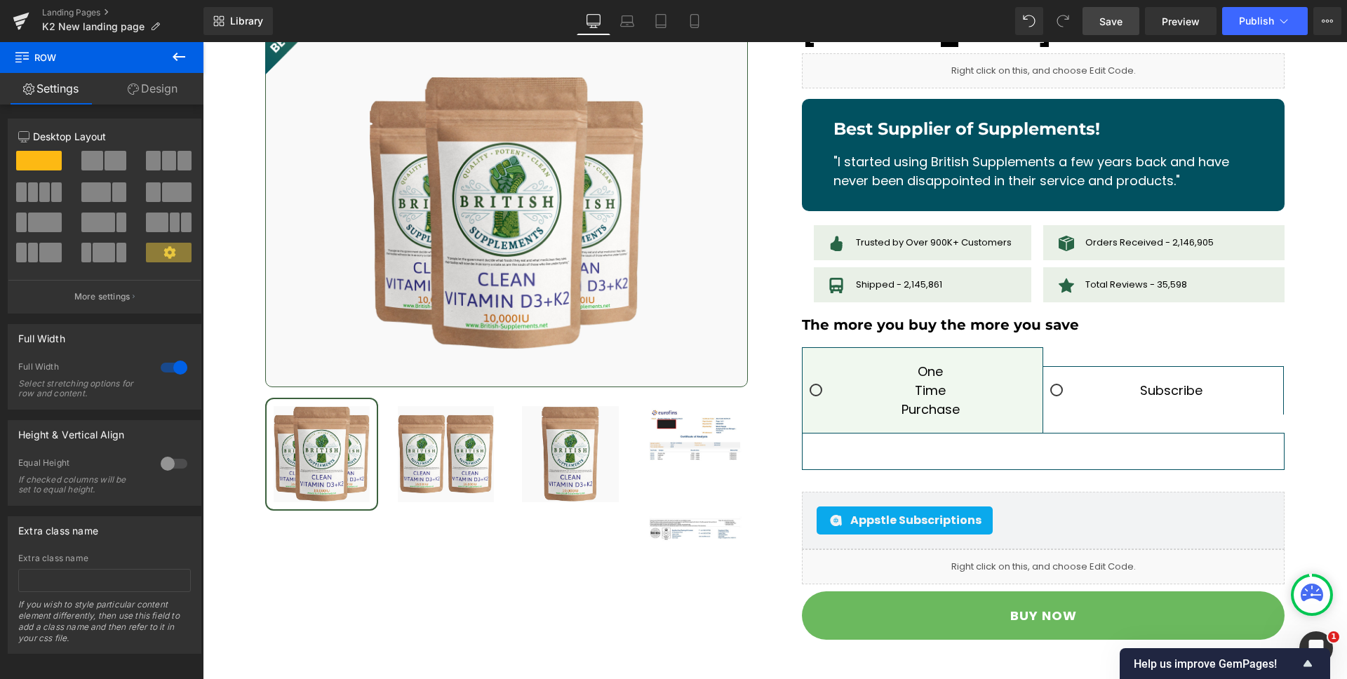
click at [1095, 19] on link "Save" at bounding box center [1111, 21] width 57 height 28
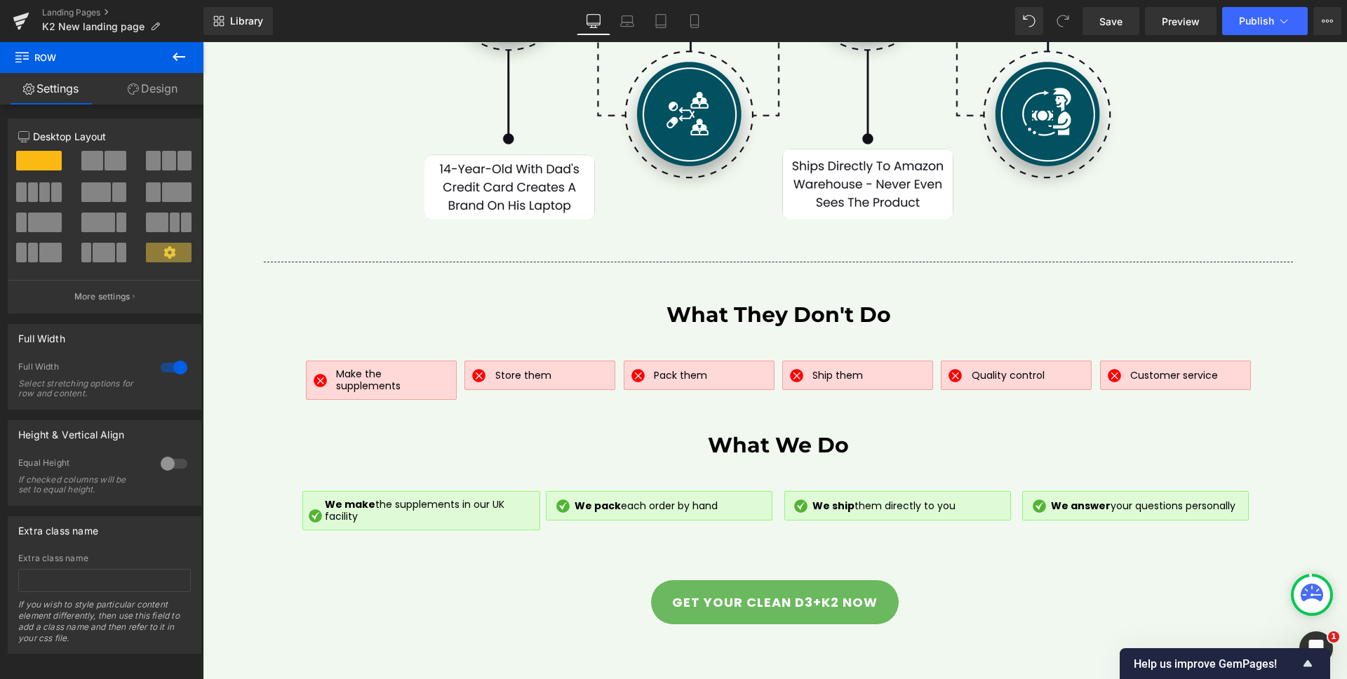
scroll to position [5732, 0]
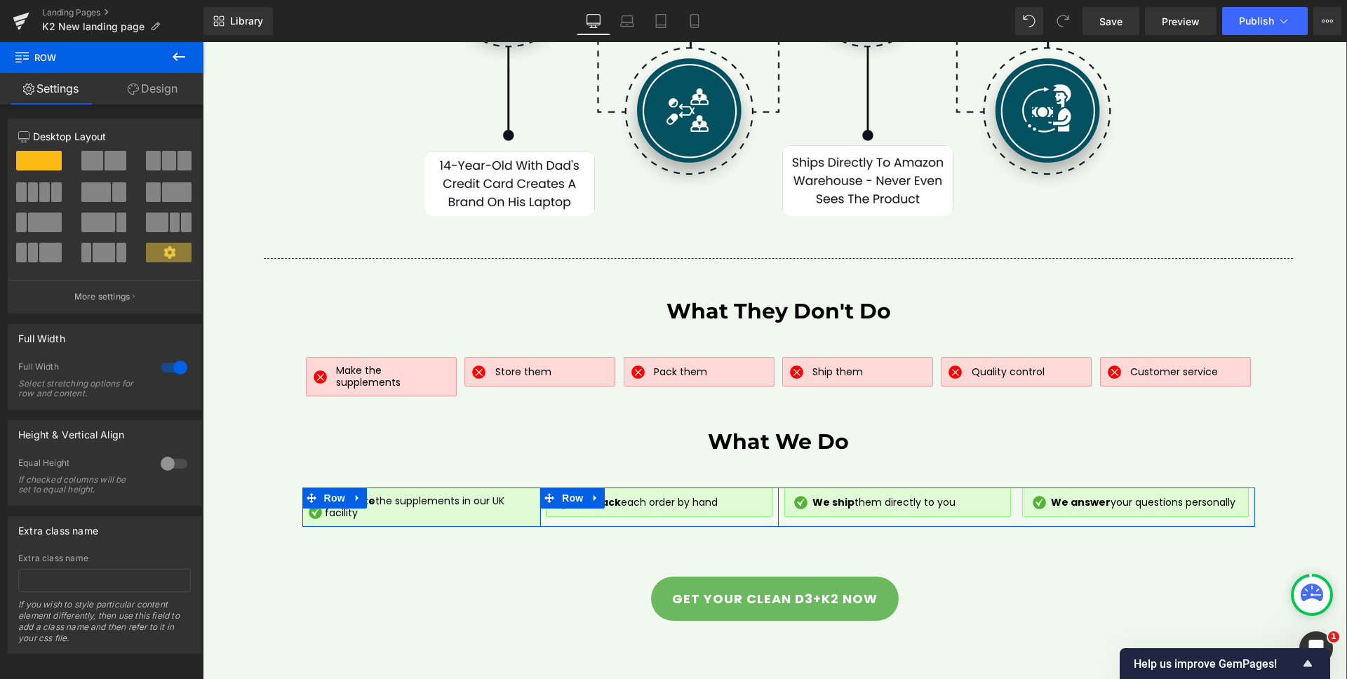
click at [542, 512] on div "Image We pack each order by hand Text Block Row Row" at bounding box center [659, 507] width 239 height 39
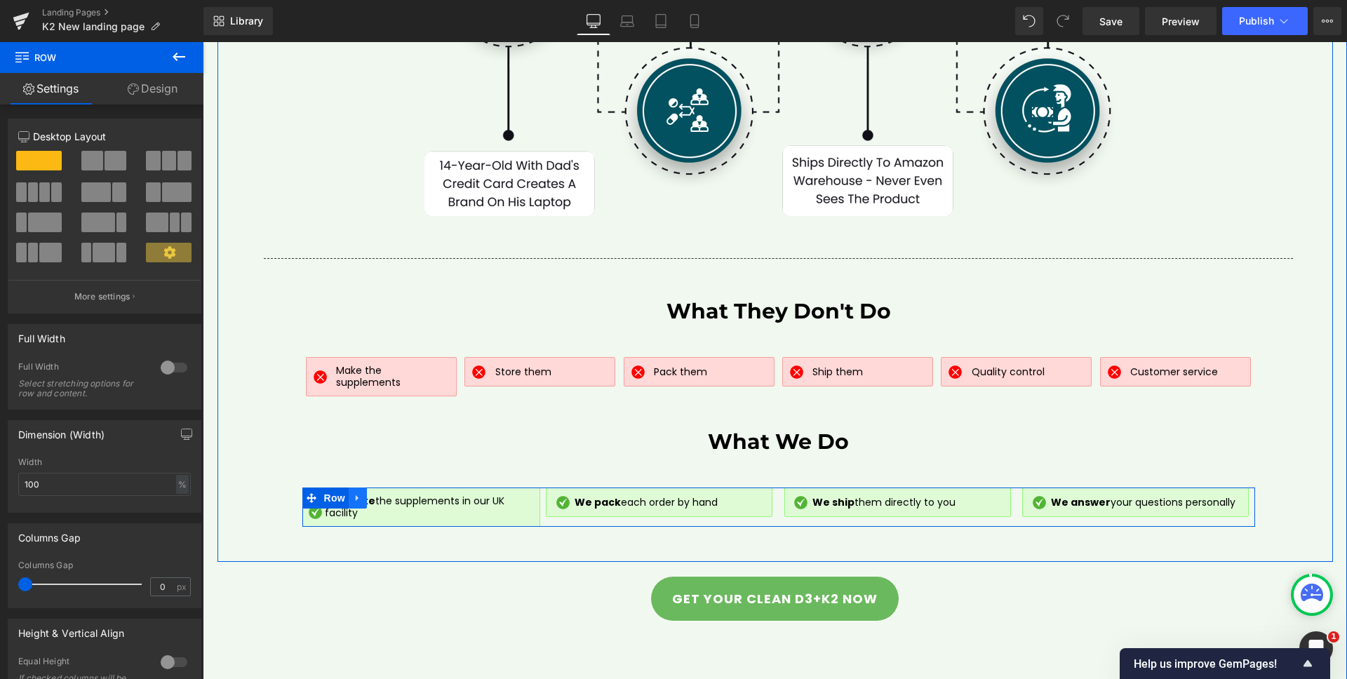
click at [355, 493] on icon at bounding box center [358, 498] width 10 height 11
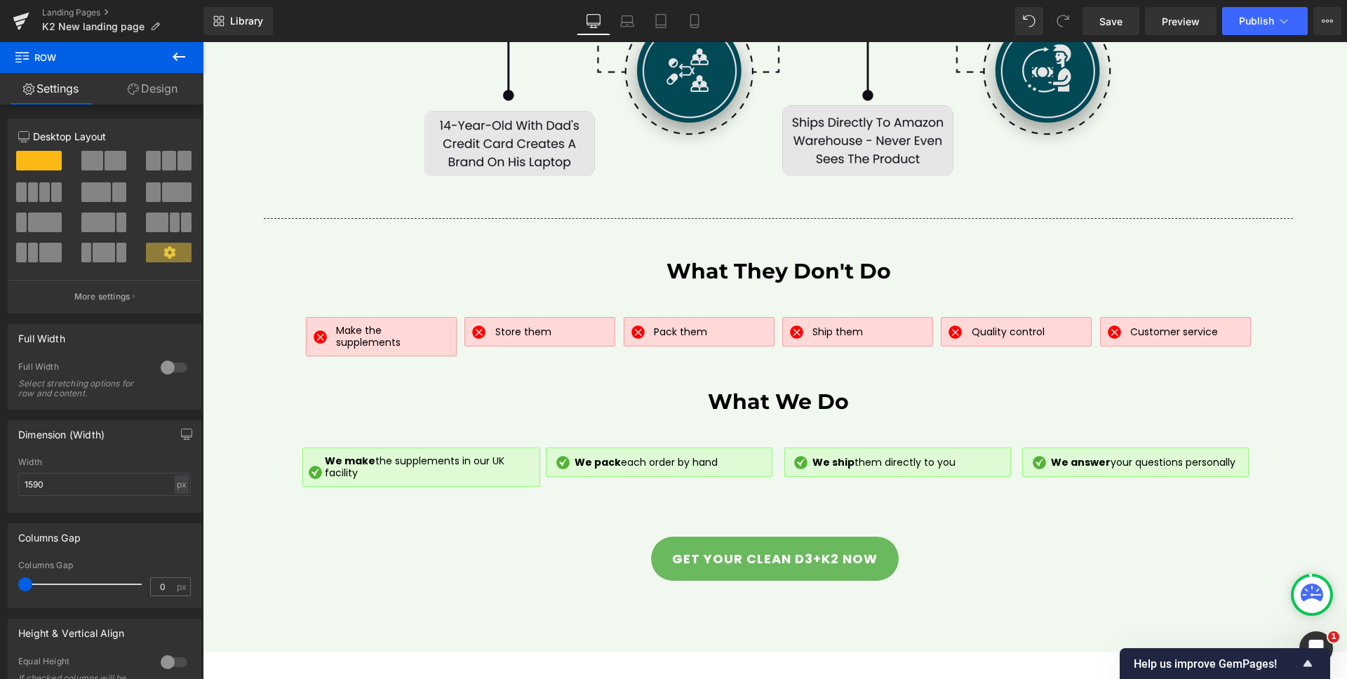
scroll to position [5842, 0]
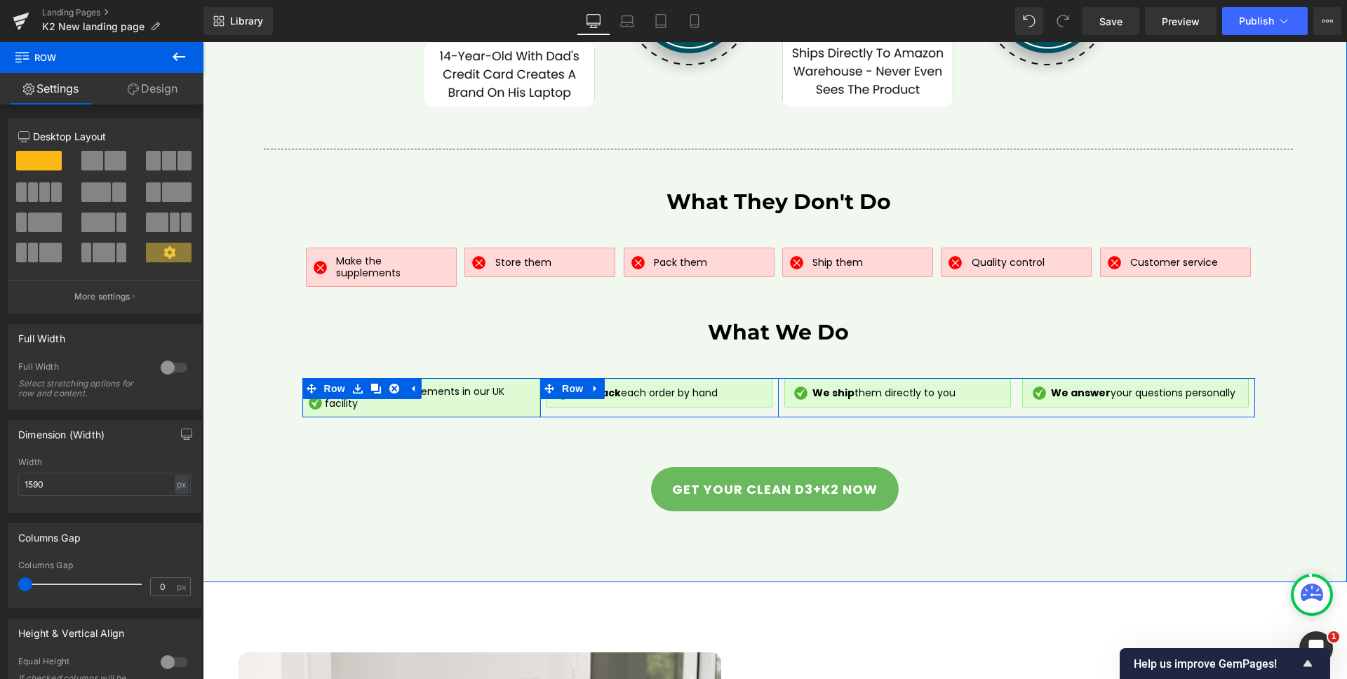
click at [542, 404] on div "Image We pack each order by hand Text Block Row Row" at bounding box center [659, 397] width 239 height 39
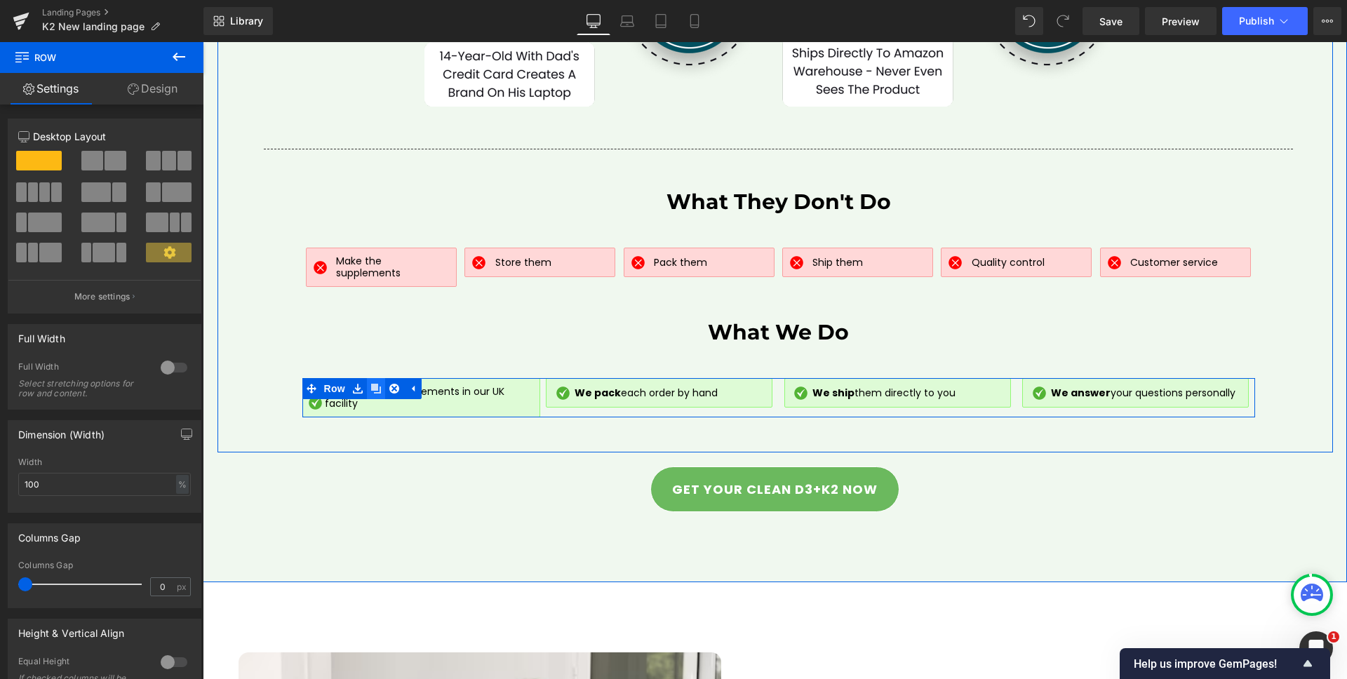
click at [372, 384] on icon at bounding box center [376, 389] width 10 height 11
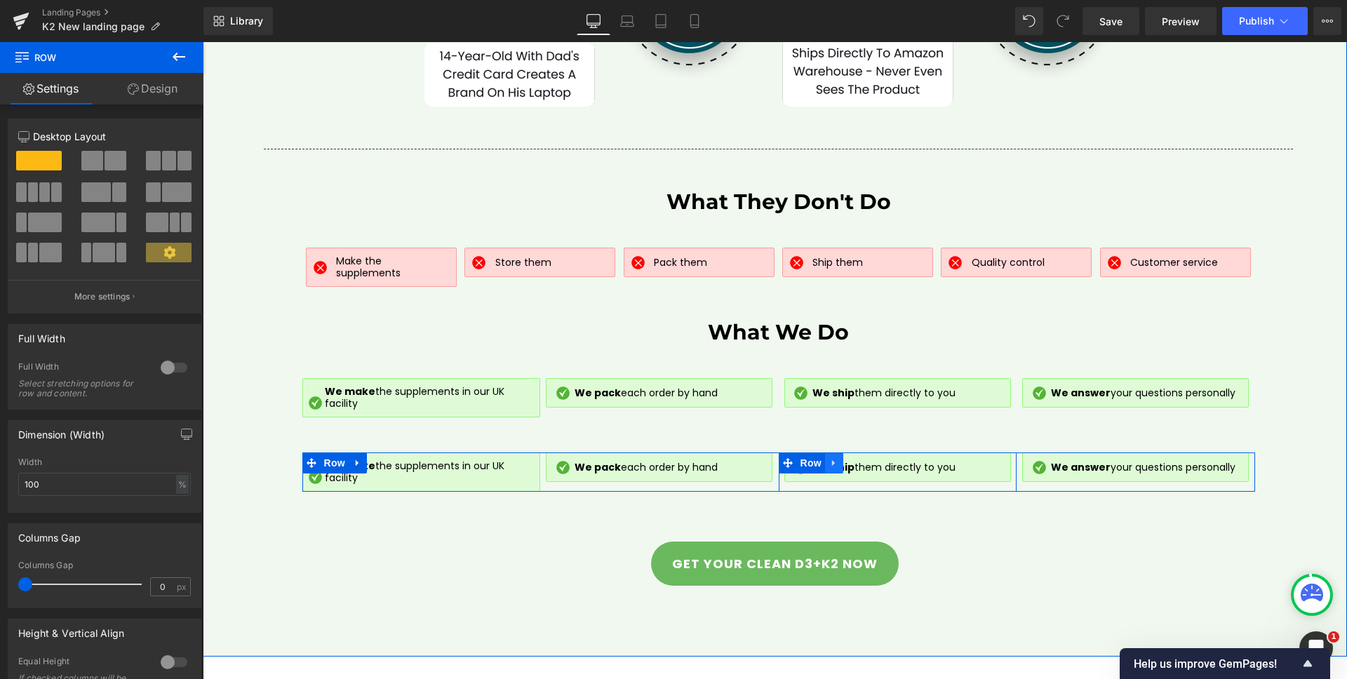
click at [829, 458] on icon at bounding box center [834, 463] width 10 height 11
click at [869, 458] on icon at bounding box center [871, 463] width 10 height 10
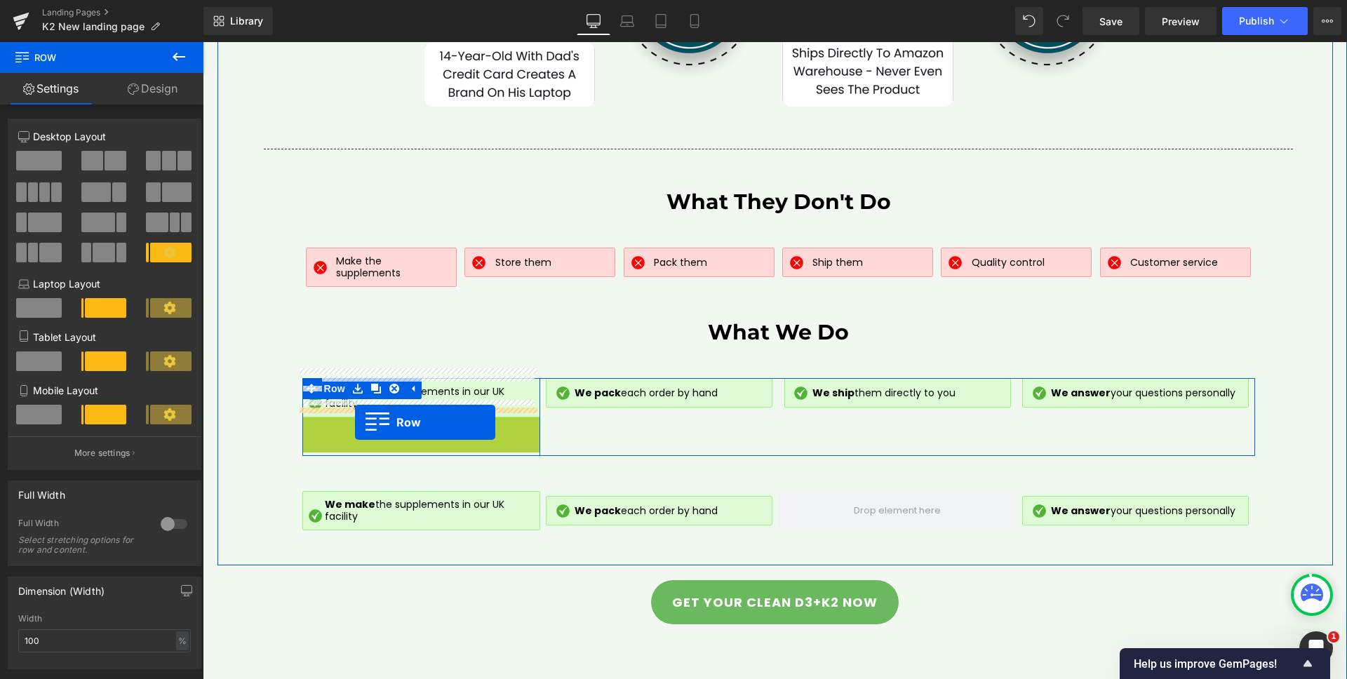
drag, startPoint x: 308, startPoint y: 418, endPoint x: 355, endPoint y: 422, distance: 47.2
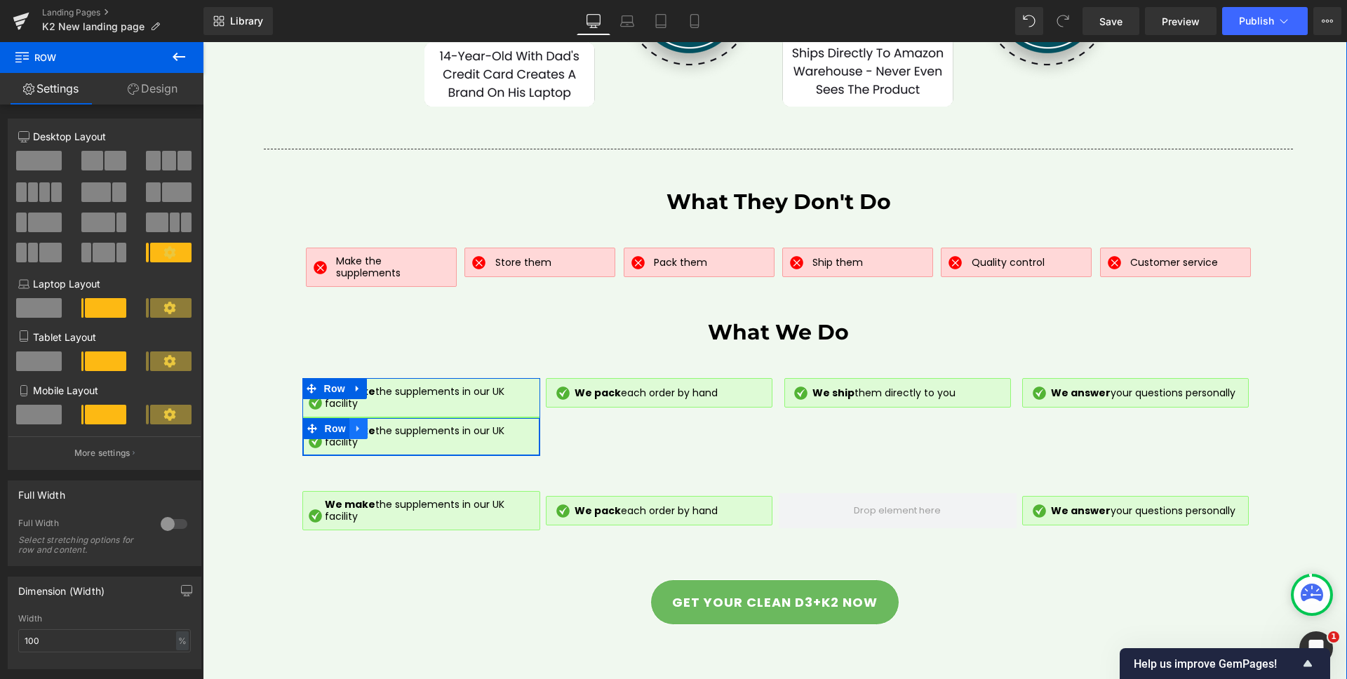
click at [354, 423] on icon at bounding box center [359, 428] width 10 height 11
click at [390, 424] on icon at bounding box center [395, 429] width 10 height 10
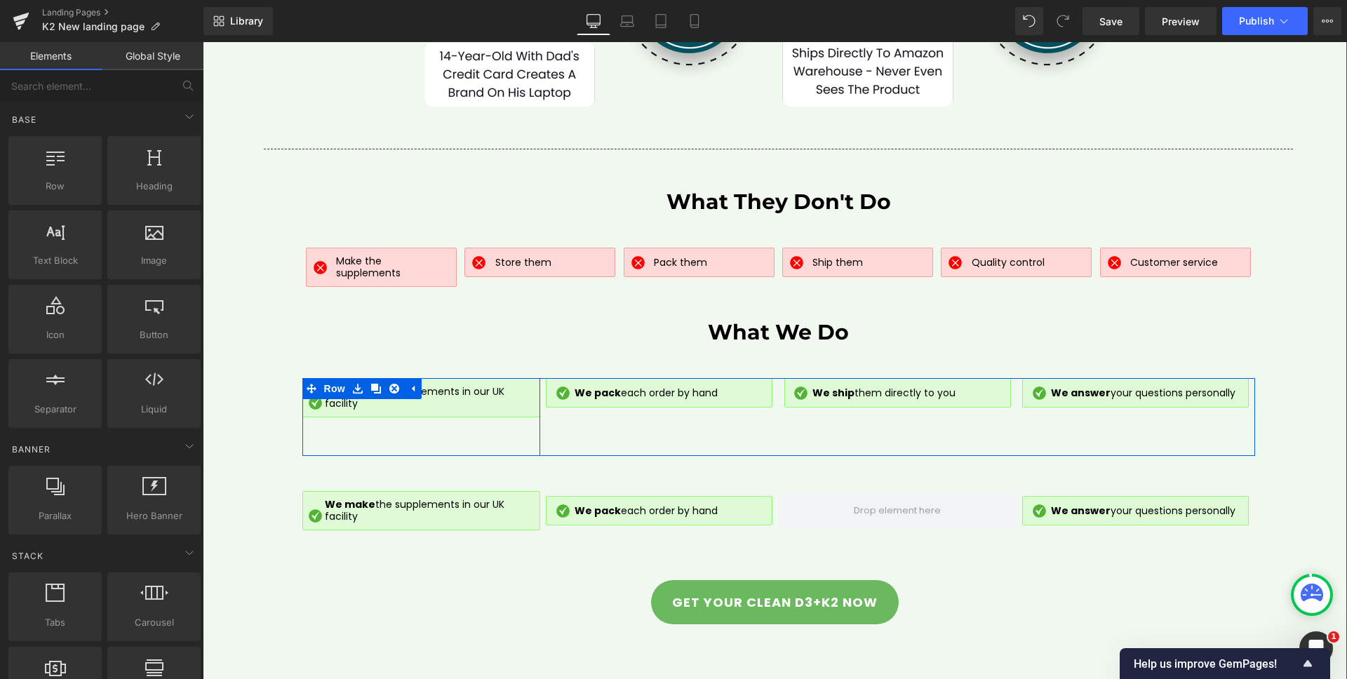
click at [527, 416] on div "Image We make the supplements in our UK facility Text Block Row Row" at bounding box center [421, 417] width 239 height 78
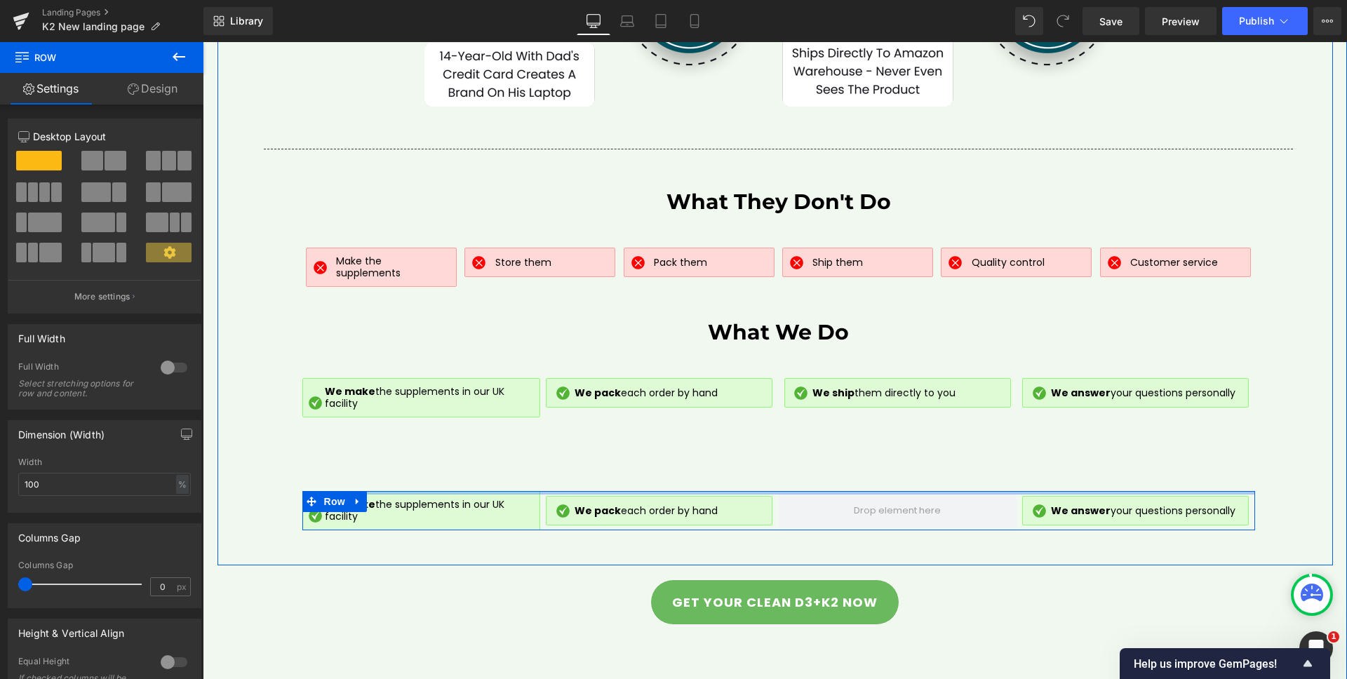
click at [768, 491] on div at bounding box center [778, 493] width 953 height 4
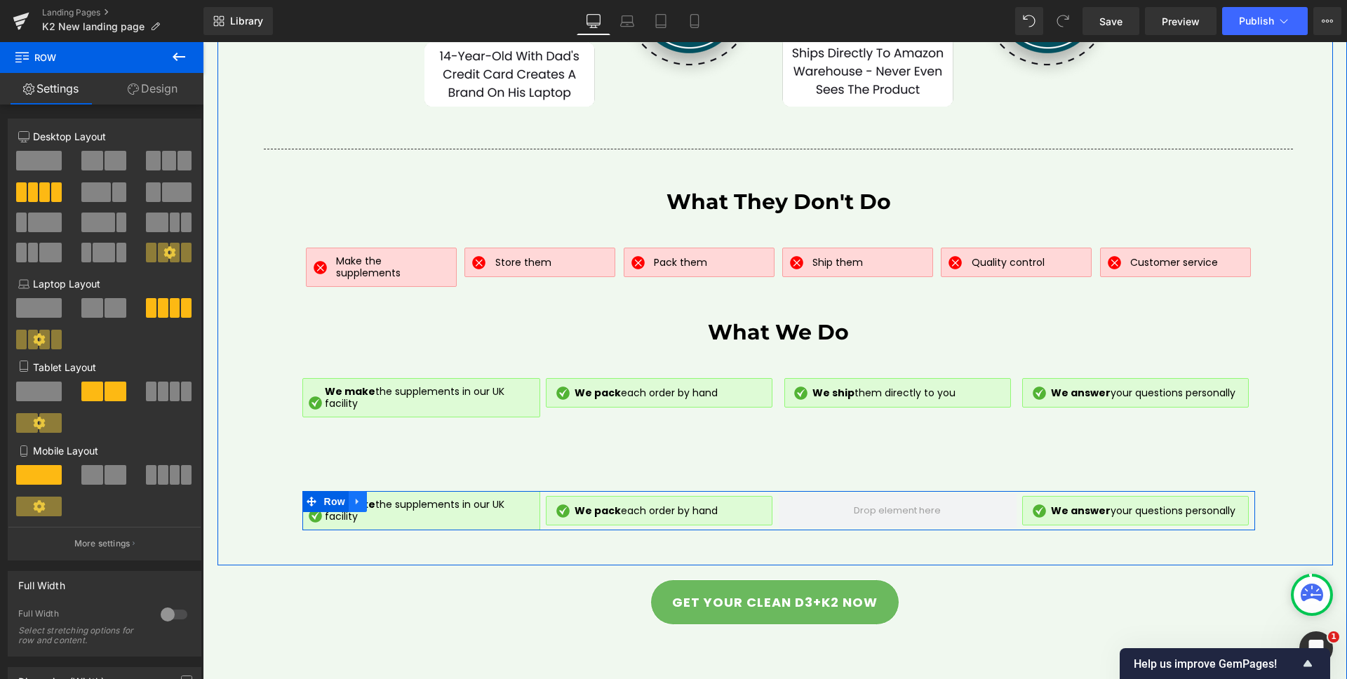
click at [353, 497] on icon at bounding box center [358, 502] width 10 height 11
click at [390, 497] on icon at bounding box center [394, 502] width 10 height 10
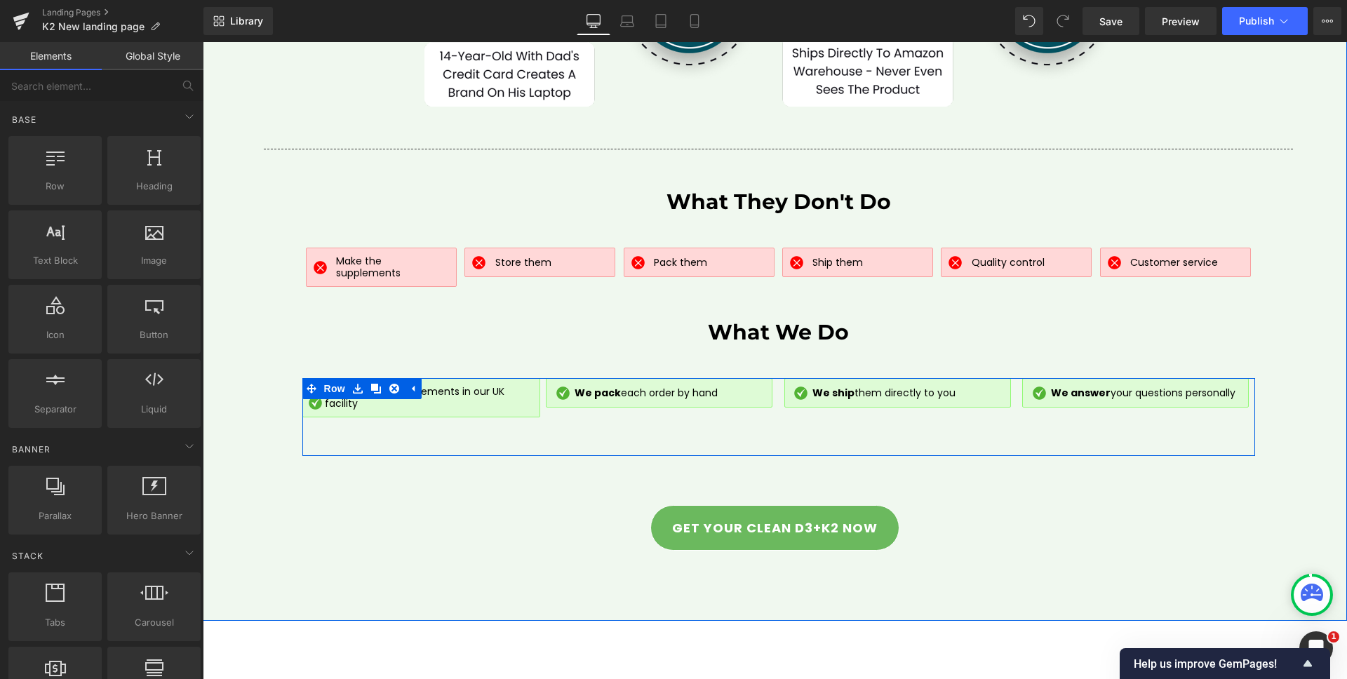
click at [473, 412] on div "Image We make the supplements in our UK facility Text Block Row Row" at bounding box center [421, 417] width 239 height 78
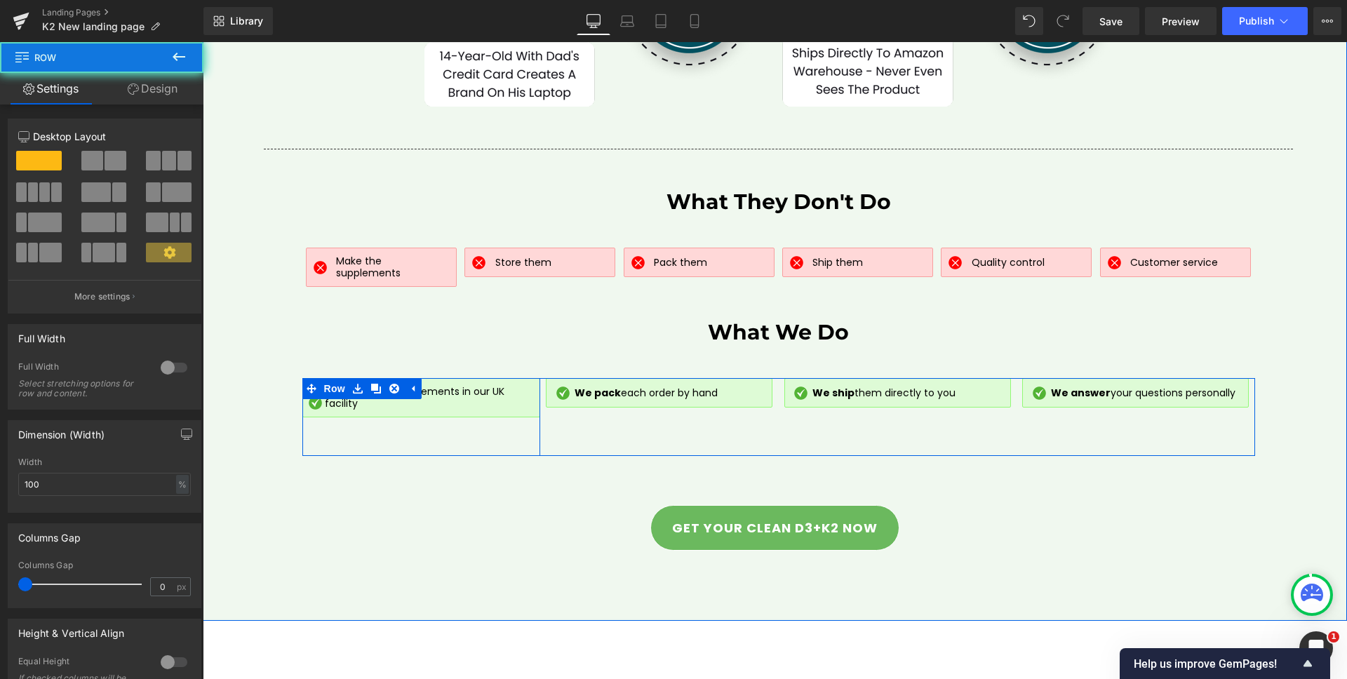
click at [399, 421] on div "Image We make the supplements in our UK facility Text Block Row Row" at bounding box center [421, 417] width 239 height 78
click at [744, 405] on div "Image We pack each order by hand Text Block Row Row" at bounding box center [659, 417] width 239 height 78
click at [740, 406] on div "Image We pack each order by hand Text Block Row Row" at bounding box center [659, 417] width 239 height 78
click at [439, 425] on div "Image We make the supplements in our UK facility Text Block Row Row" at bounding box center [421, 417] width 239 height 78
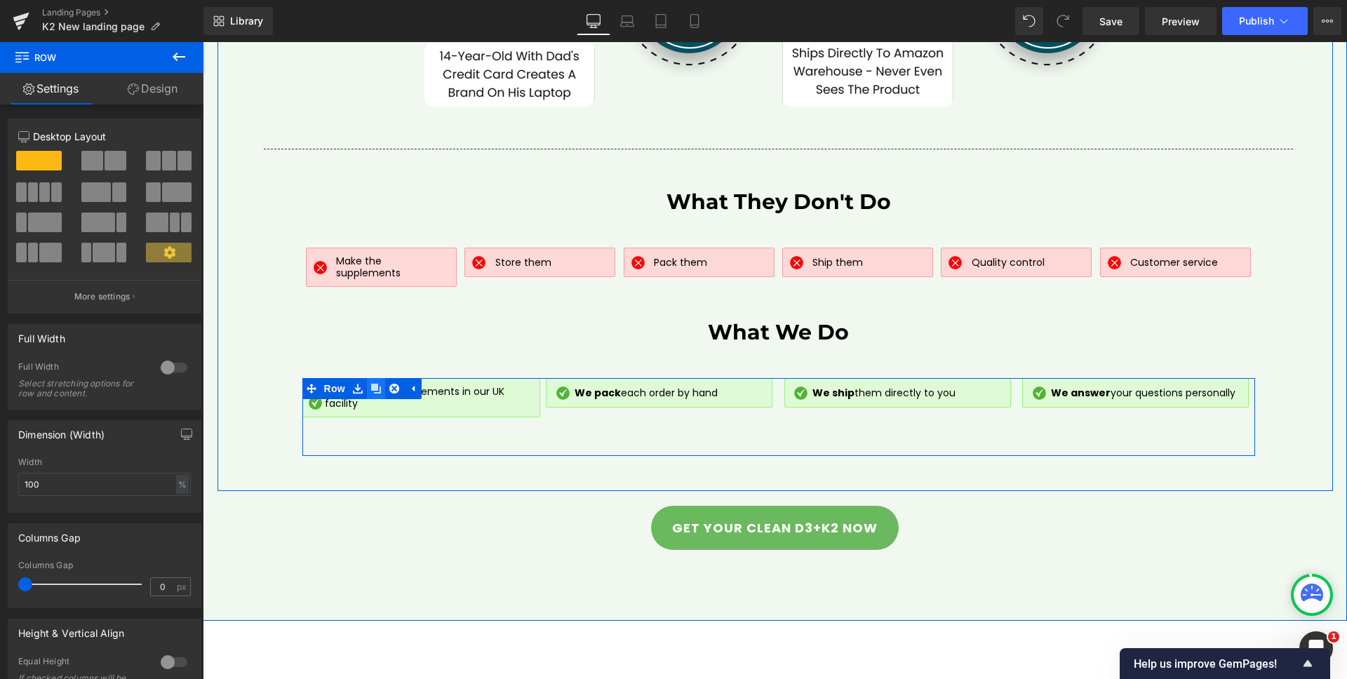
click at [371, 384] on icon at bounding box center [376, 389] width 10 height 10
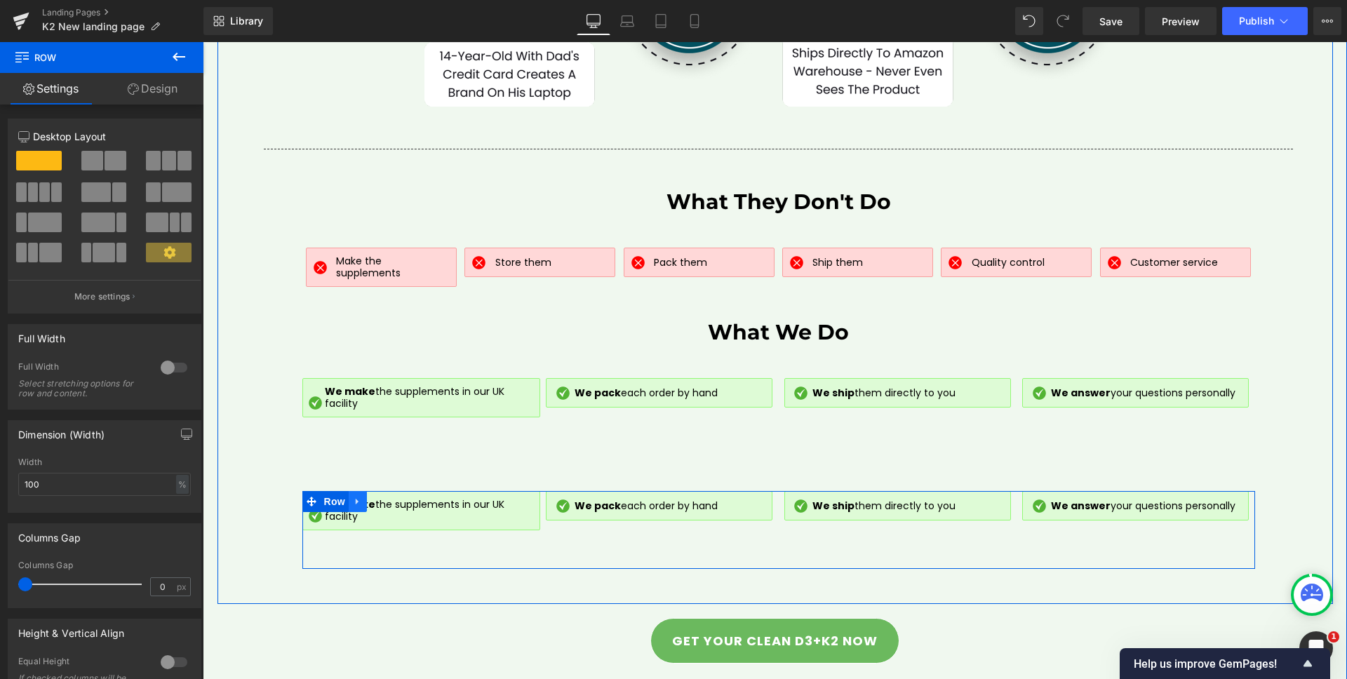
click at [354, 497] on icon at bounding box center [358, 502] width 10 height 11
click at [389, 497] on icon at bounding box center [394, 502] width 10 height 10
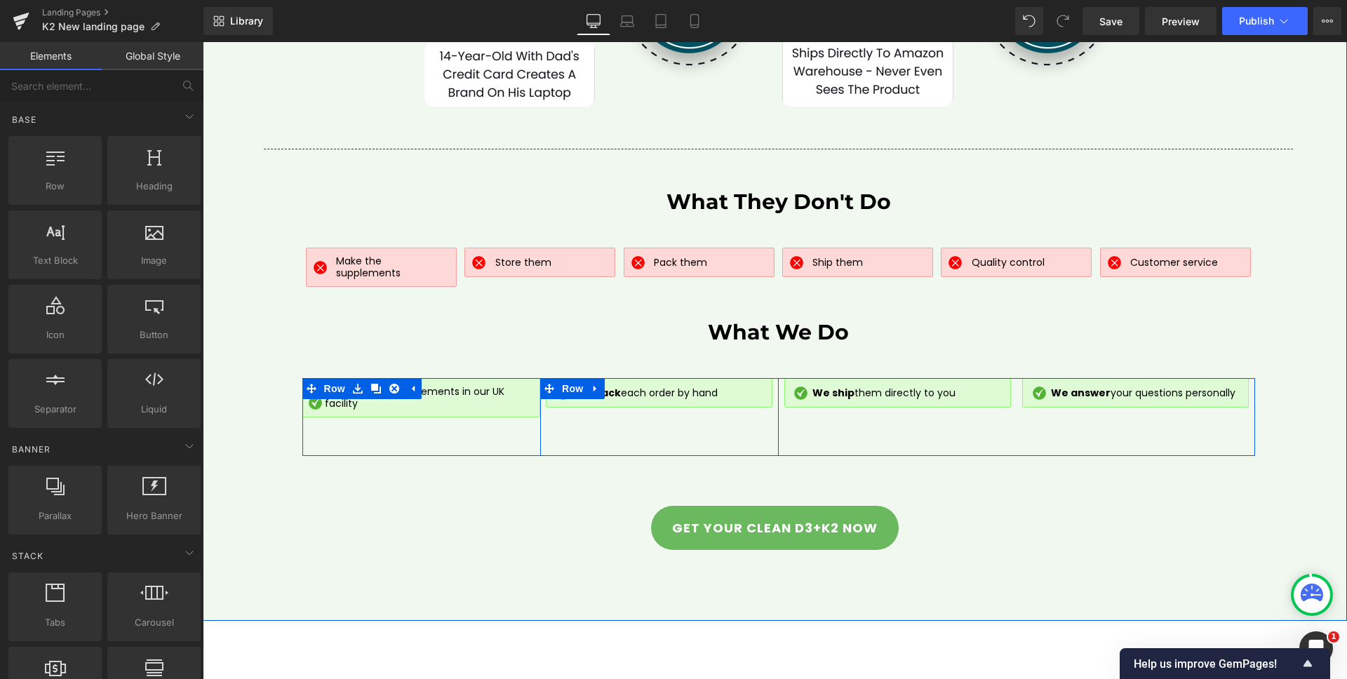
click at [540, 405] on div "Image We pack each order by hand Text Block Row Row" at bounding box center [659, 417] width 239 height 78
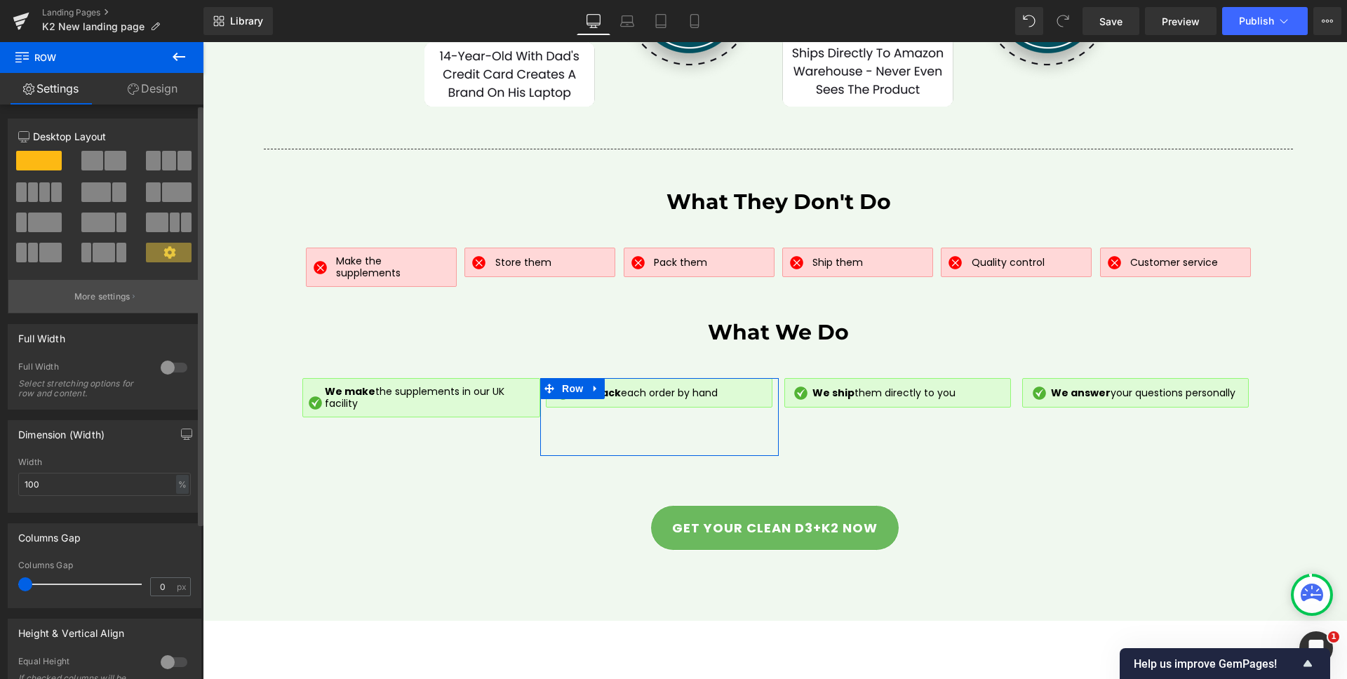
click at [126, 297] on p "More settings" at bounding box center [102, 297] width 56 height 13
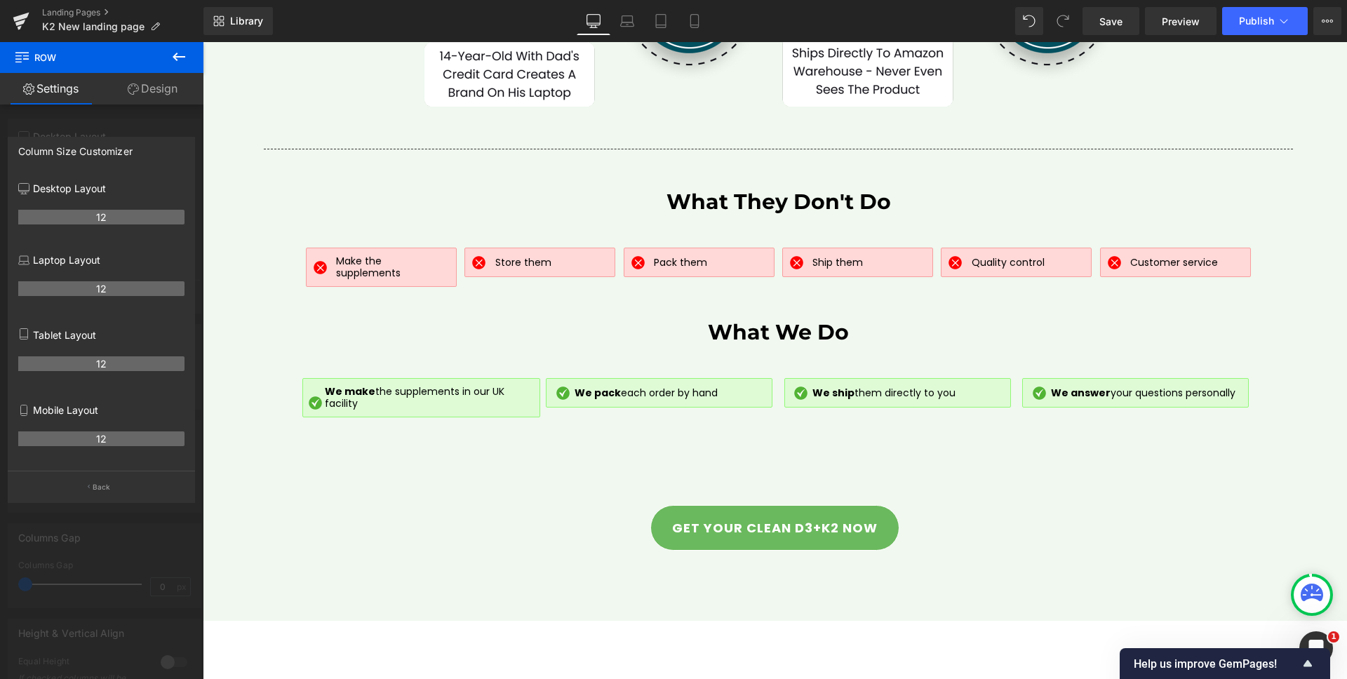
click at [182, 58] on icon at bounding box center [179, 56] width 17 height 17
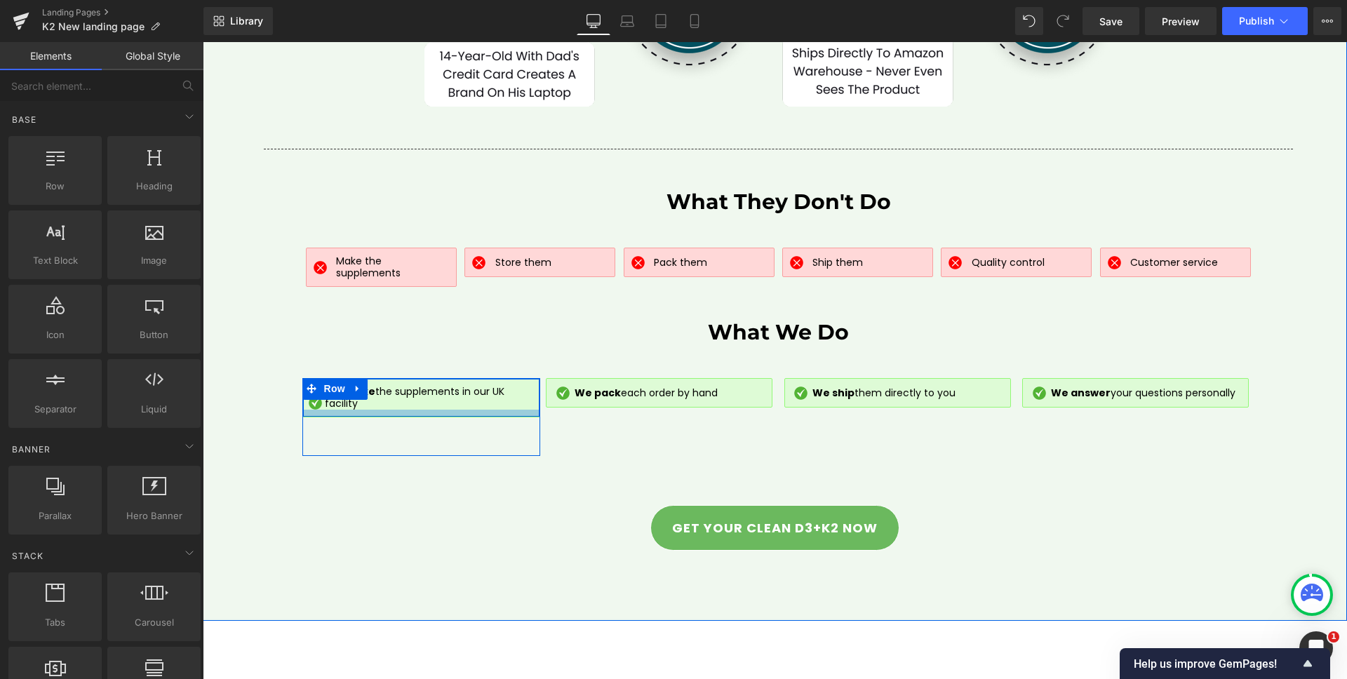
click at [425, 410] on div at bounding box center [421, 413] width 237 height 7
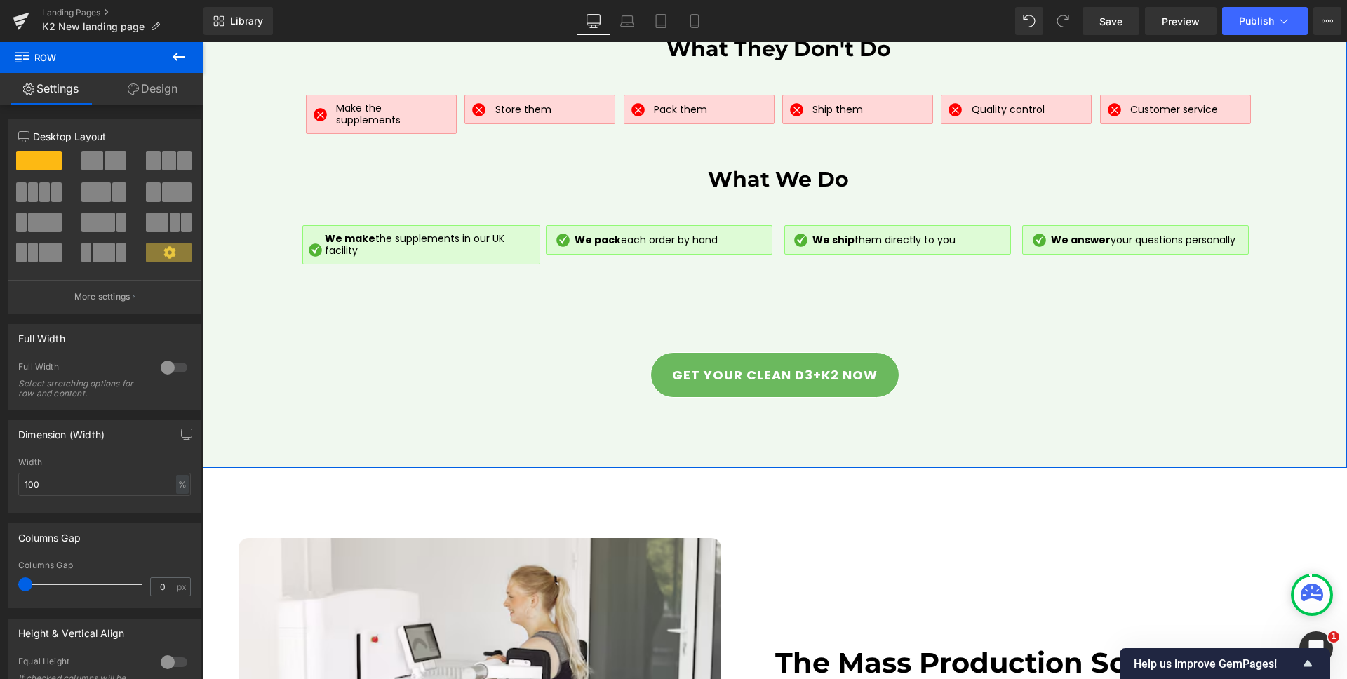
scroll to position [5840, 0]
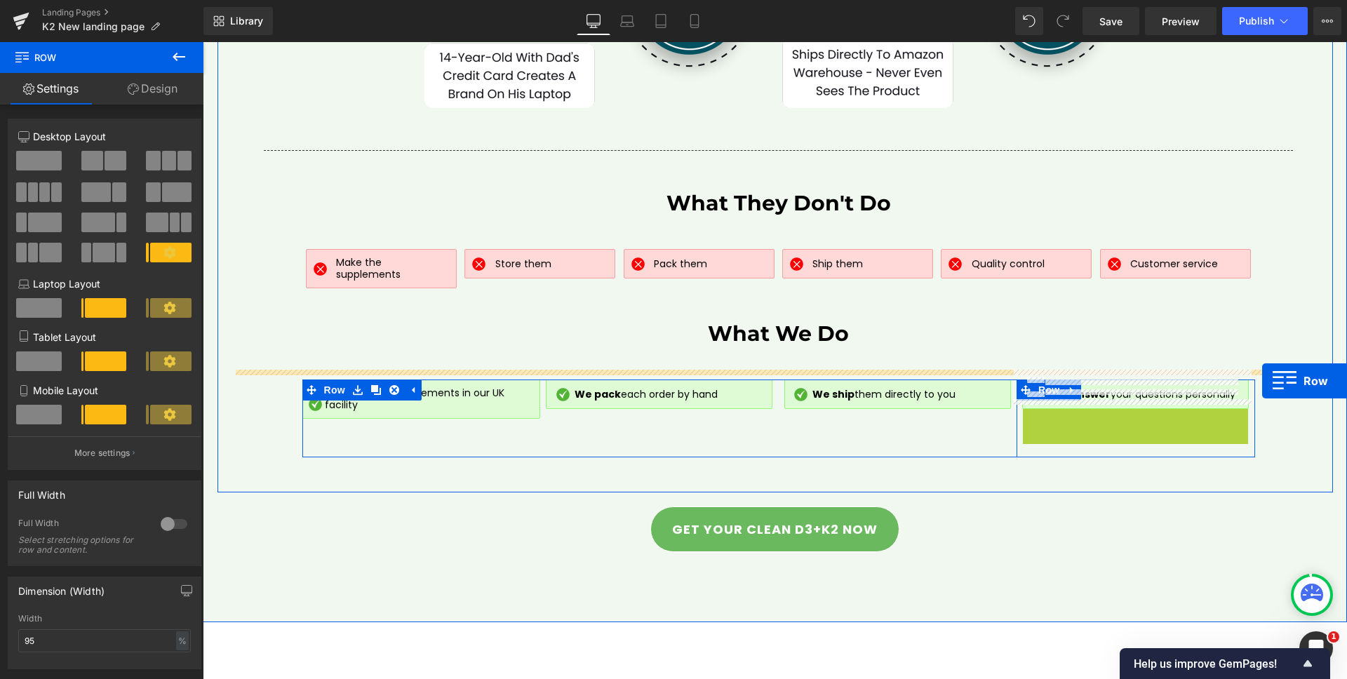
drag, startPoint x: 1028, startPoint y: 408, endPoint x: 1262, endPoint y: 381, distance: 235.9
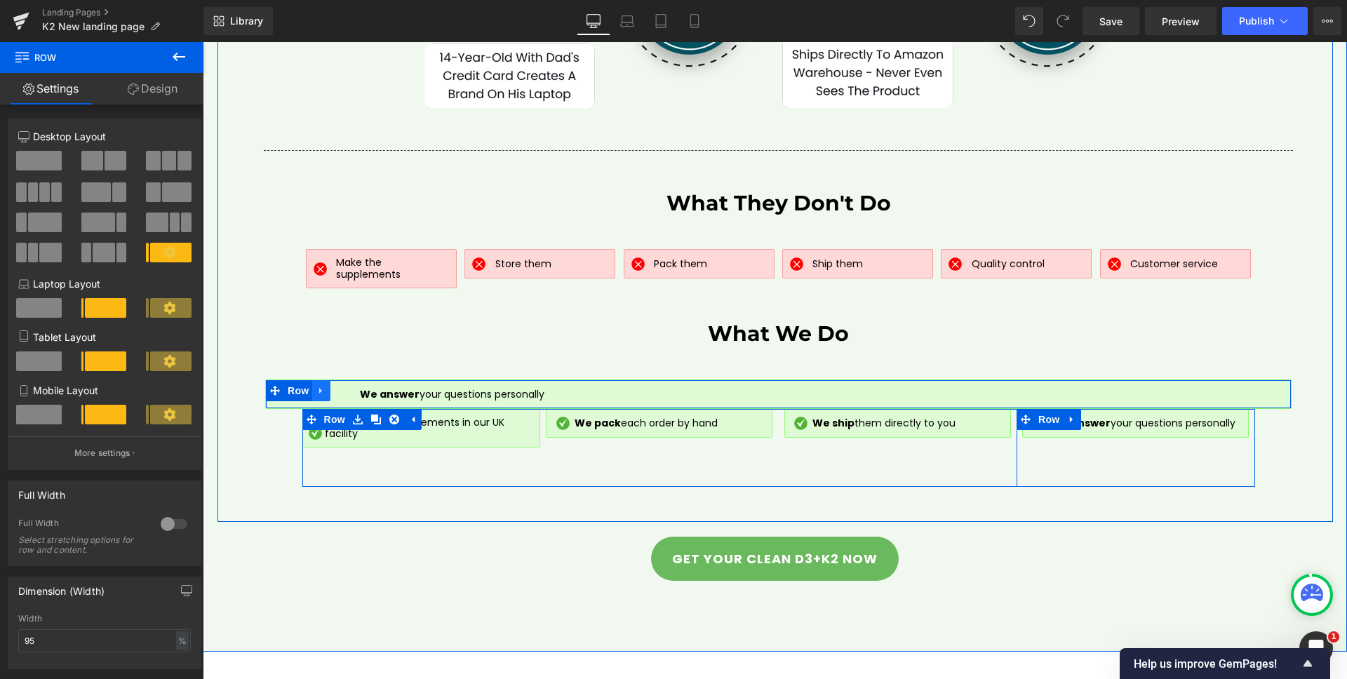
click at [321, 380] on link at bounding box center [321, 390] width 18 height 21
click at [352, 380] on link at bounding box center [358, 390] width 18 height 21
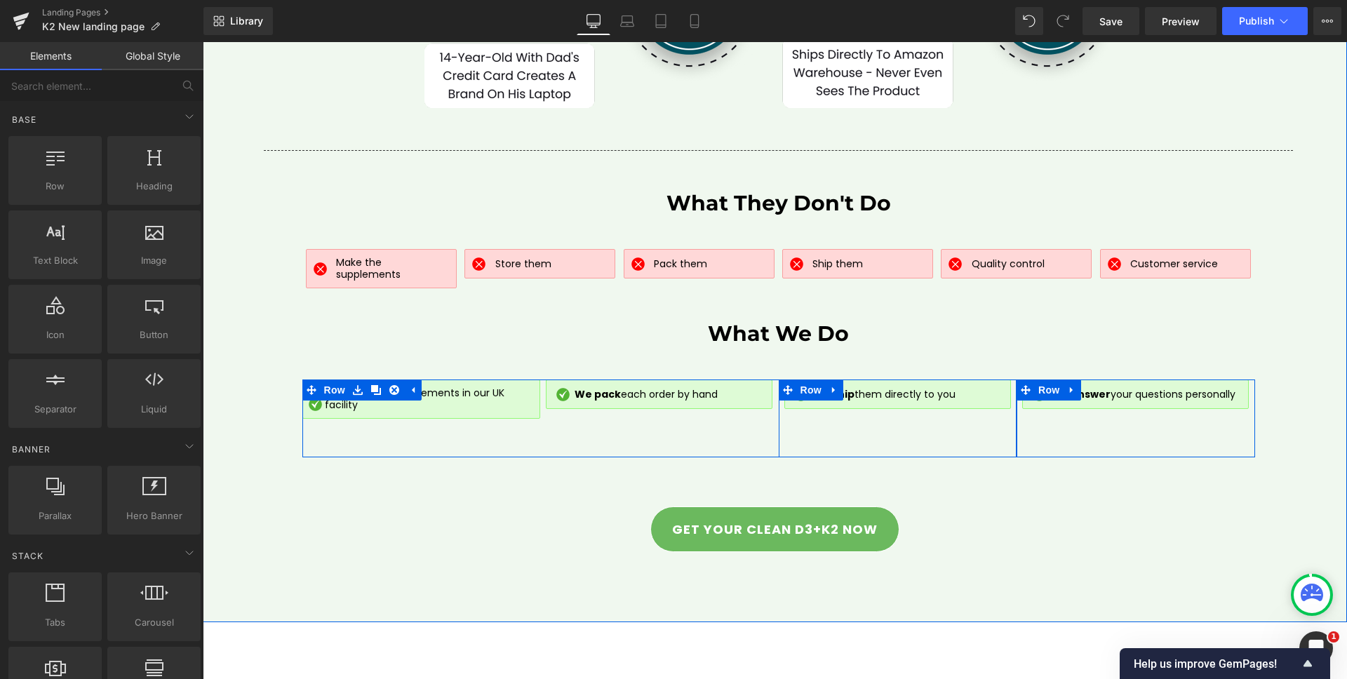
click at [975, 436] on div "Image We ship them directly to you Text Block Row Row" at bounding box center [898, 419] width 239 height 78
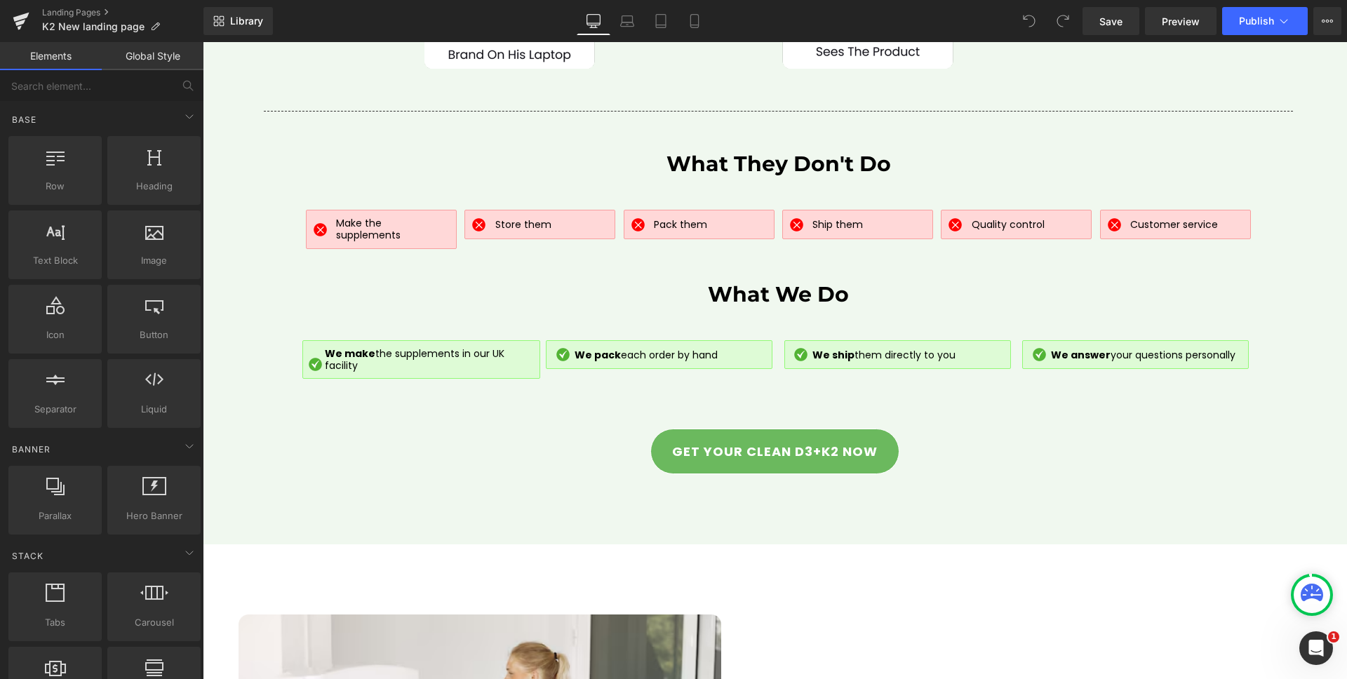
scroll to position [5935, 0]
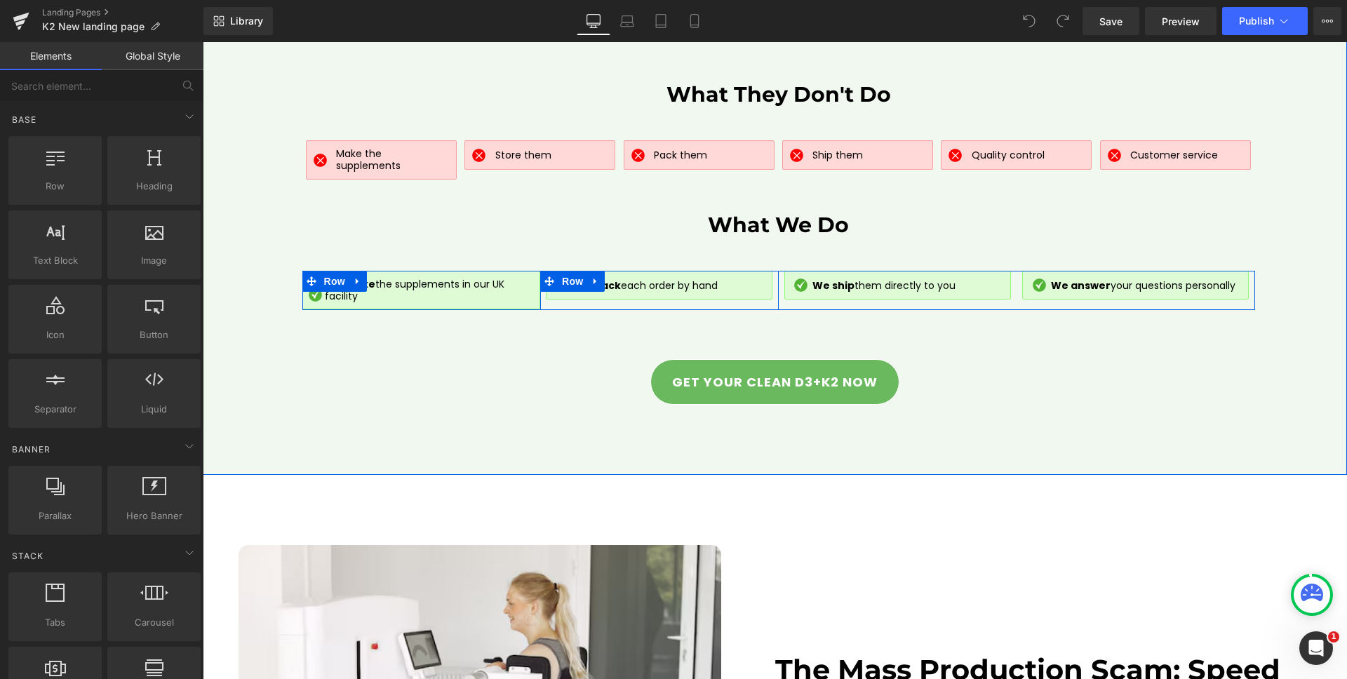
click at [748, 305] on div "Image We pack each order by hand Text Block Row Row" at bounding box center [659, 290] width 239 height 39
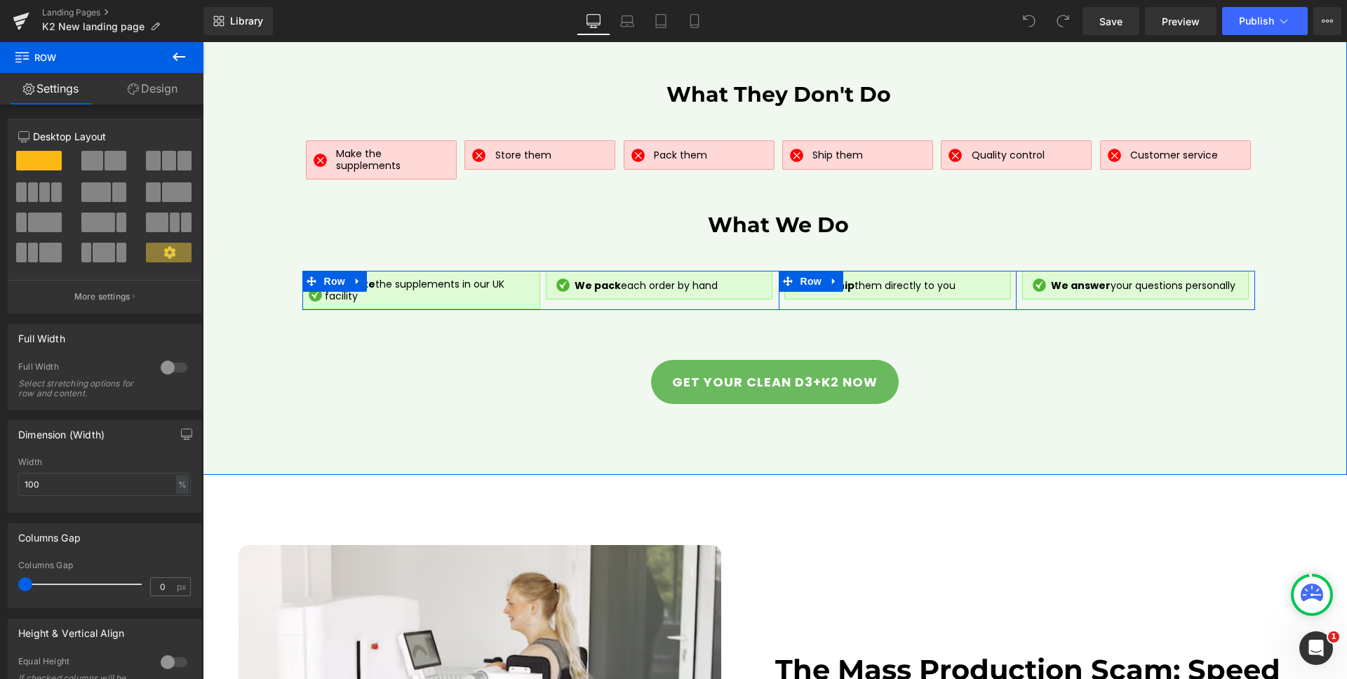
click at [781, 306] on div "Image We ship them directly to you Text Block Row Row" at bounding box center [898, 290] width 239 height 39
click at [1023, 308] on div "Image We answer your questions personally Text Block Row Row" at bounding box center [1136, 290] width 239 height 39
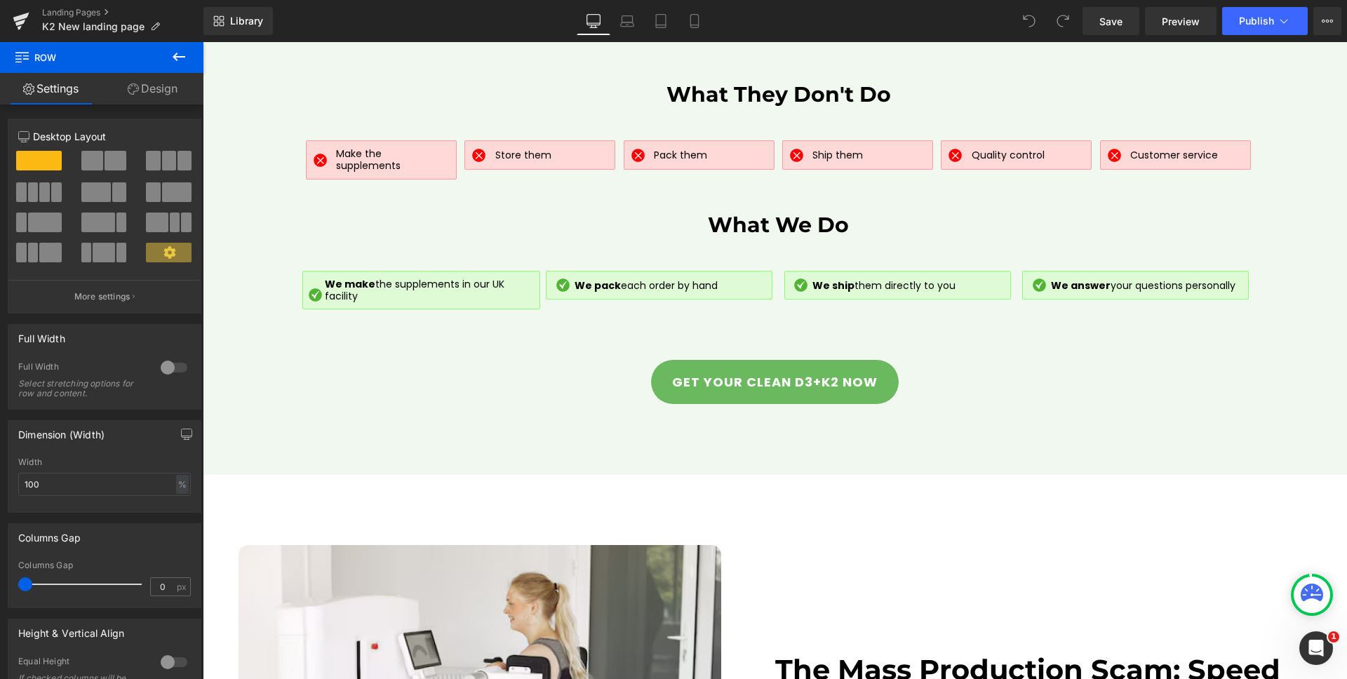
click at [184, 55] on icon at bounding box center [179, 56] width 17 height 17
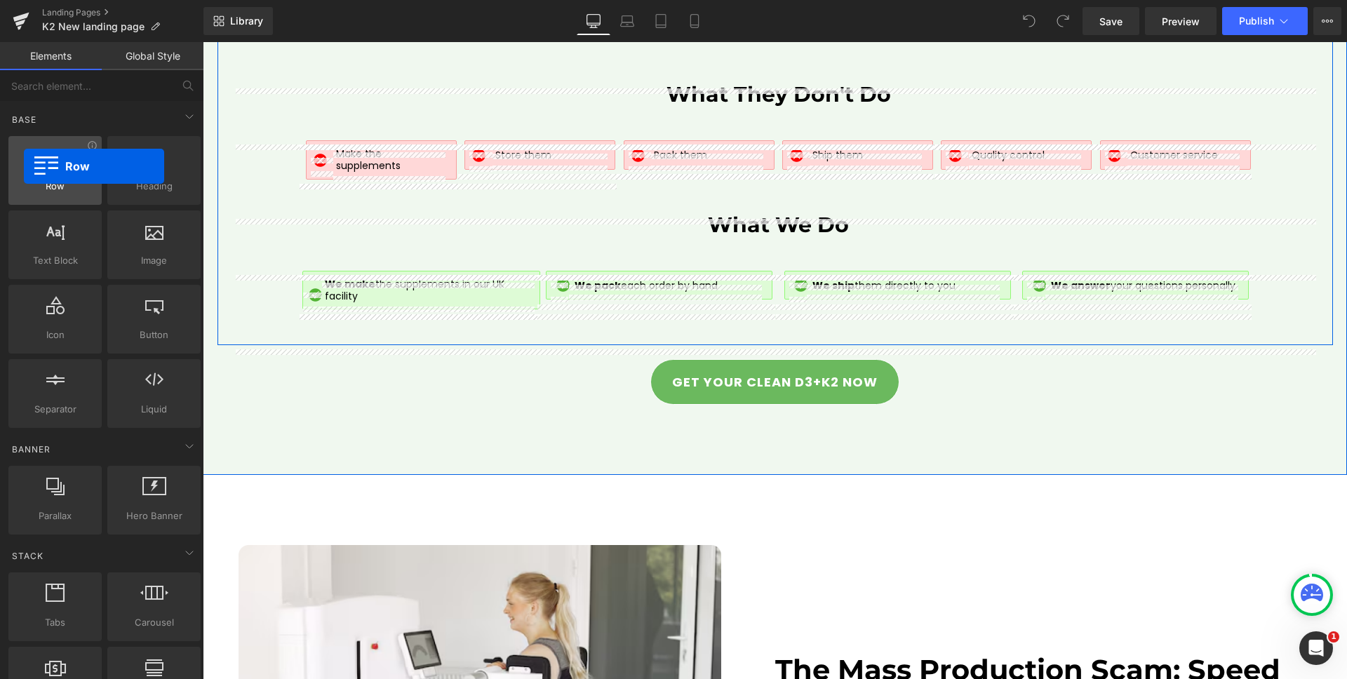
drag, startPoint x: 42, startPoint y: 159, endPoint x: 20, endPoint y: 147, distance: 25.1
click at [23, 168] on div at bounding box center [55, 163] width 85 height 32
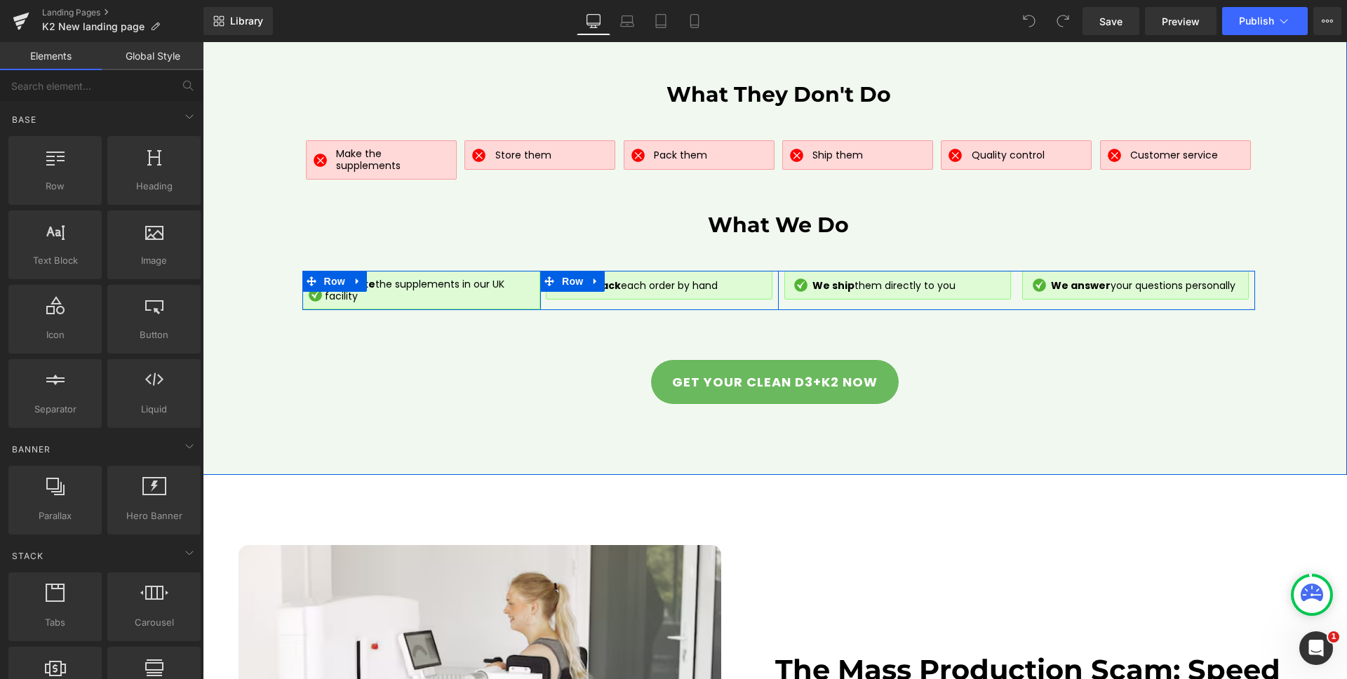
click at [542, 309] on div "Image We pack each order by hand Text Block Row Row" at bounding box center [659, 290] width 239 height 39
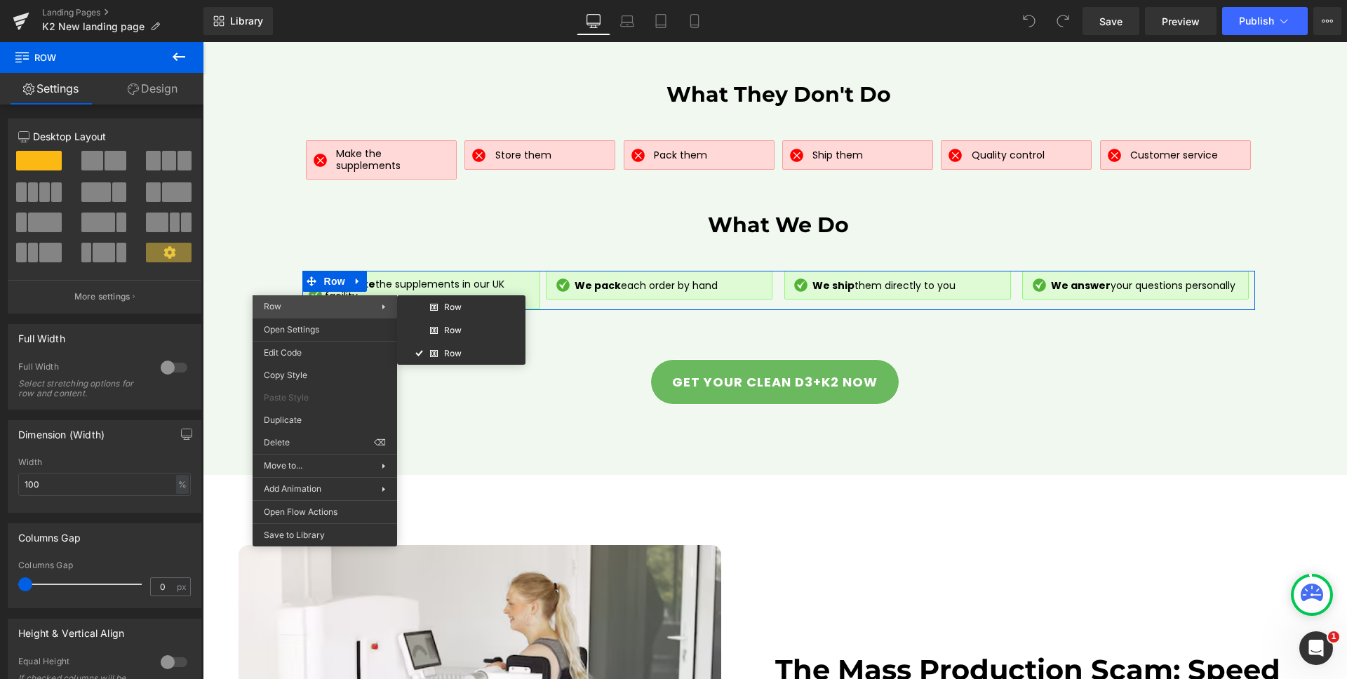
click at [328, 302] on span "Row" at bounding box center [323, 306] width 118 height 13
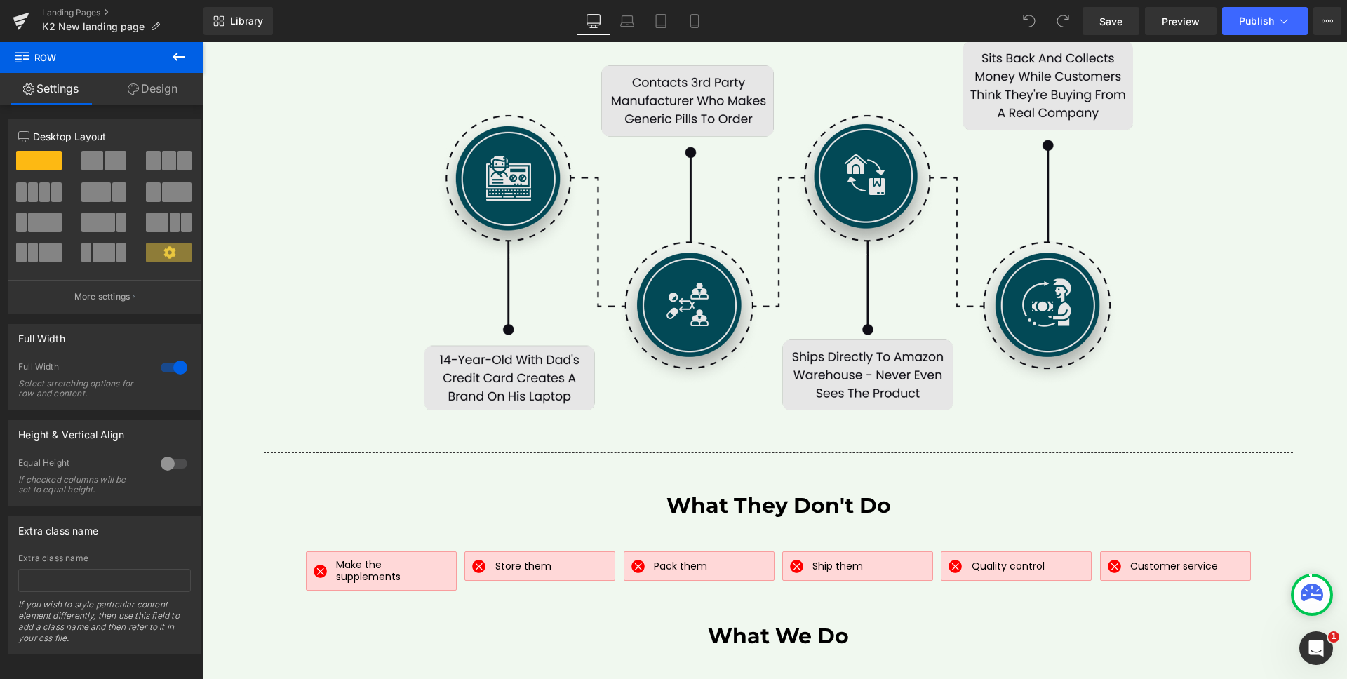
scroll to position [5795, 0]
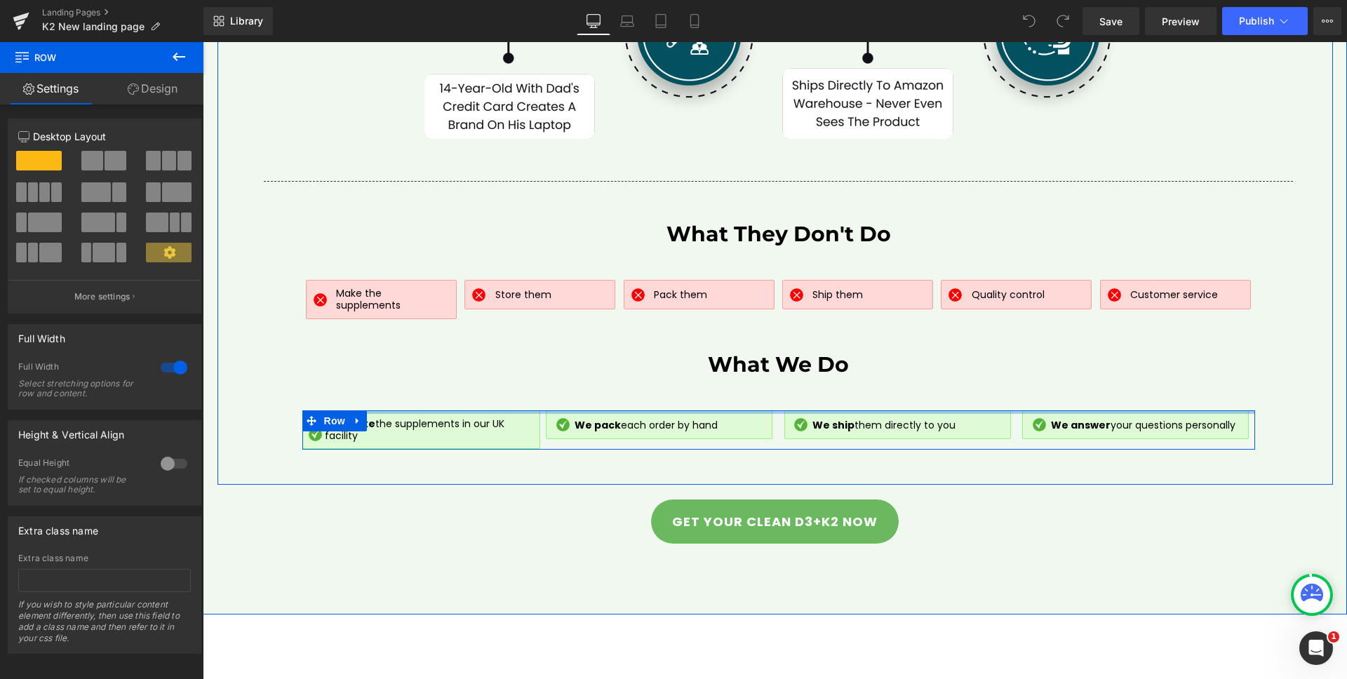
click at [524, 414] on div at bounding box center [778, 413] width 953 height 4
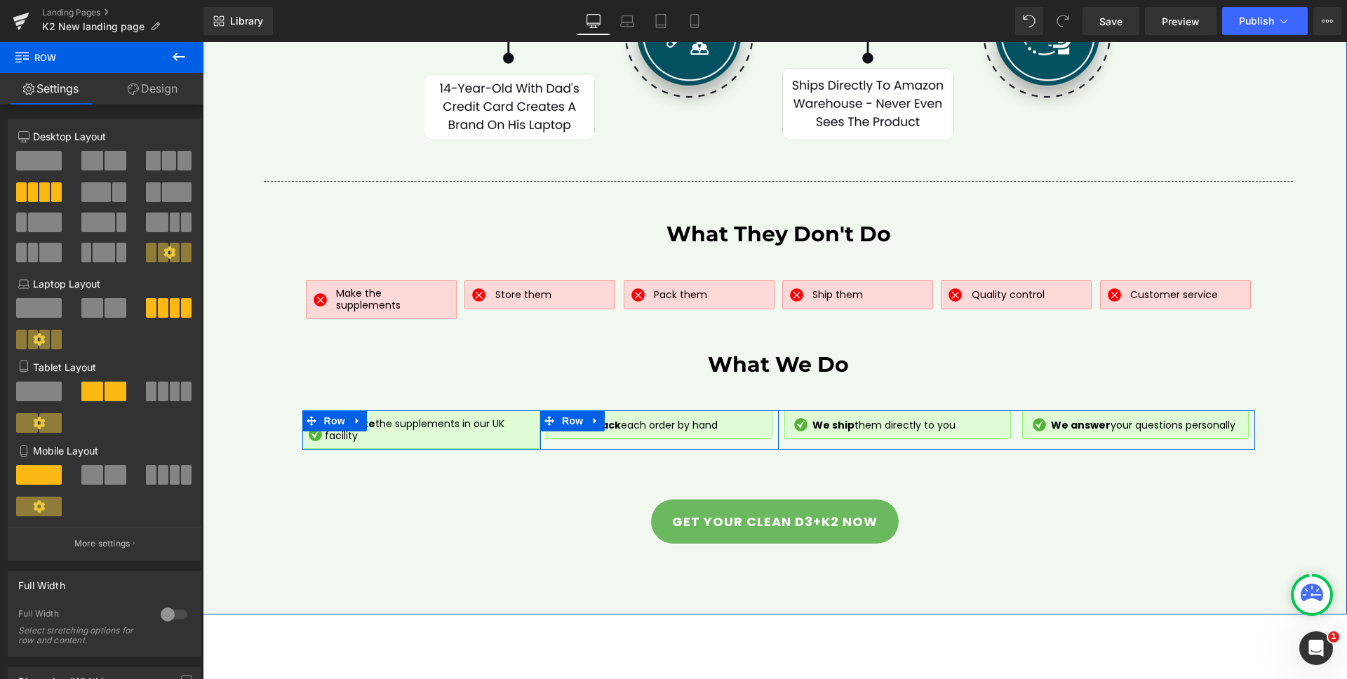
click at [543, 448] on div "Image We pack each order by hand Text Block Row Row" at bounding box center [659, 430] width 239 height 39
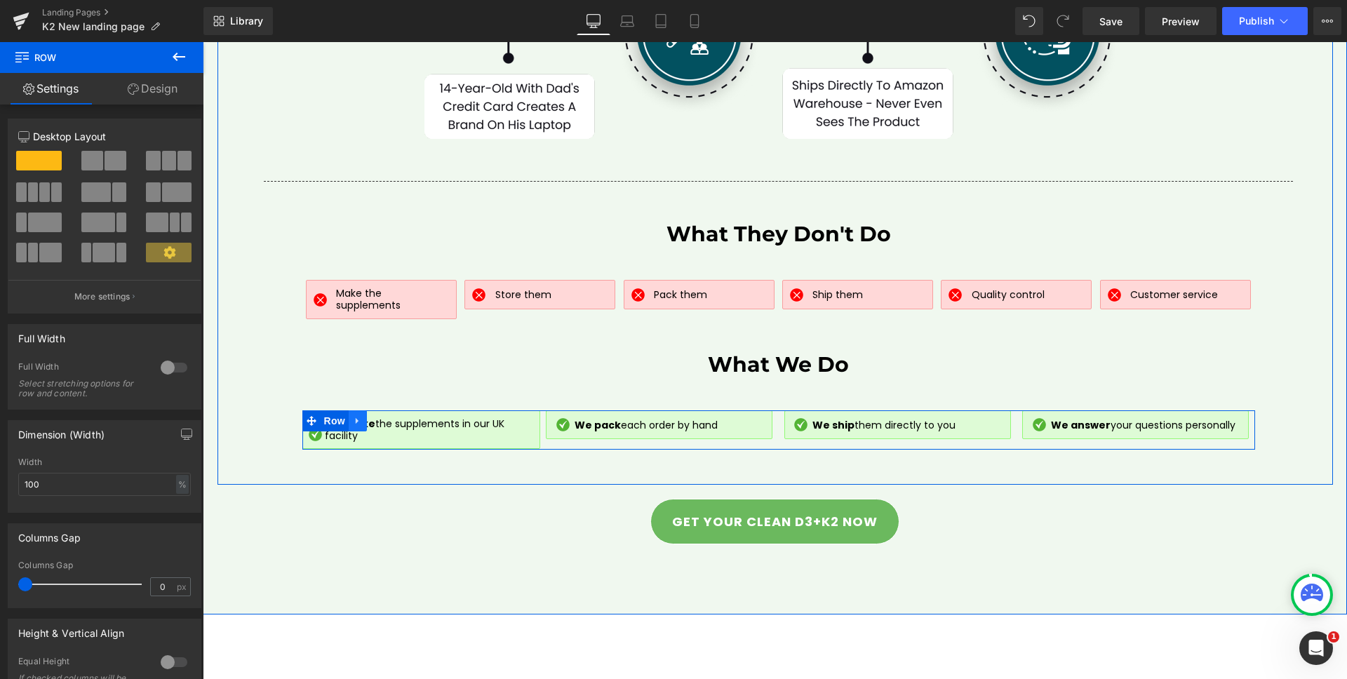
click at [353, 426] on icon at bounding box center [358, 420] width 10 height 11
click at [371, 425] on icon at bounding box center [376, 421] width 10 height 10
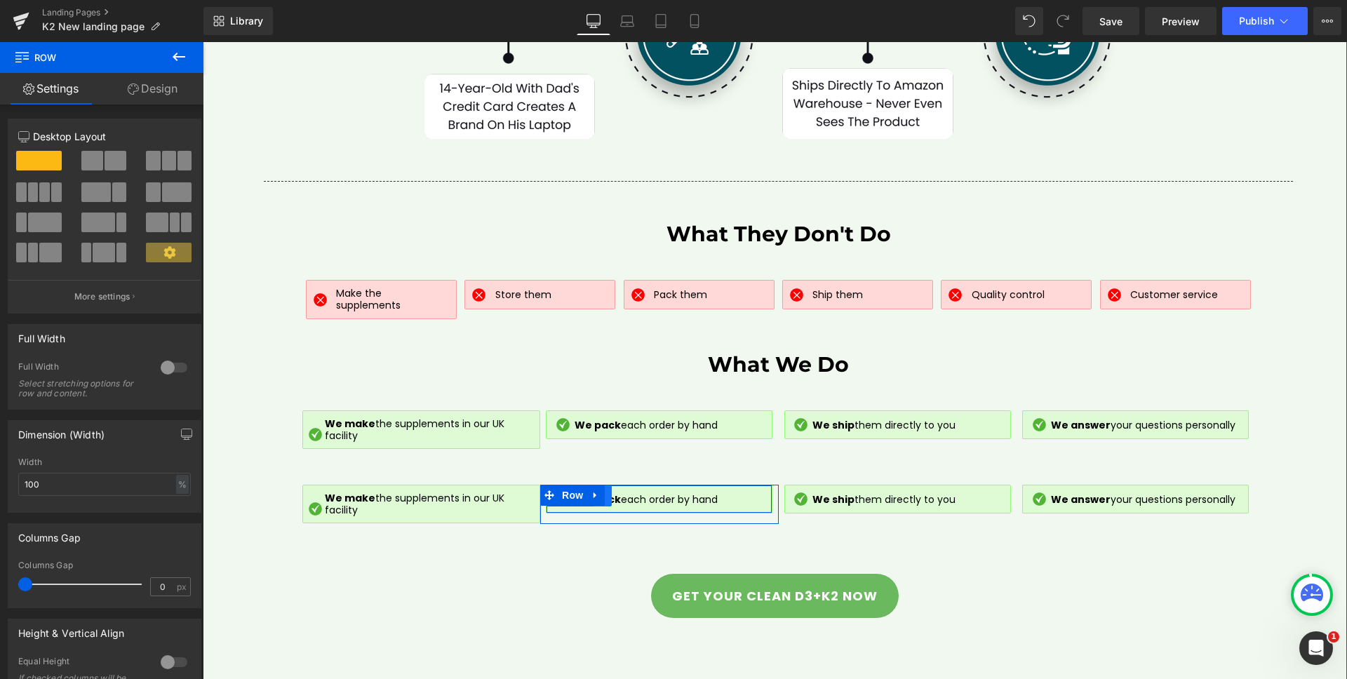
click at [601, 501] on icon at bounding box center [603, 496] width 10 height 11
click at [634, 499] on icon at bounding box center [639, 496] width 10 height 10
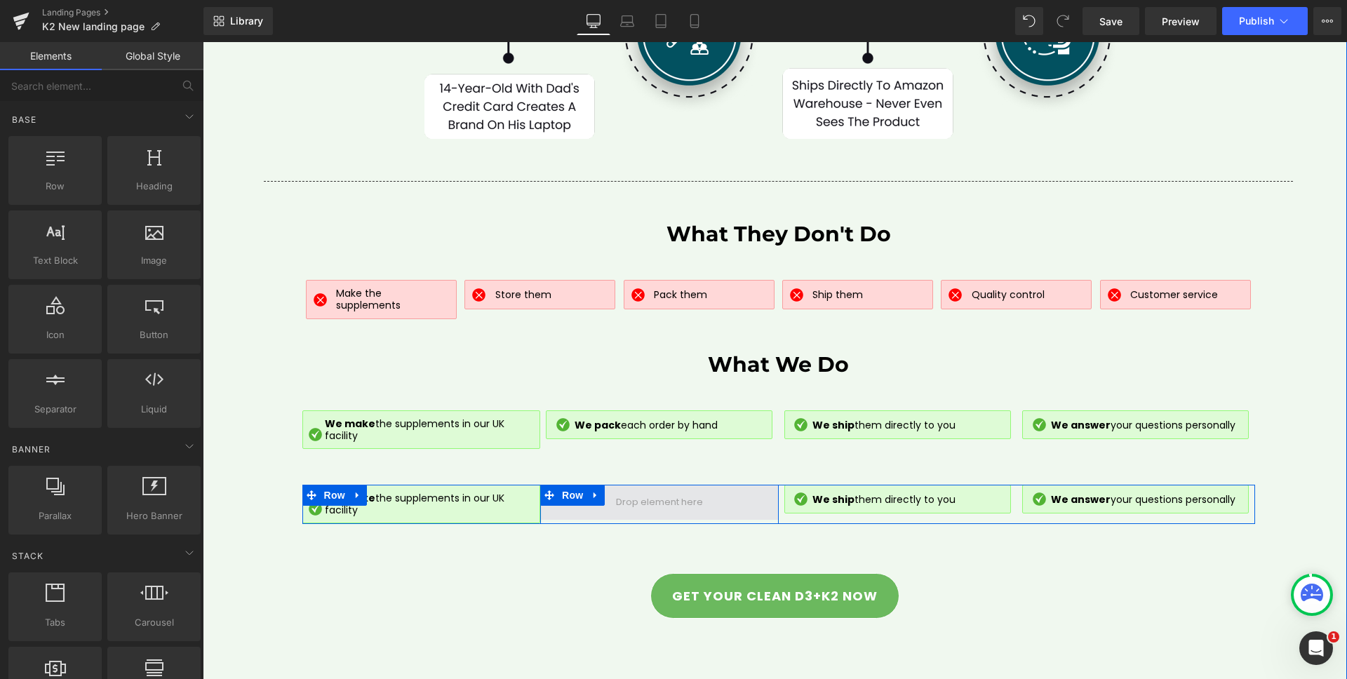
click at [747, 507] on span at bounding box center [659, 502] width 239 height 35
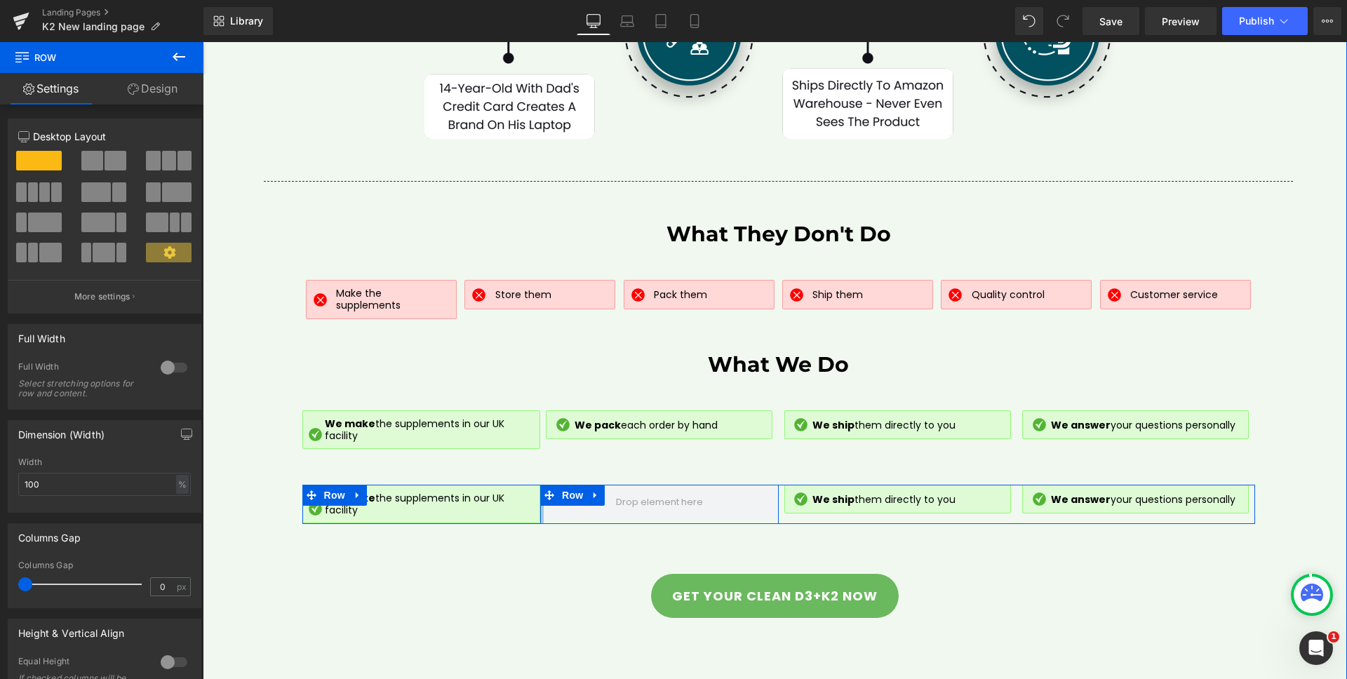
click at [540, 522] on div at bounding box center [542, 504] width 4 height 39
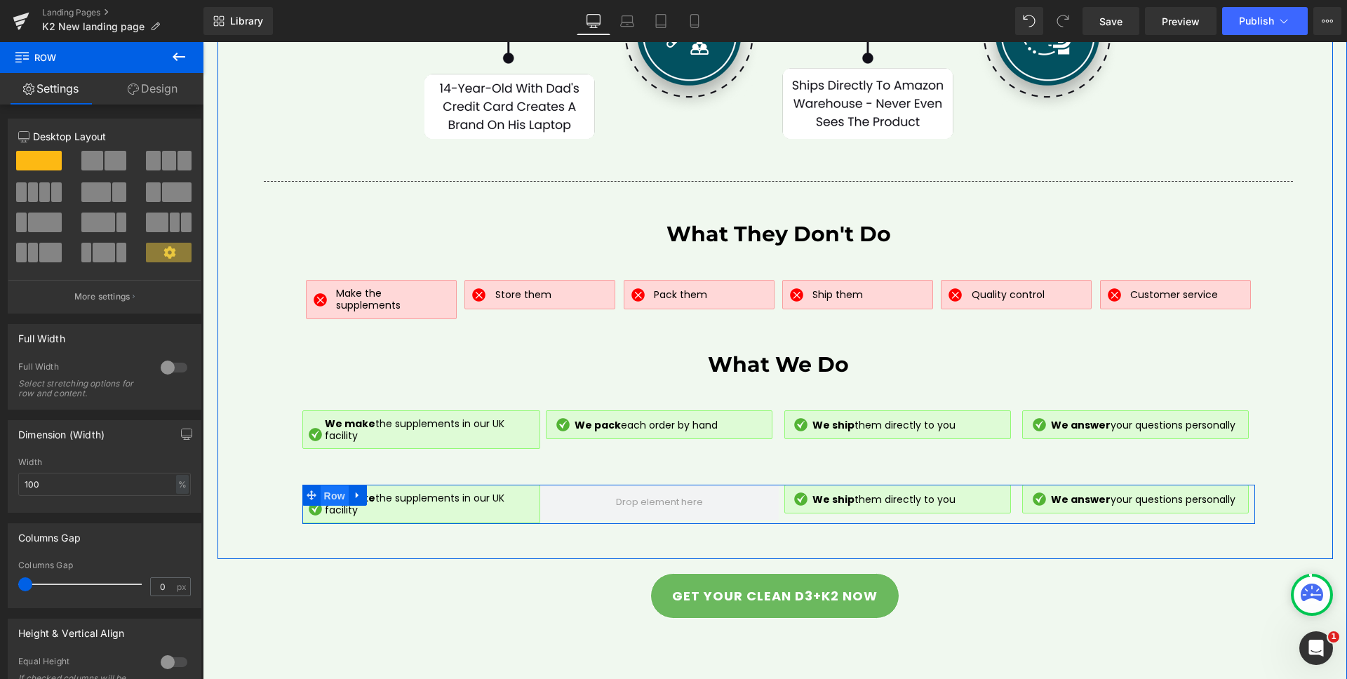
click at [325, 502] on span "Row" at bounding box center [335, 496] width 28 height 21
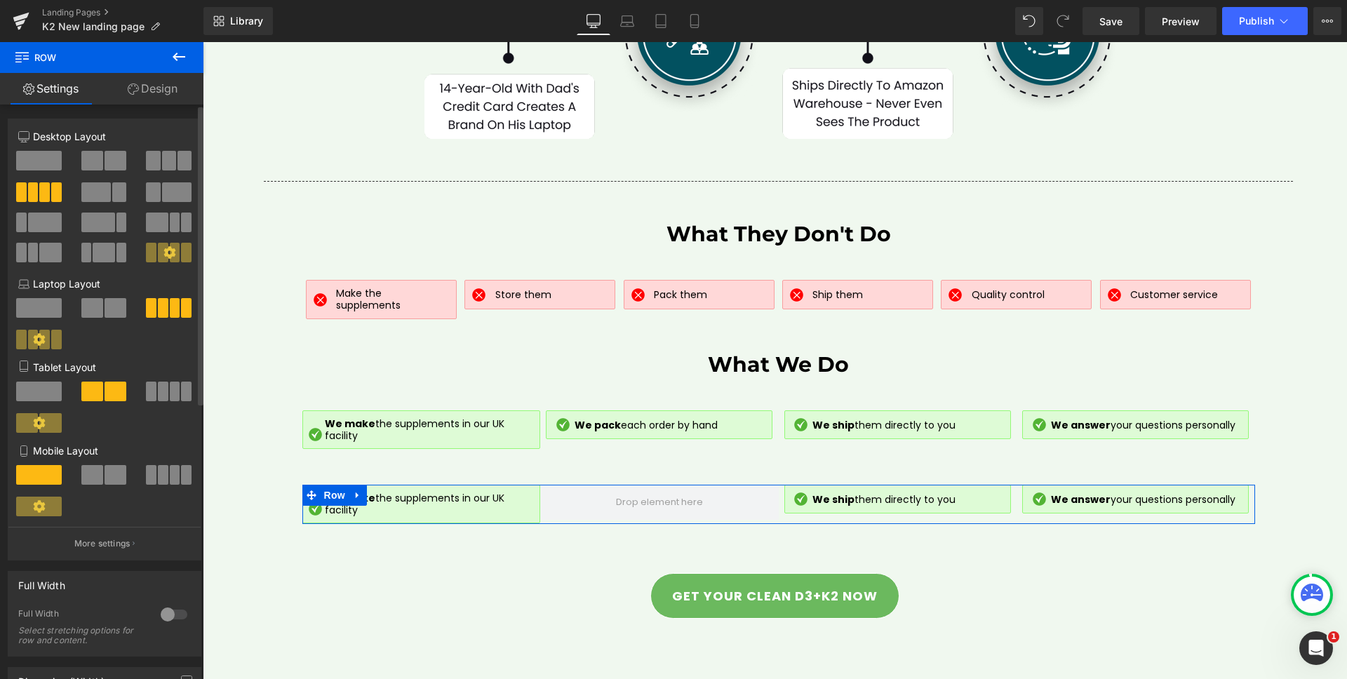
drag, startPoint x: 39, startPoint y: 158, endPoint x: 124, endPoint y: 229, distance: 110.6
click at [39, 158] on span at bounding box center [39, 161] width 46 height 20
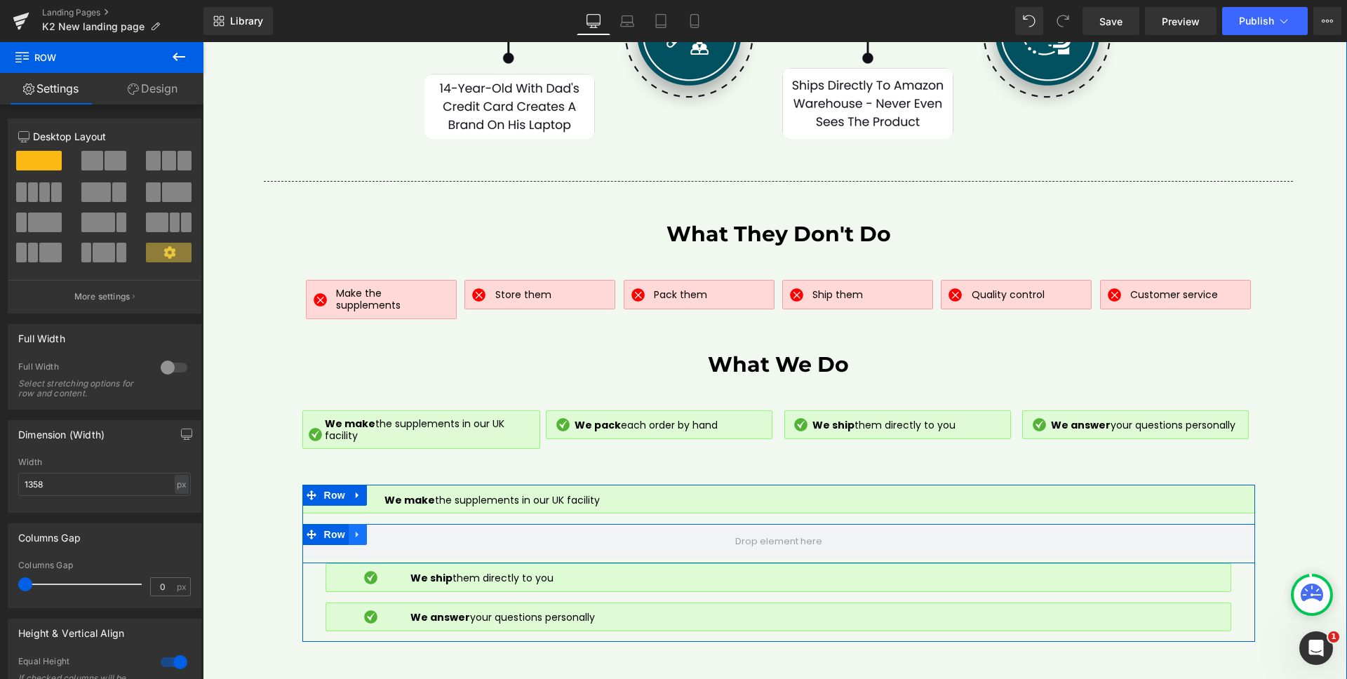
click at [354, 540] on icon at bounding box center [358, 534] width 10 height 11
click at [389, 538] on icon at bounding box center [394, 535] width 10 height 10
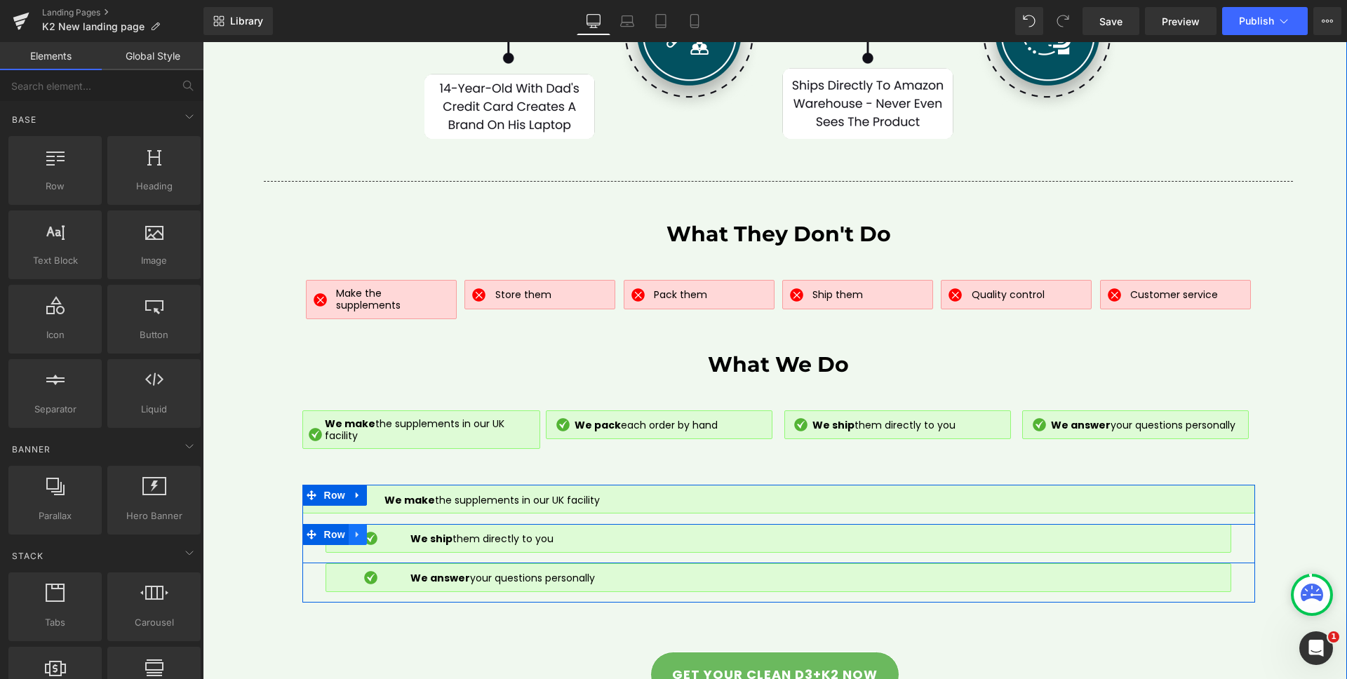
click at [353, 540] on icon at bounding box center [358, 534] width 10 height 11
click at [389, 538] on icon at bounding box center [394, 535] width 10 height 10
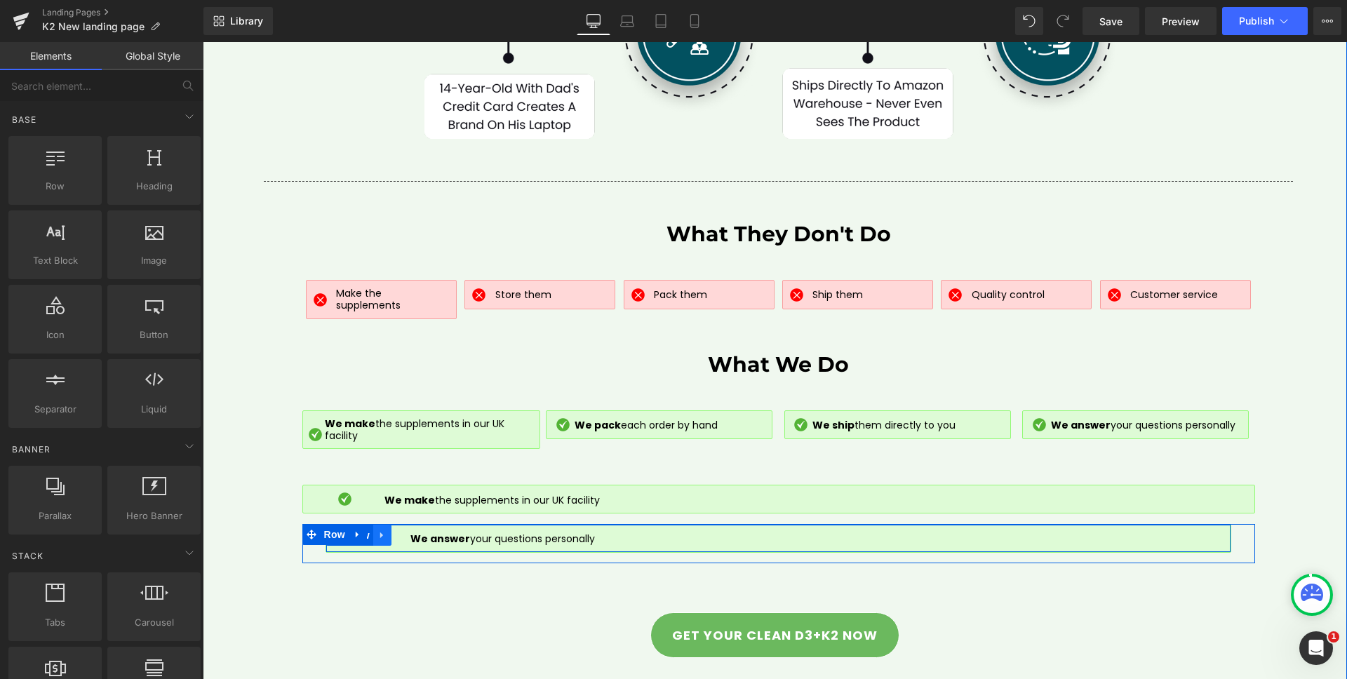
click at [380, 539] on icon at bounding box center [381, 536] width 3 height 6
click at [414, 539] on icon at bounding box center [419, 536] width 10 height 10
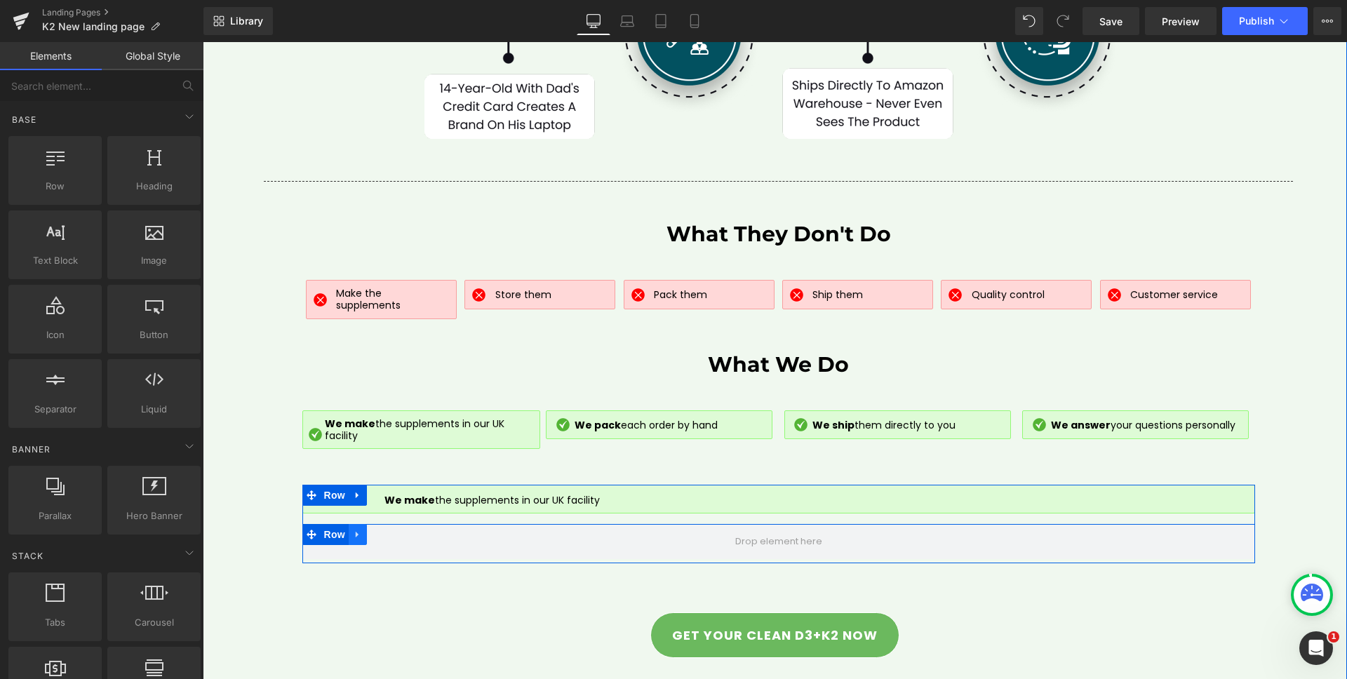
click at [356, 535] on icon at bounding box center [358, 534] width 10 height 11
click at [396, 535] on link at bounding box center [394, 534] width 18 height 21
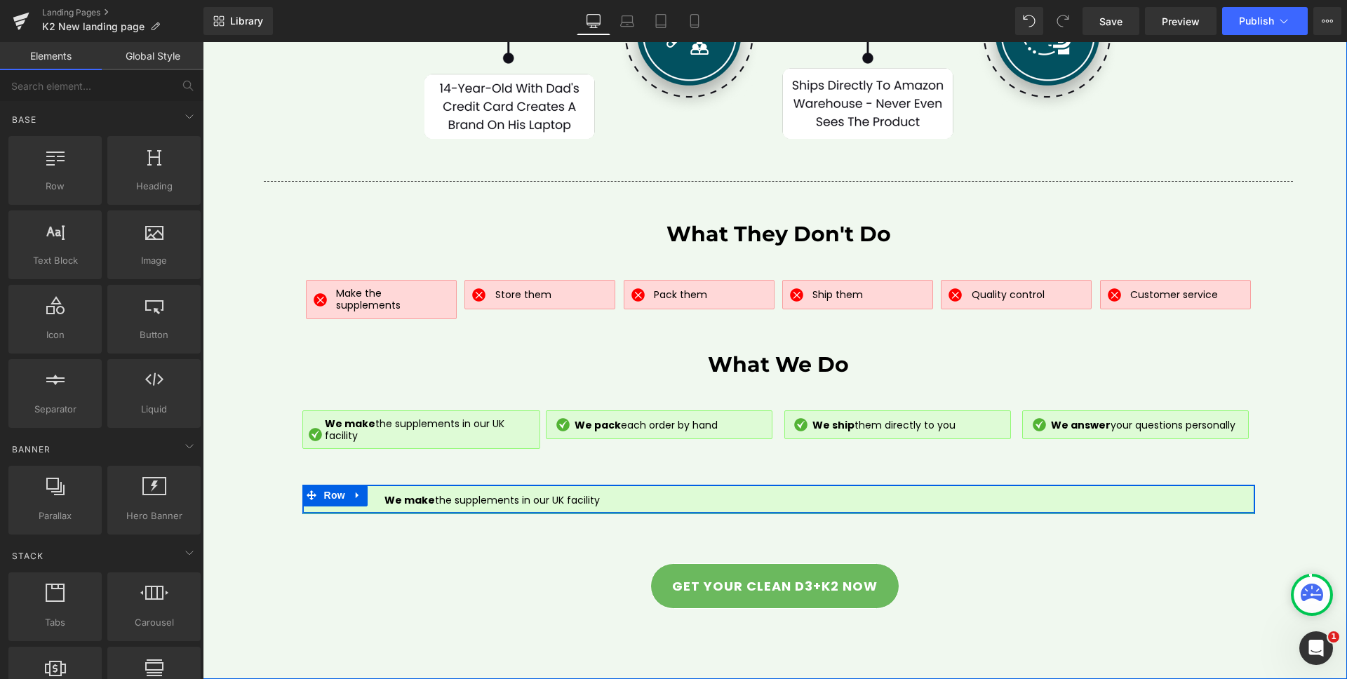
click at [834, 494] on div "Image We make the supplements in our UK facility Text Block Row" at bounding box center [778, 499] width 953 height 29
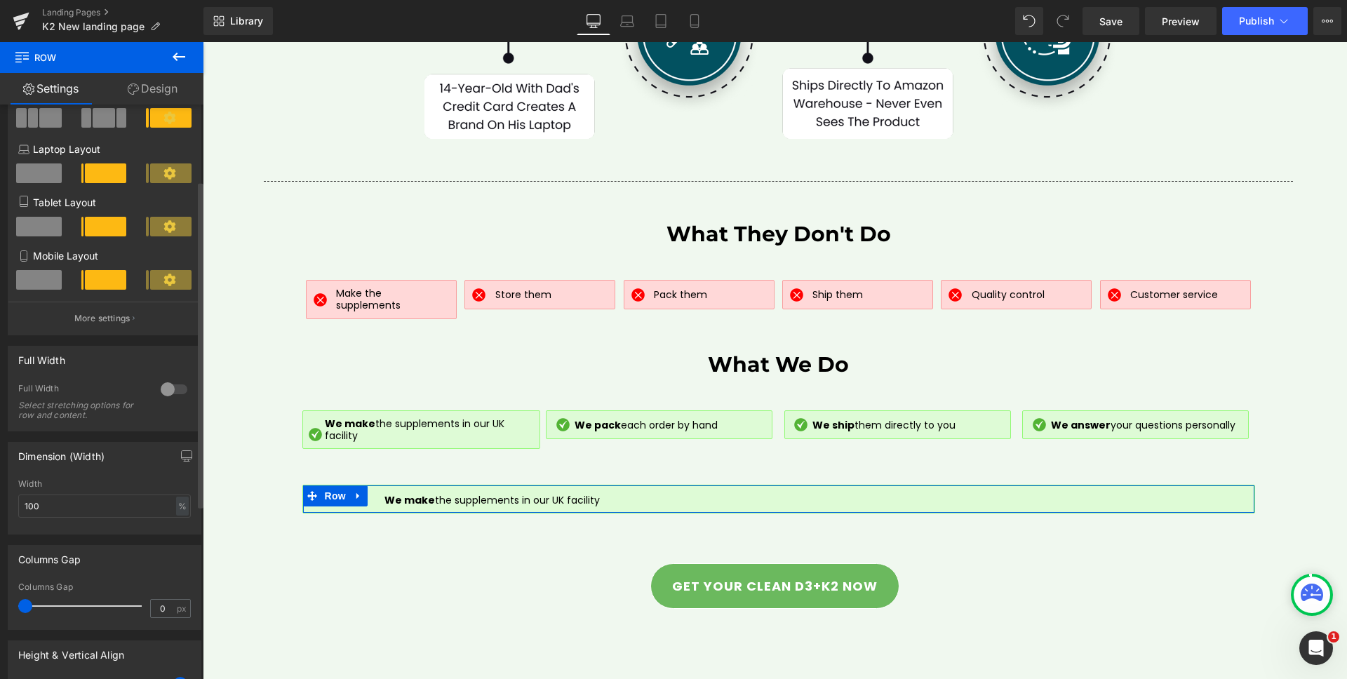
scroll to position [6, 0]
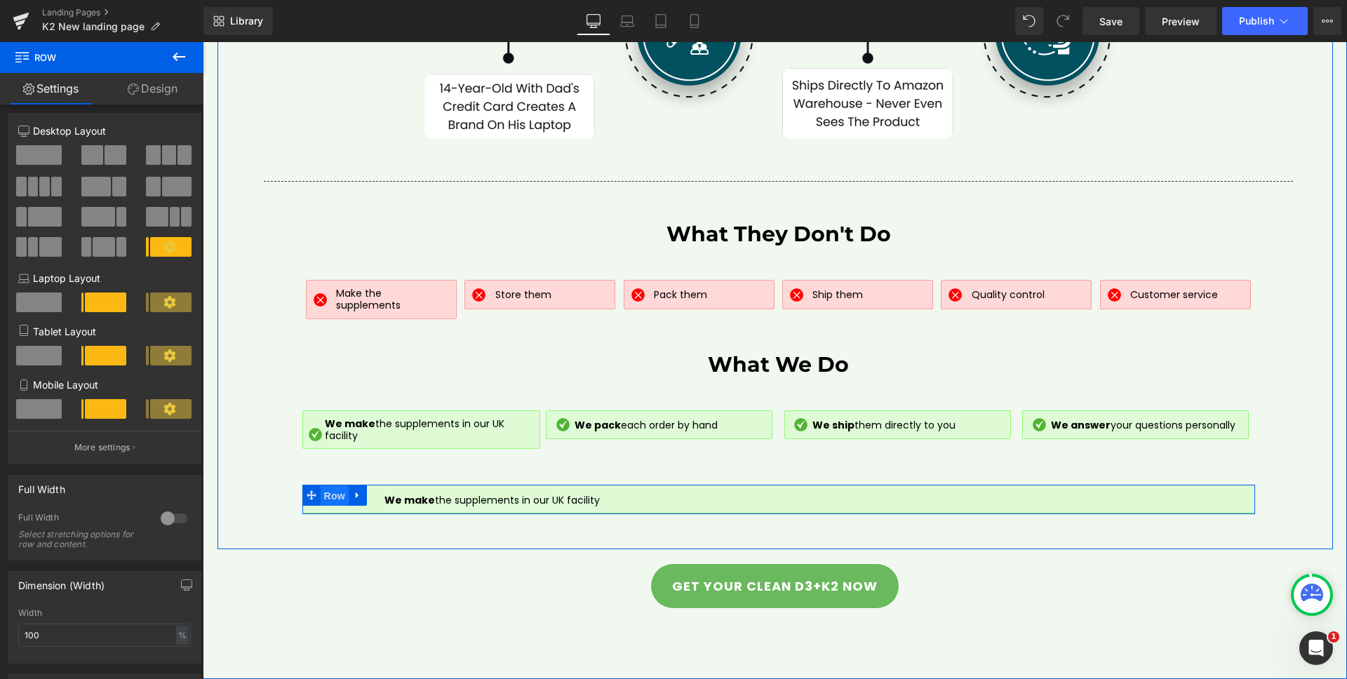
click at [327, 501] on span "Row" at bounding box center [335, 496] width 28 height 21
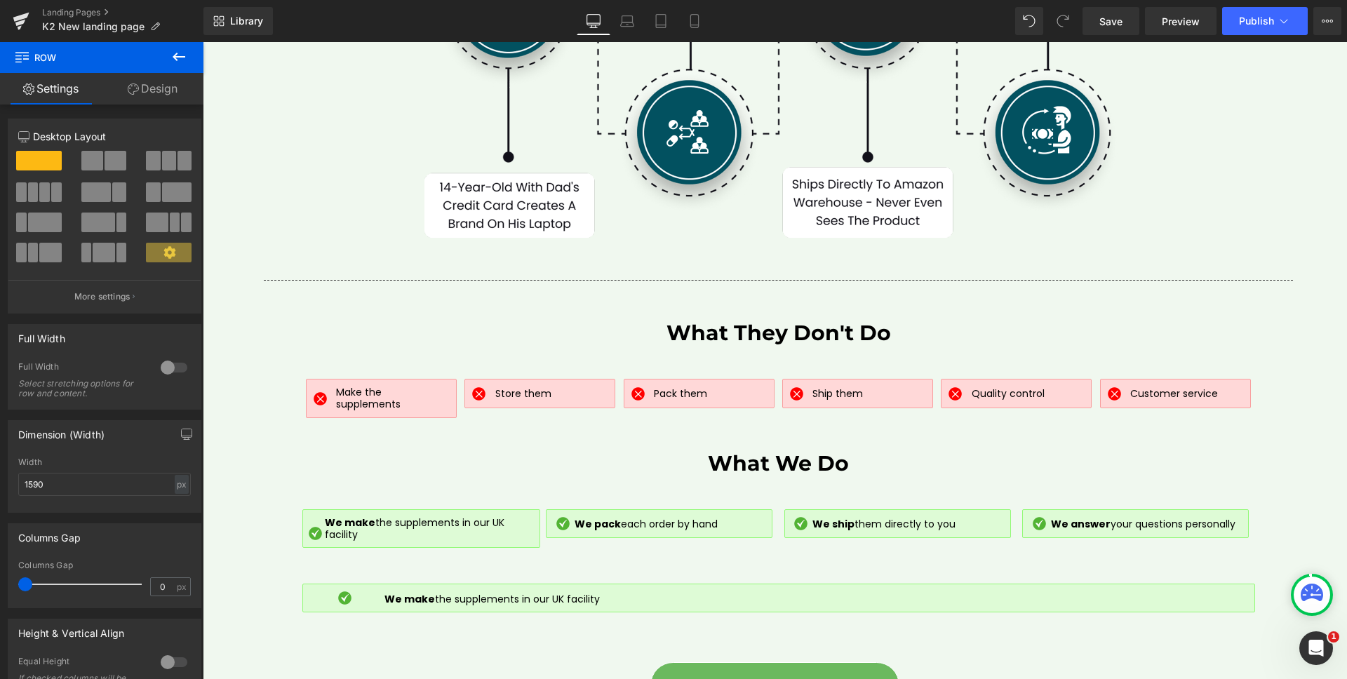
scroll to position [5846, 0]
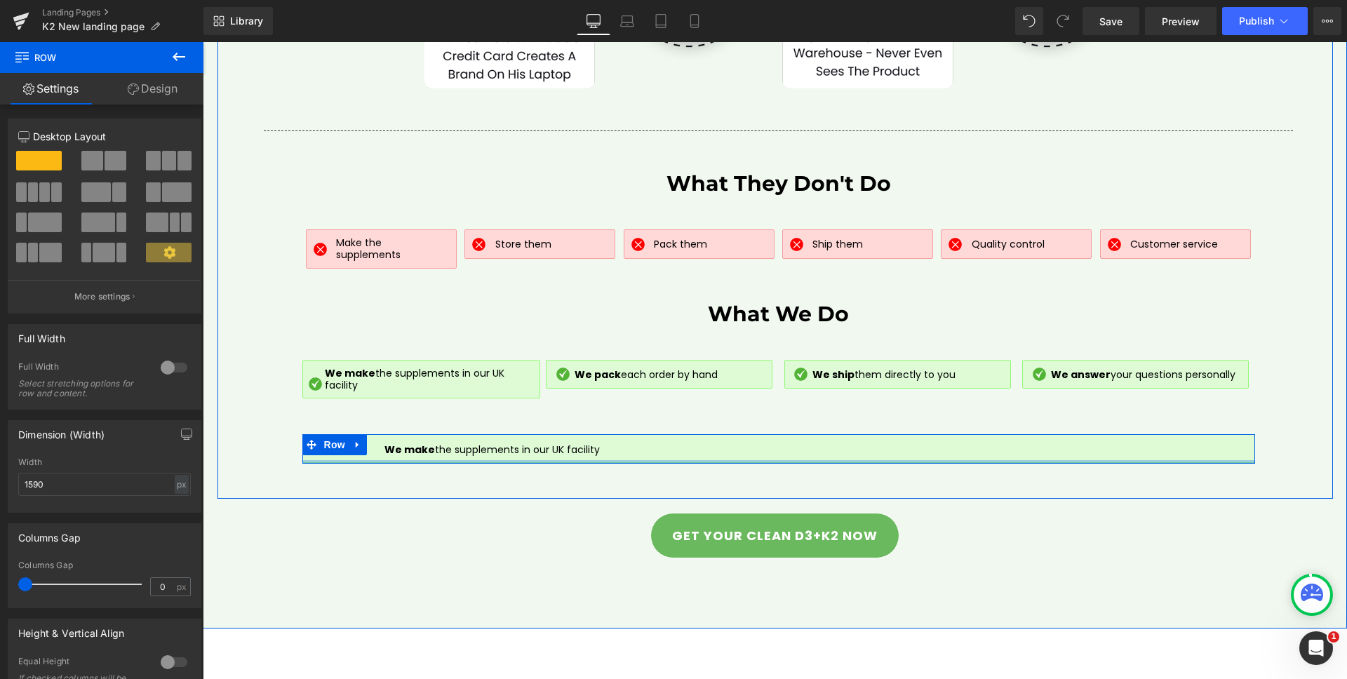
click at [877, 464] on div at bounding box center [778, 462] width 953 height 4
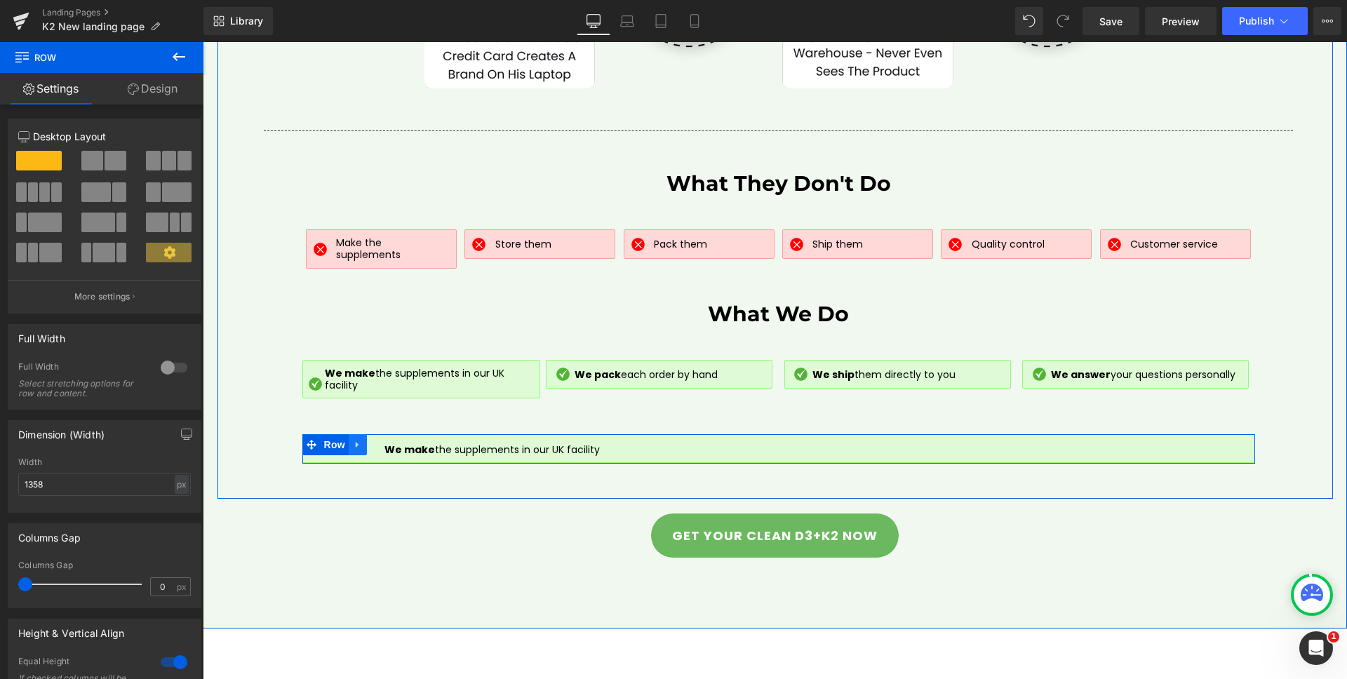
click at [356, 448] on icon at bounding box center [357, 445] width 3 height 6
click at [389, 450] on icon at bounding box center [394, 445] width 10 height 10
